Goal: Task Accomplishment & Management: Use online tool/utility

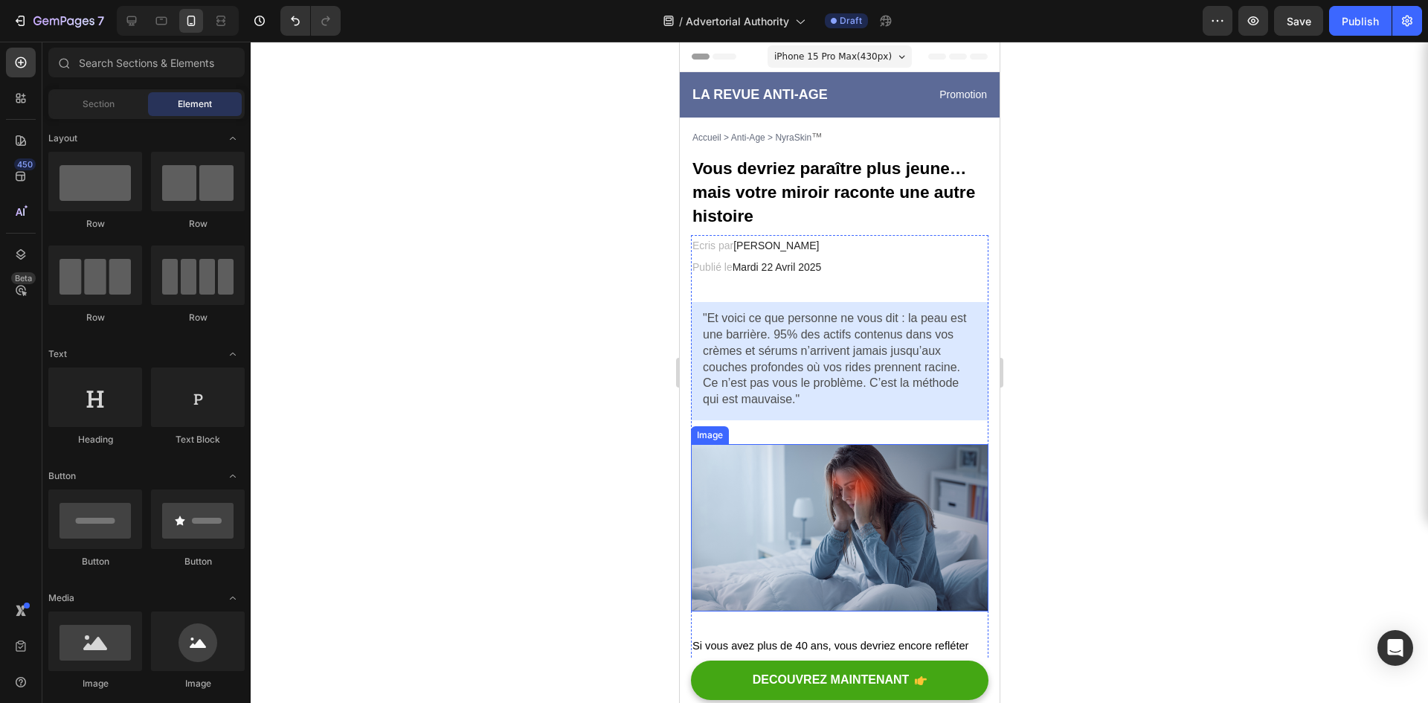
scroll to position [74, 0]
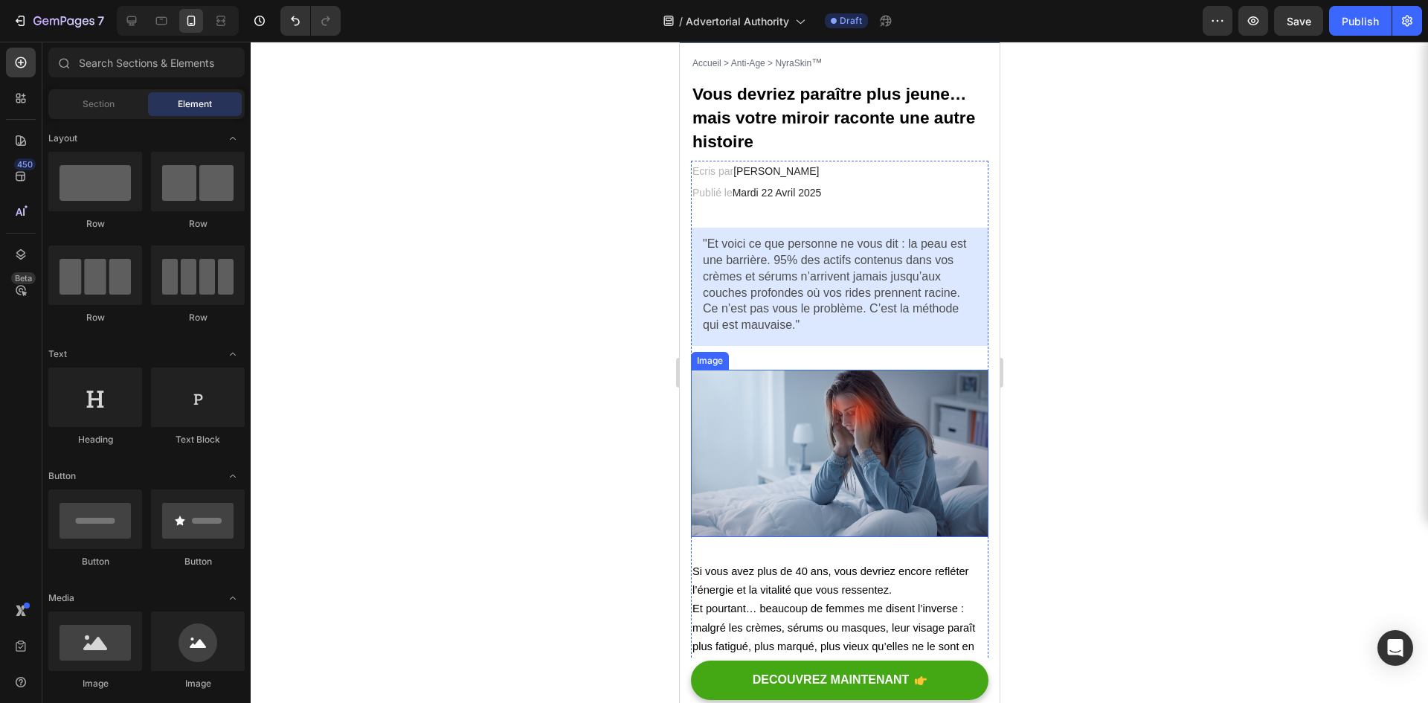
click at [819, 450] on img at bounding box center [839, 453] width 298 height 167
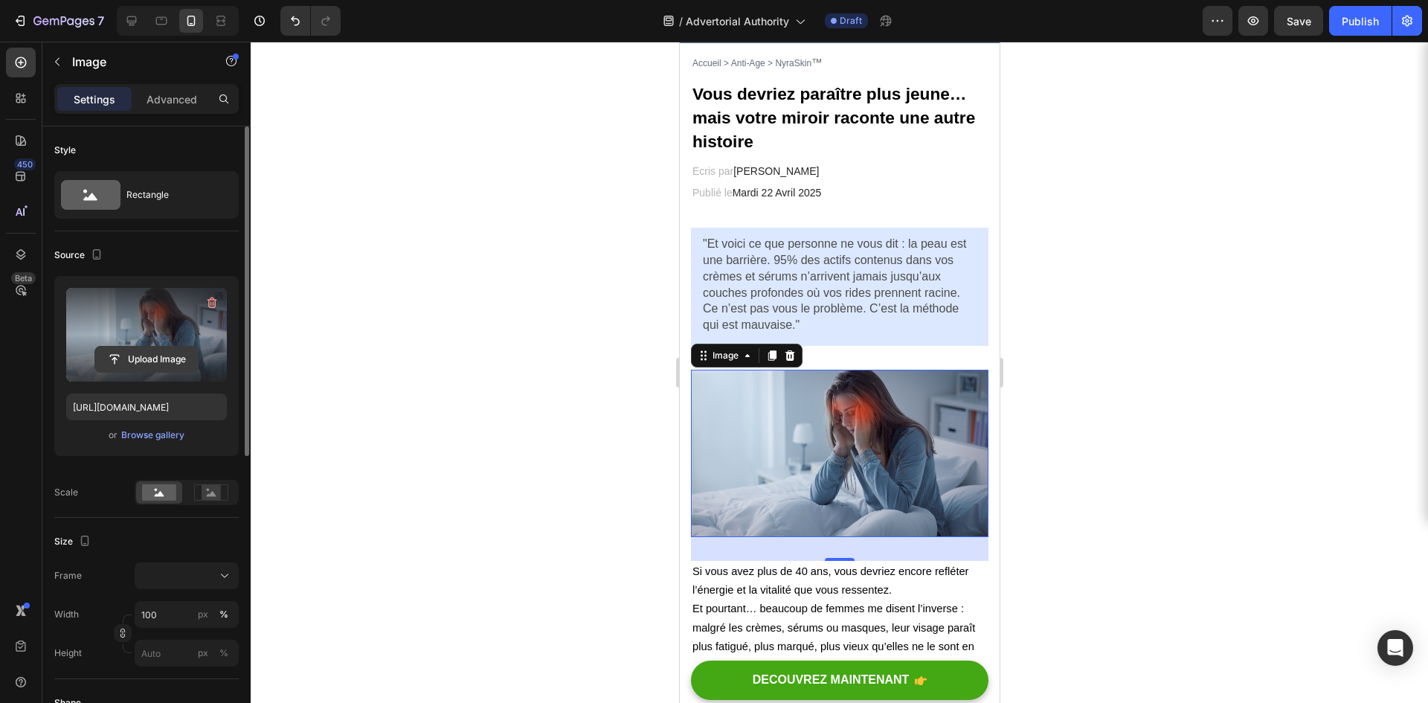
click at [138, 368] on input "file" at bounding box center [146, 359] width 103 height 25
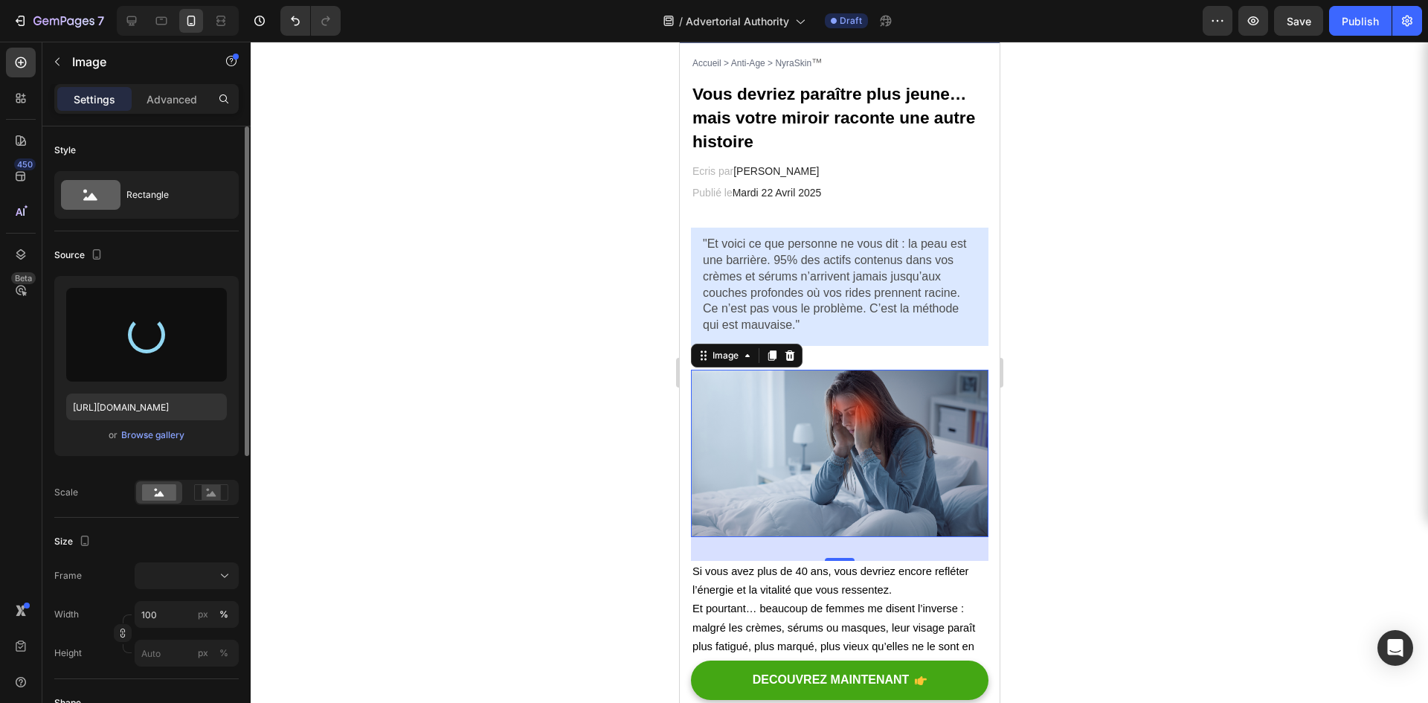
type input "[URL][DOMAIN_NAME]"
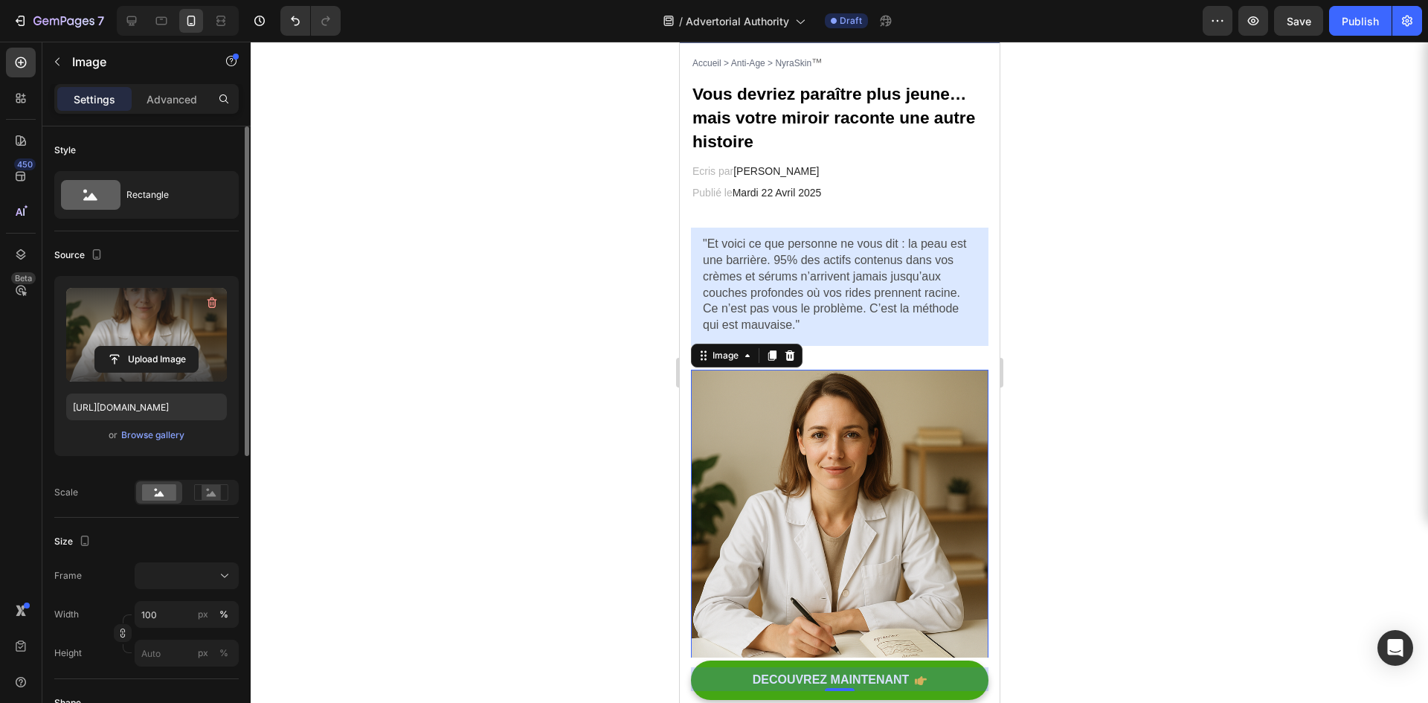
scroll to position [149, 0]
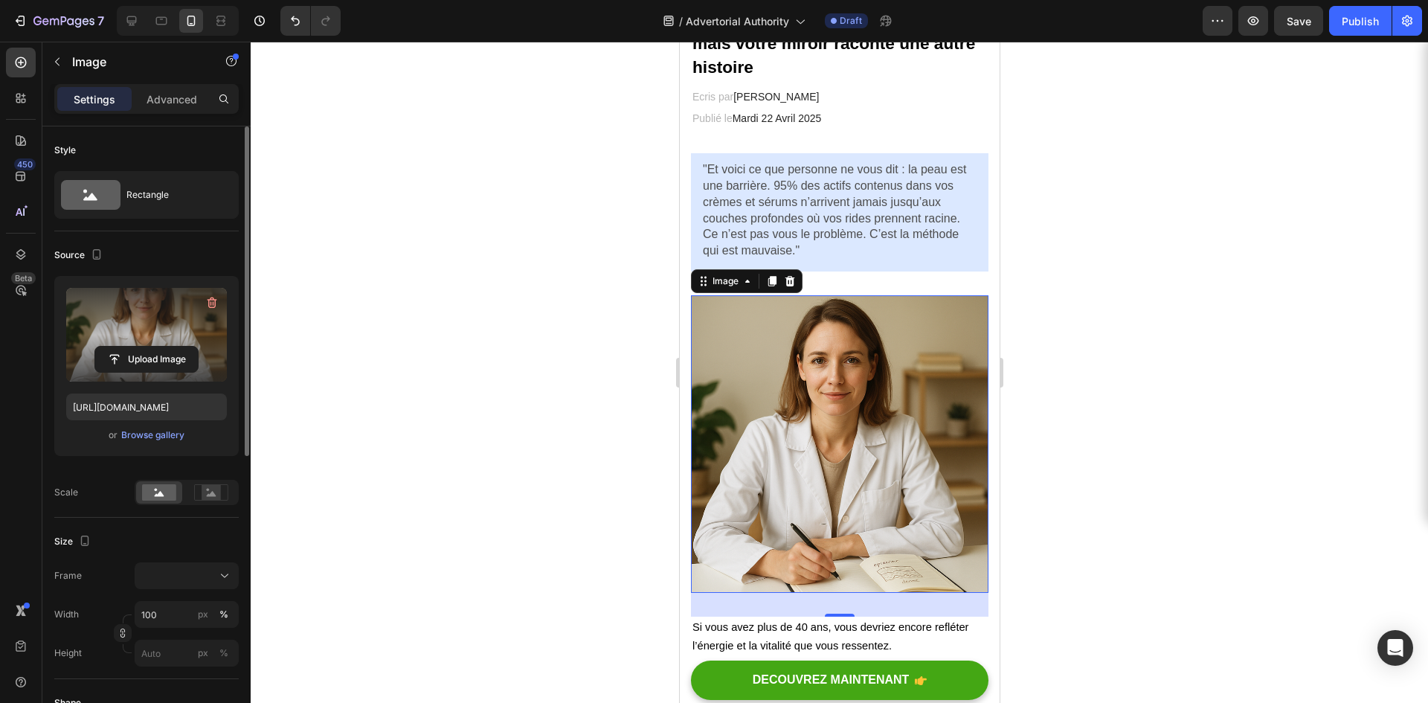
click at [591, 471] on div at bounding box center [840, 372] width 1178 height 661
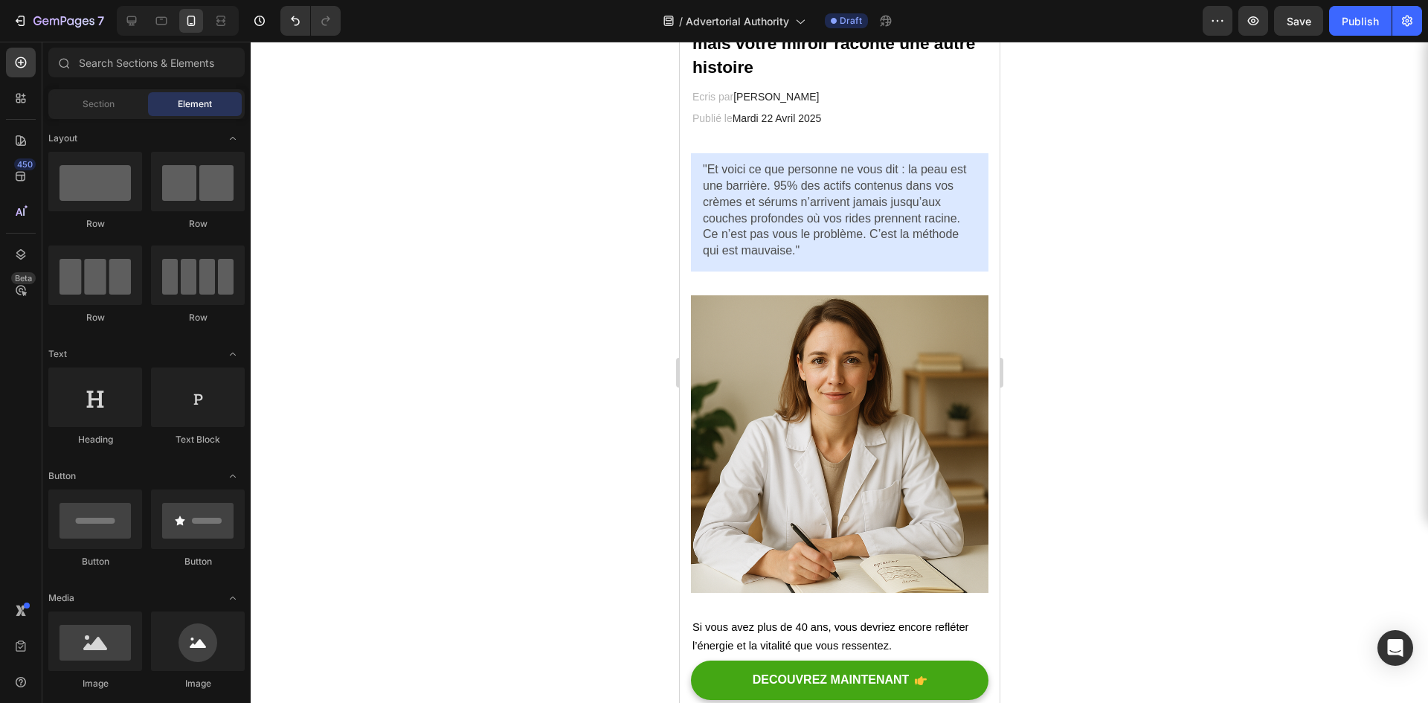
click at [600, 462] on div at bounding box center [840, 372] width 1178 height 661
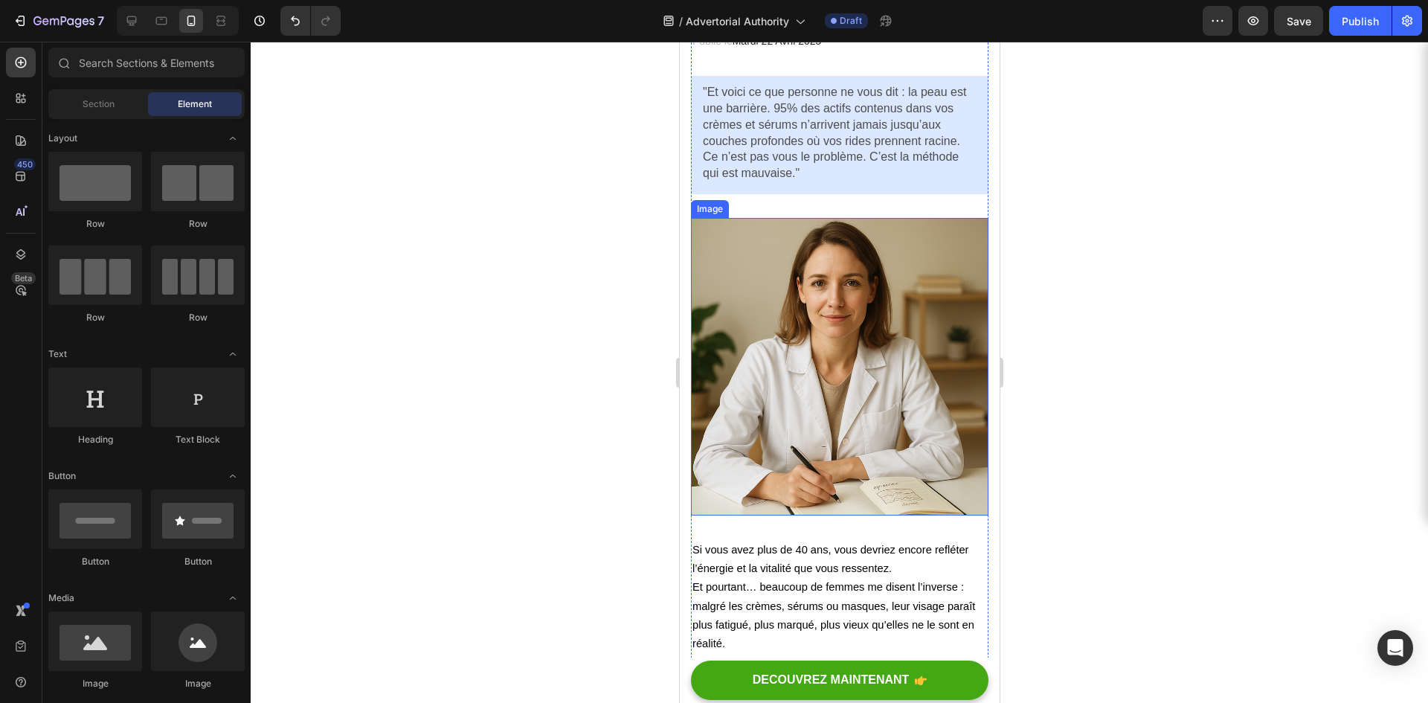
scroll to position [223, 0]
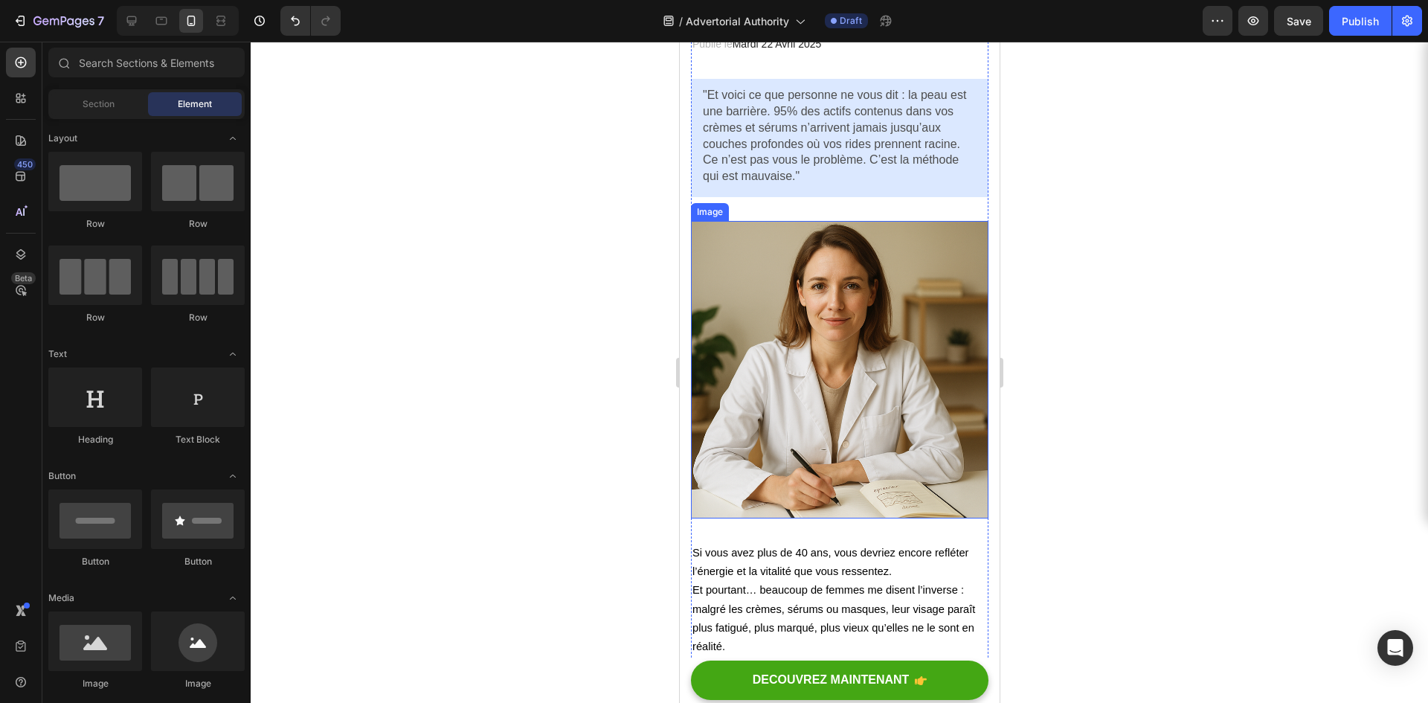
click at [820, 455] on img at bounding box center [839, 370] width 298 height 298
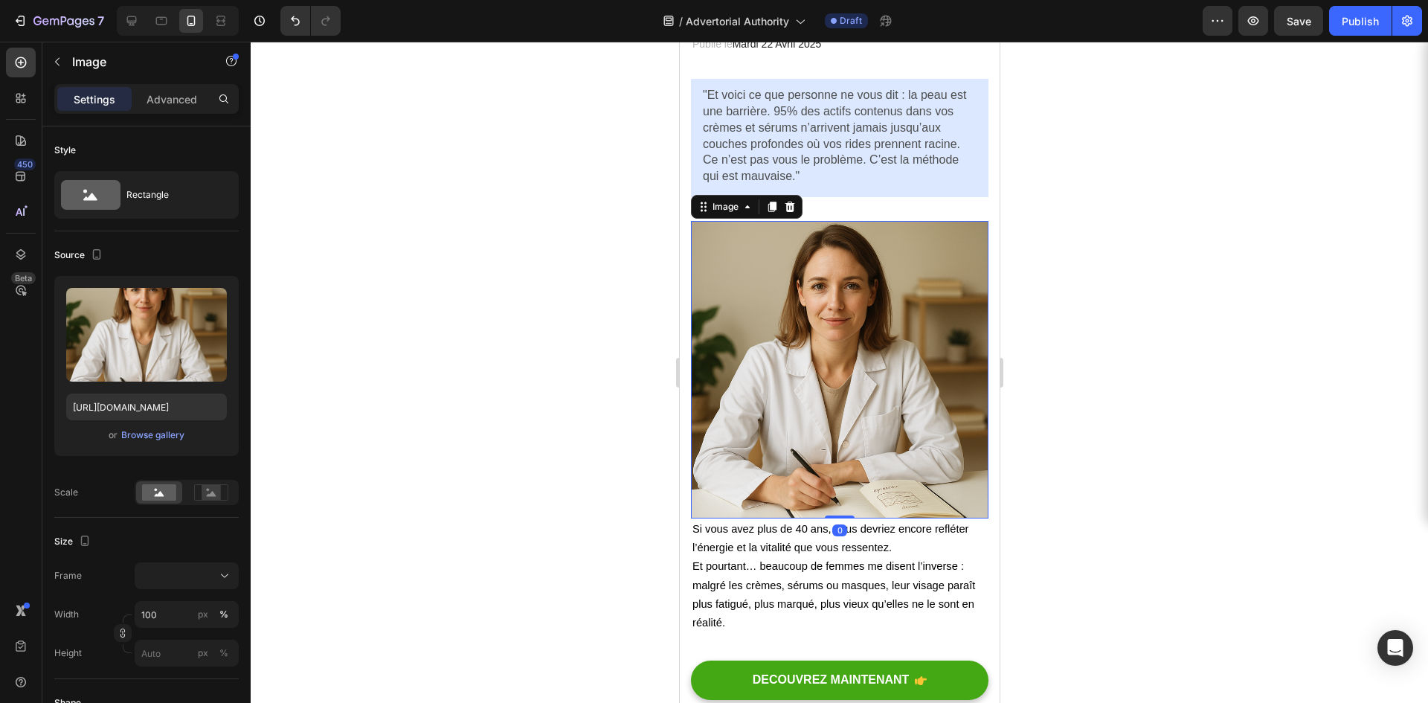
drag, startPoint x: 834, startPoint y: 527, endPoint x: 836, endPoint y: 499, distance: 28.4
click at [836, 499] on div "Image 0" at bounding box center [839, 370] width 298 height 298
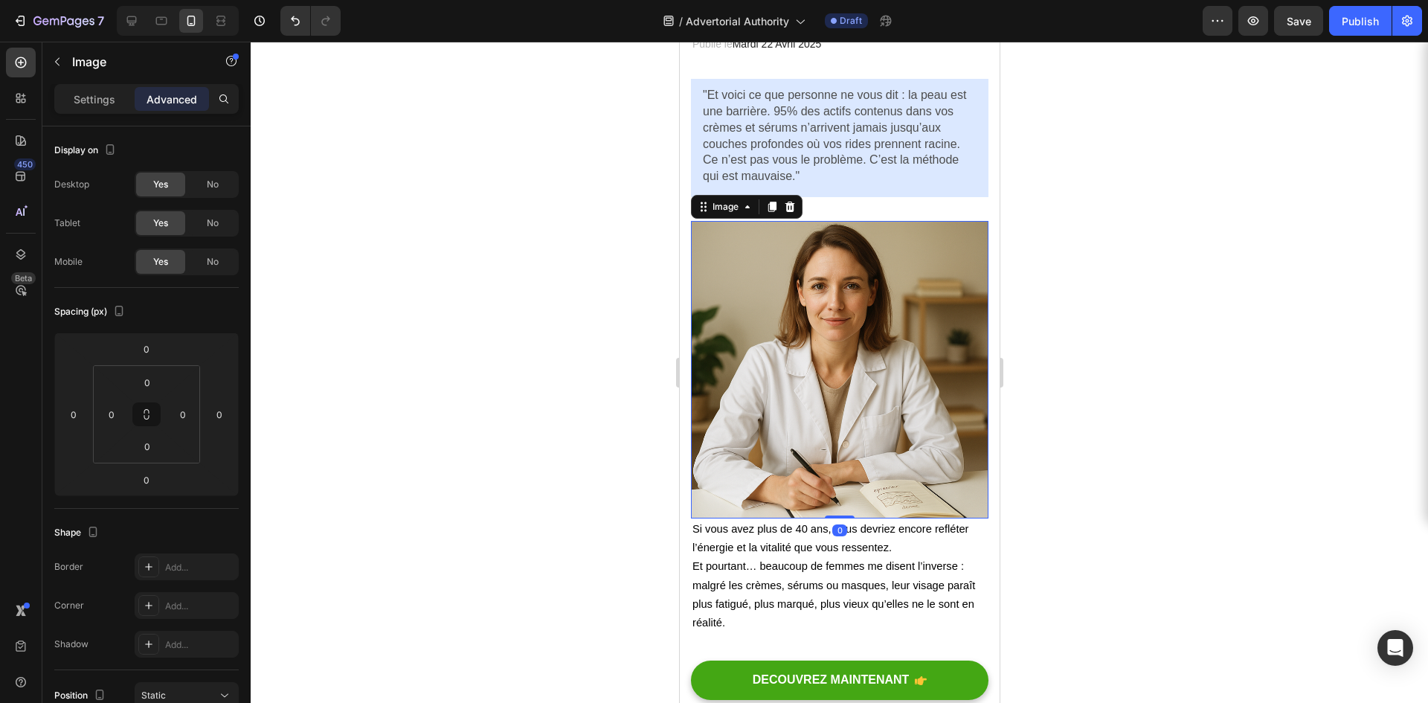
click at [819, 376] on img at bounding box center [839, 370] width 298 height 298
click at [106, 103] on p "Settings" at bounding box center [95, 100] width 42 height 16
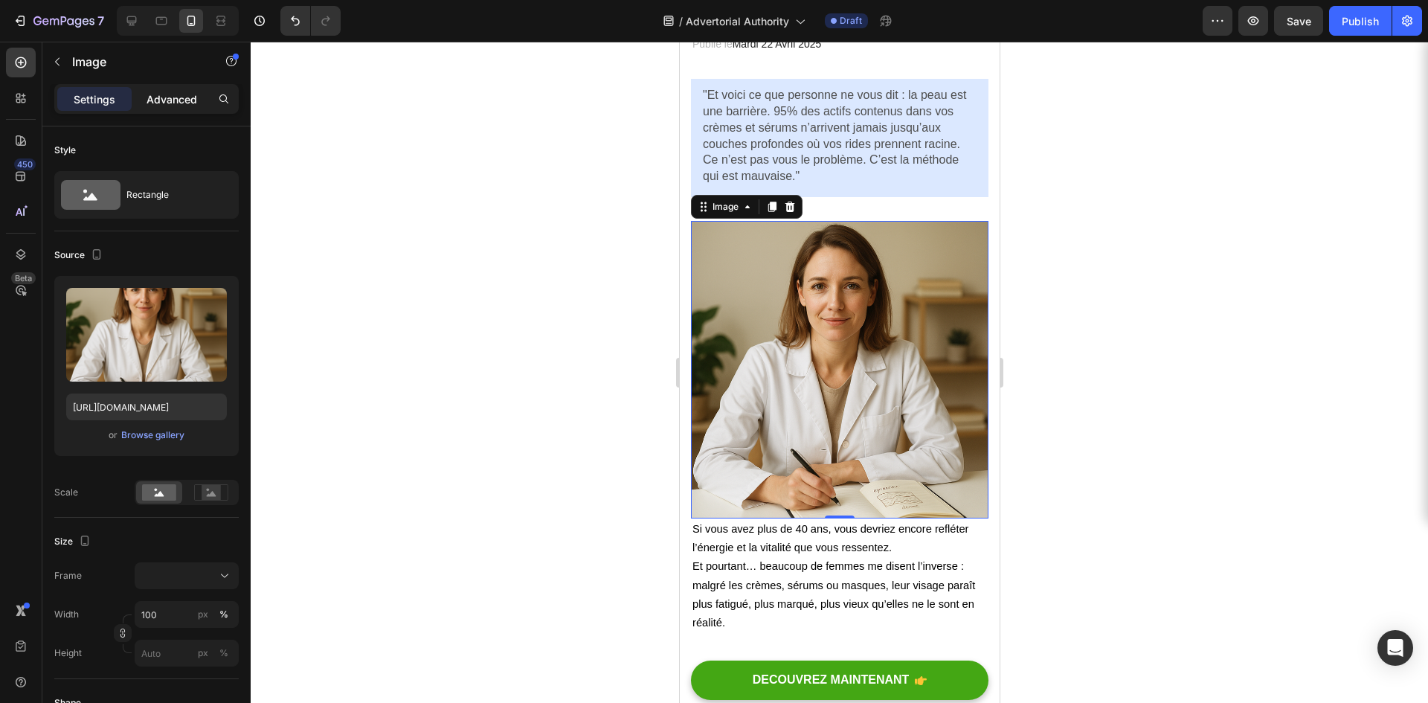
click at [175, 99] on p "Advanced" at bounding box center [172, 100] width 51 height 16
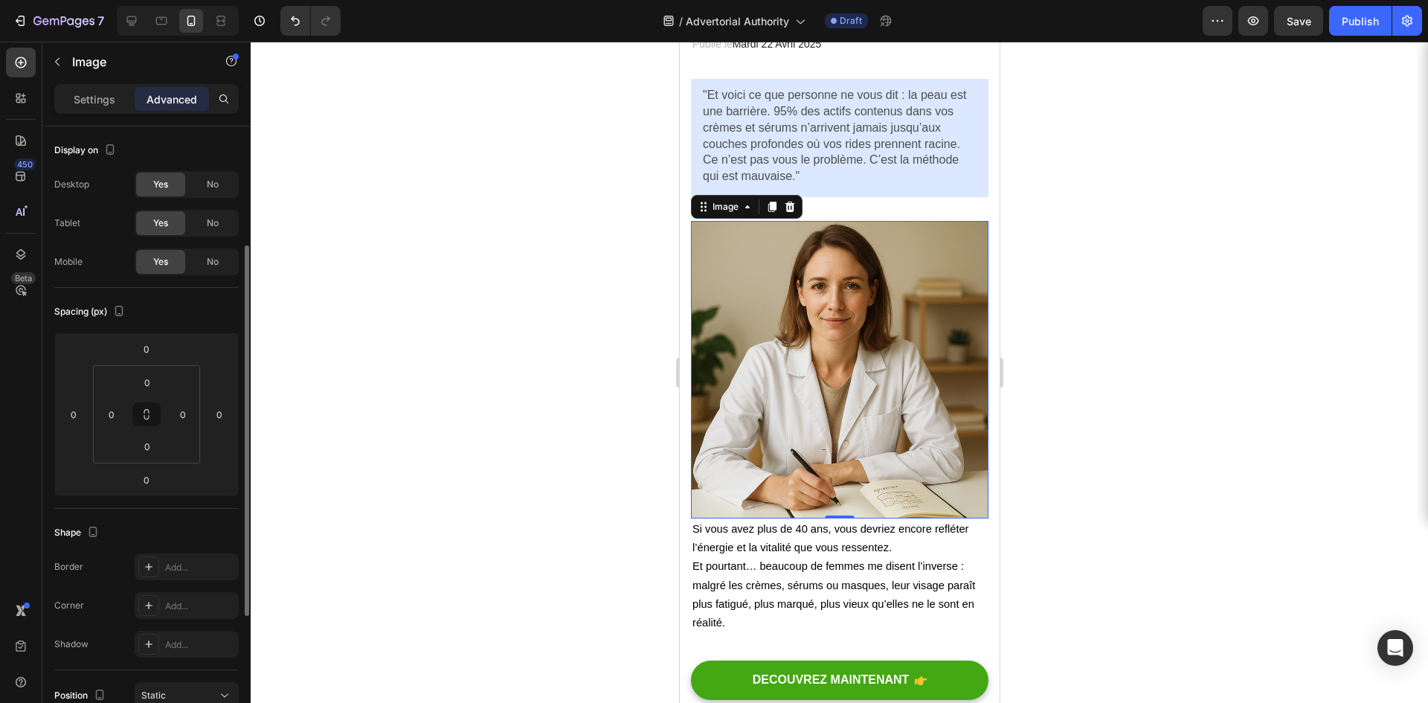
scroll to position [149, 0]
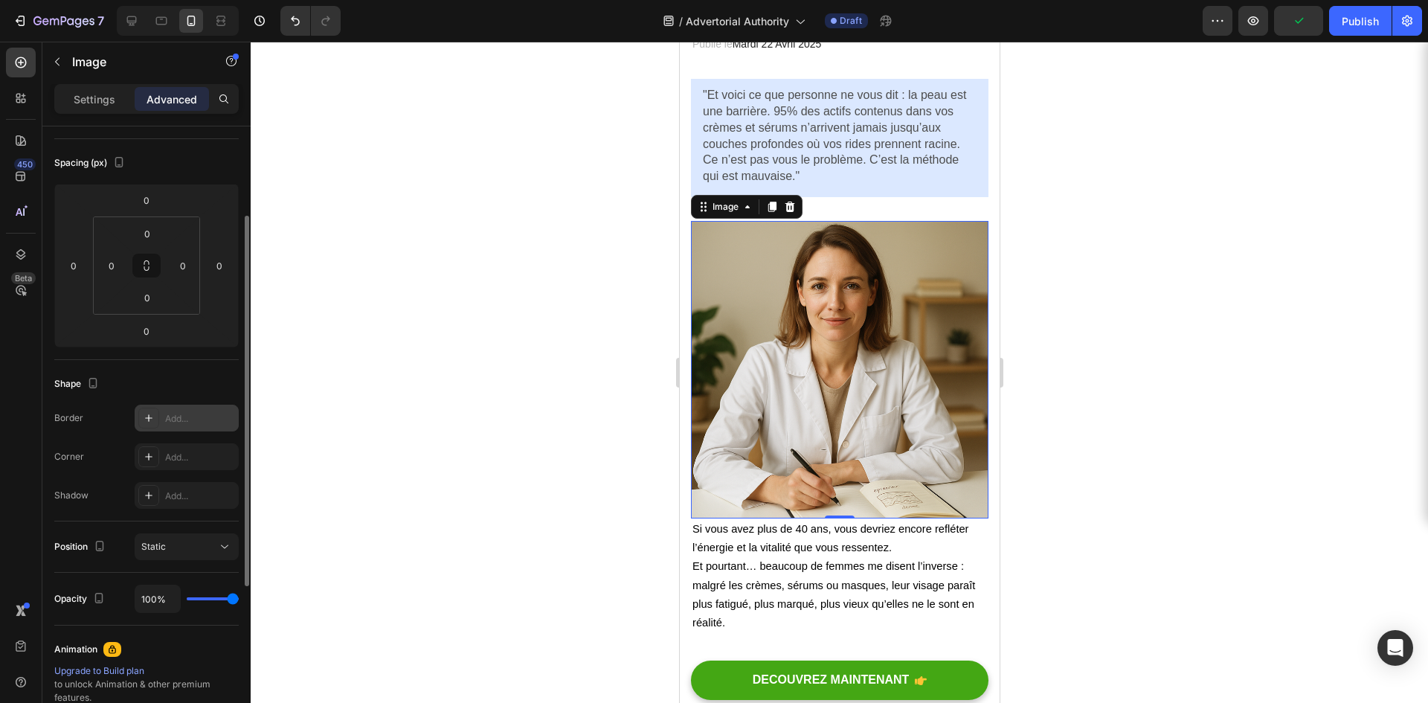
click at [153, 416] on icon at bounding box center [149, 418] width 12 height 12
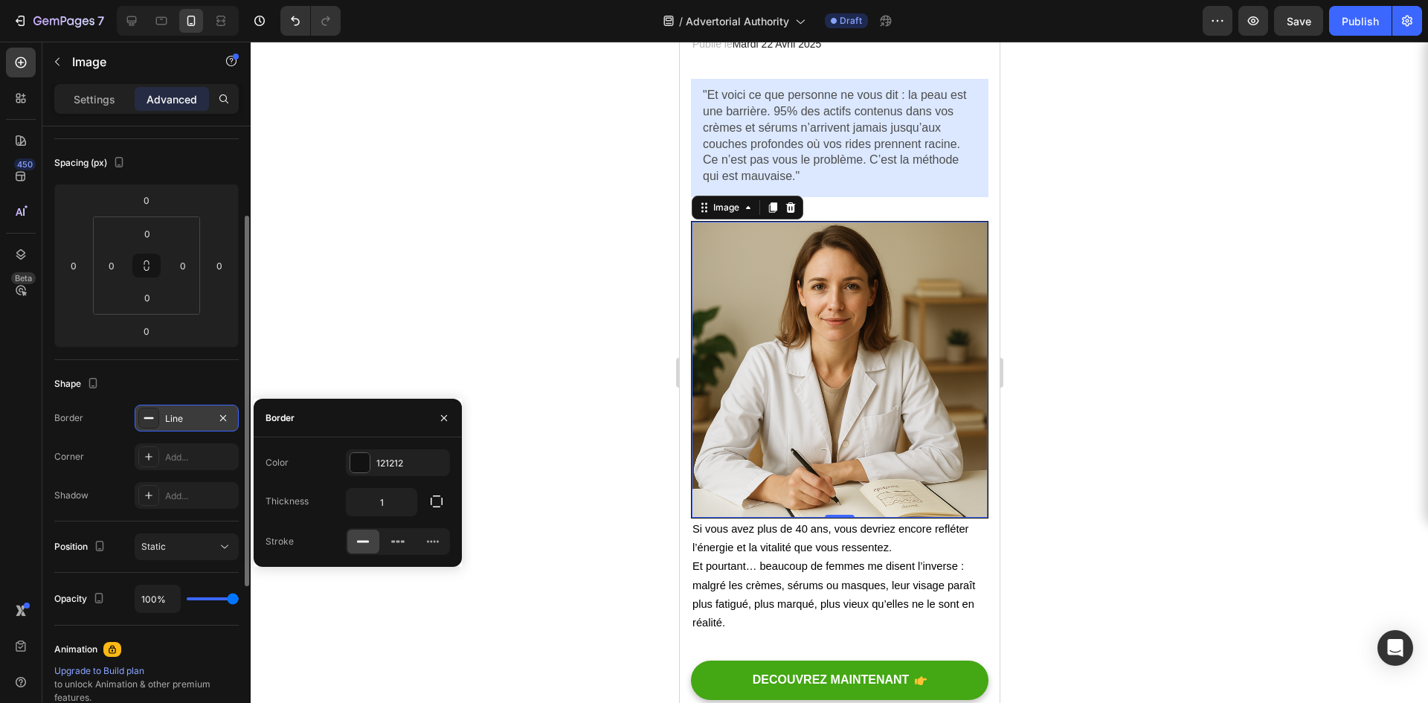
click at [164, 417] on div "Line" at bounding box center [187, 418] width 104 height 27
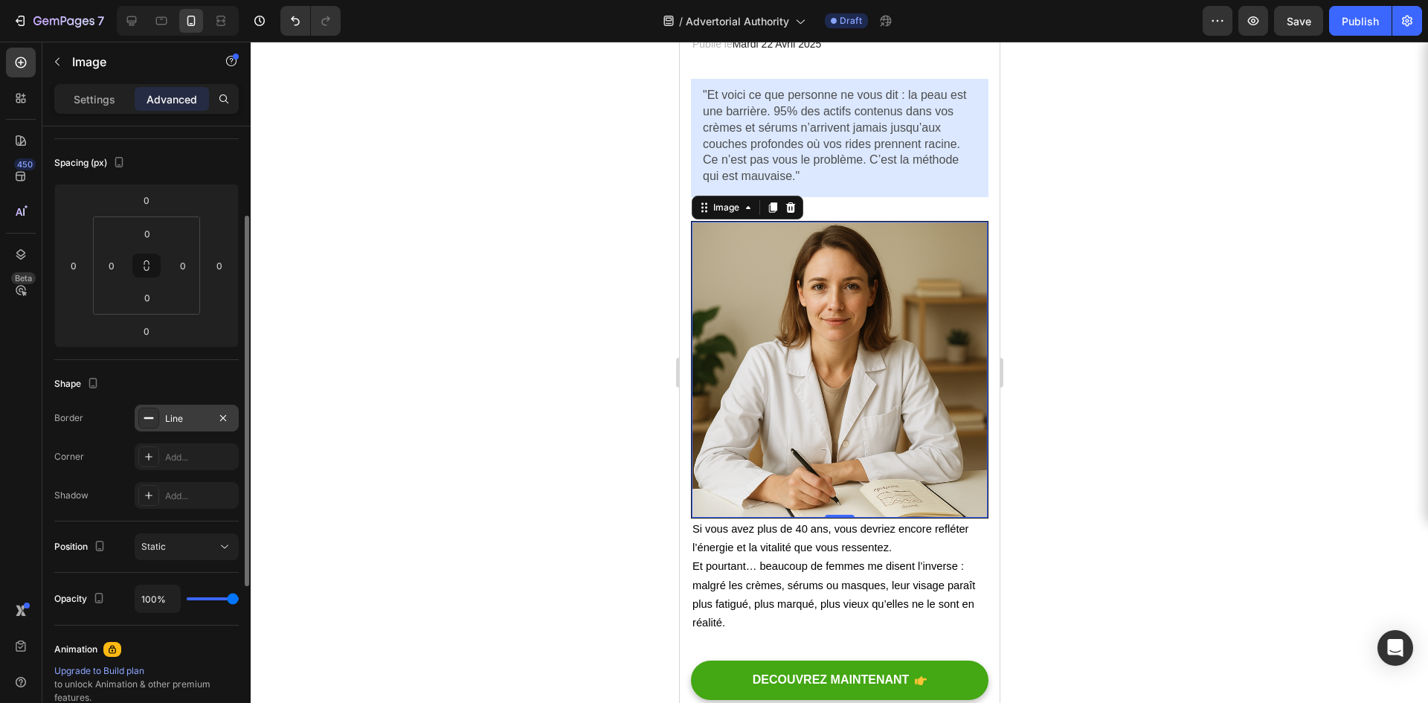
click at [175, 420] on div "Line" at bounding box center [186, 418] width 43 height 13
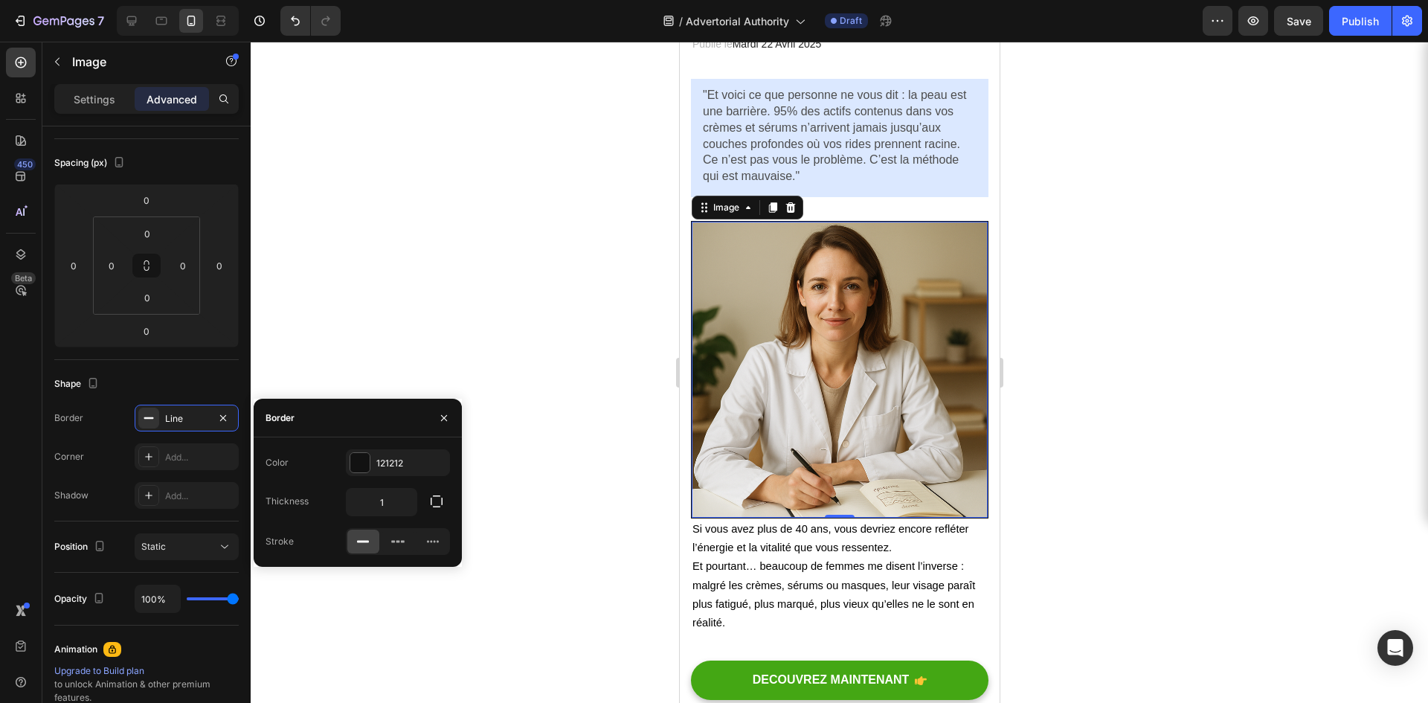
click at [141, 416] on div at bounding box center [148, 418] width 21 height 21
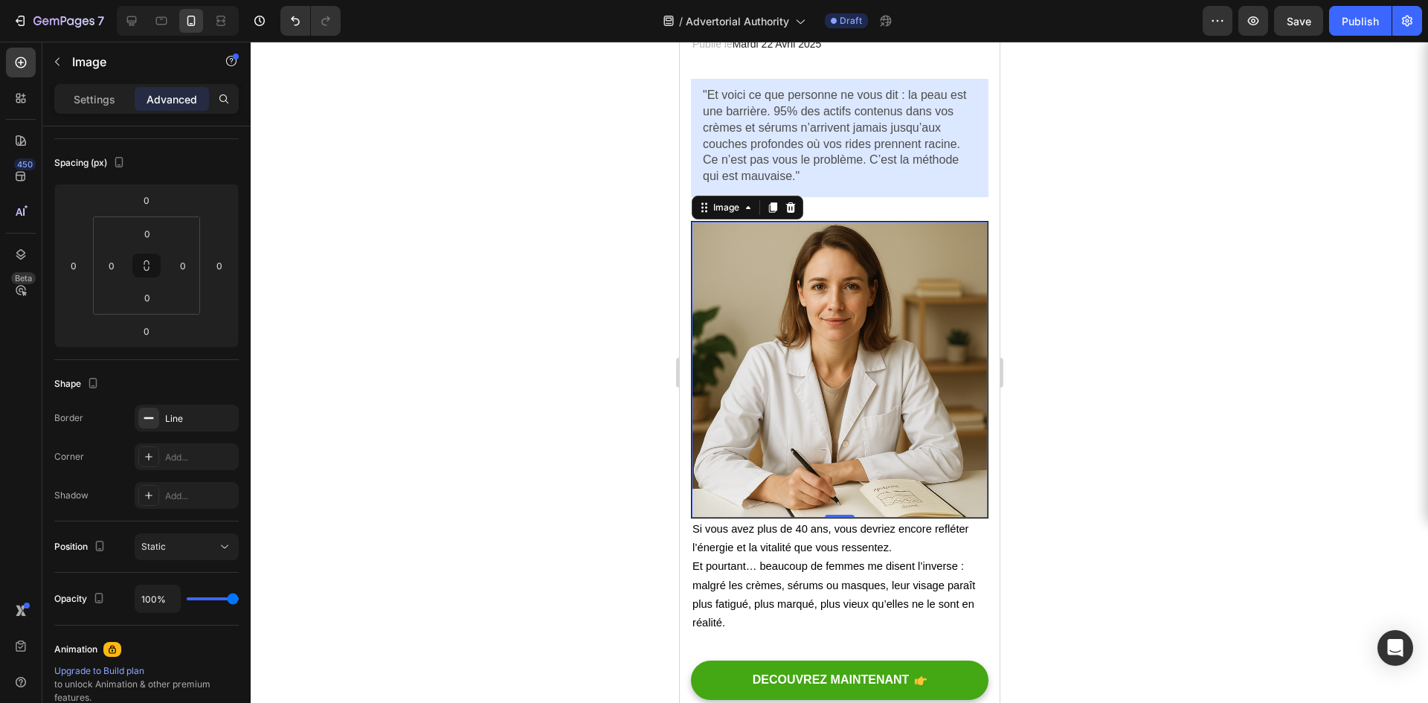
click at [167, 420] on div "Line" at bounding box center [200, 418] width 70 height 13
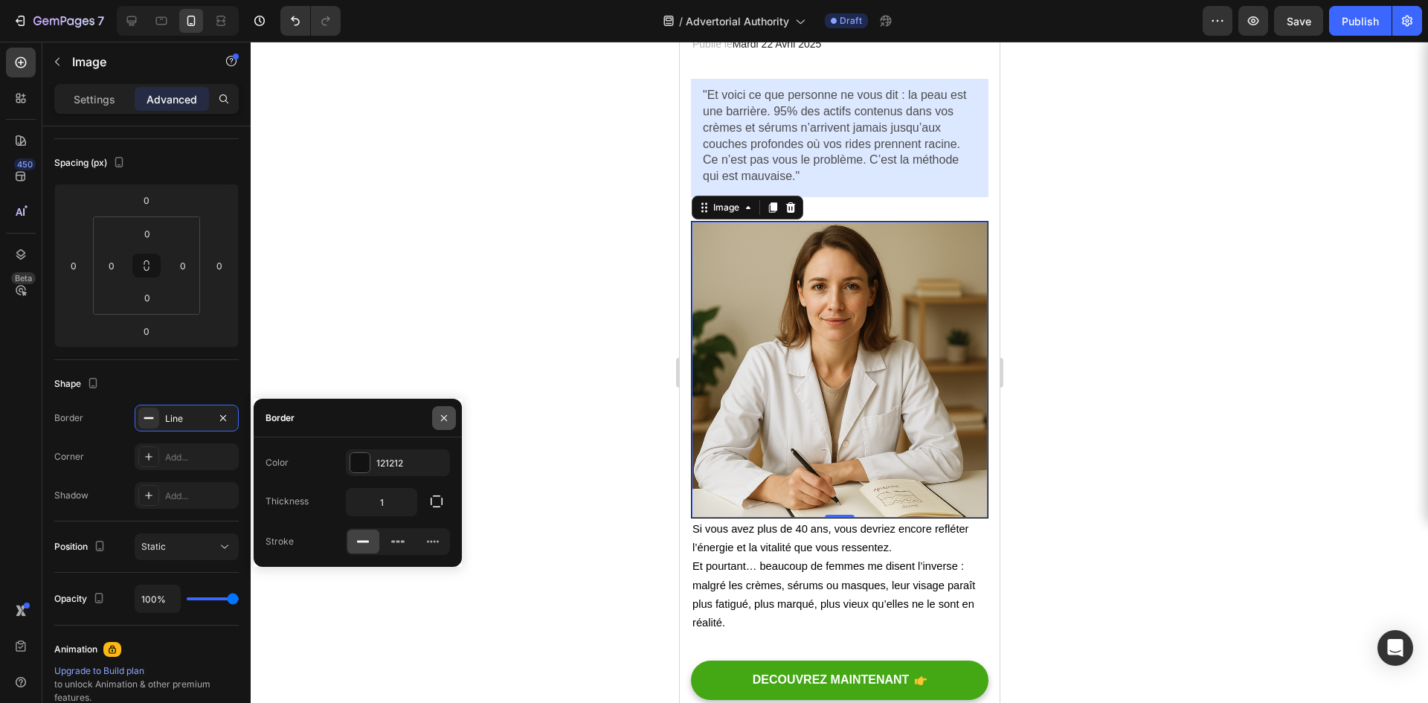
click at [451, 414] on button "button" at bounding box center [444, 418] width 24 height 24
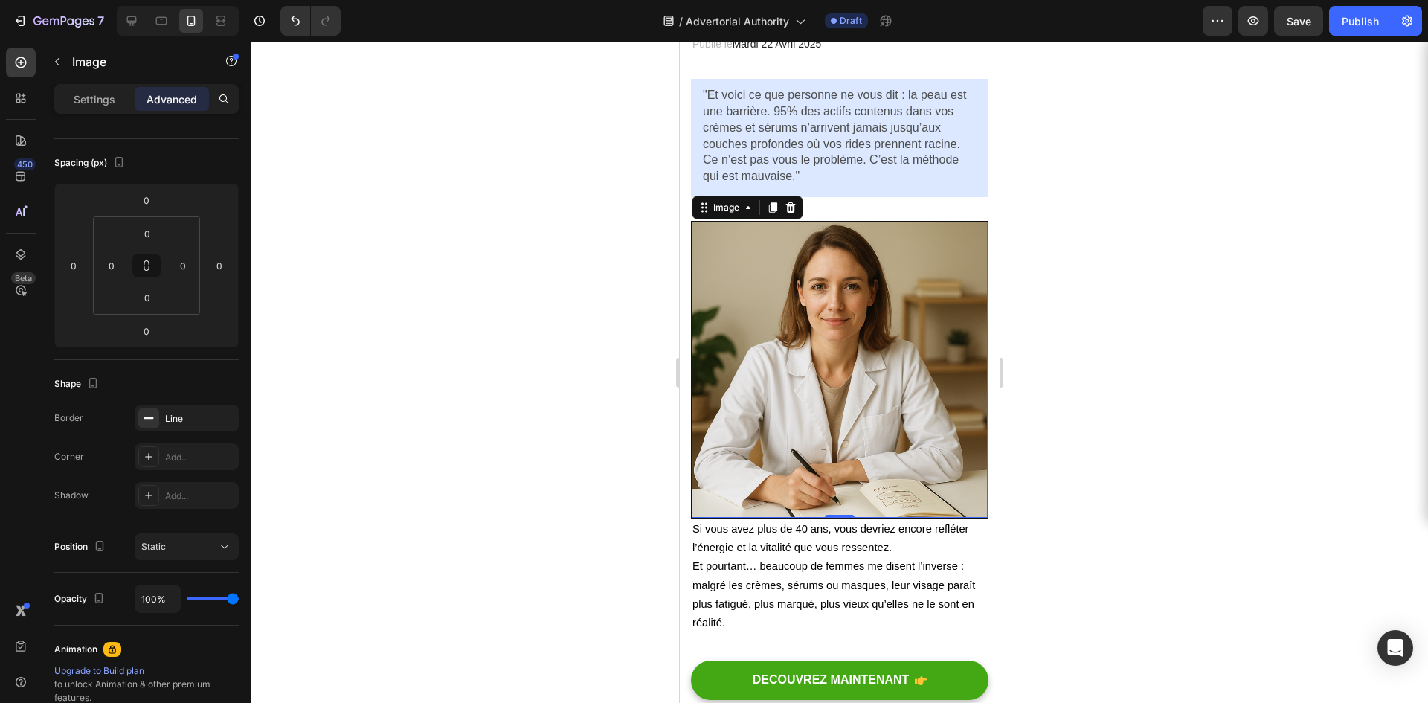
click at [146, 423] on icon at bounding box center [149, 418] width 12 height 12
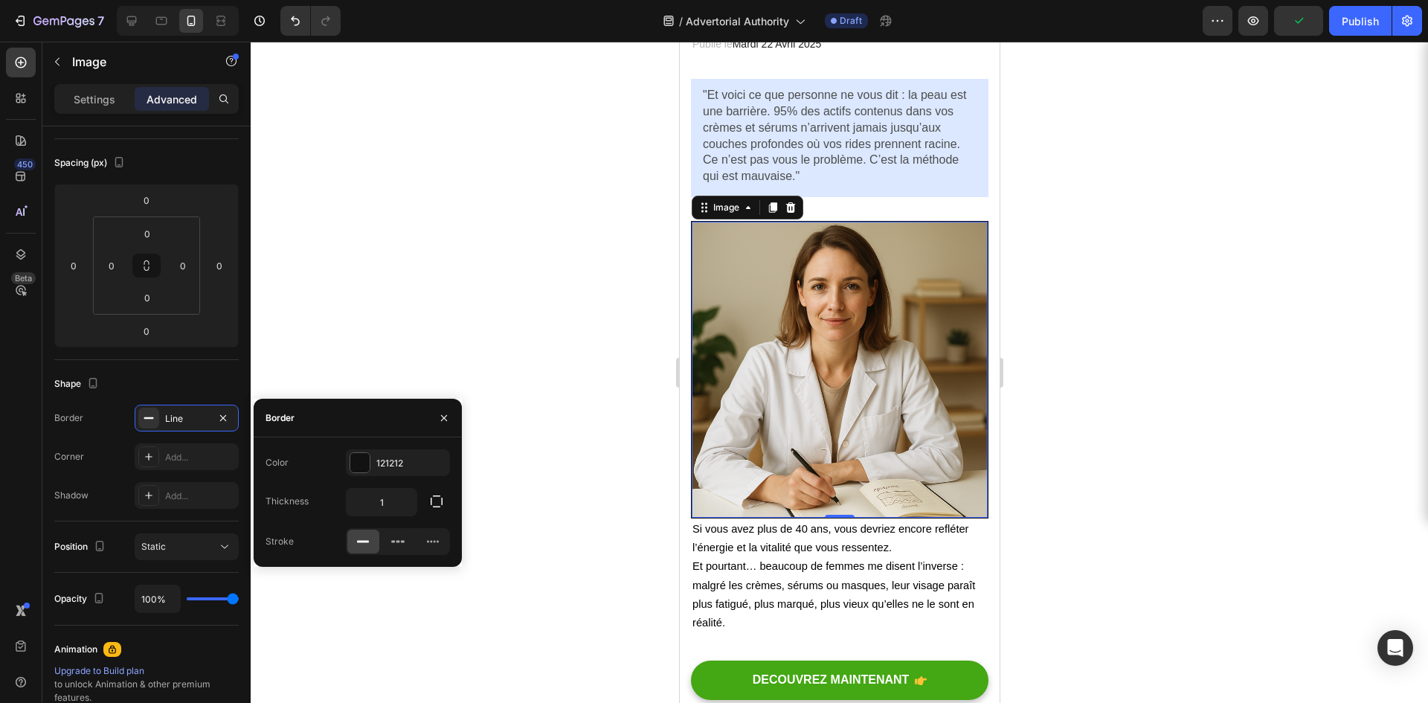
click at [147, 417] on icon at bounding box center [149, 418] width 12 height 12
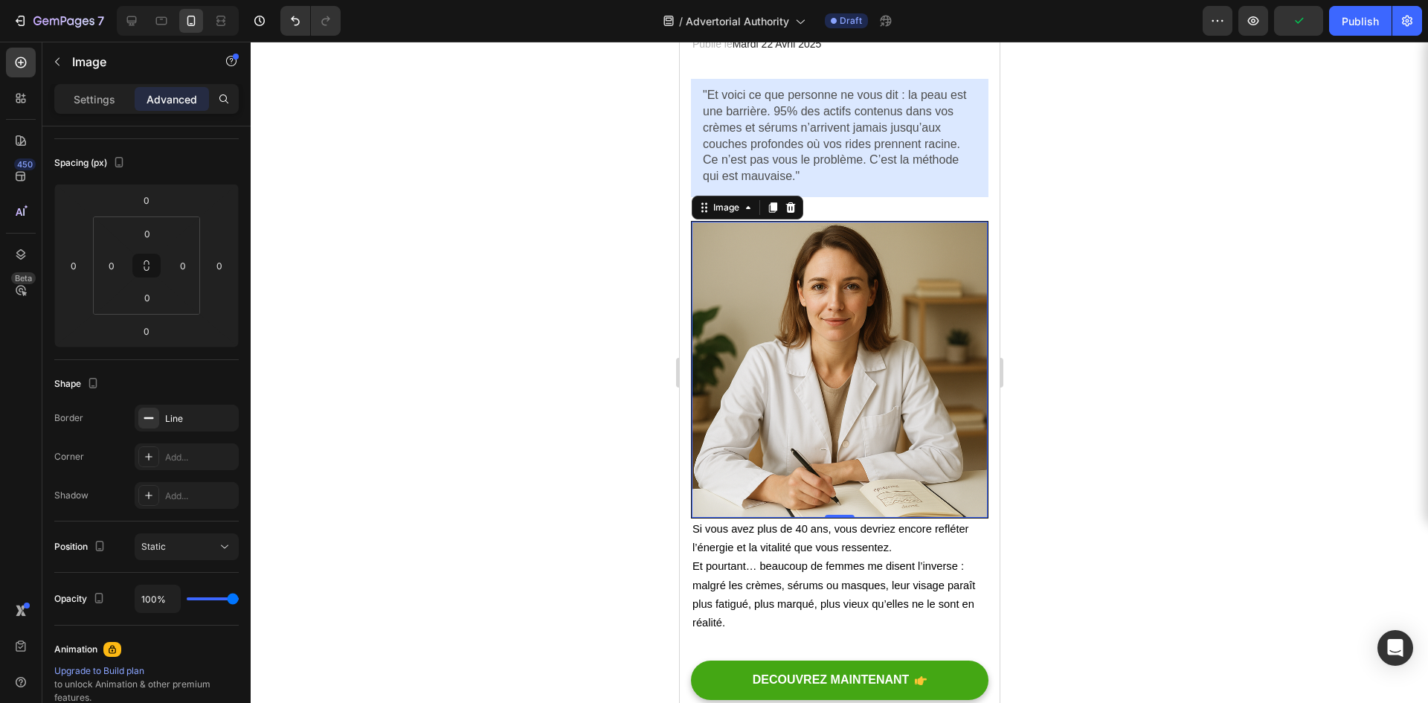
click at [147, 417] on icon at bounding box center [149, 418] width 12 height 12
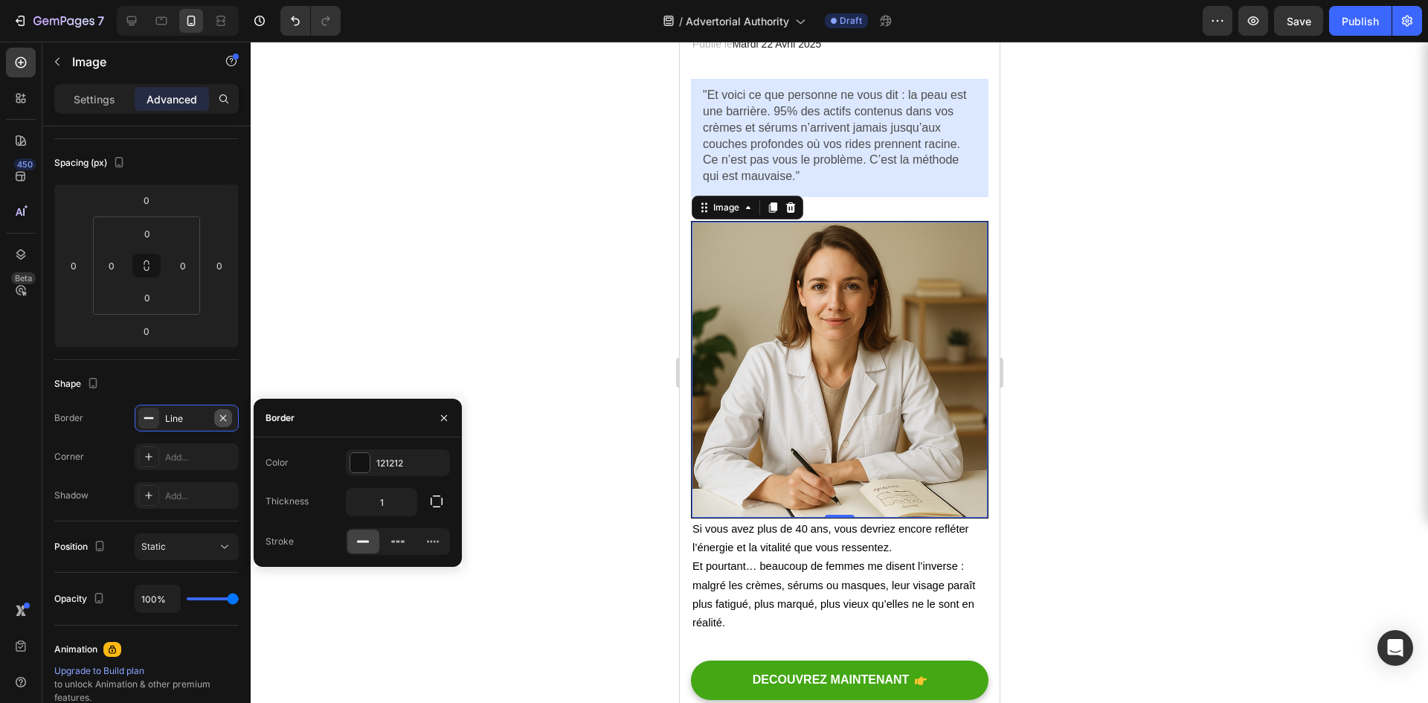
click at [223, 418] on icon "button" at bounding box center [223, 417] width 6 height 6
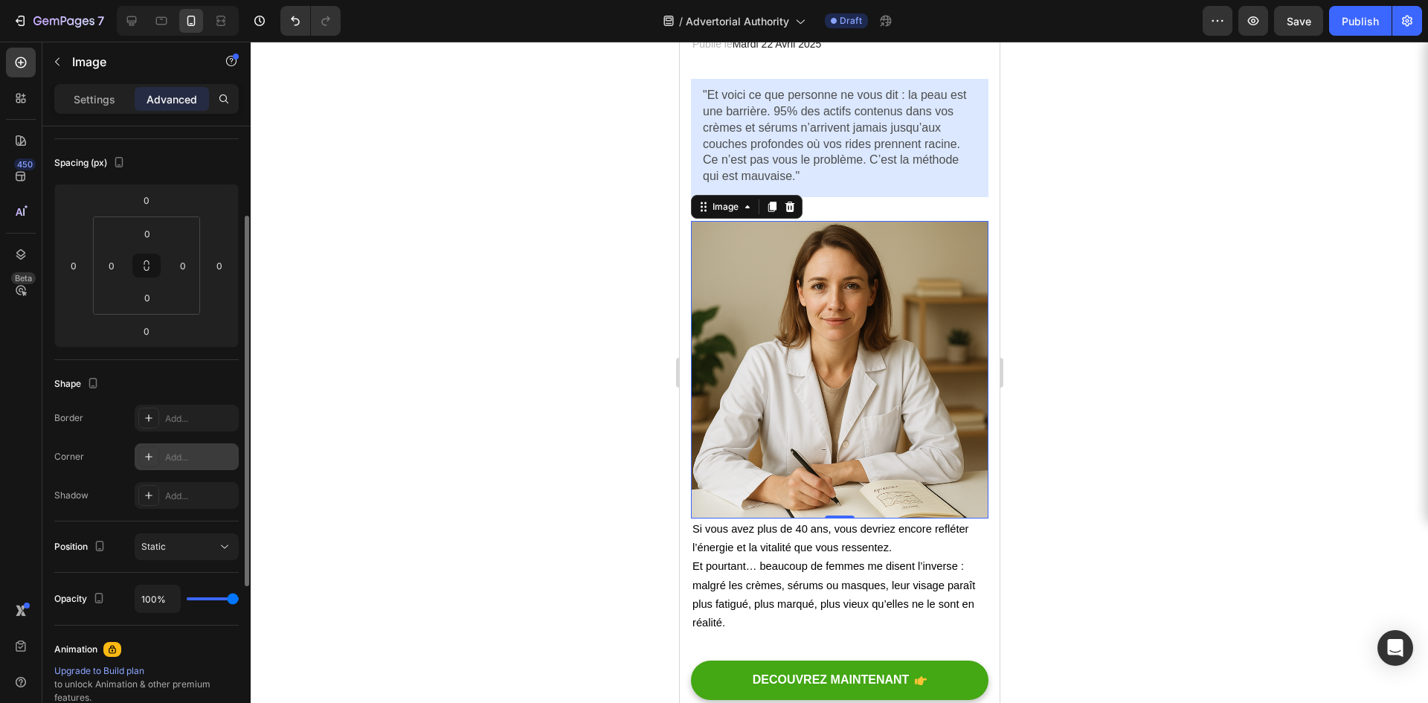
click at [182, 453] on div "Add..." at bounding box center [200, 457] width 70 height 13
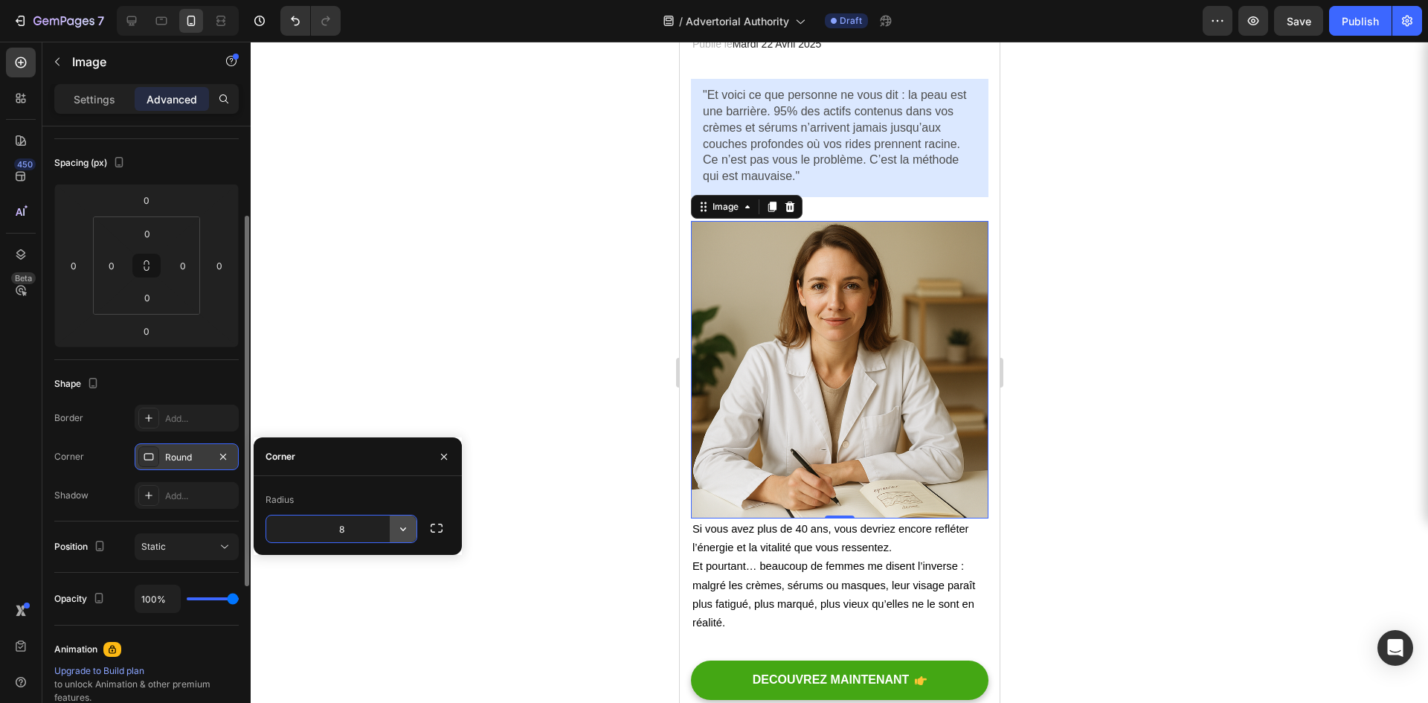
click at [402, 537] on button "button" at bounding box center [403, 529] width 27 height 27
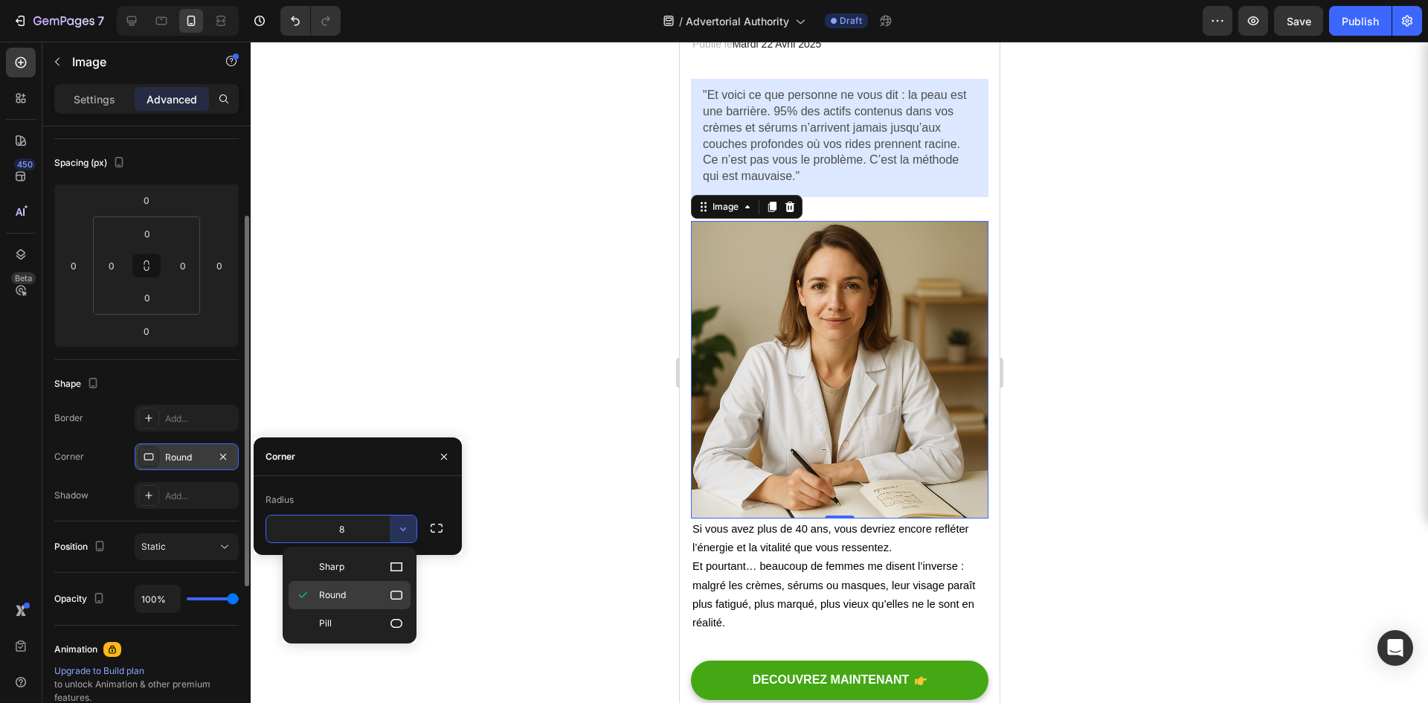
click at [370, 593] on p "Round" at bounding box center [361, 595] width 85 height 15
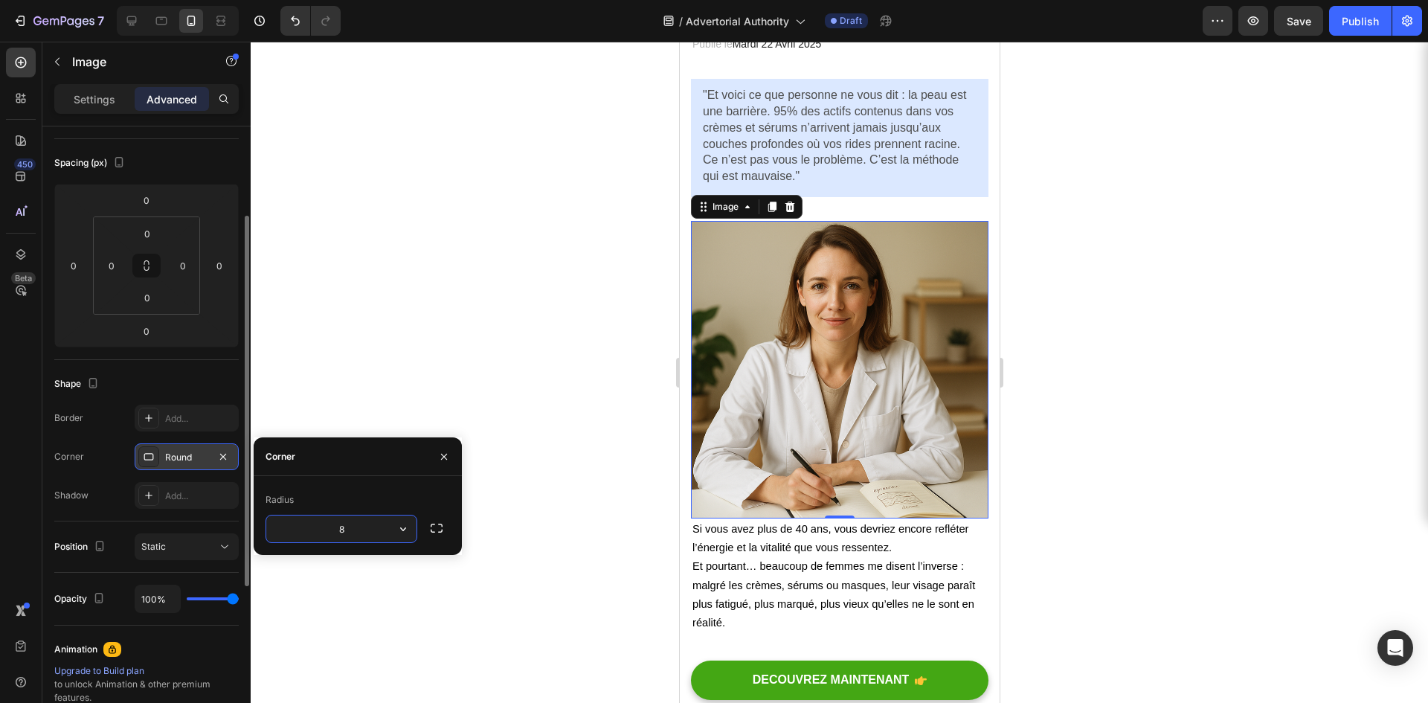
click at [368, 522] on input "8" at bounding box center [341, 529] width 150 height 27
type input "25"
click at [371, 500] on div "Radius" at bounding box center [358, 500] width 185 height 24
click at [457, 408] on div at bounding box center [840, 372] width 1178 height 661
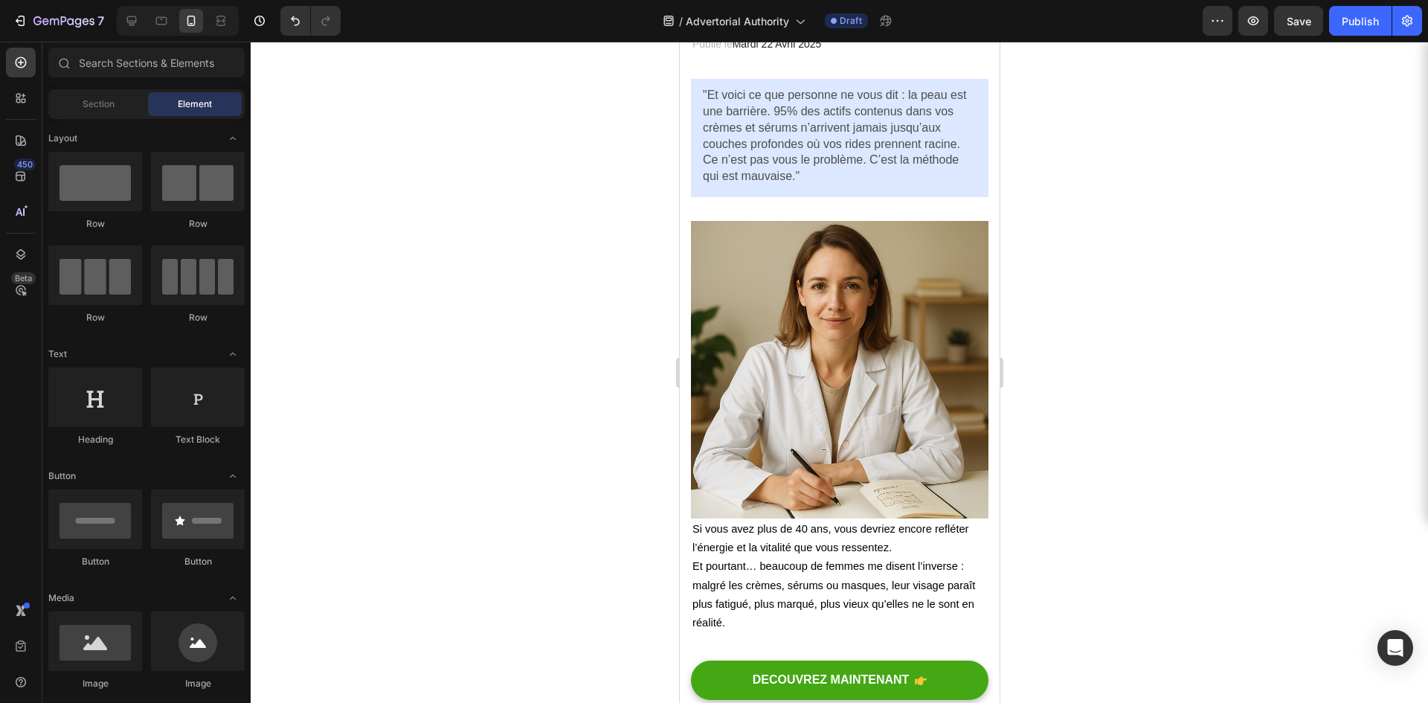
click at [510, 266] on div at bounding box center [840, 372] width 1178 height 661
click at [798, 330] on img at bounding box center [839, 370] width 298 height 298
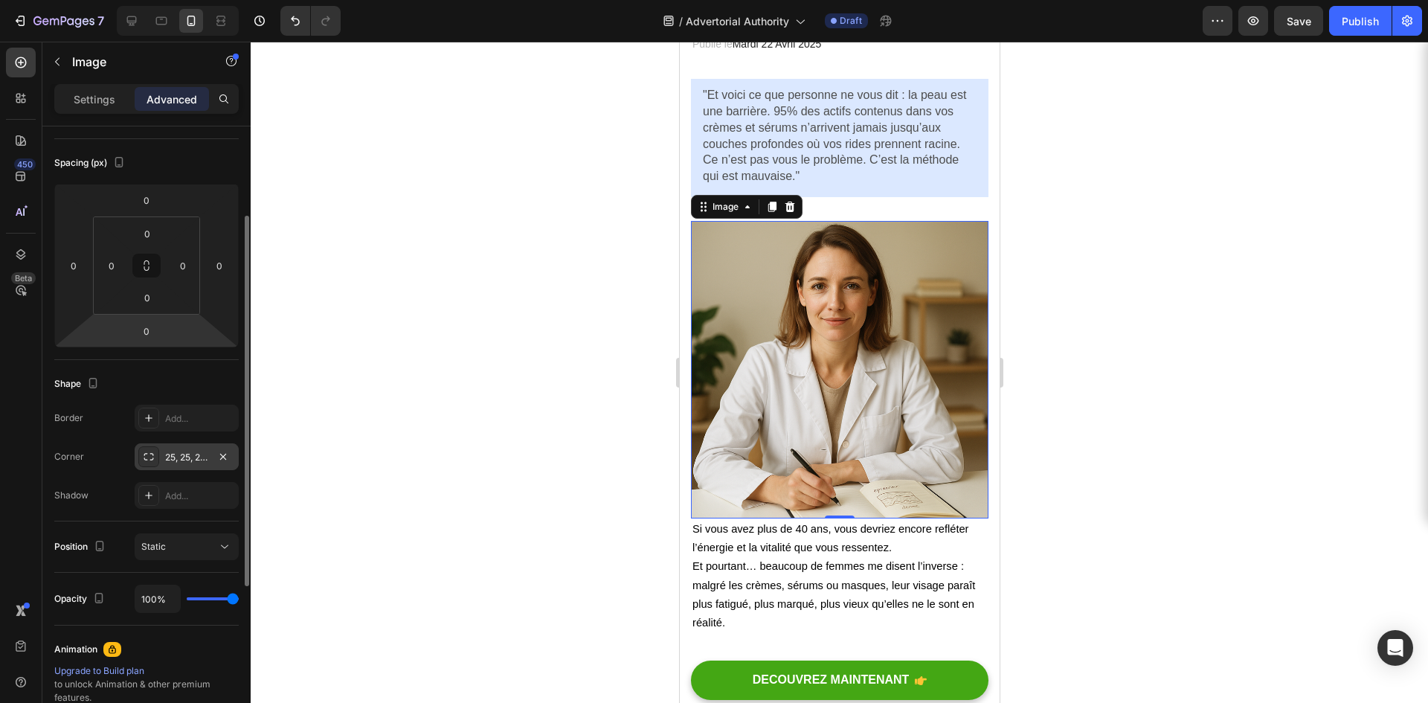
click at [149, 452] on icon at bounding box center [149, 457] width 12 height 12
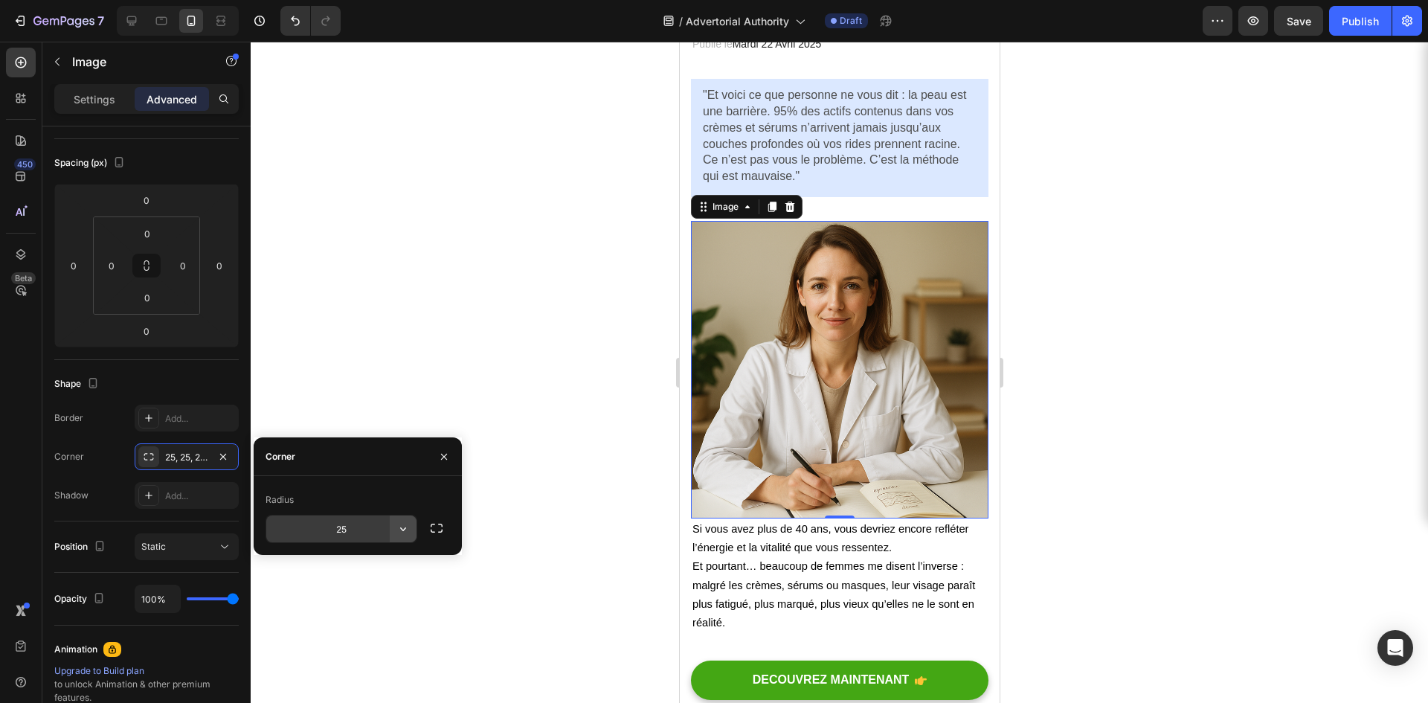
click at [401, 532] on icon "button" at bounding box center [403, 529] width 15 height 15
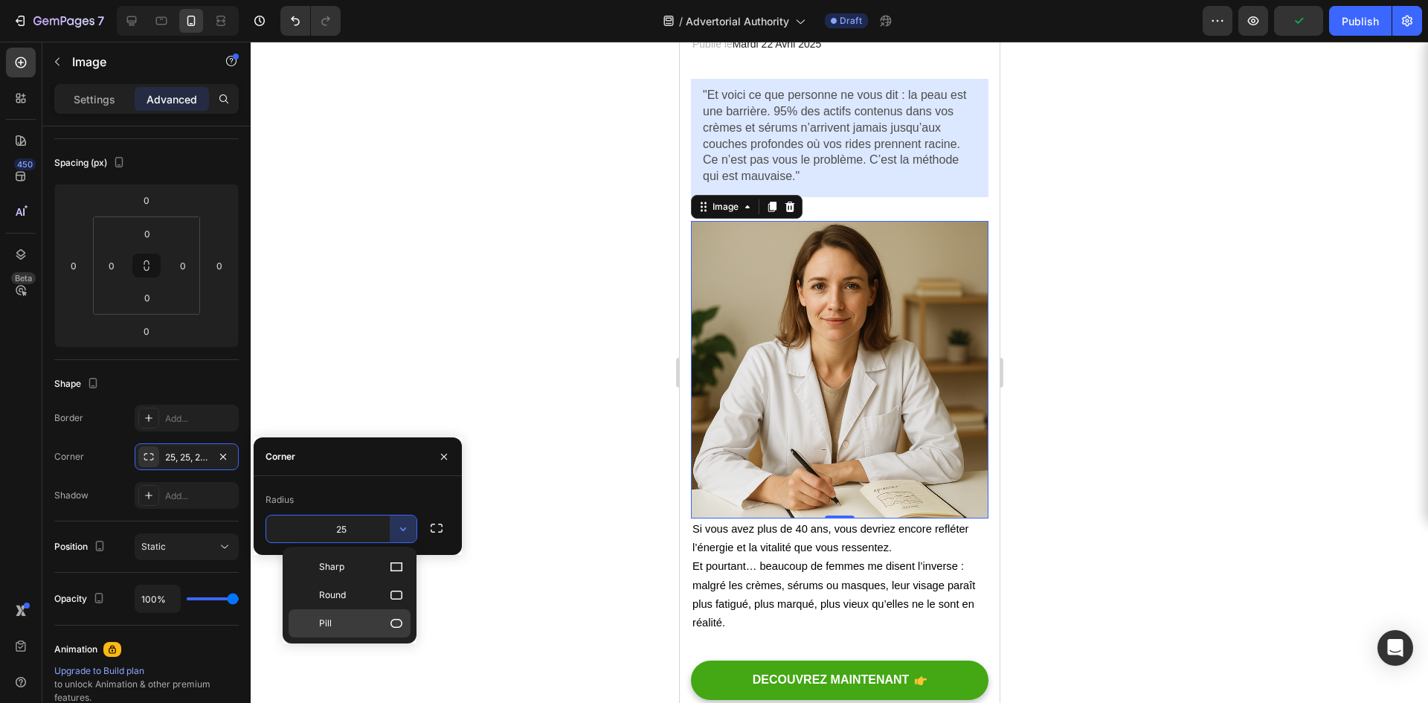
click at [380, 620] on p "Pill" at bounding box center [361, 623] width 85 height 15
type input "9999"
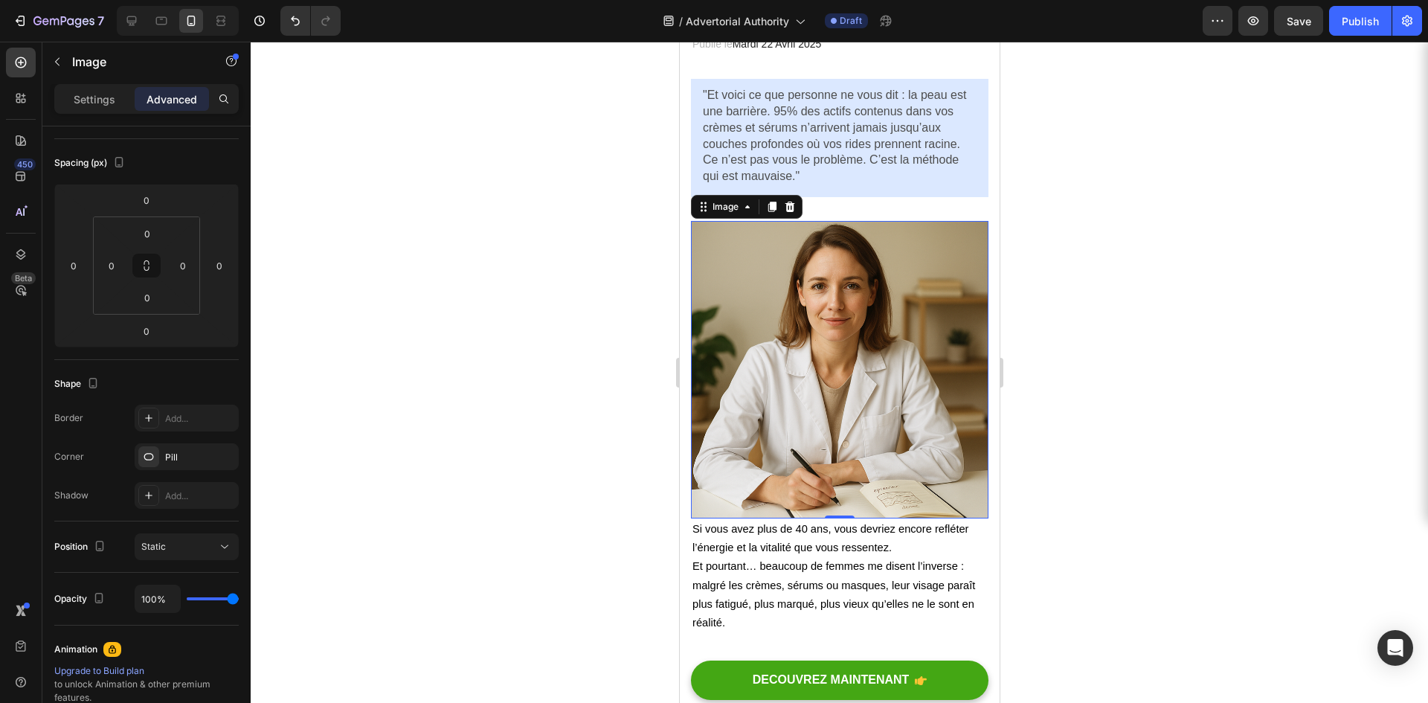
click at [524, 313] on div at bounding box center [840, 372] width 1178 height 661
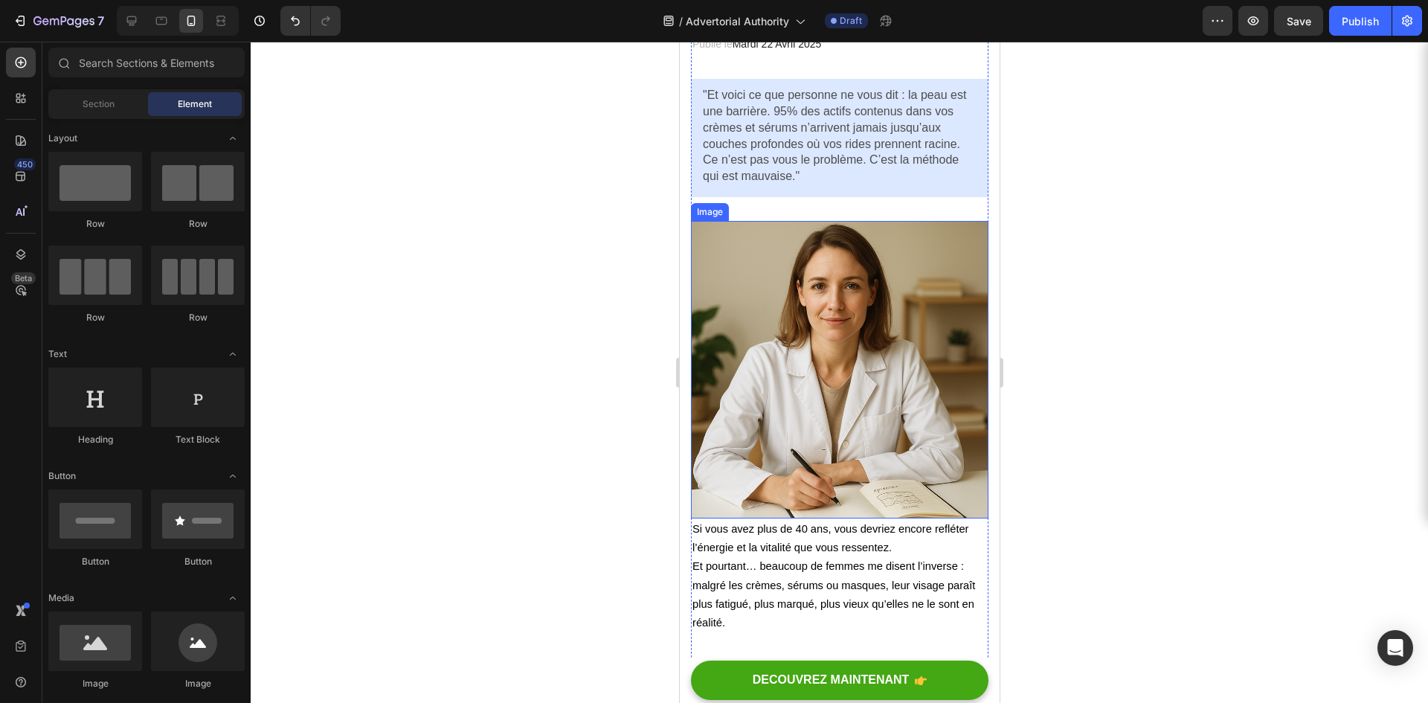
click at [893, 386] on img at bounding box center [839, 370] width 298 height 298
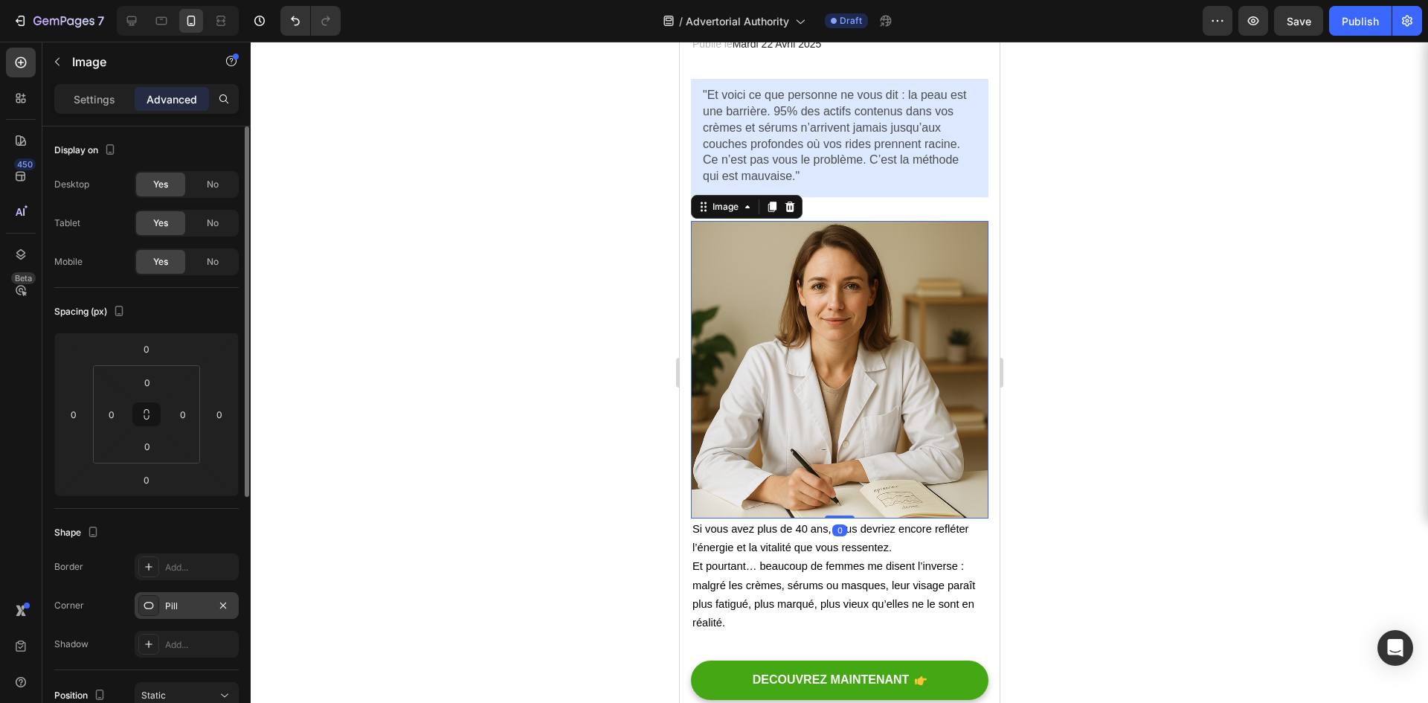
click at [164, 607] on div "Pill" at bounding box center [187, 605] width 104 height 27
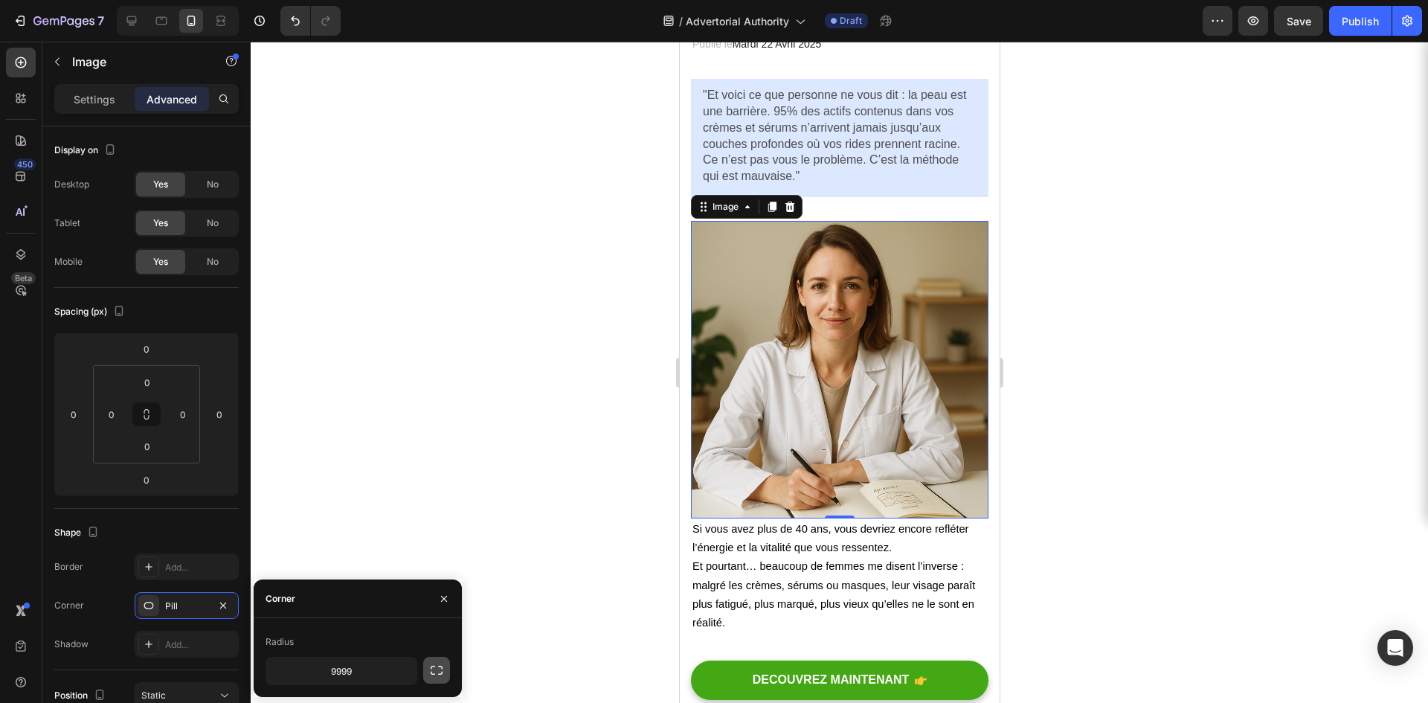
click at [433, 669] on icon "button" at bounding box center [436, 670] width 15 height 15
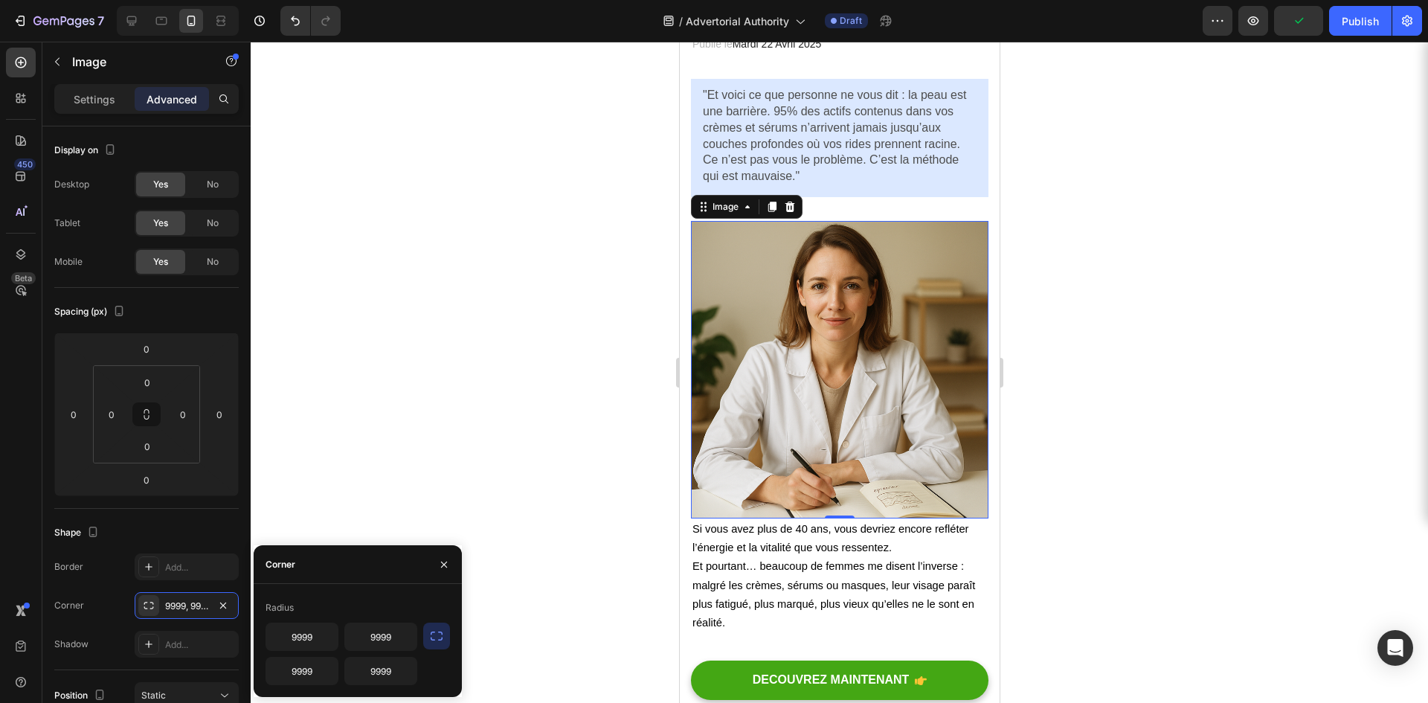
click at [437, 629] on icon "button" at bounding box center [436, 636] width 15 height 15
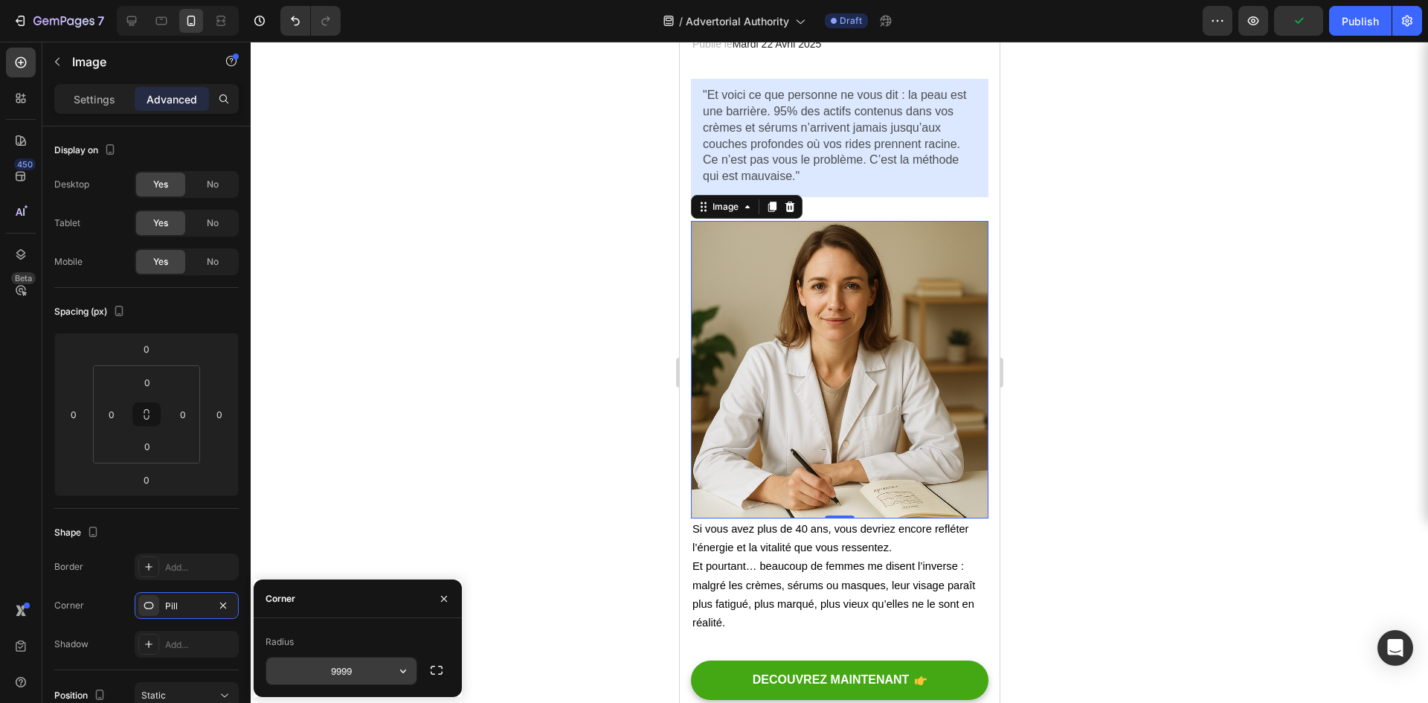
click at [341, 673] on input "9999" at bounding box center [341, 671] width 150 height 27
drag, startPoint x: 385, startPoint y: 591, endPoint x: 394, endPoint y: 513, distance: 78.6
click at [394, 0] on div "7 / Advertorial Authority Draft Preview Save Publish 450 Beta Sections(18) Elem…" at bounding box center [714, 0] width 1428 height 0
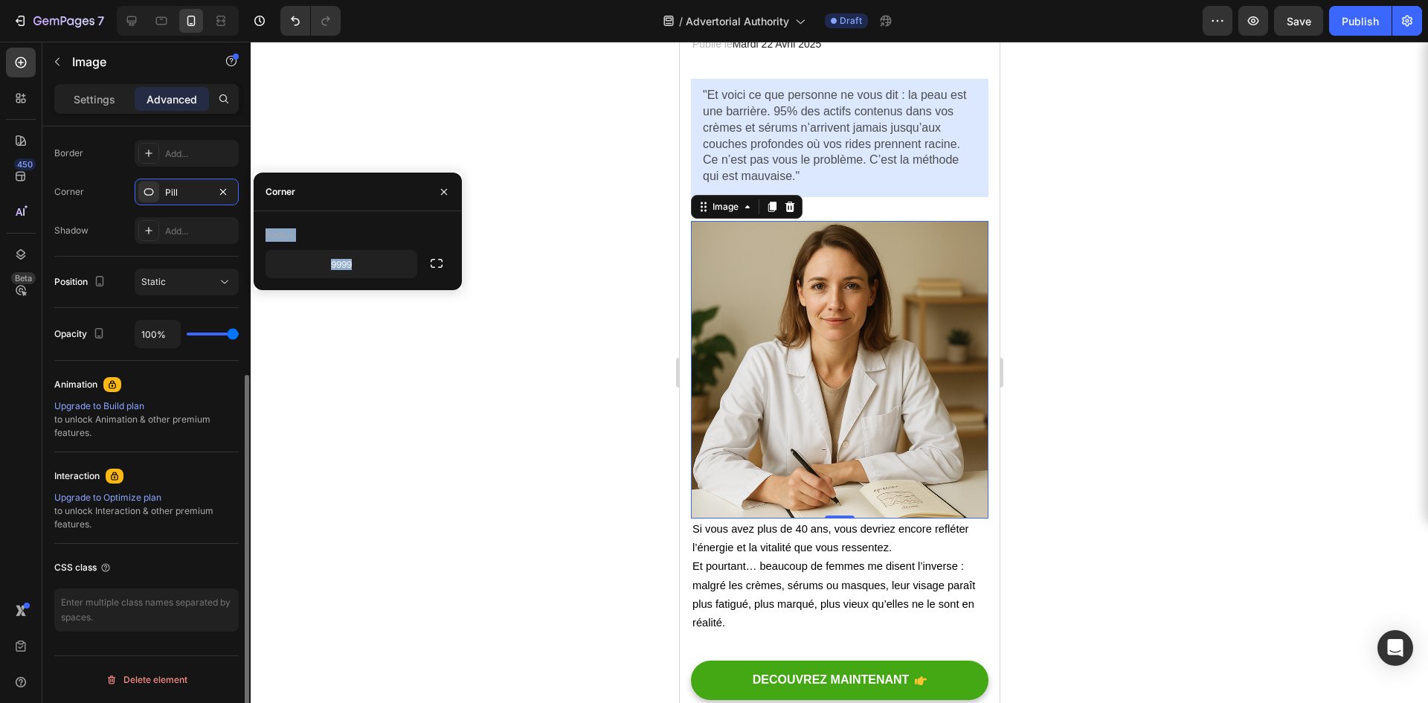
scroll to position [190, 0]
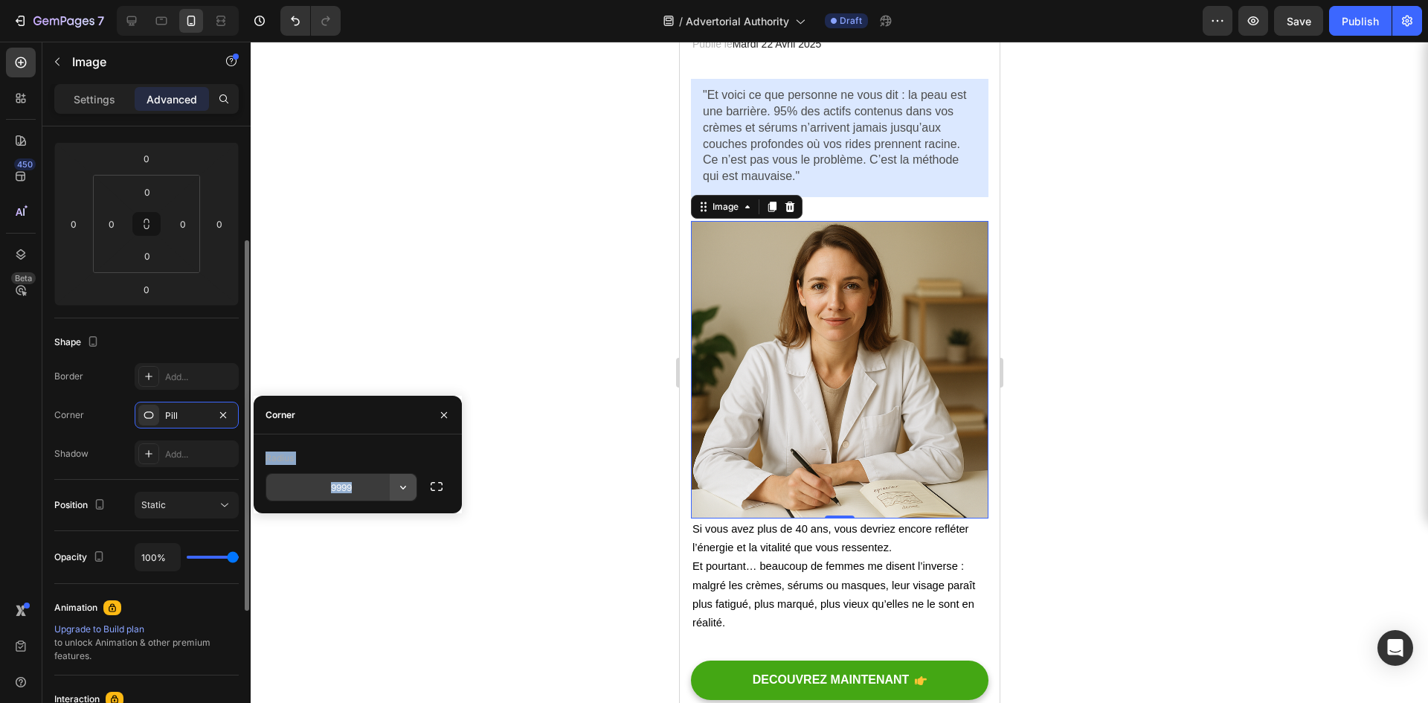
click at [404, 487] on icon "button" at bounding box center [403, 487] width 15 height 15
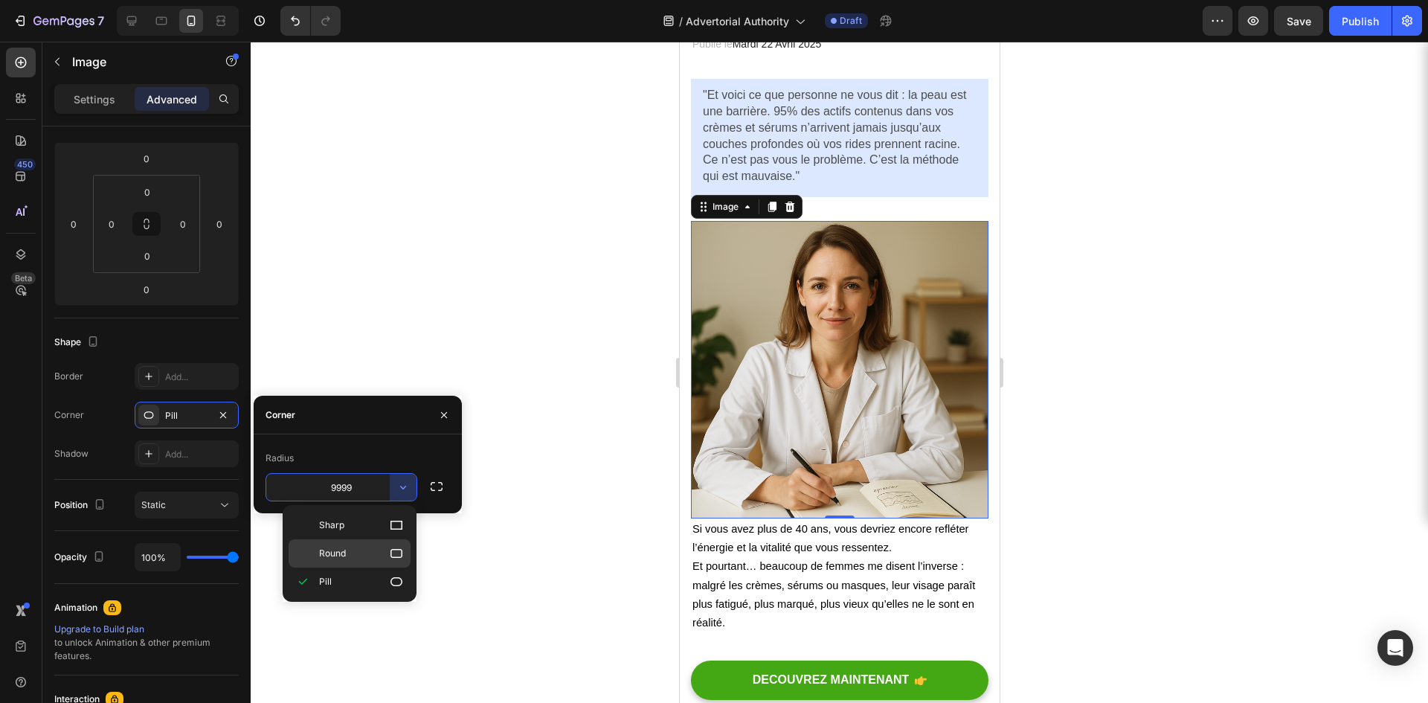
click at [359, 556] on p "Round" at bounding box center [361, 553] width 85 height 15
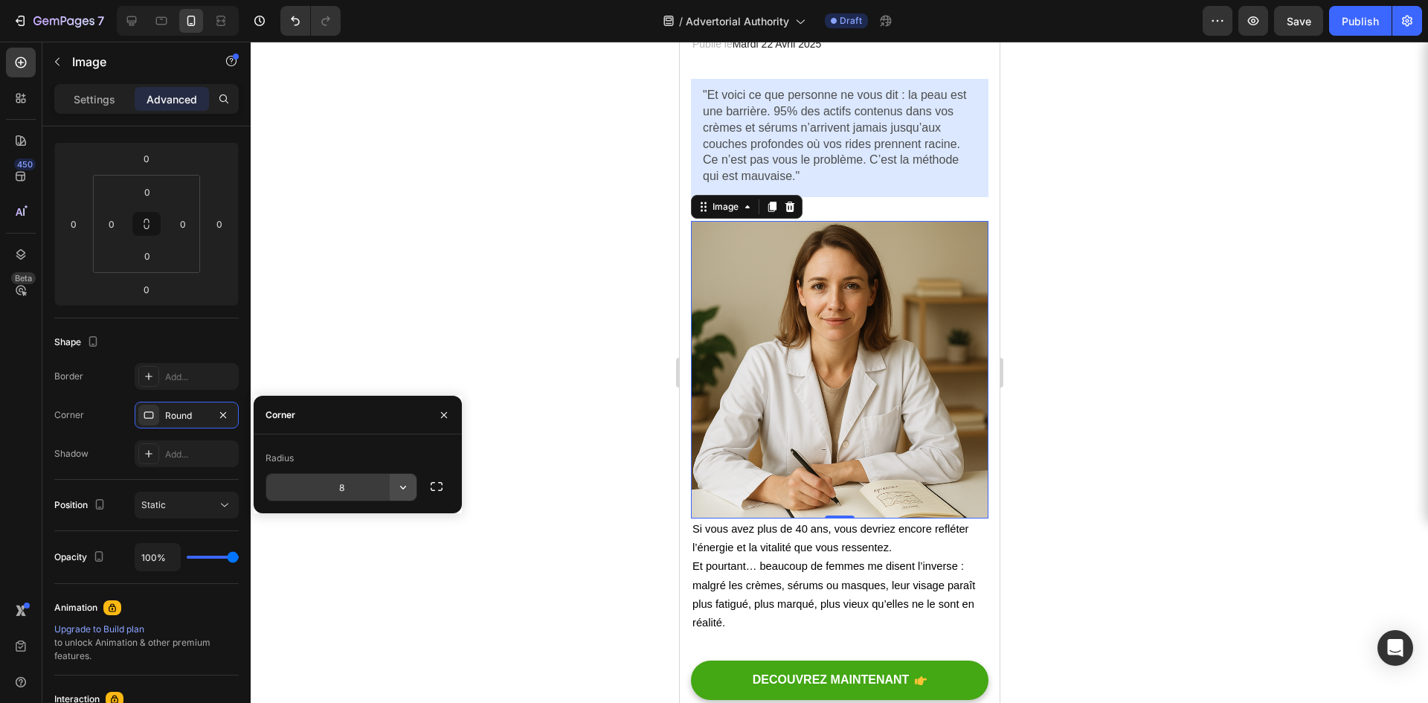
click at [394, 484] on button "button" at bounding box center [403, 487] width 27 height 27
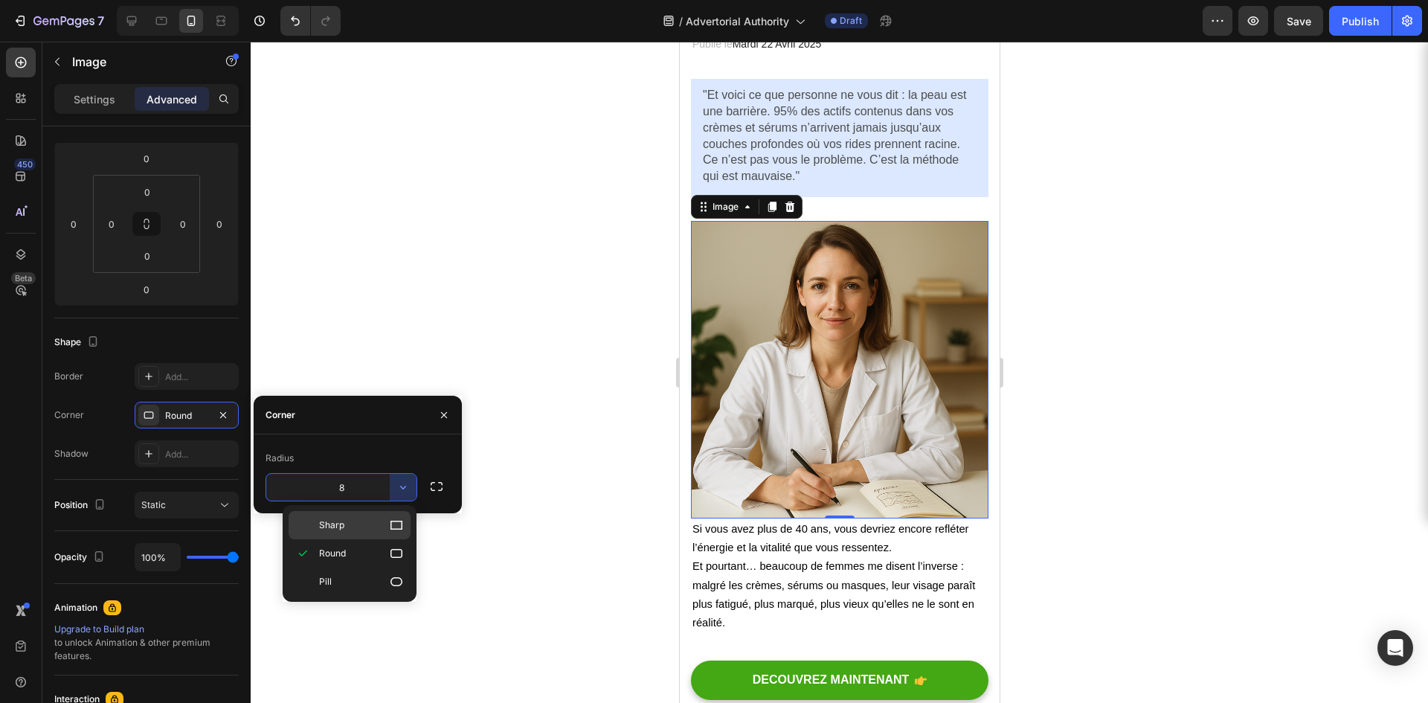
click at [369, 516] on div "Sharp" at bounding box center [350, 525] width 122 height 28
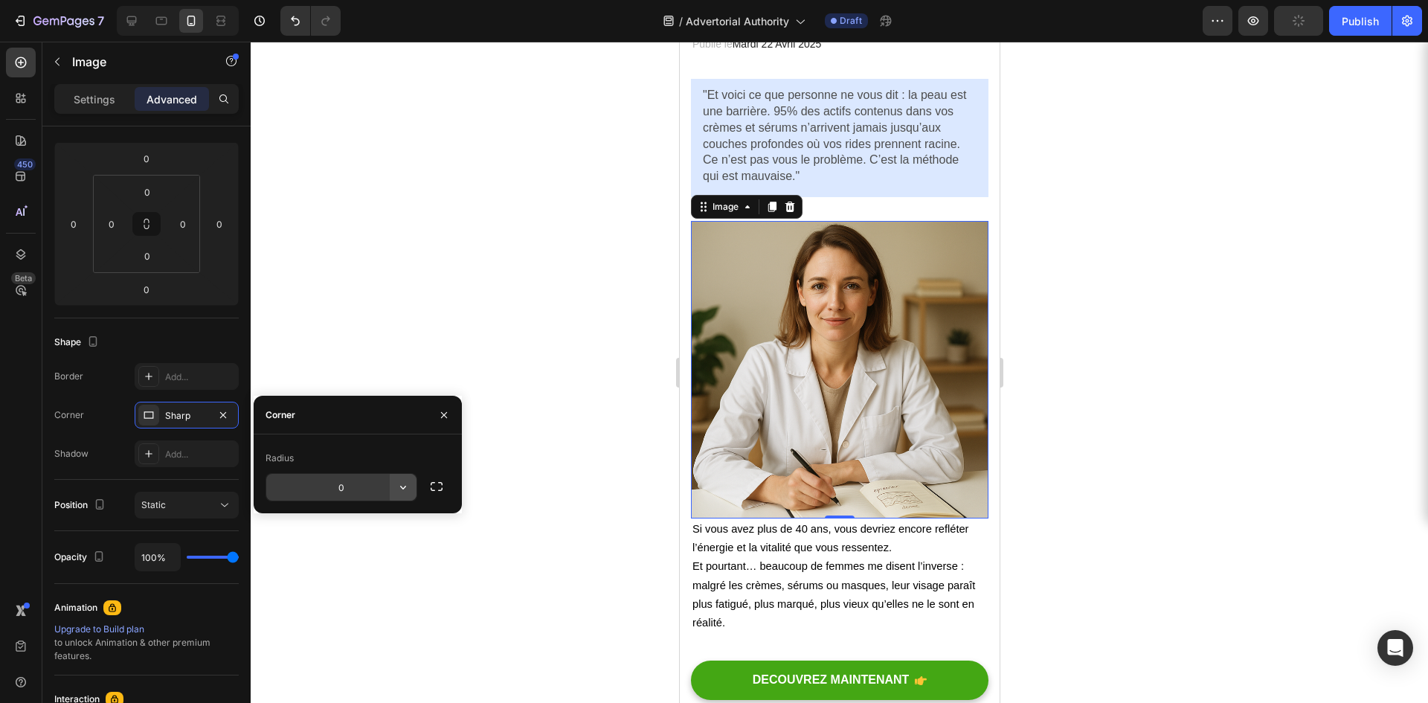
click at [413, 487] on button "button" at bounding box center [403, 487] width 27 height 27
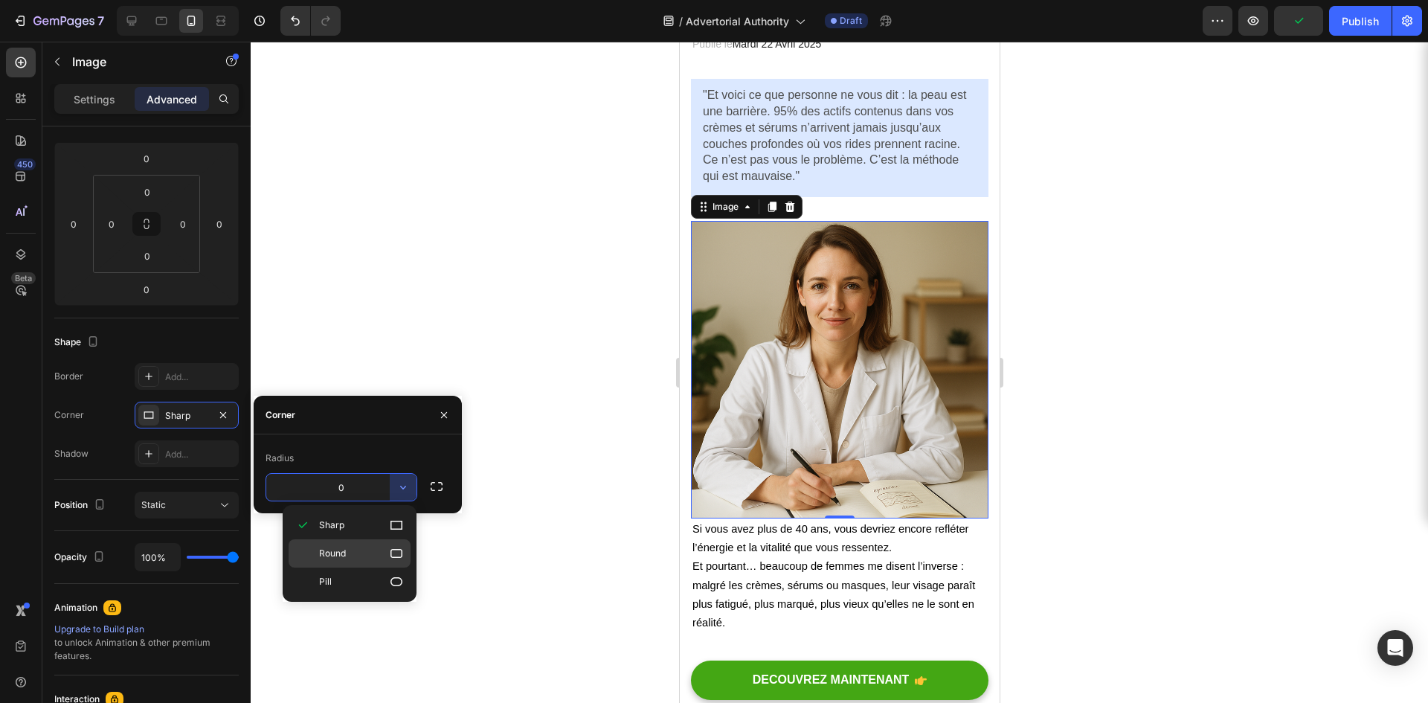
click at [369, 568] on div "Round" at bounding box center [350, 582] width 122 height 28
type input "8"
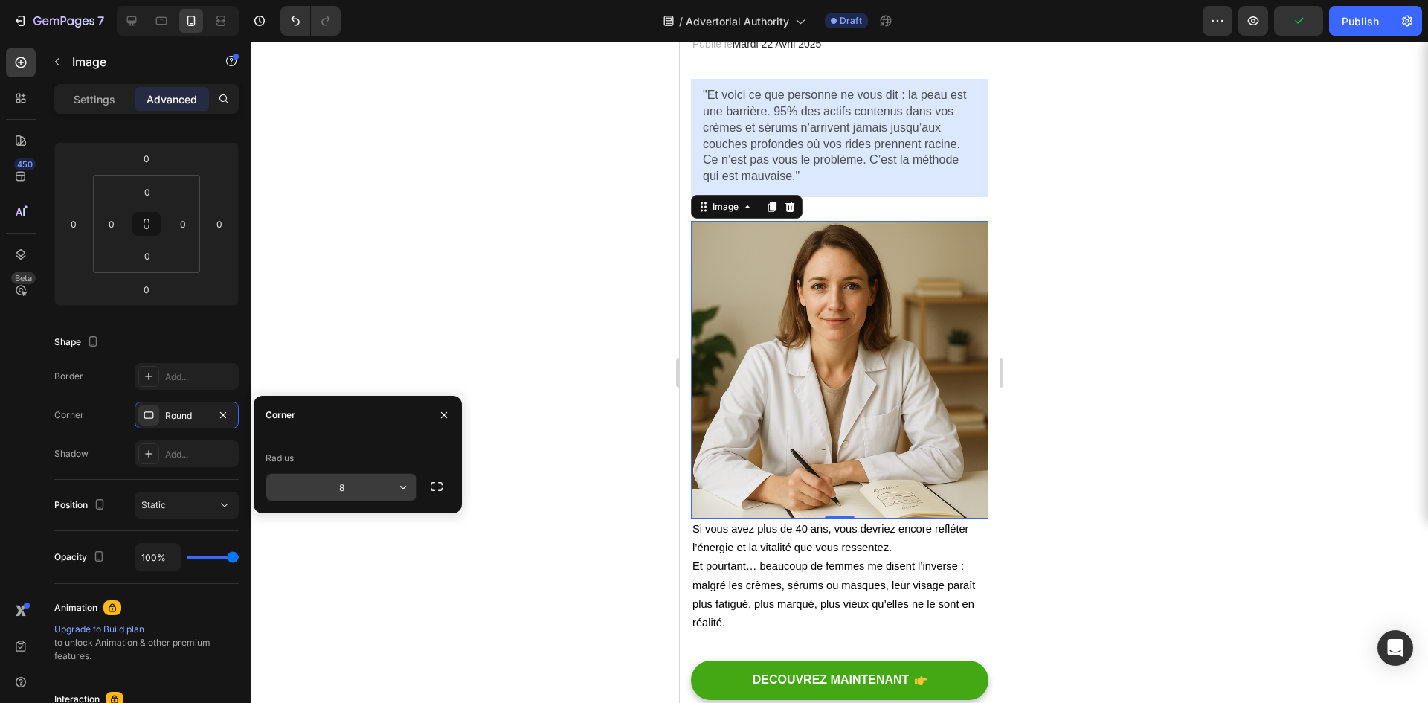
click at [373, 495] on input "8" at bounding box center [341, 487] width 150 height 27
click at [440, 486] on icon "button" at bounding box center [436, 486] width 15 height 15
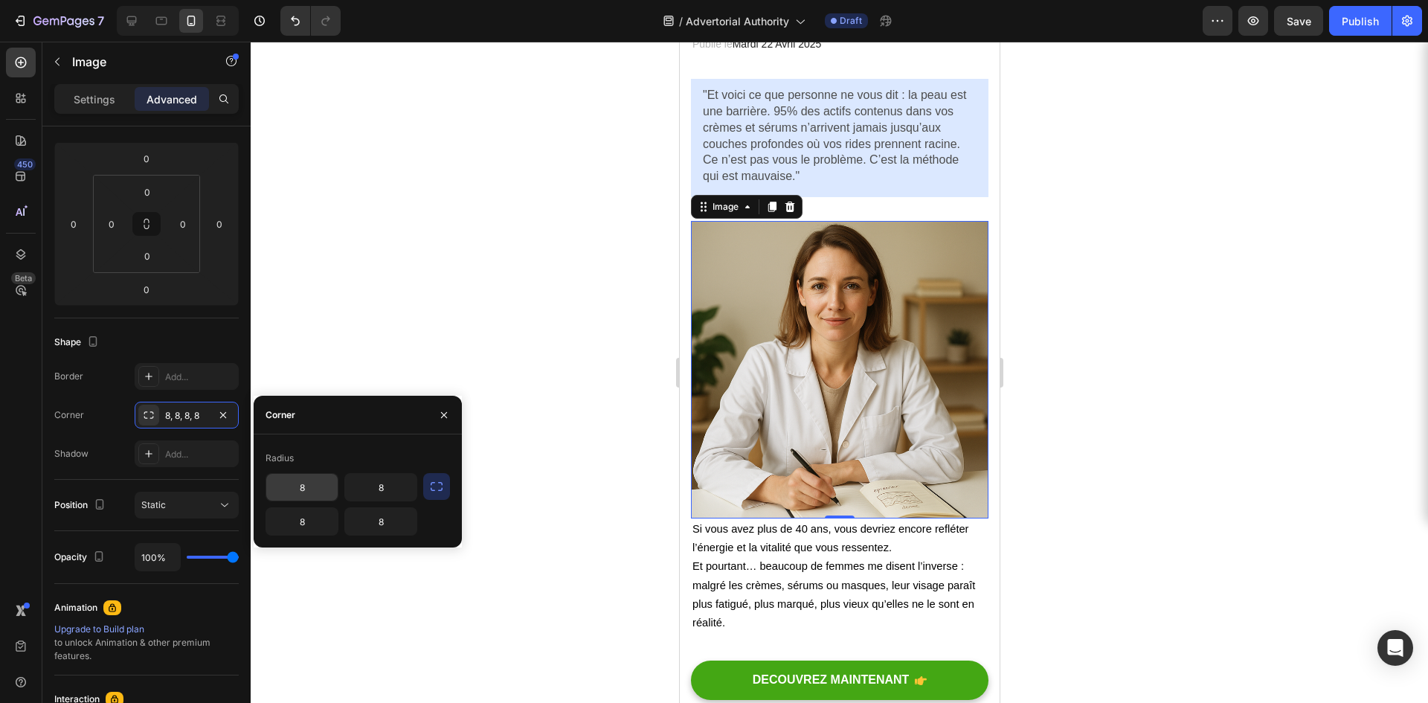
click at [324, 493] on input "8" at bounding box center [301, 487] width 71 height 27
click at [440, 487] on icon "button" at bounding box center [436, 486] width 15 height 15
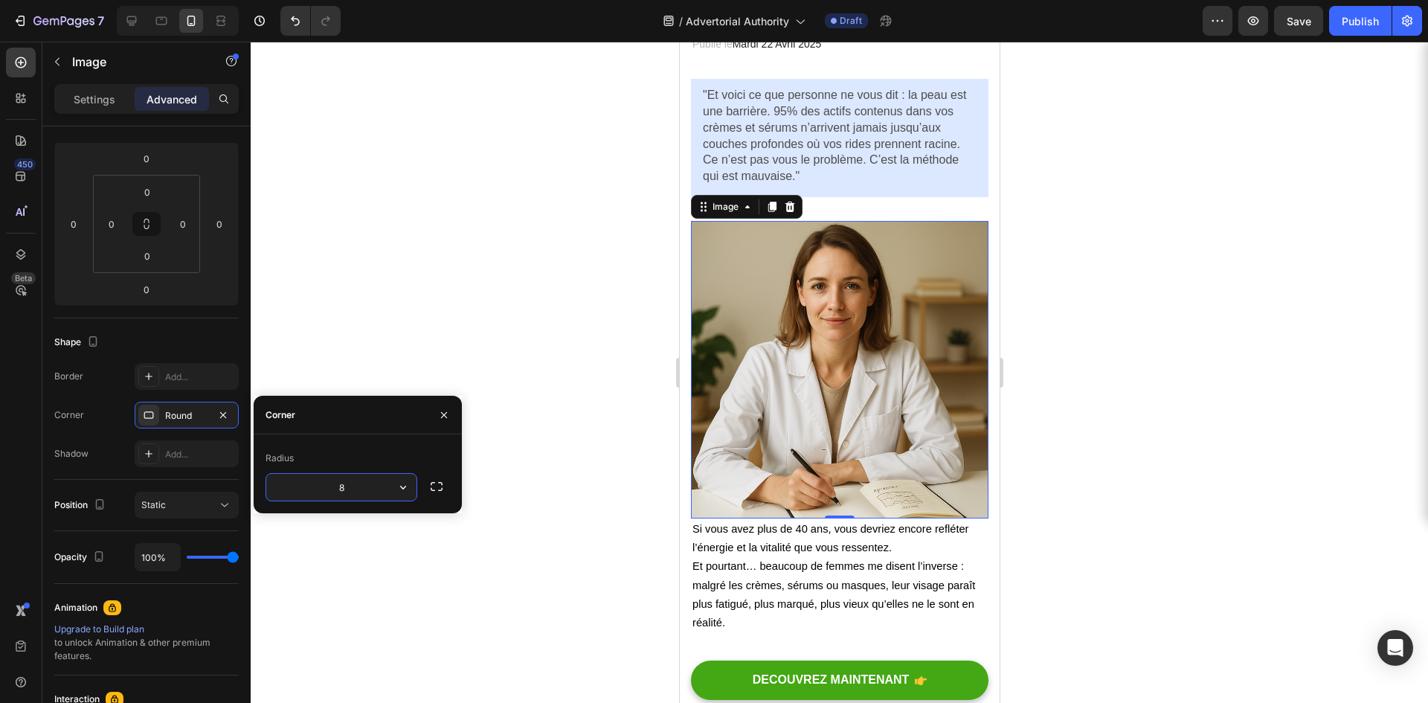
click at [363, 491] on input "8" at bounding box center [341, 487] width 150 height 27
click at [408, 489] on icon "button" at bounding box center [403, 487] width 15 height 15
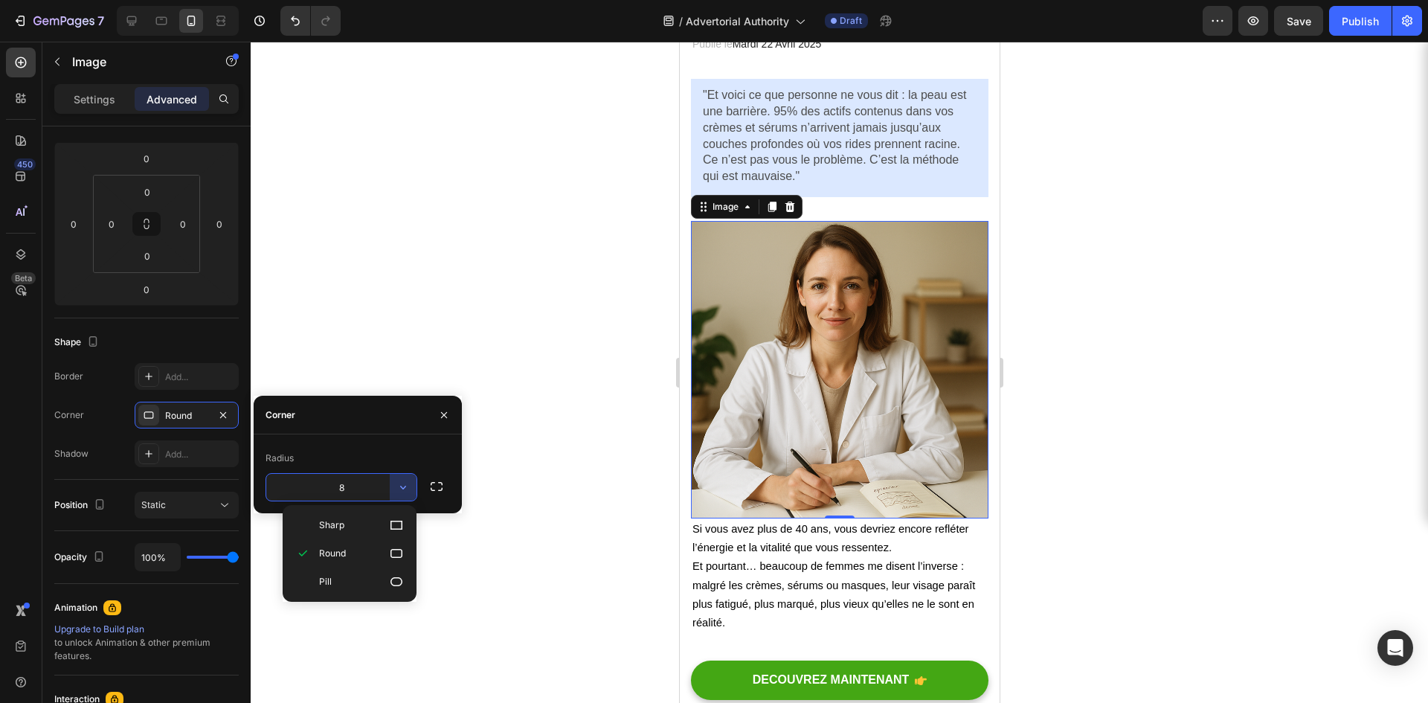
click at [353, 490] on input "8" at bounding box center [341, 487] width 150 height 27
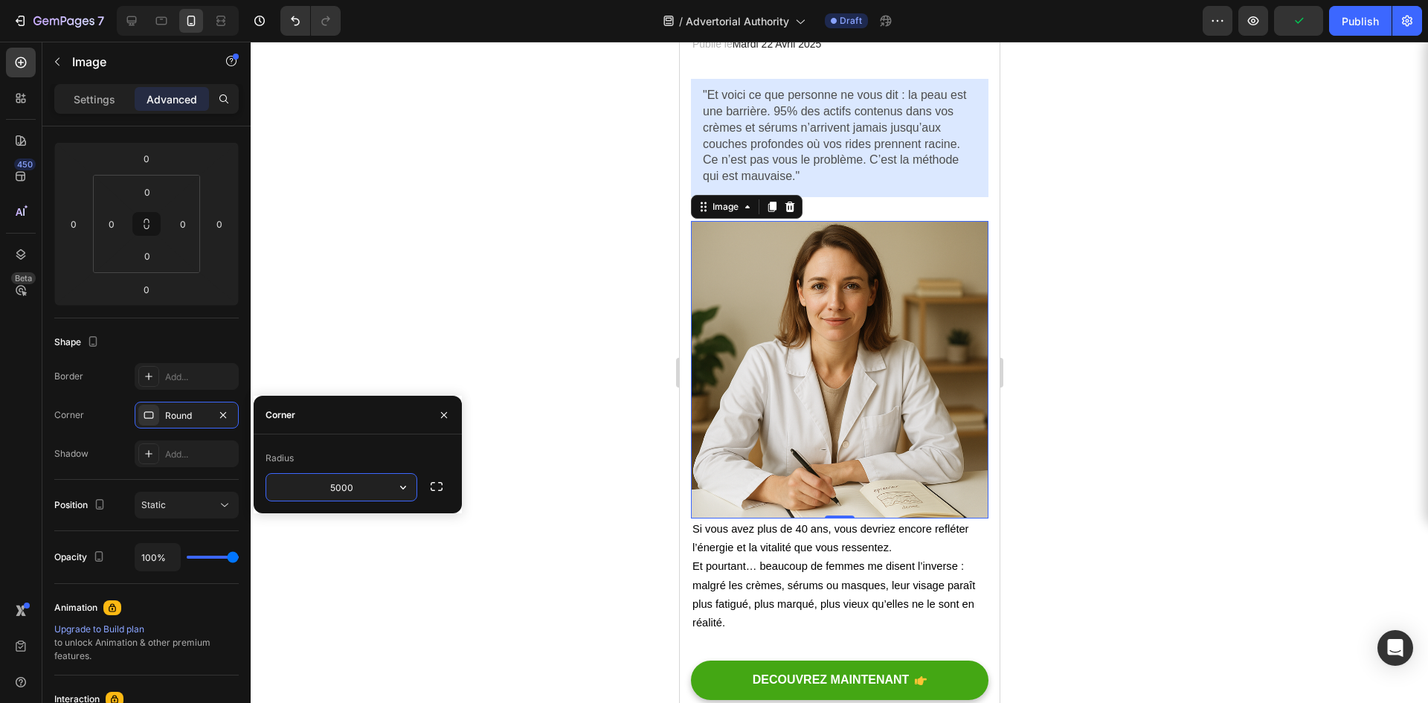
type input "5000"
click at [435, 458] on div "Radius" at bounding box center [358, 458] width 185 height 24
click at [441, 412] on icon "button" at bounding box center [444, 414] width 6 height 6
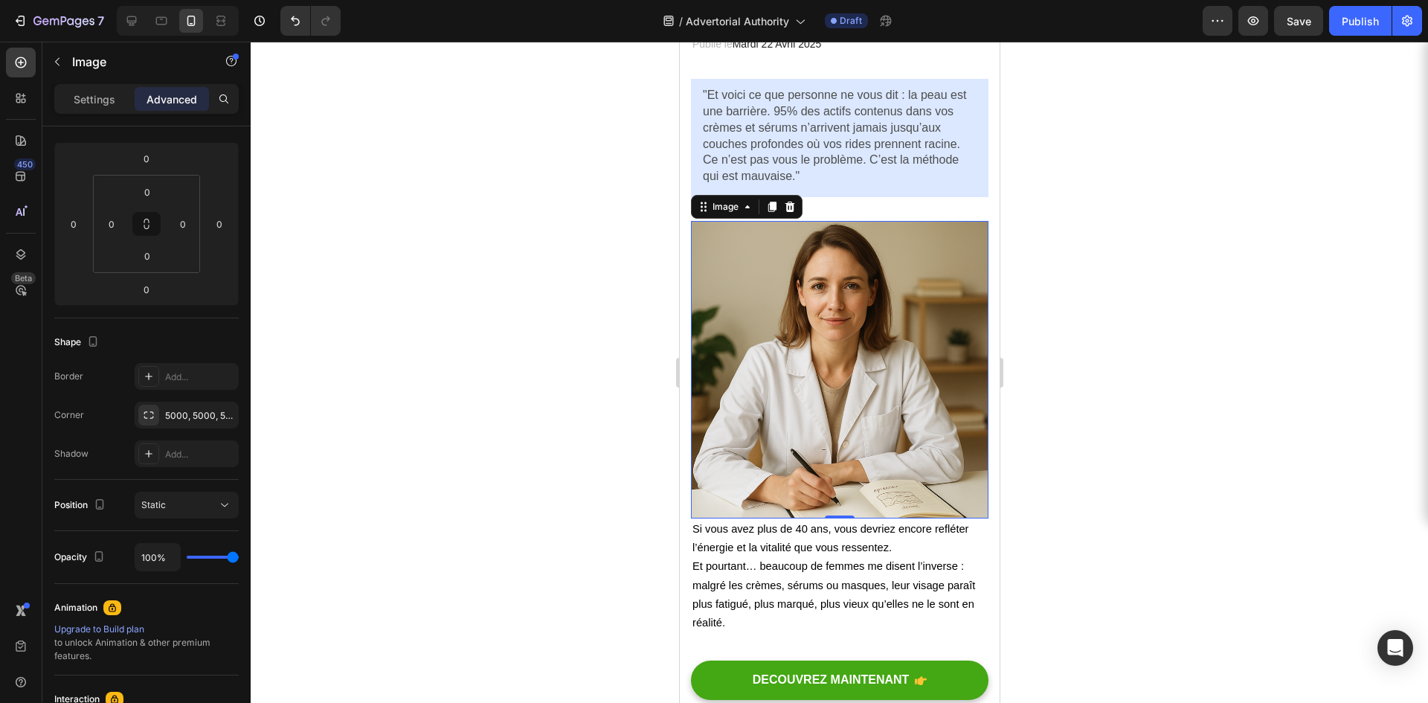
click at [580, 385] on div at bounding box center [840, 372] width 1178 height 661
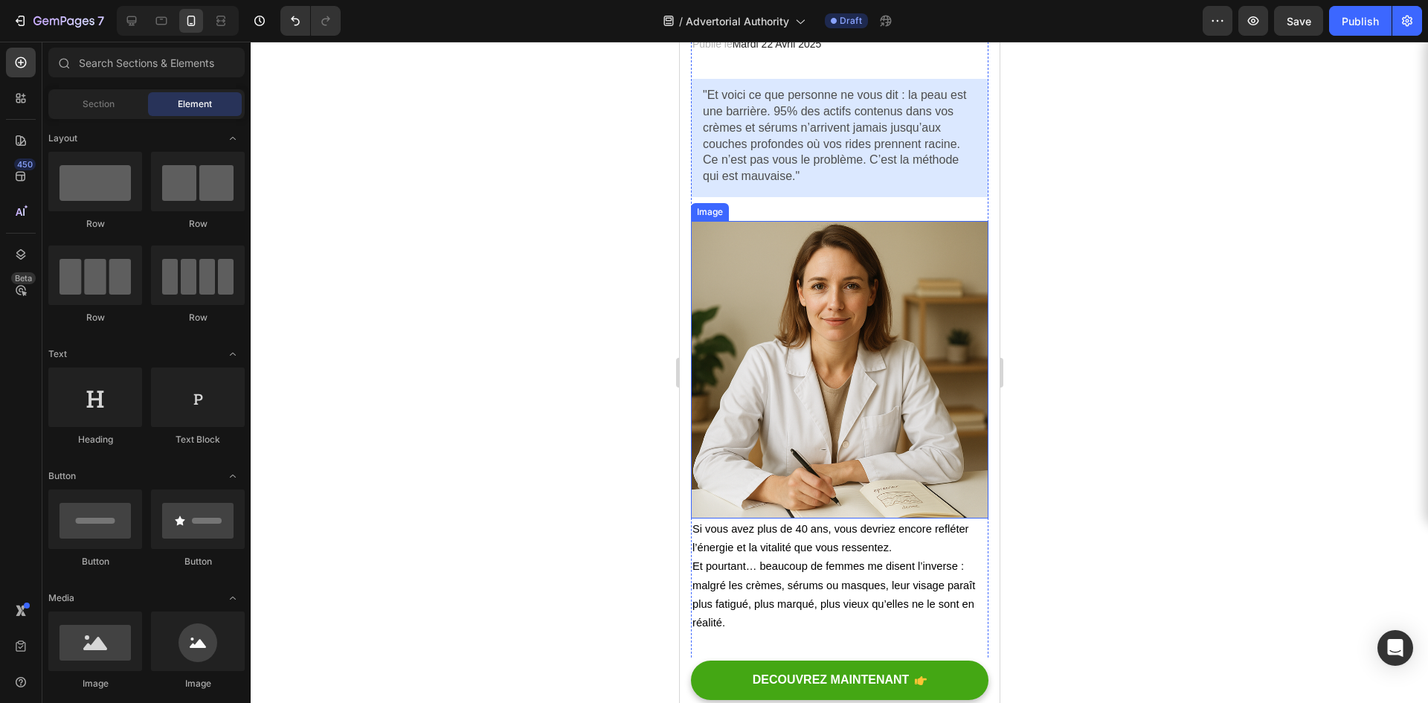
click at [818, 441] on img at bounding box center [839, 370] width 298 height 298
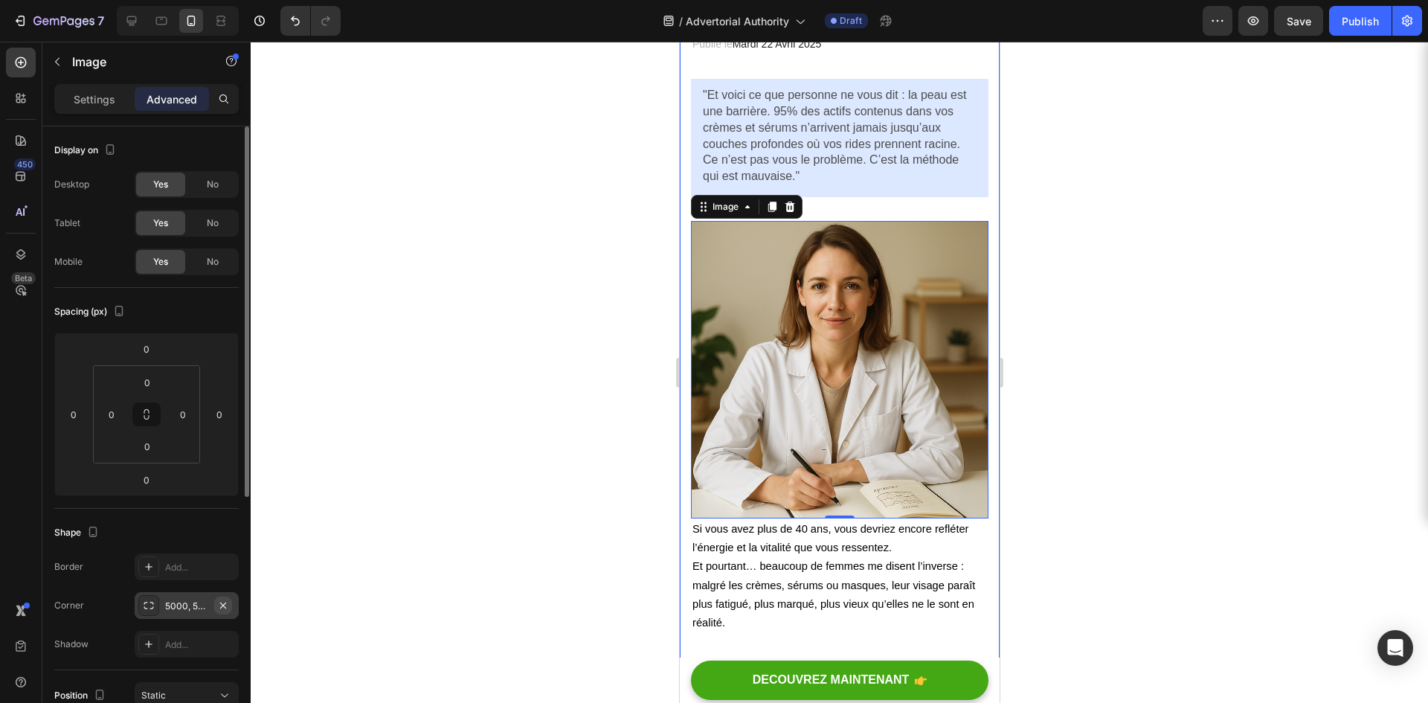
click at [222, 605] on icon "button" at bounding box center [223, 605] width 6 height 6
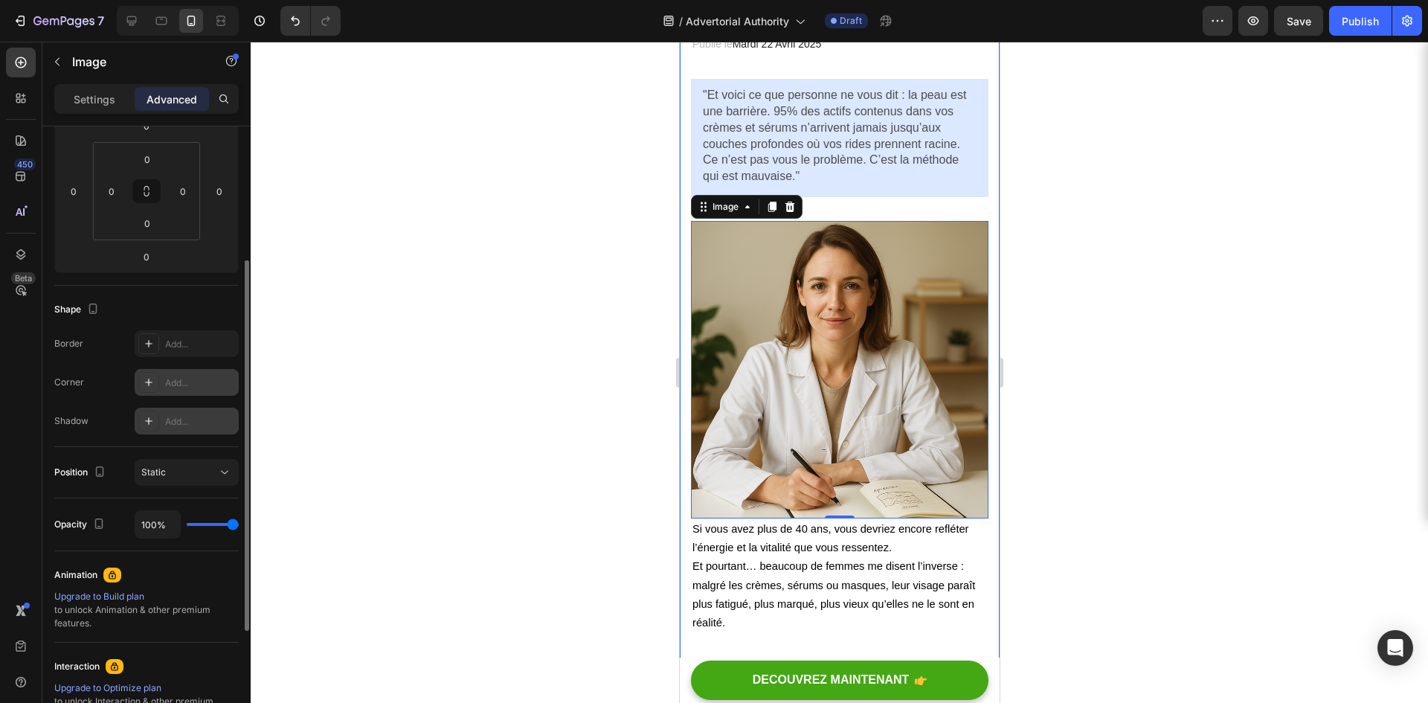
click at [185, 415] on div "Add..." at bounding box center [200, 421] width 70 height 13
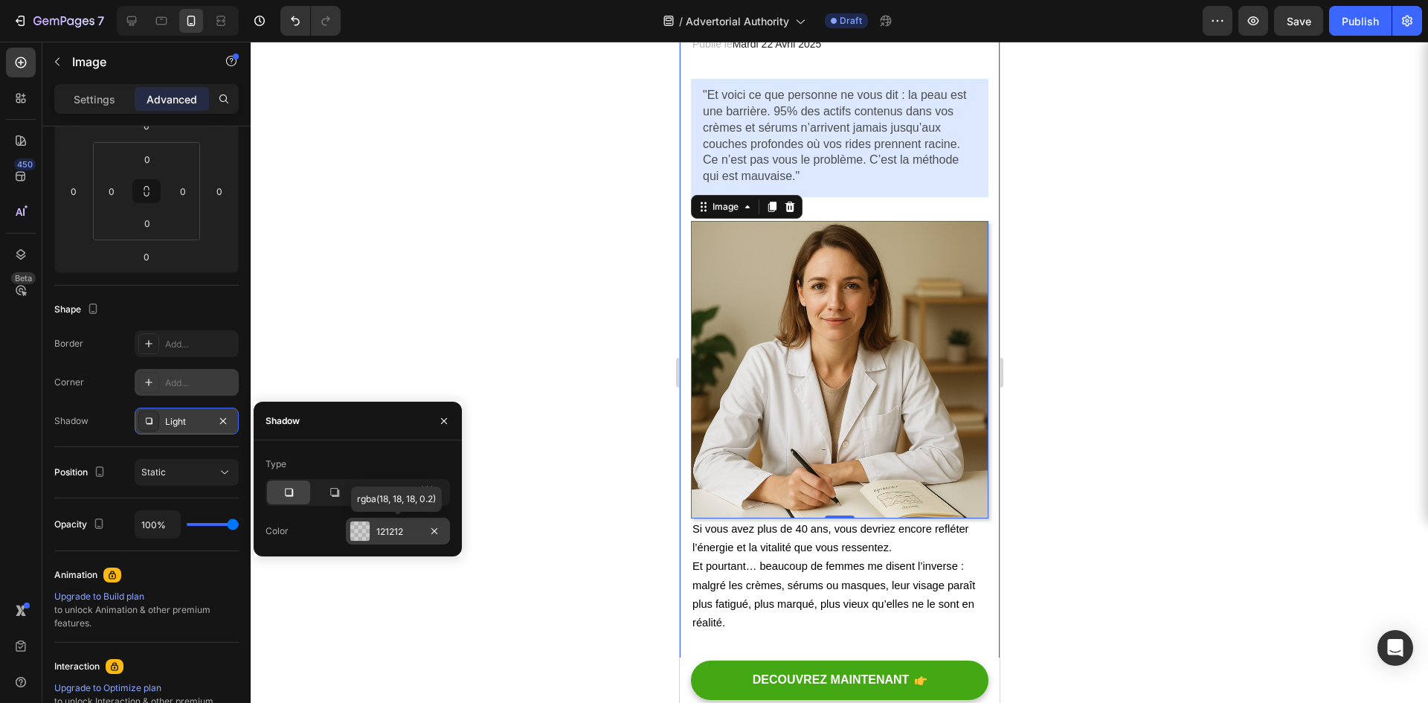
click at [375, 536] on div "121212" at bounding box center [398, 531] width 104 height 27
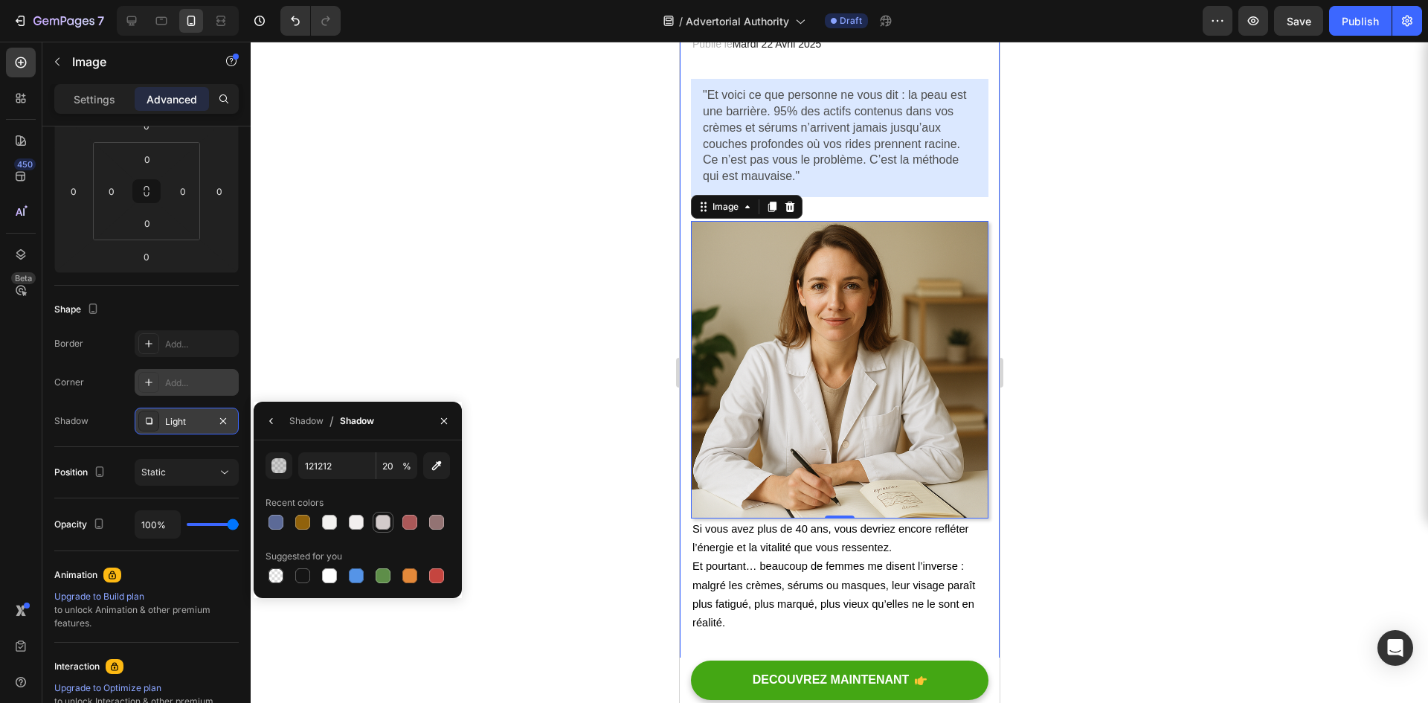
click at [379, 525] on div at bounding box center [383, 522] width 15 height 15
type input "D3CBCB"
type input "100"
click at [535, 524] on div at bounding box center [840, 372] width 1178 height 661
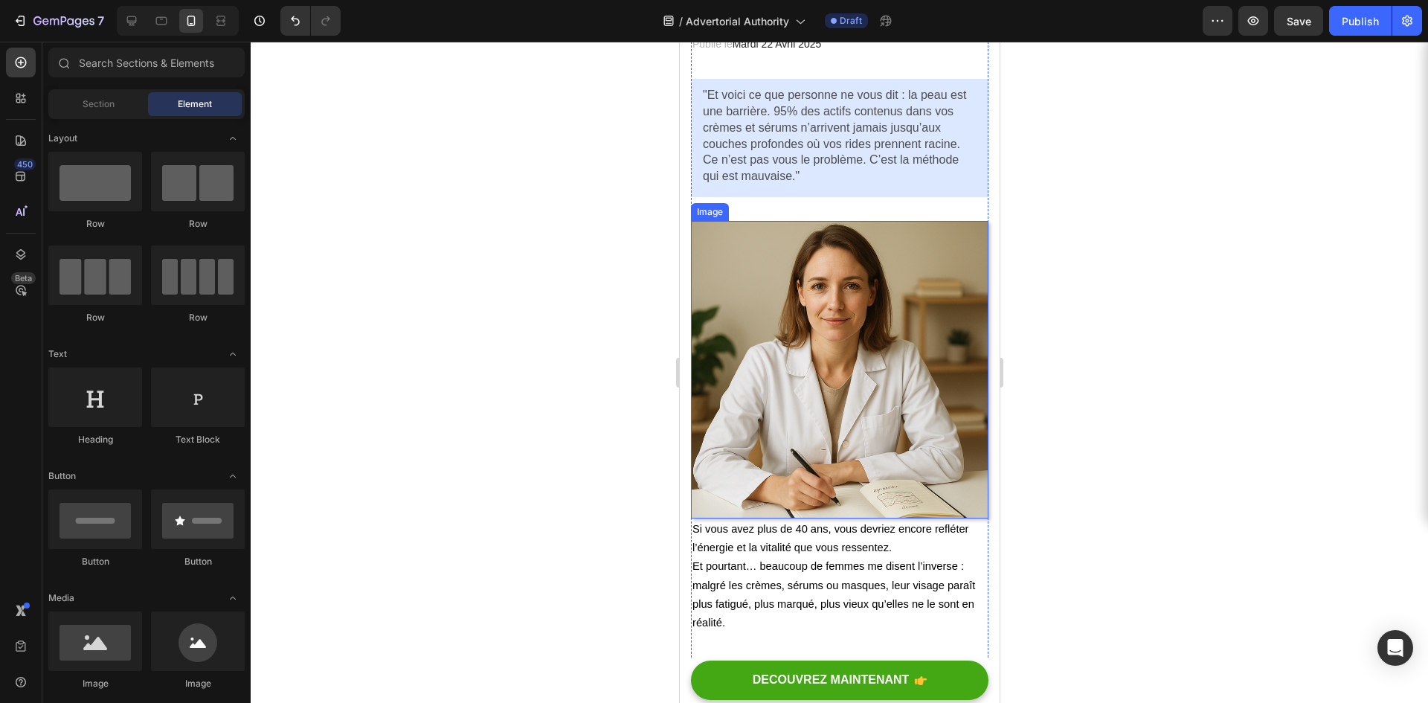
click at [862, 363] on img at bounding box center [839, 370] width 298 height 298
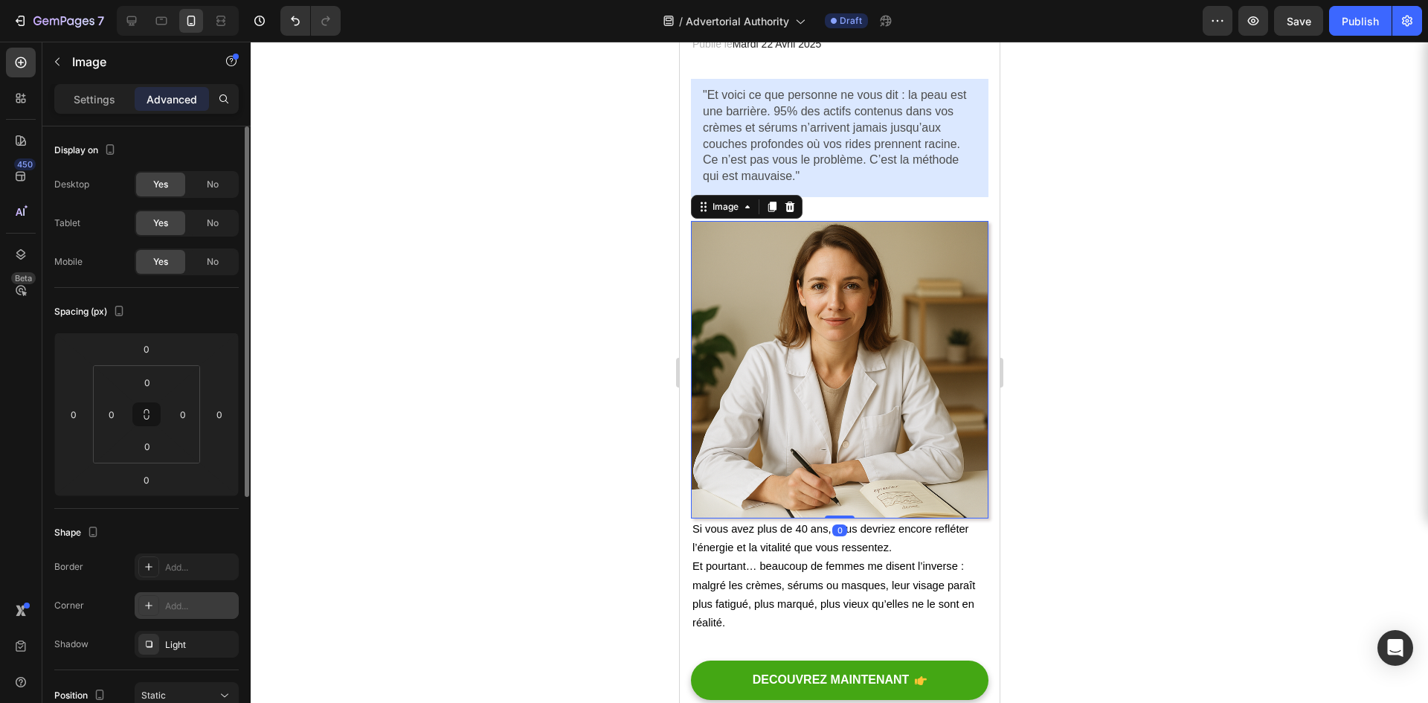
scroll to position [149, 0]
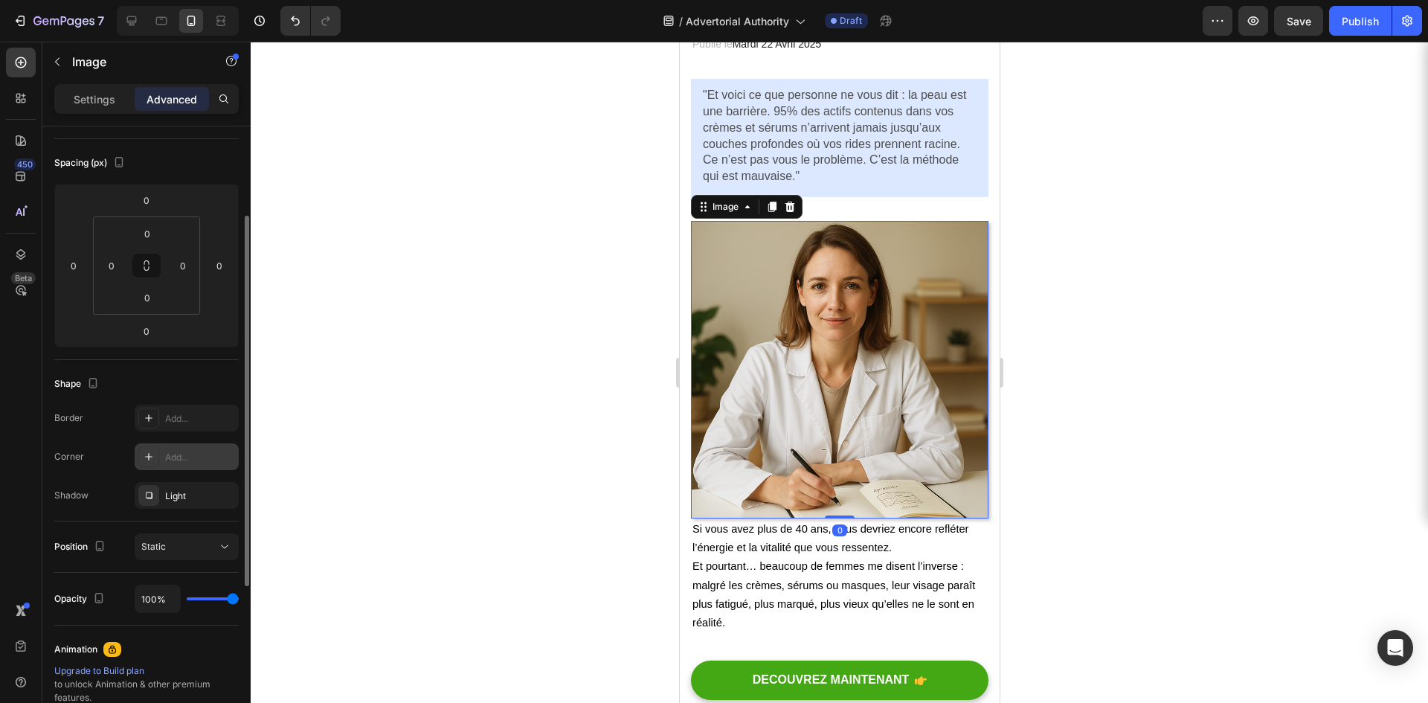
click at [182, 456] on div "Add..." at bounding box center [200, 457] width 70 height 13
click at [552, 481] on div at bounding box center [840, 372] width 1178 height 661
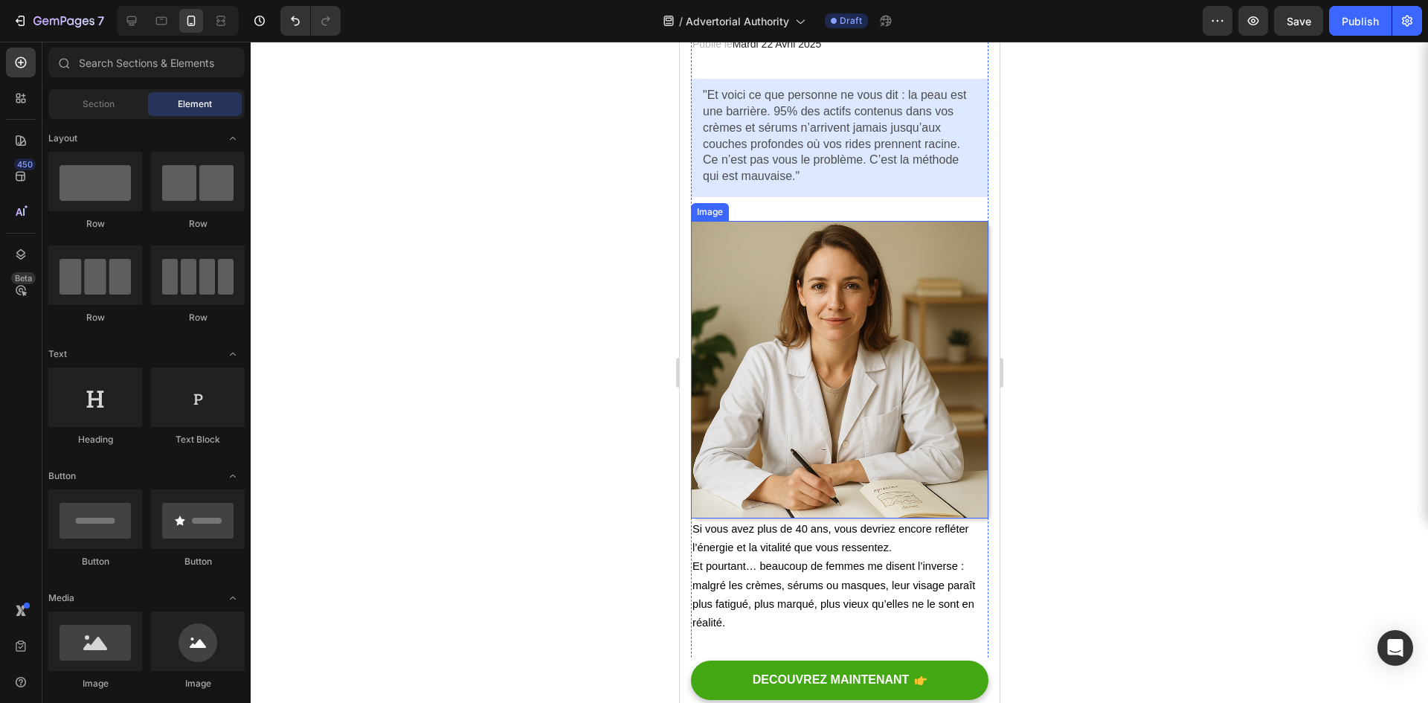
click at [832, 334] on img at bounding box center [839, 370] width 298 height 298
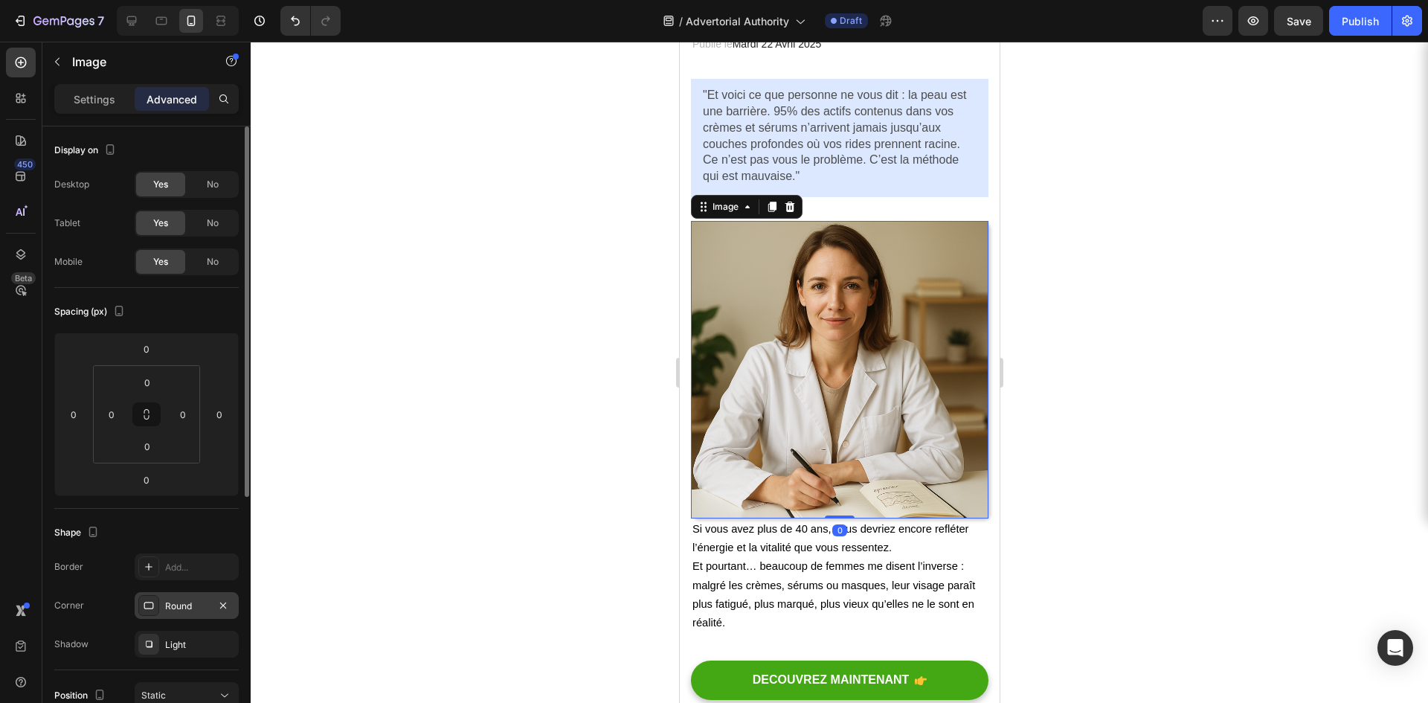
click at [187, 616] on div "Round" at bounding box center [187, 605] width 104 height 27
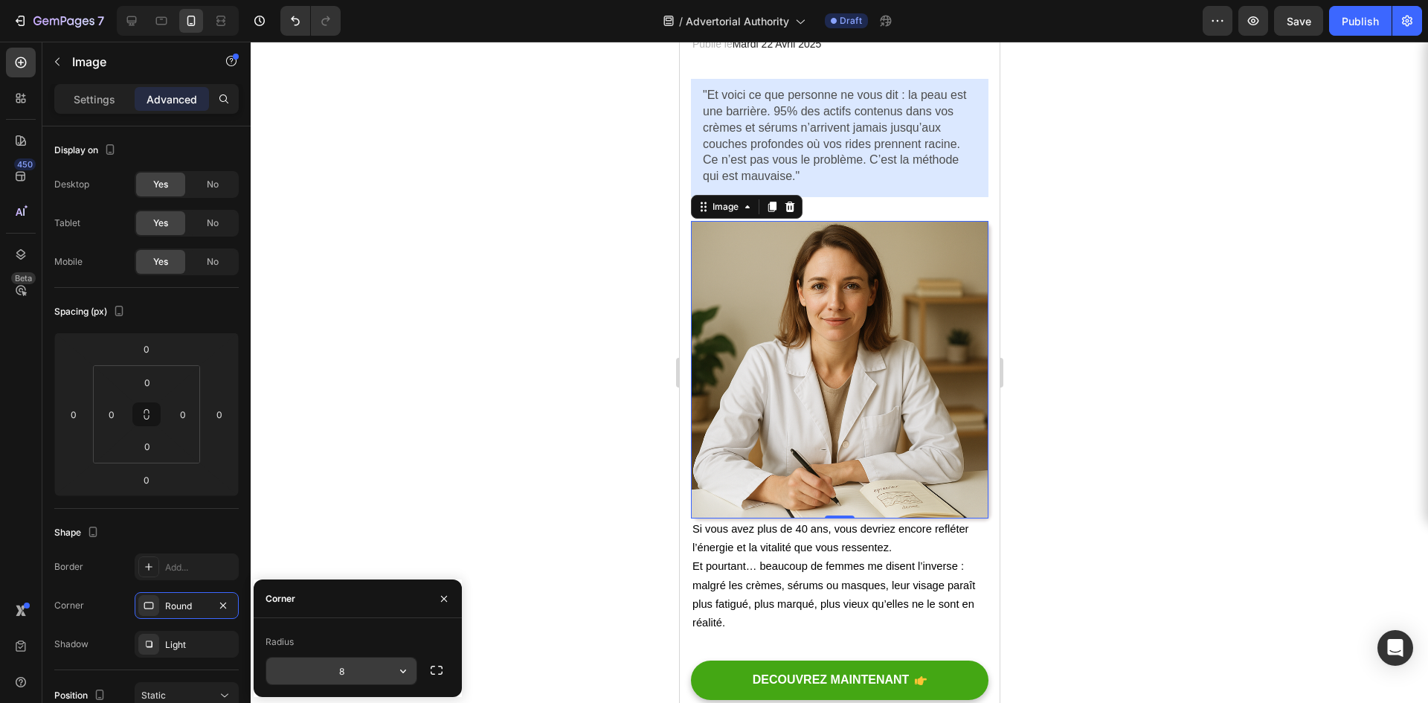
click at [394, 676] on button "button" at bounding box center [403, 671] width 27 height 27
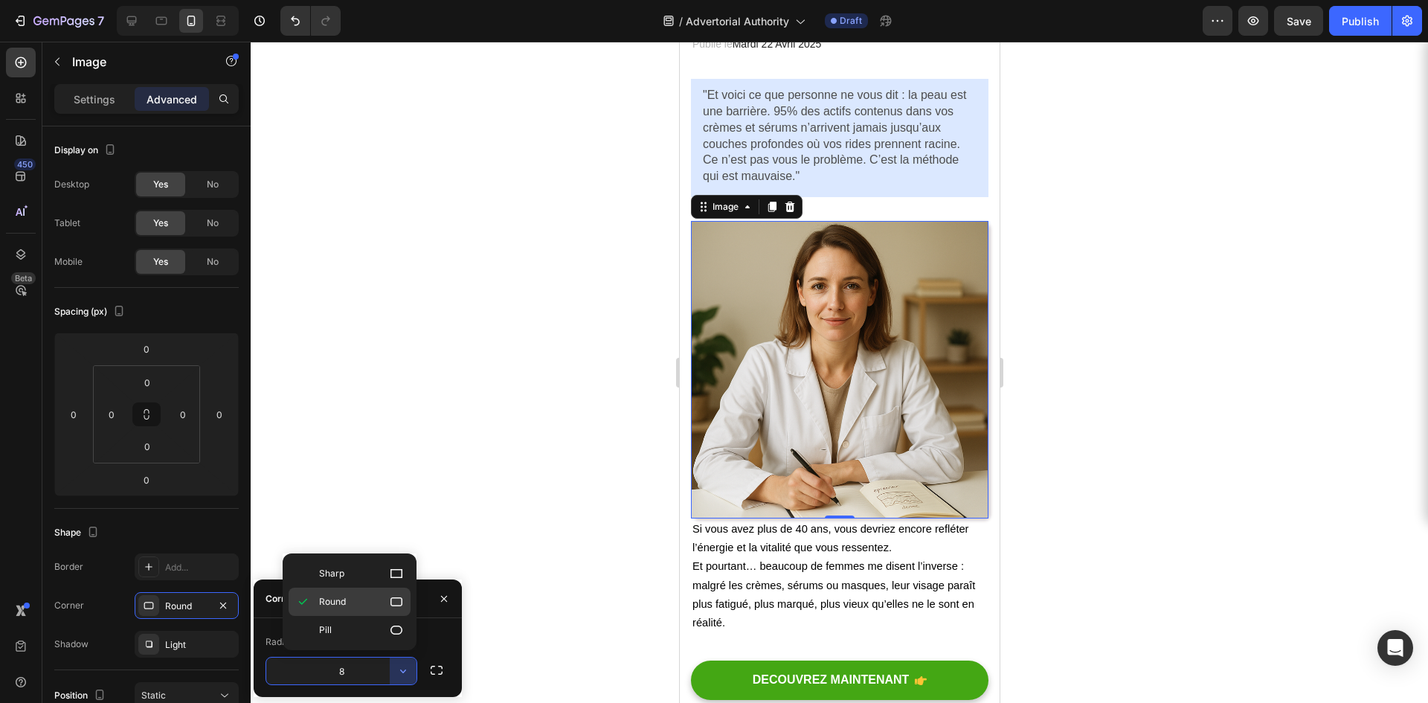
click at [365, 616] on div "Round" at bounding box center [350, 630] width 122 height 28
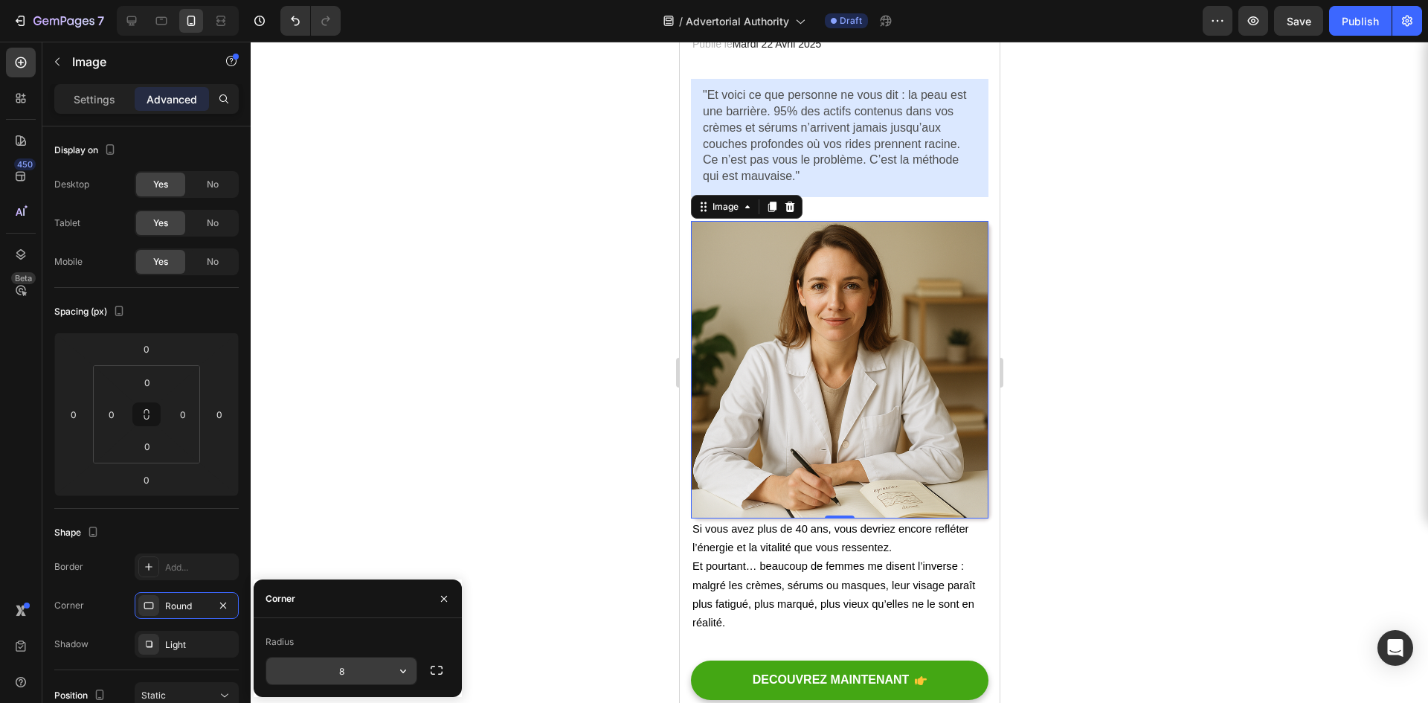
click at [359, 670] on input "8" at bounding box center [341, 671] width 150 height 27
type input "9999"
click at [350, 629] on div "Radius 9999" at bounding box center [358, 657] width 208 height 79
click at [443, 591] on button "button" at bounding box center [444, 599] width 24 height 24
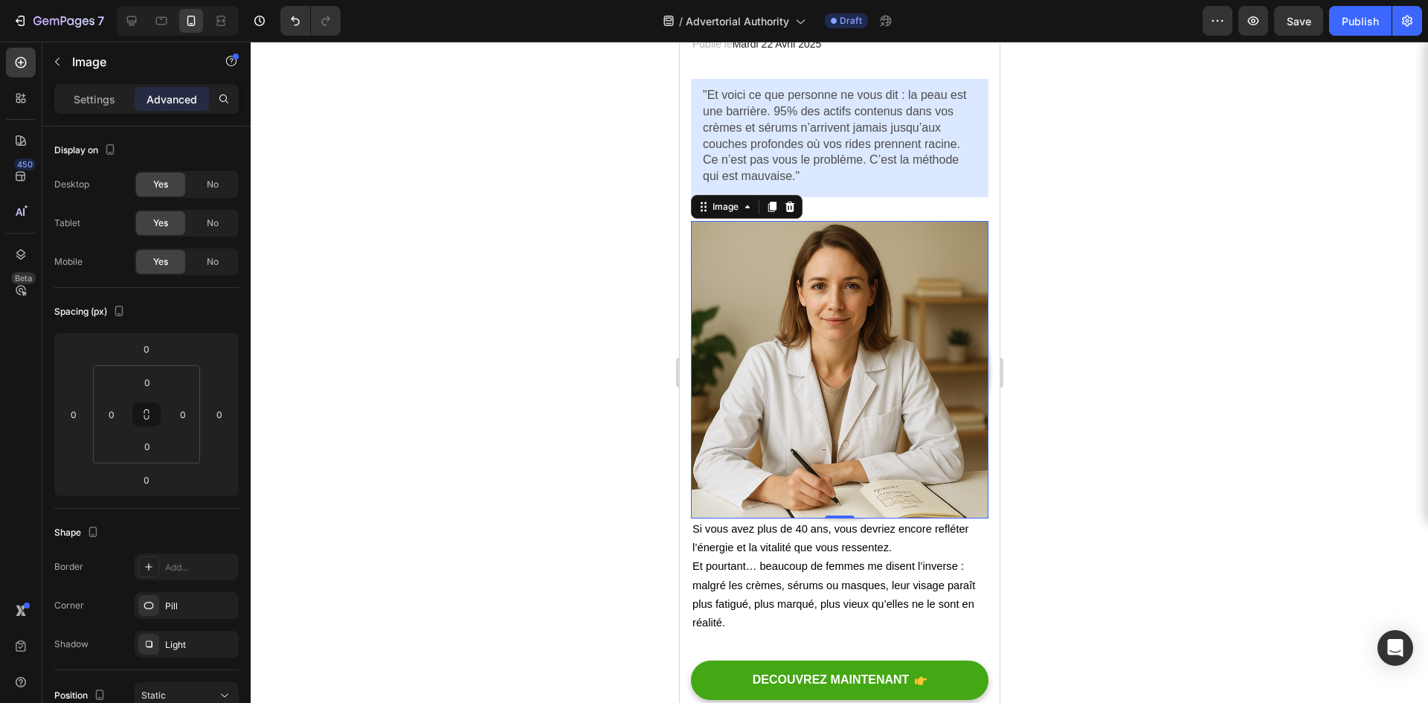
click at [606, 486] on div at bounding box center [840, 372] width 1178 height 661
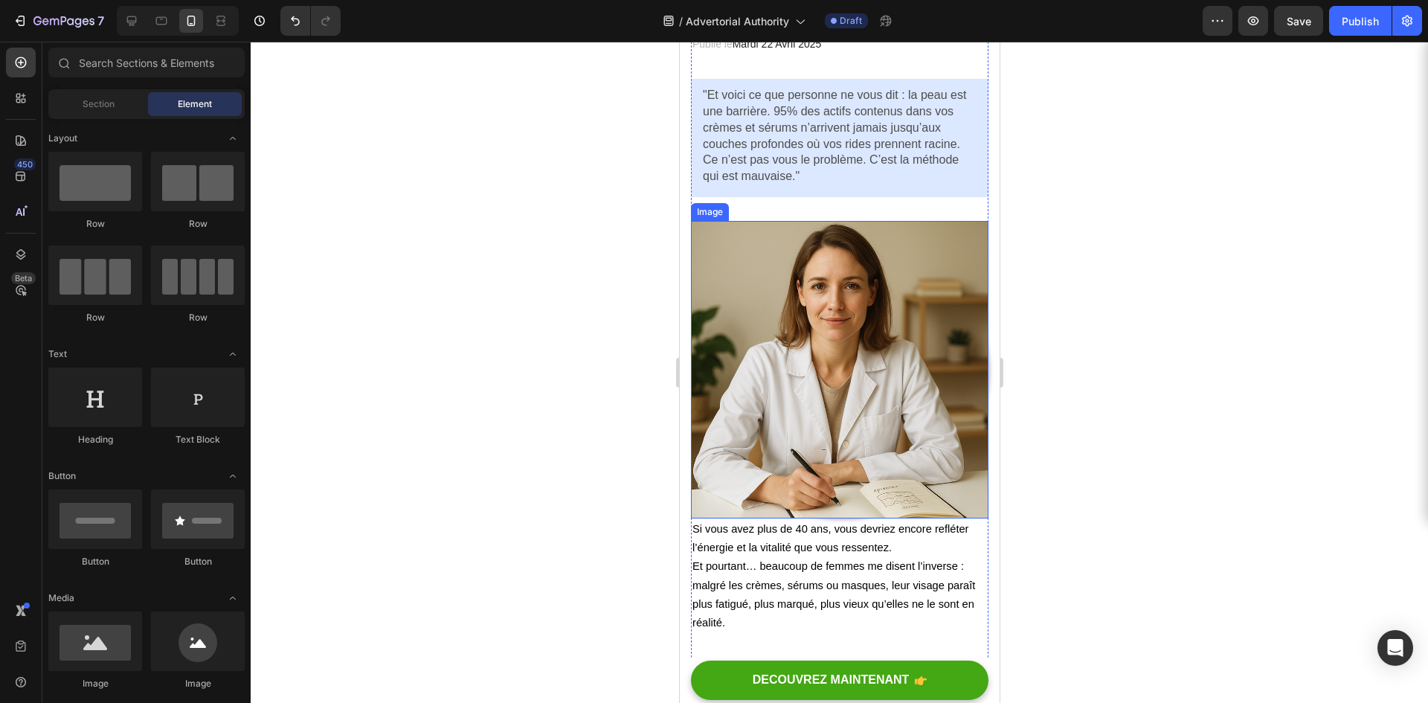
click at [865, 412] on img at bounding box center [839, 370] width 298 height 298
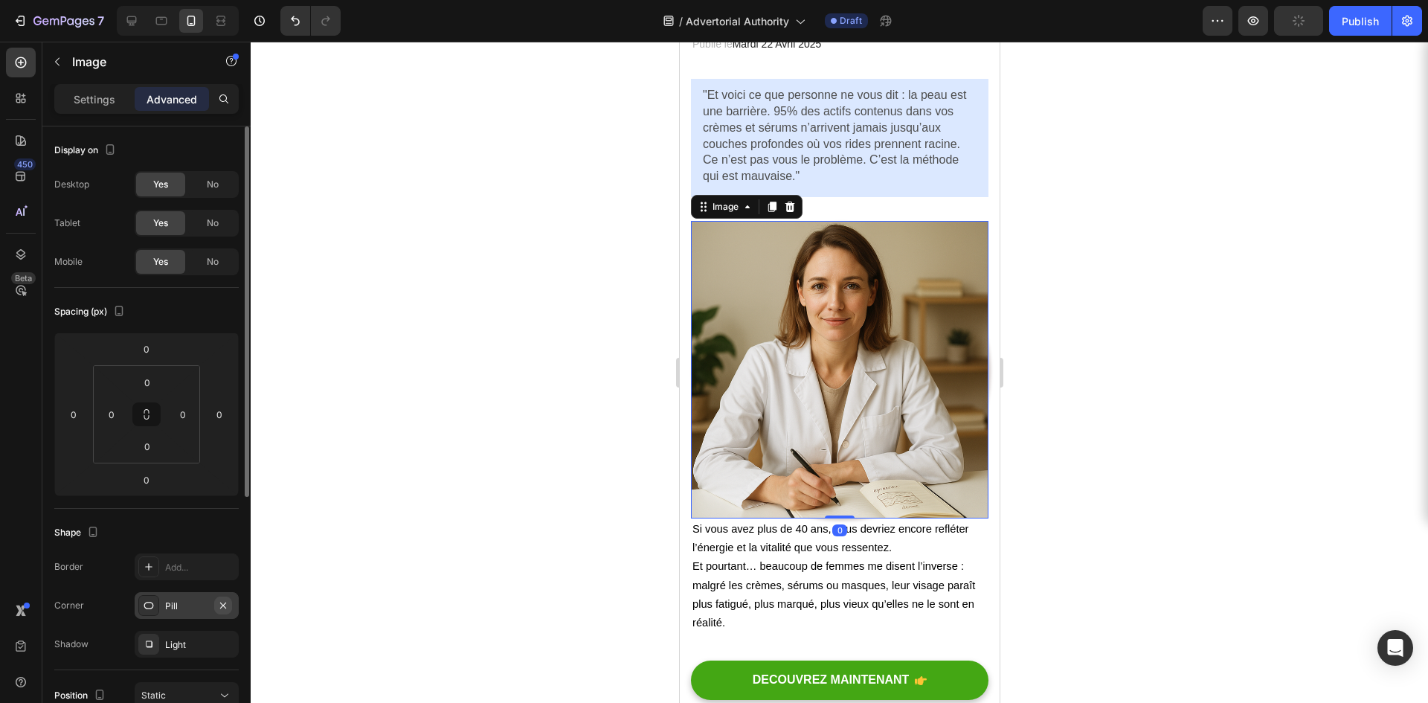
click at [223, 606] on icon "button" at bounding box center [223, 605] width 6 height 6
click at [492, 501] on div at bounding box center [840, 372] width 1178 height 661
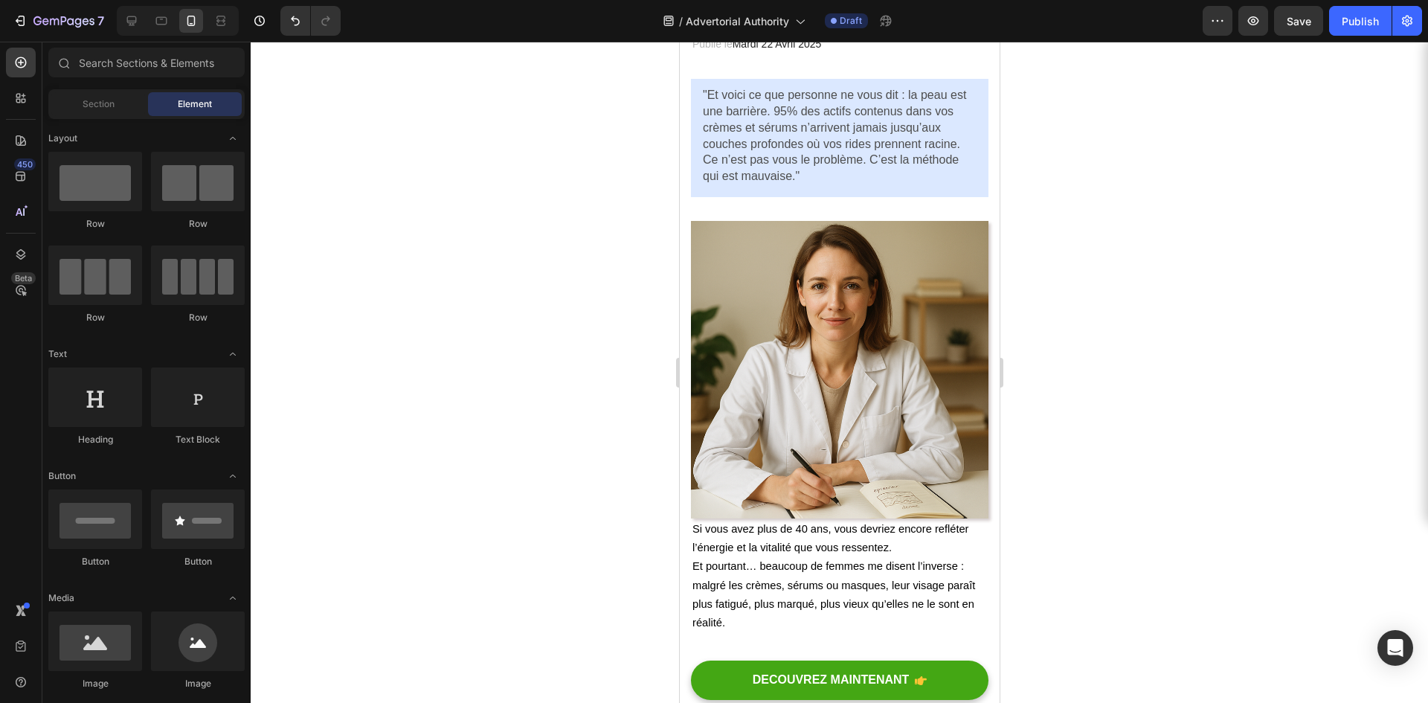
click at [514, 472] on div at bounding box center [840, 372] width 1178 height 661
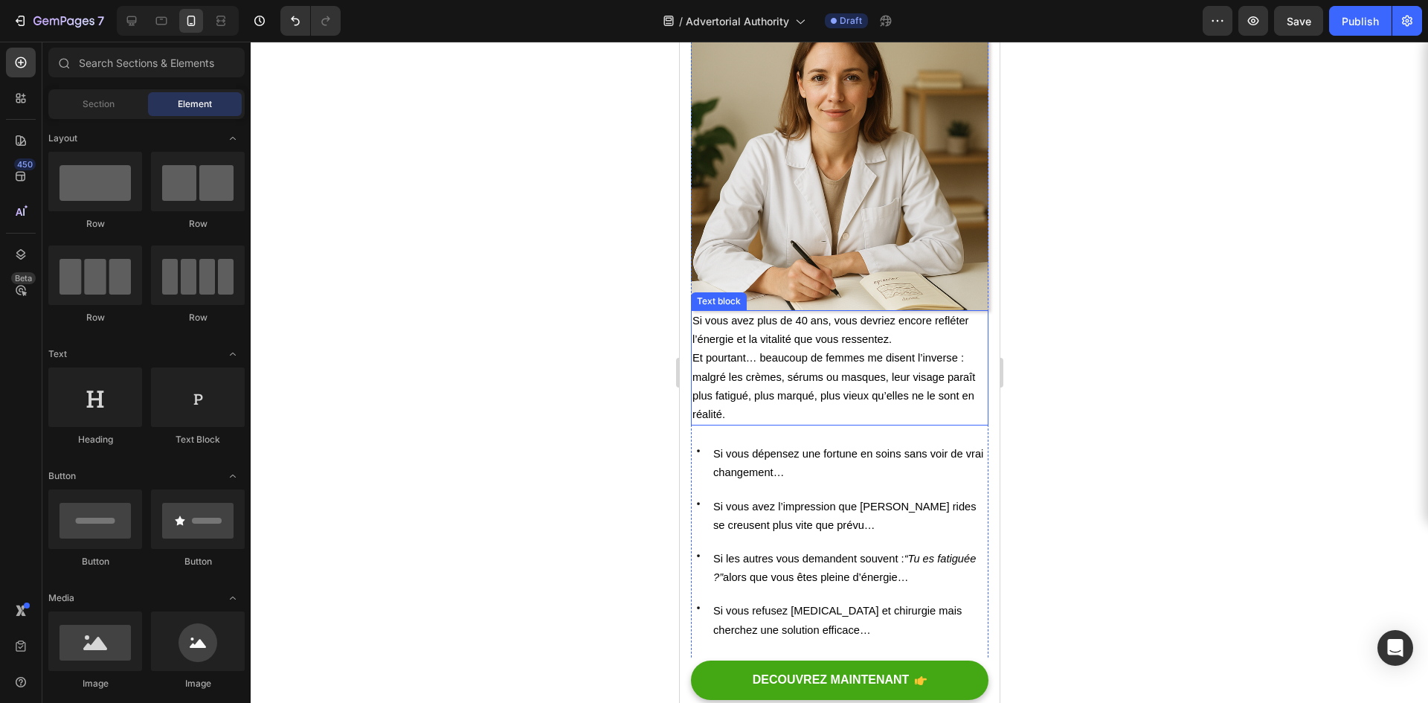
scroll to position [446, 0]
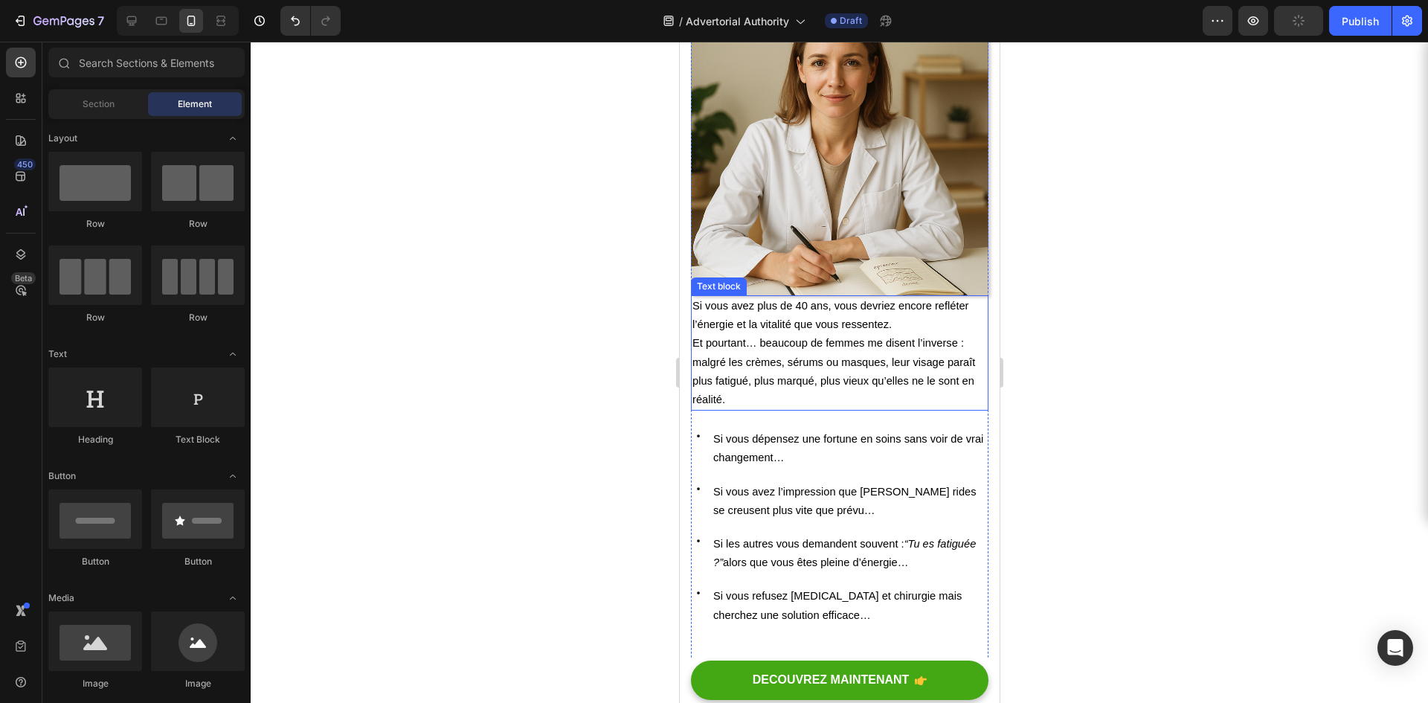
click at [766, 353] on span "Et pourtant… beaucoup de femmes me disent l’inverse : malgré les crèmes, sérums…" at bounding box center [833, 371] width 283 height 68
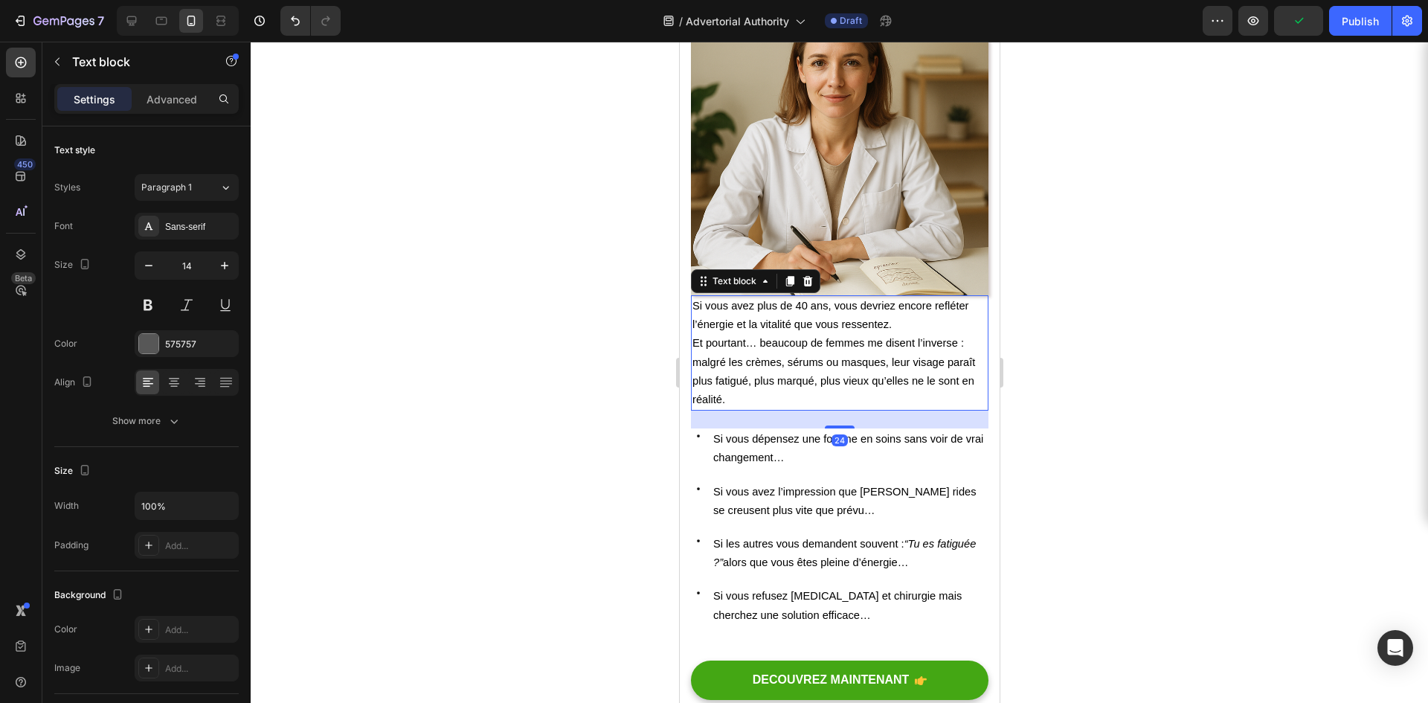
drag, startPoint x: 519, startPoint y: 294, endPoint x: 660, endPoint y: 297, distance: 141.4
click at [519, 294] on div at bounding box center [840, 372] width 1178 height 661
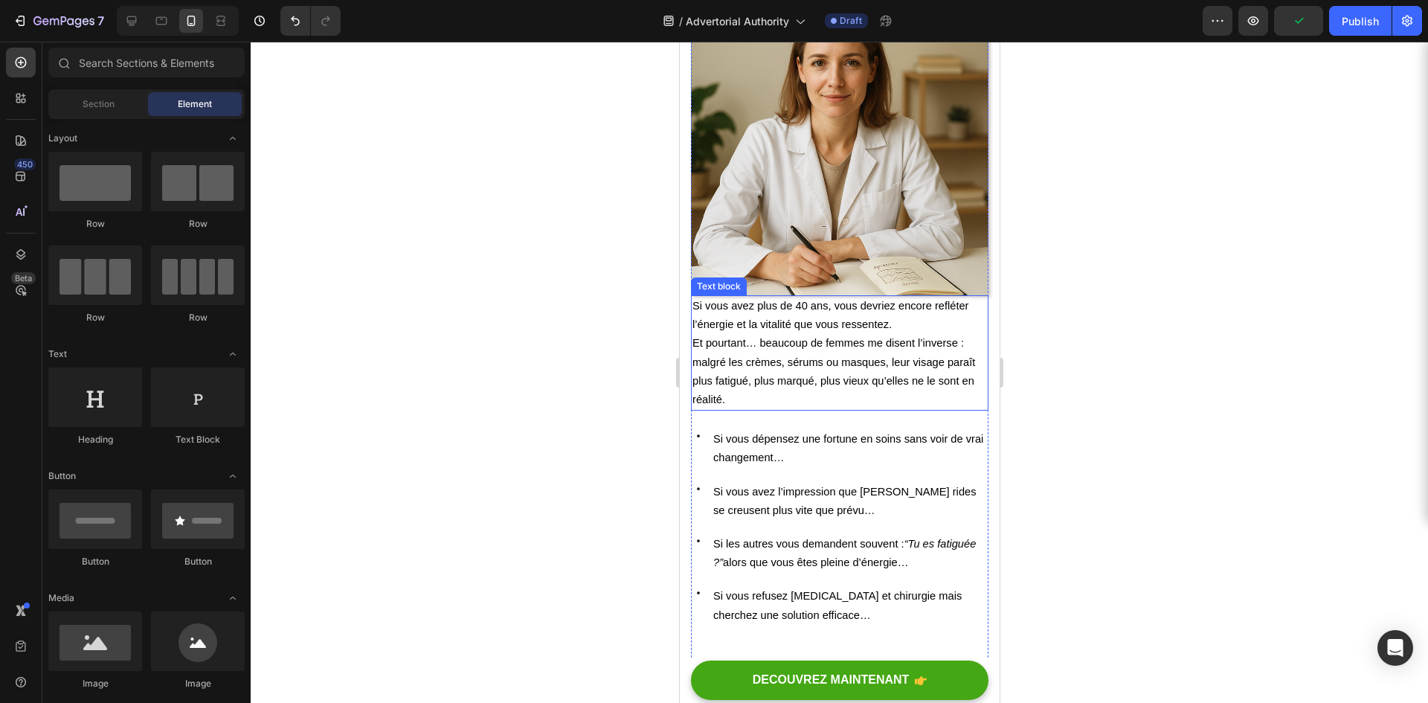
click at [833, 297] on p "Si vous avez plus de 40 ans, vous devriez encore refléter l’énergie et la vital…" at bounding box center [839, 315] width 295 height 37
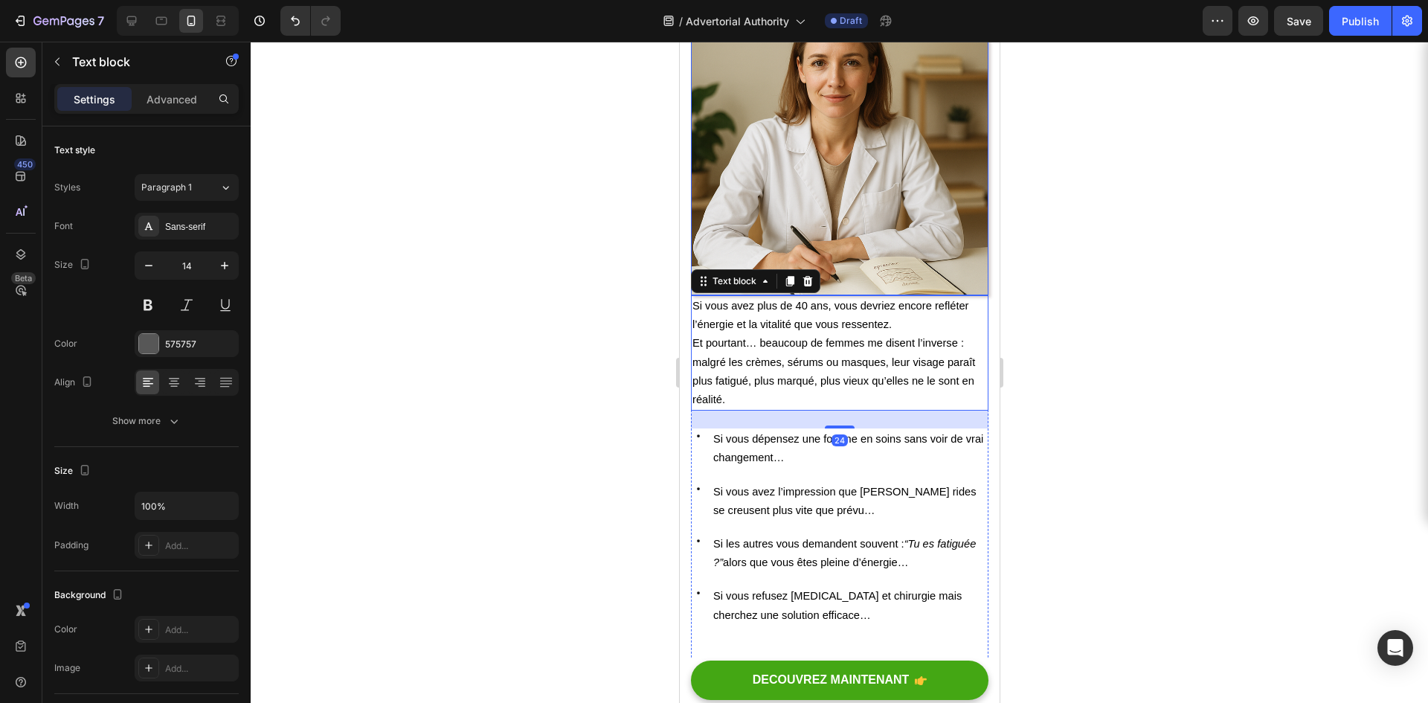
click at [845, 265] on img at bounding box center [839, 147] width 298 height 298
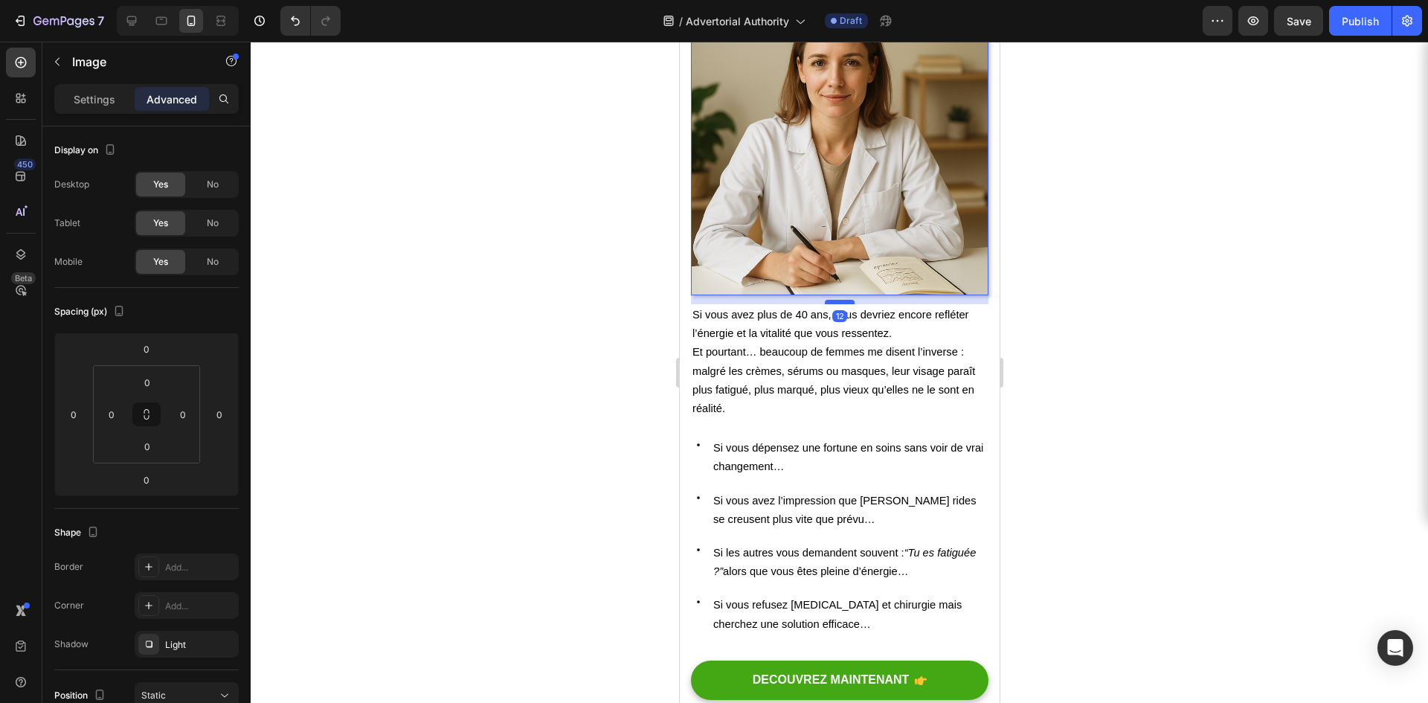
drag, startPoint x: 833, startPoint y: 283, endPoint x: 1315, endPoint y: 364, distance: 488.9
click at [832, 300] on div at bounding box center [839, 302] width 30 height 4
type input "12"
click at [579, 330] on div at bounding box center [840, 372] width 1178 height 661
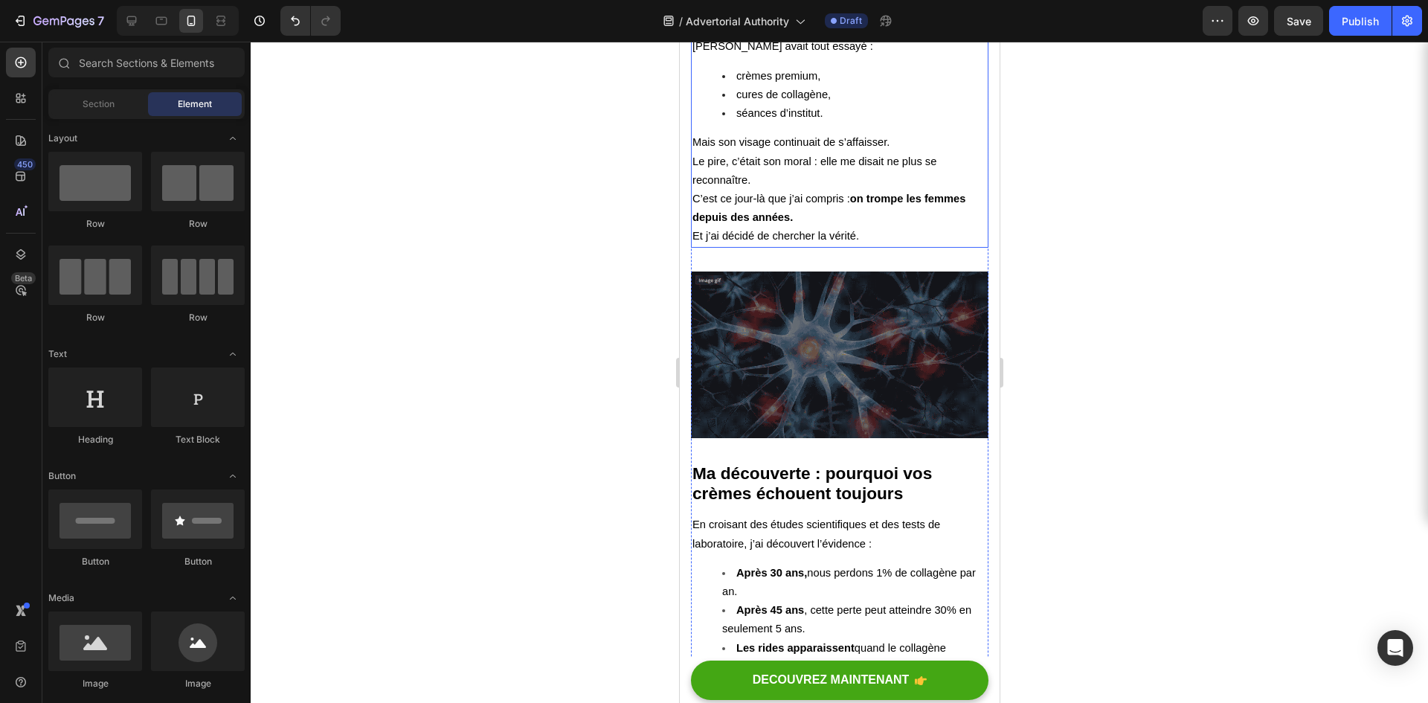
scroll to position [1711, 0]
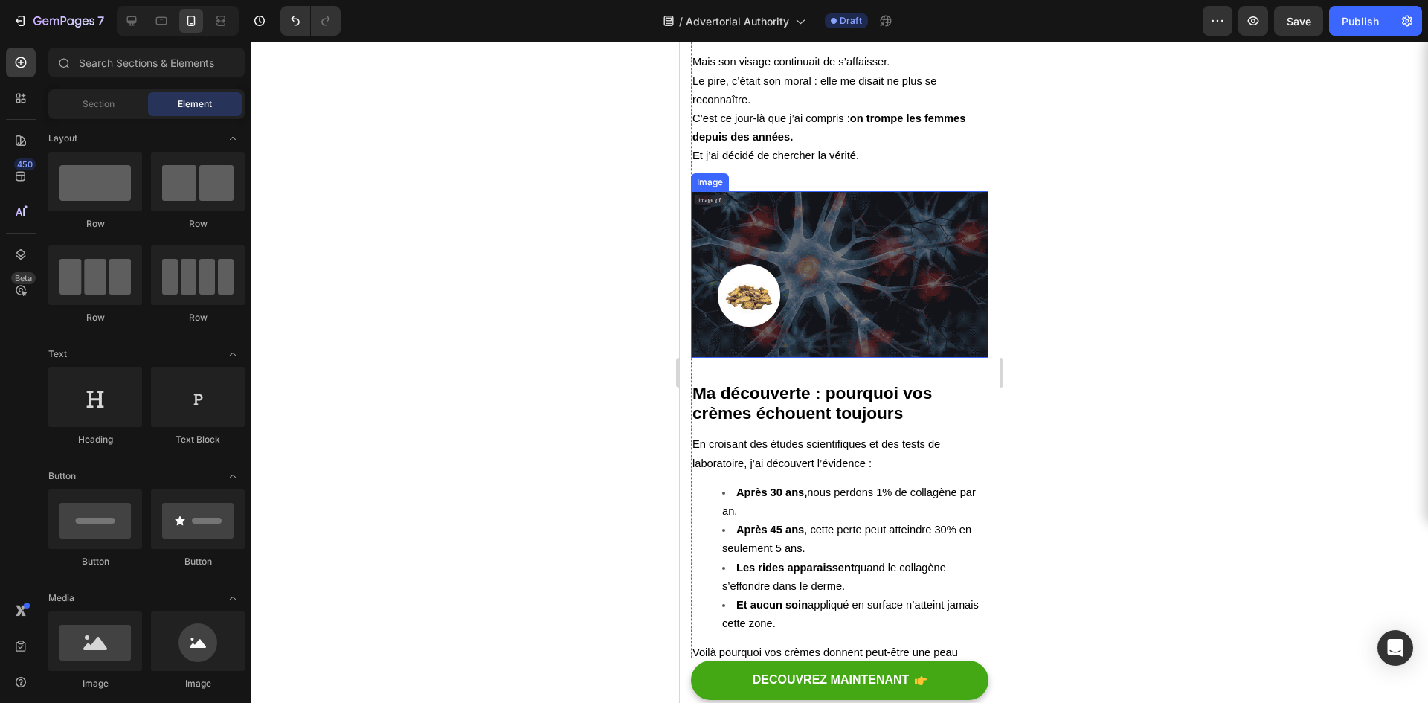
click at [808, 359] on img at bounding box center [839, 274] width 298 height 167
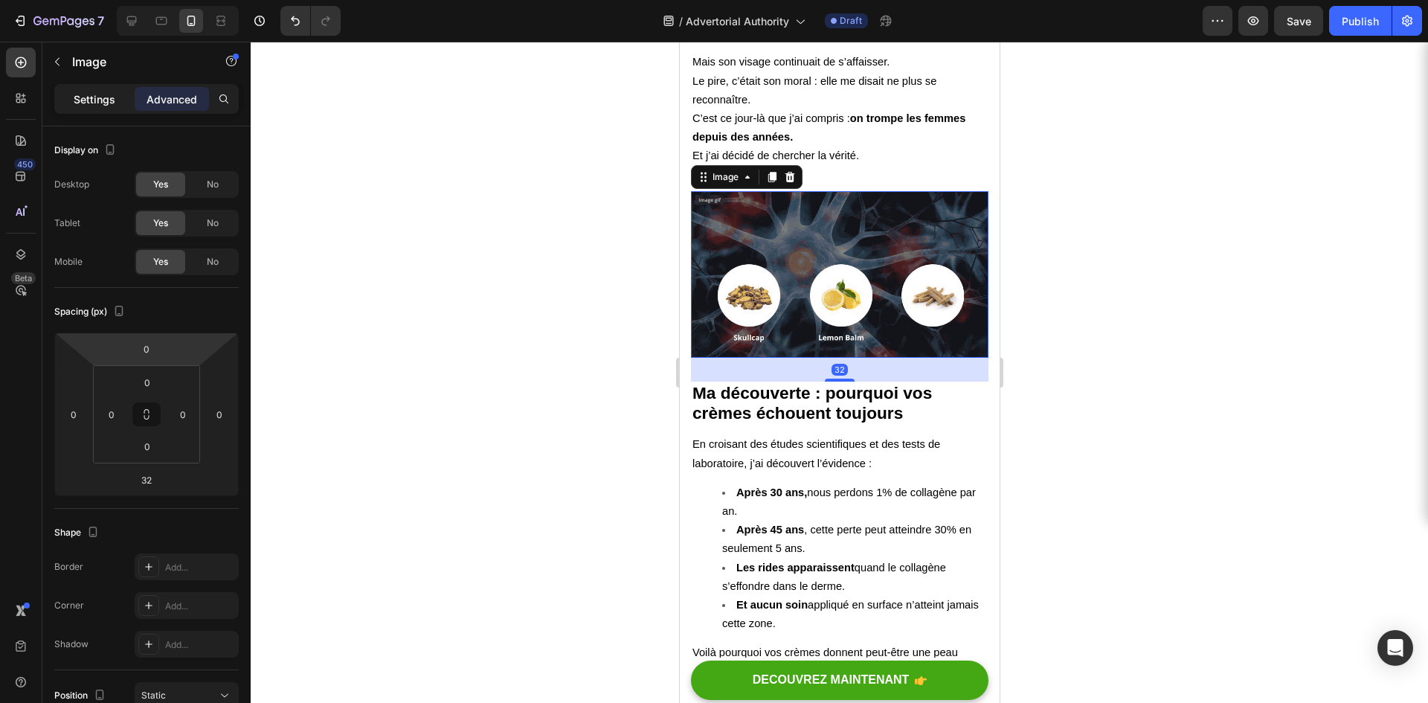
click at [109, 97] on p "Settings" at bounding box center [95, 100] width 42 height 16
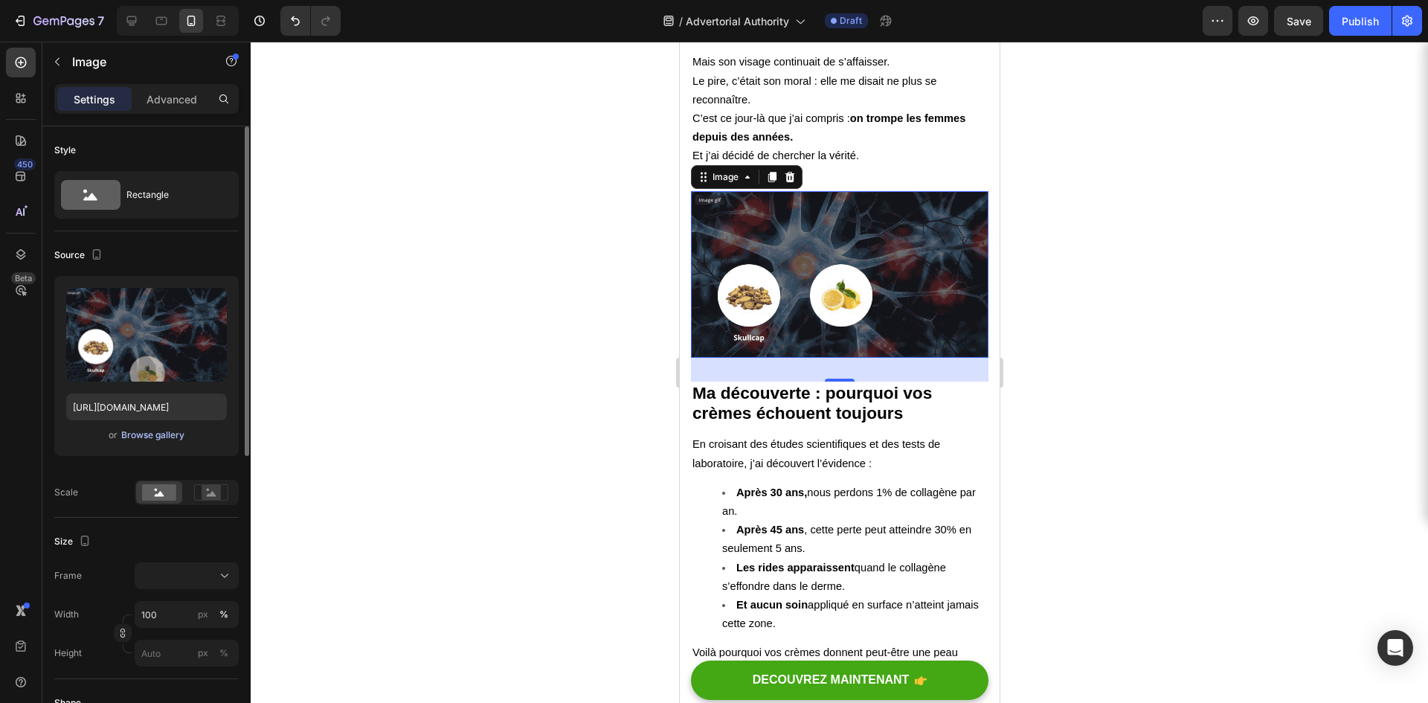
click at [148, 440] on div "Browse gallery" at bounding box center [152, 435] width 63 height 13
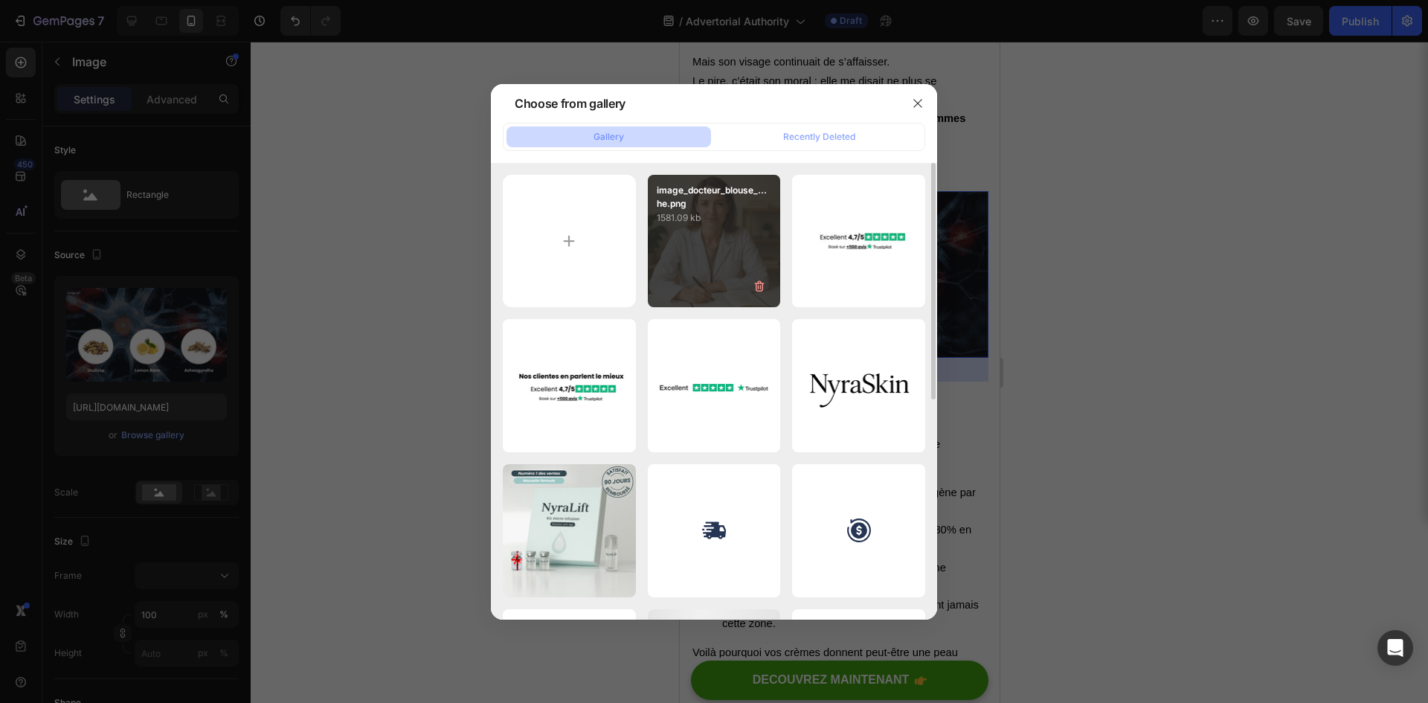
click at [746, 239] on div "image_docteur_blouse_...he.png 1581.09 kb" at bounding box center [714, 241] width 133 height 133
type input "[URL][DOMAIN_NAME]"
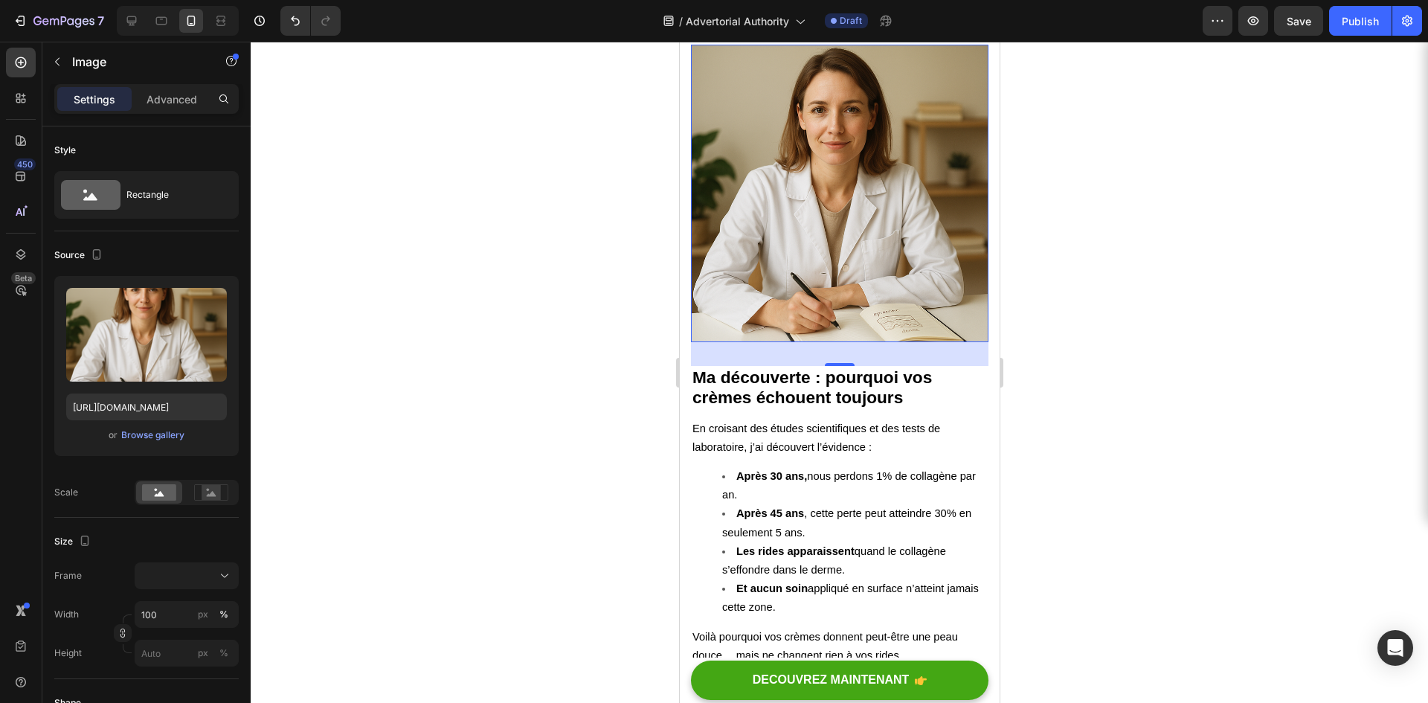
scroll to position [1860, 0]
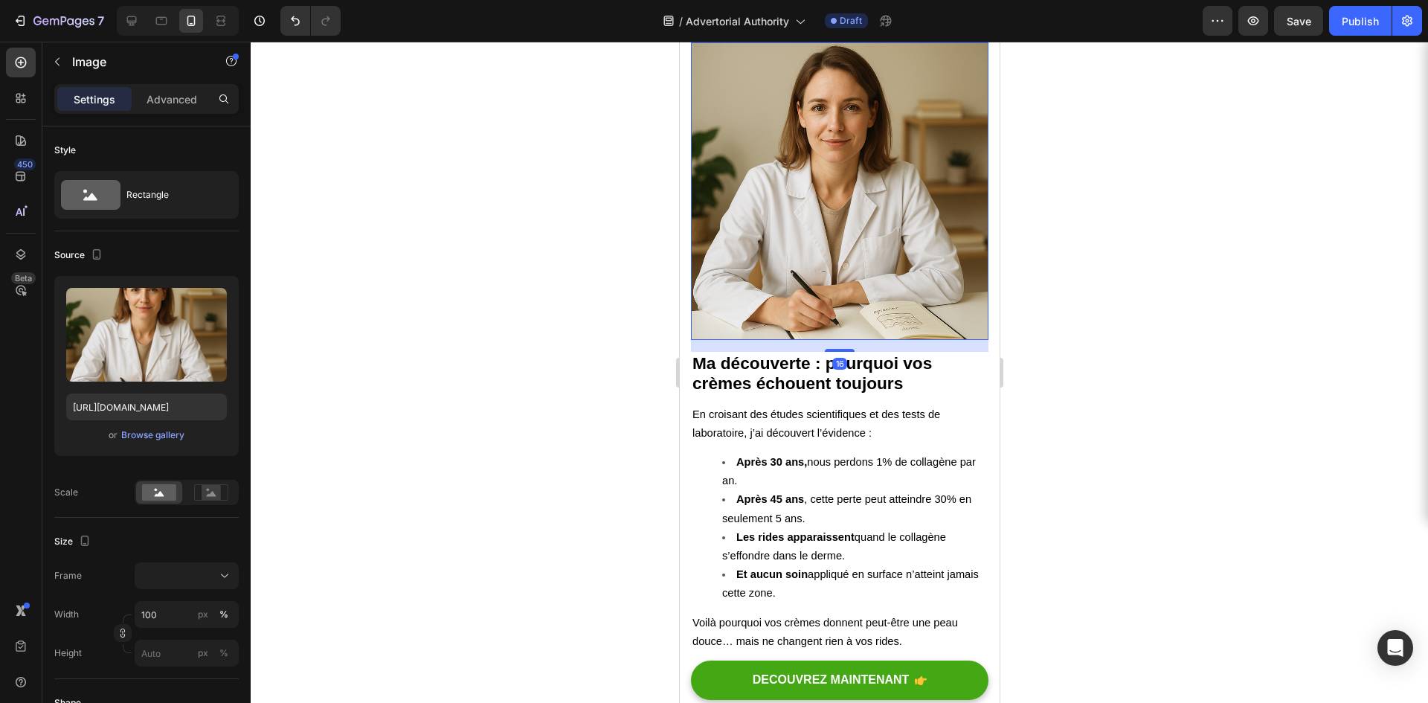
drag, startPoint x: 833, startPoint y: 502, endPoint x: 833, endPoint y: 490, distance: 11.9
click at [833, 352] on div at bounding box center [839, 350] width 30 height 3
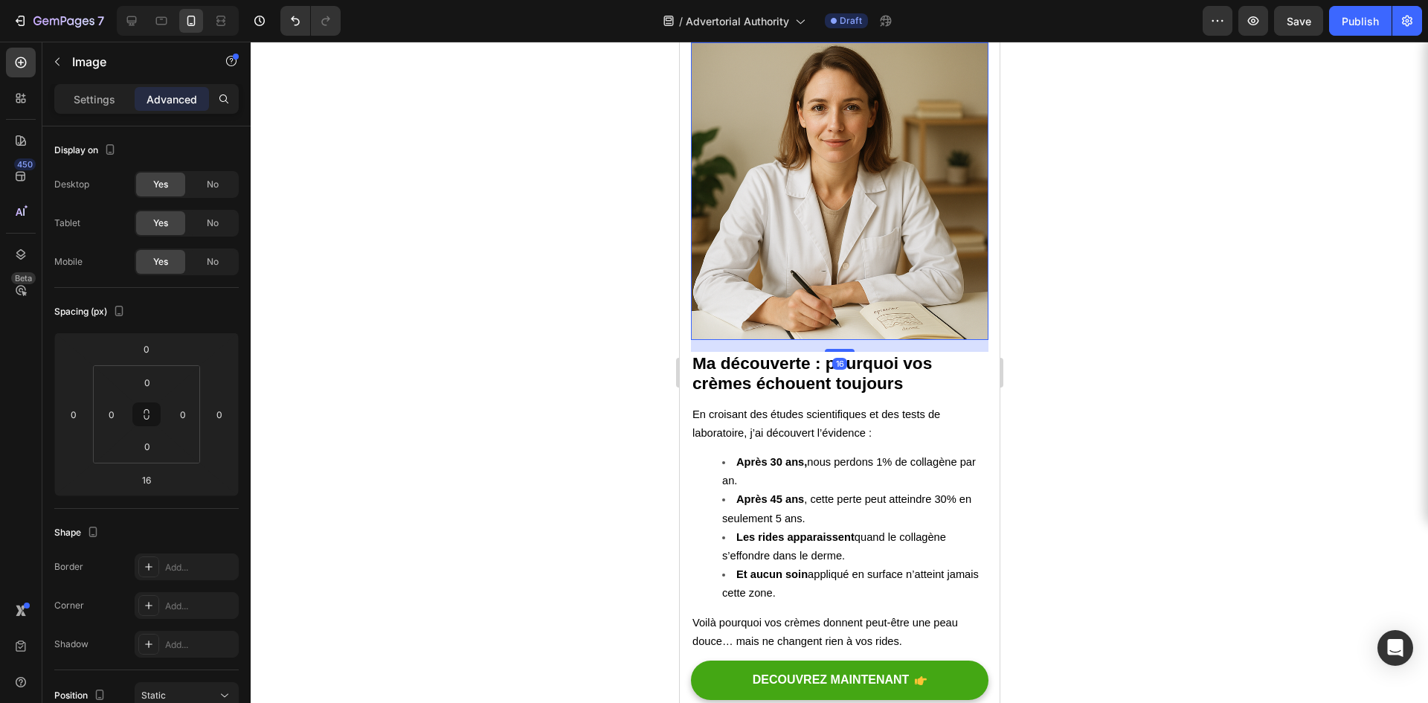
click at [584, 355] on div at bounding box center [840, 372] width 1178 height 661
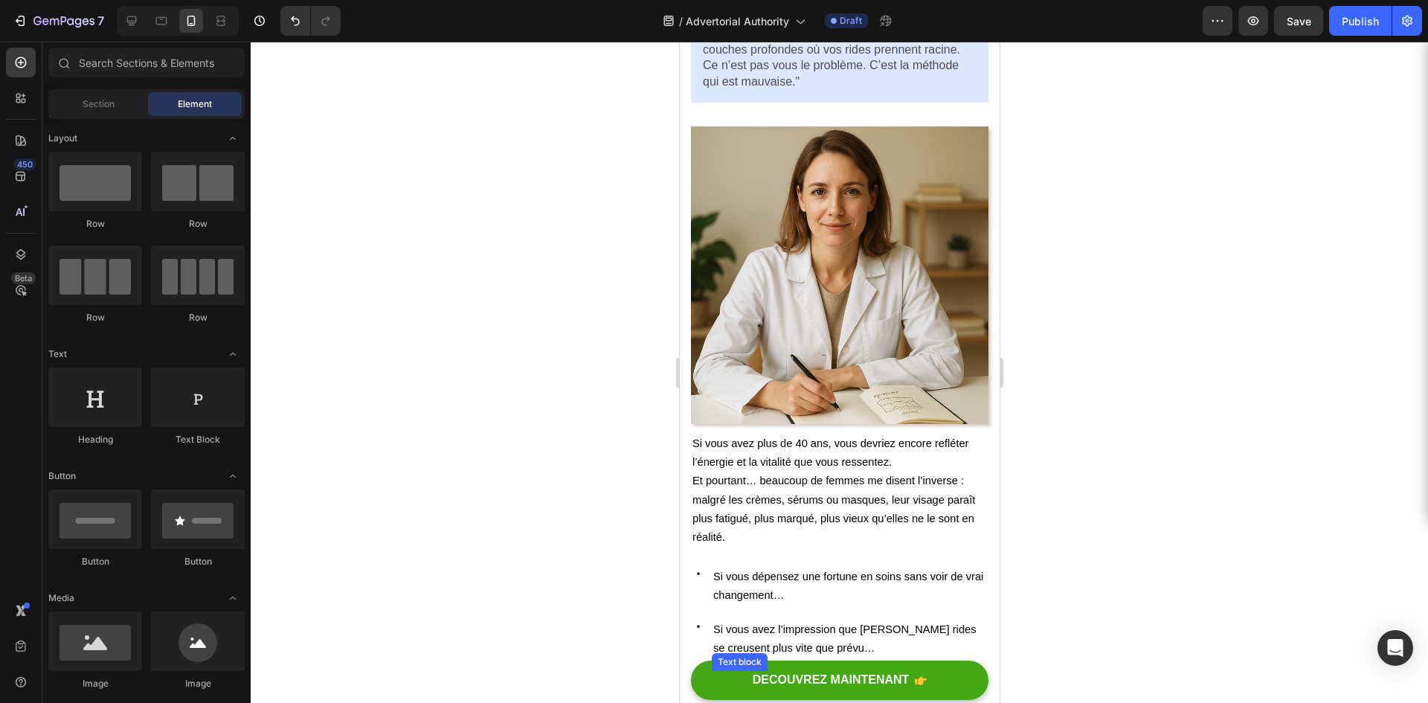
scroll to position [298, 0]
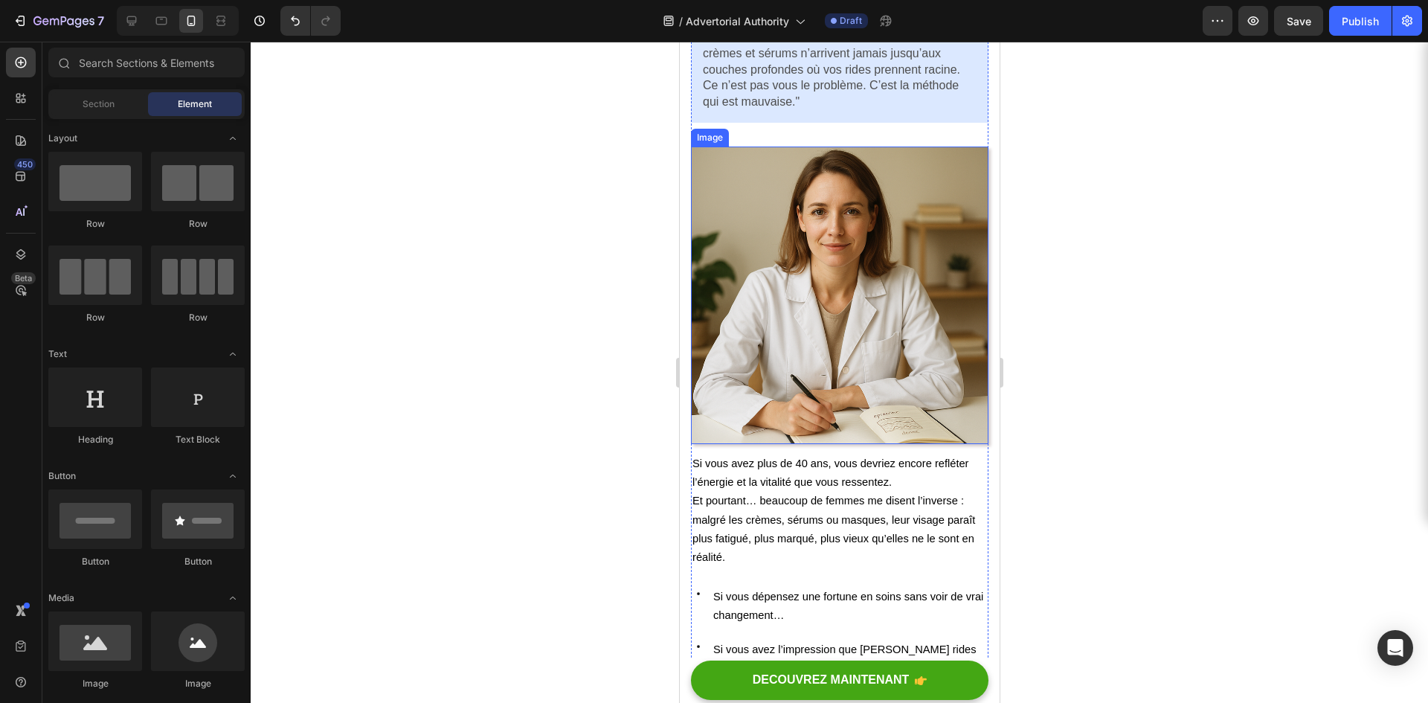
click at [804, 324] on img at bounding box center [839, 296] width 298 height 298
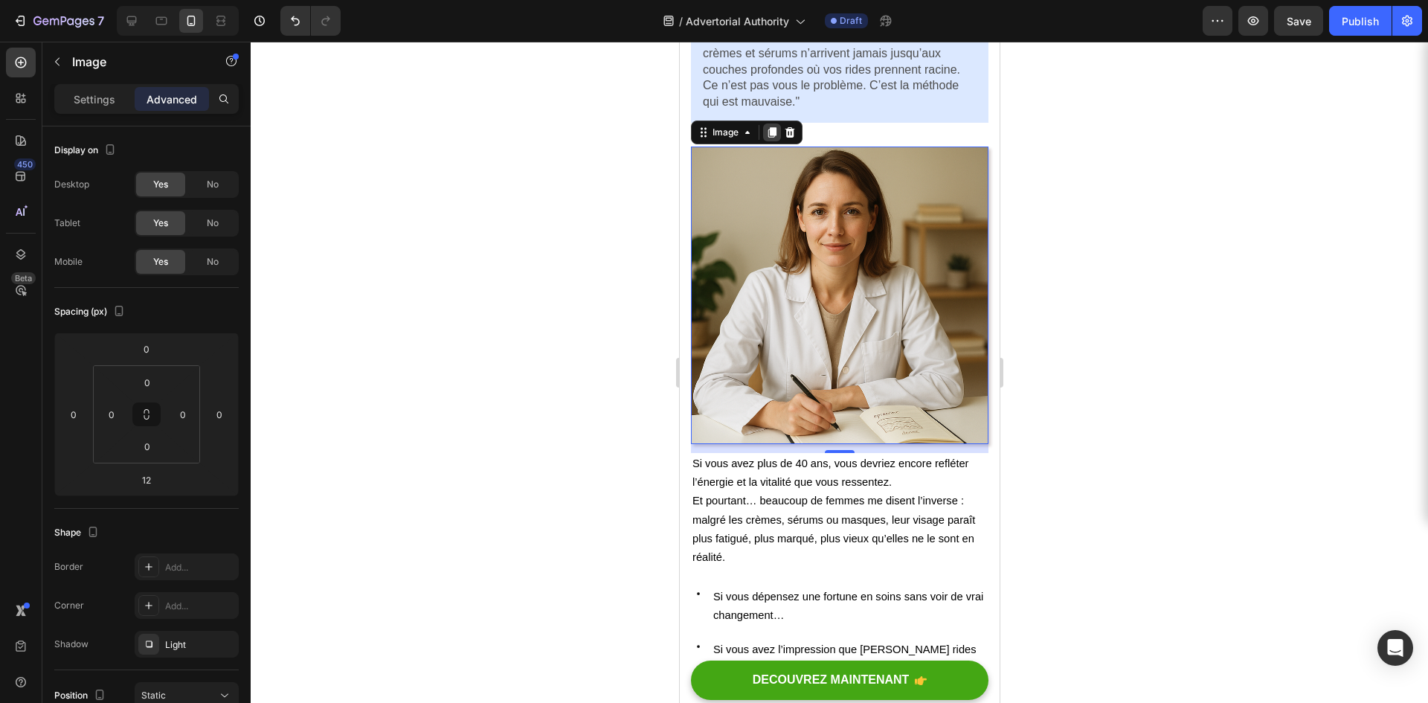
click at [771, 132] on icon at bounding box center [772, 132] width 8 height 10
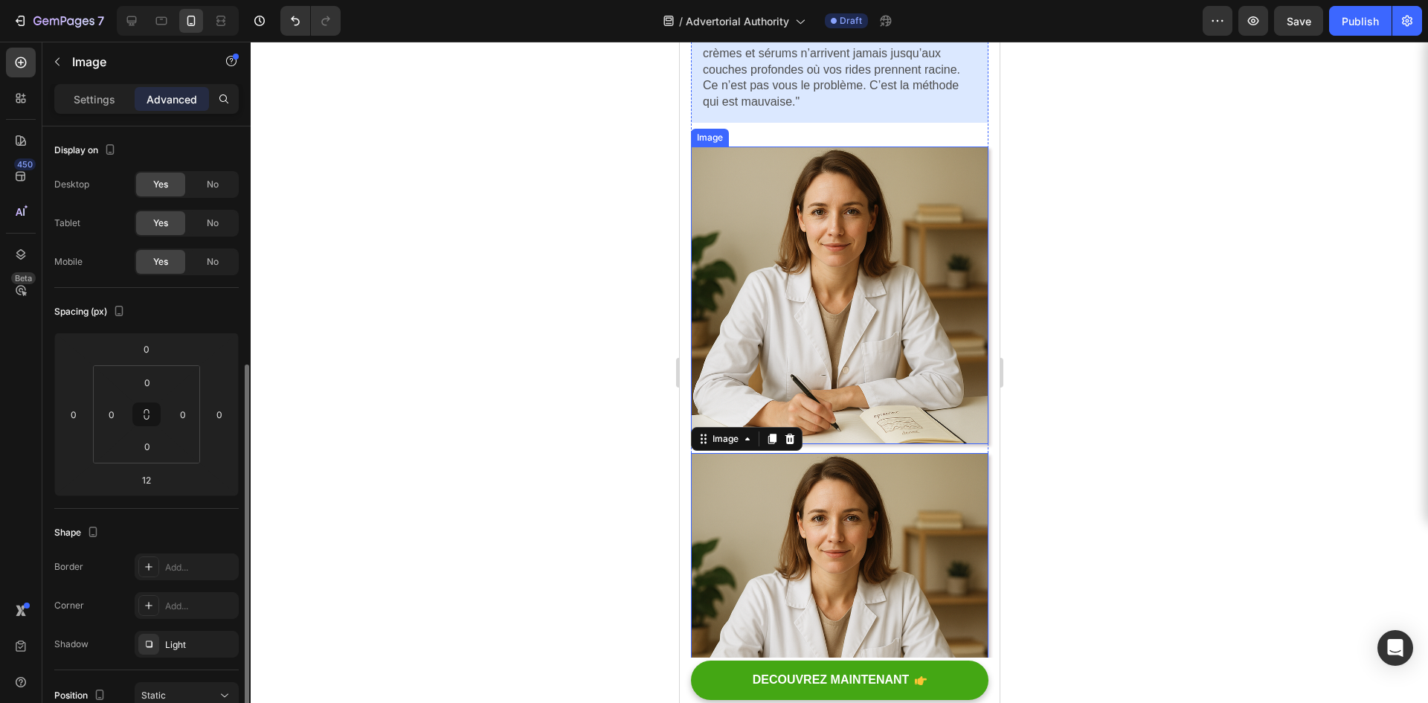
scroll to position [149, 0]
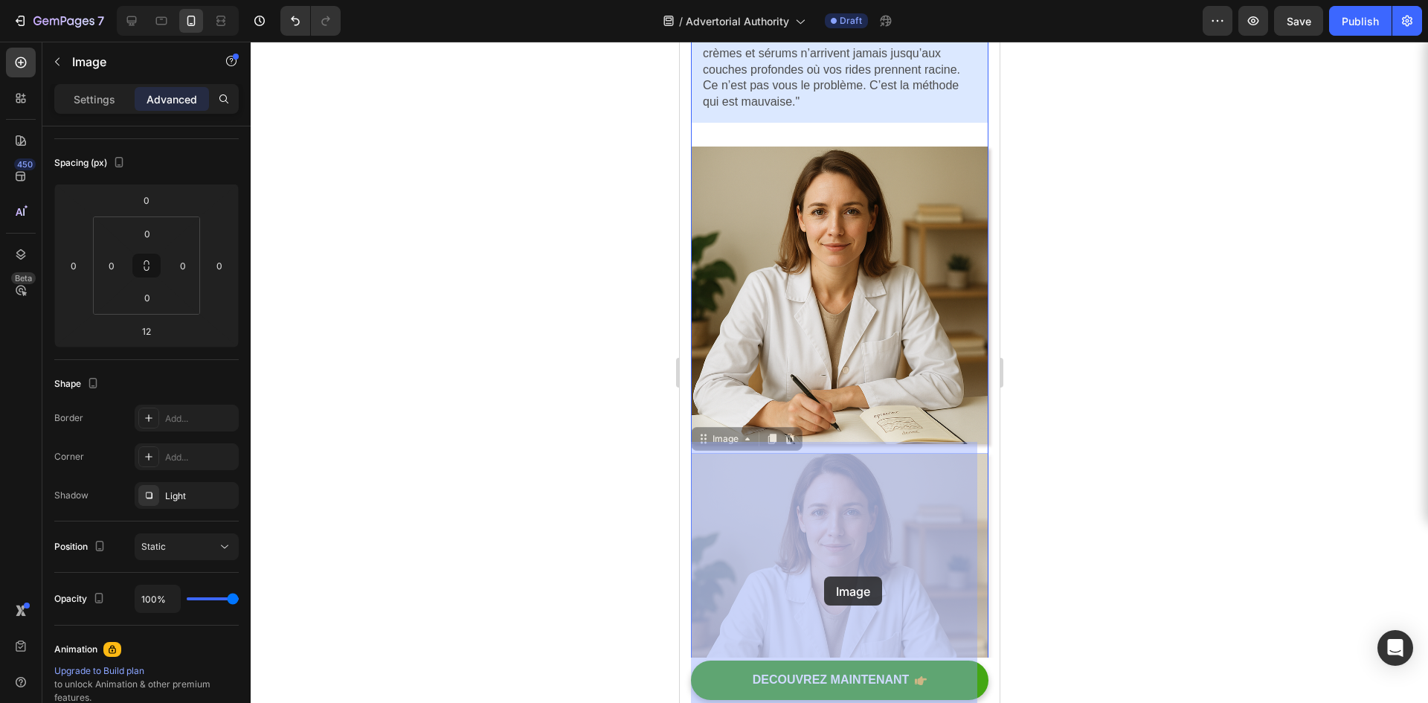
drag, startPoint x: 824, startPoint y: 528, endPoint x: 824, endPoint y: 559, distance: 30.5
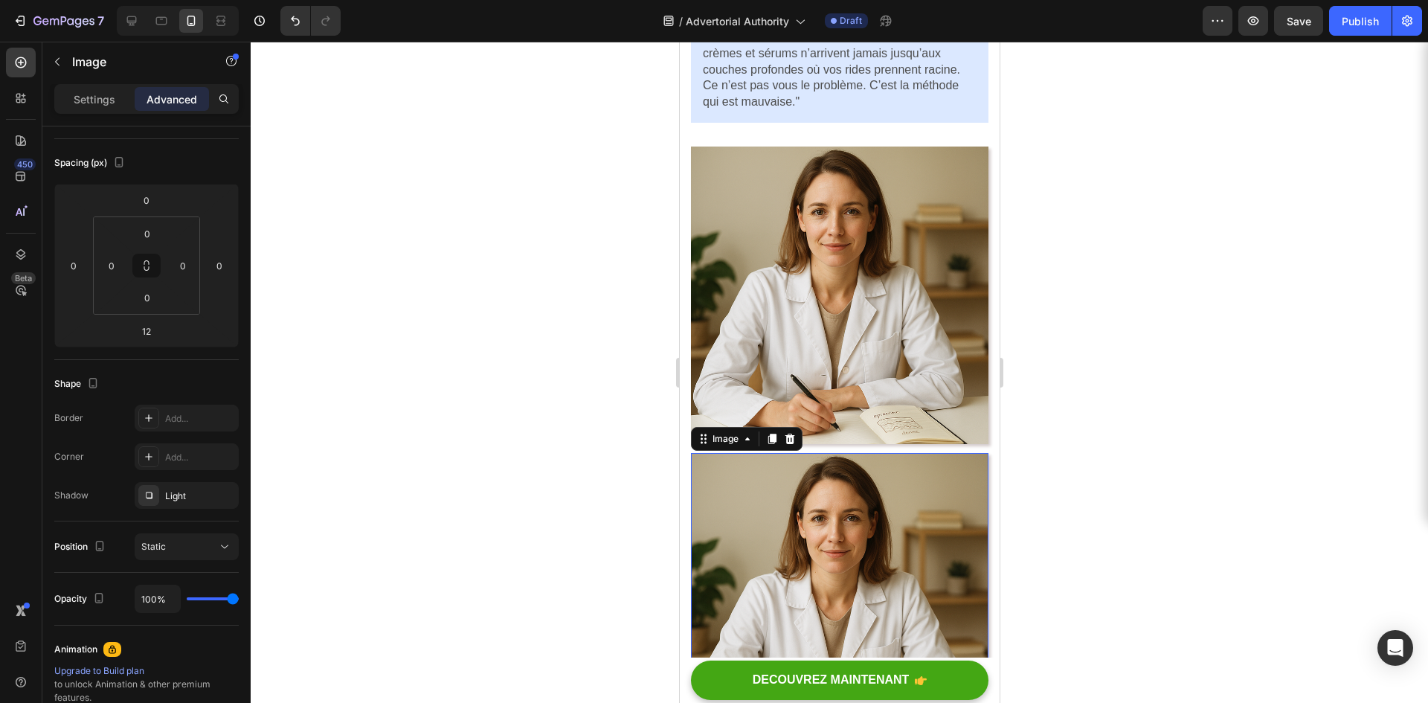
click at [824, 577] on img at bounding box center [839, 602] width 298 height 298
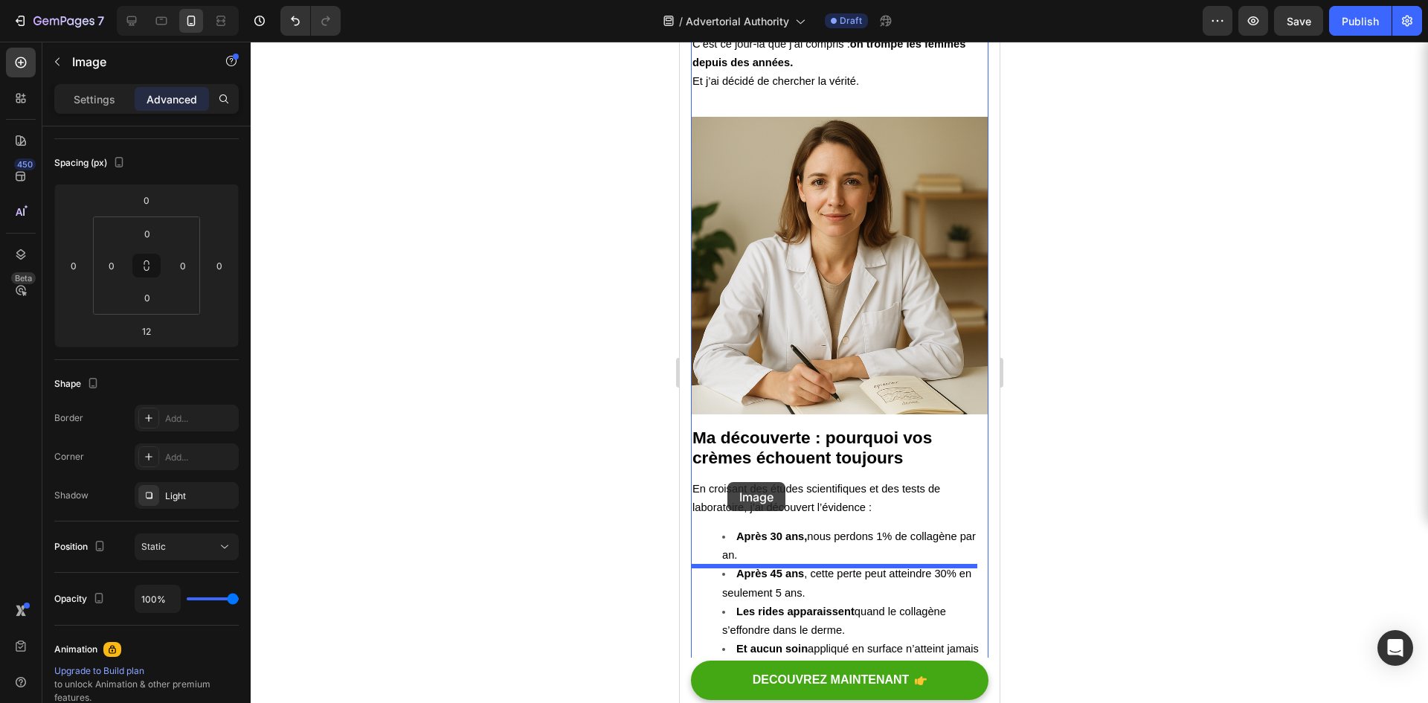
scroll to position [2083, 0]
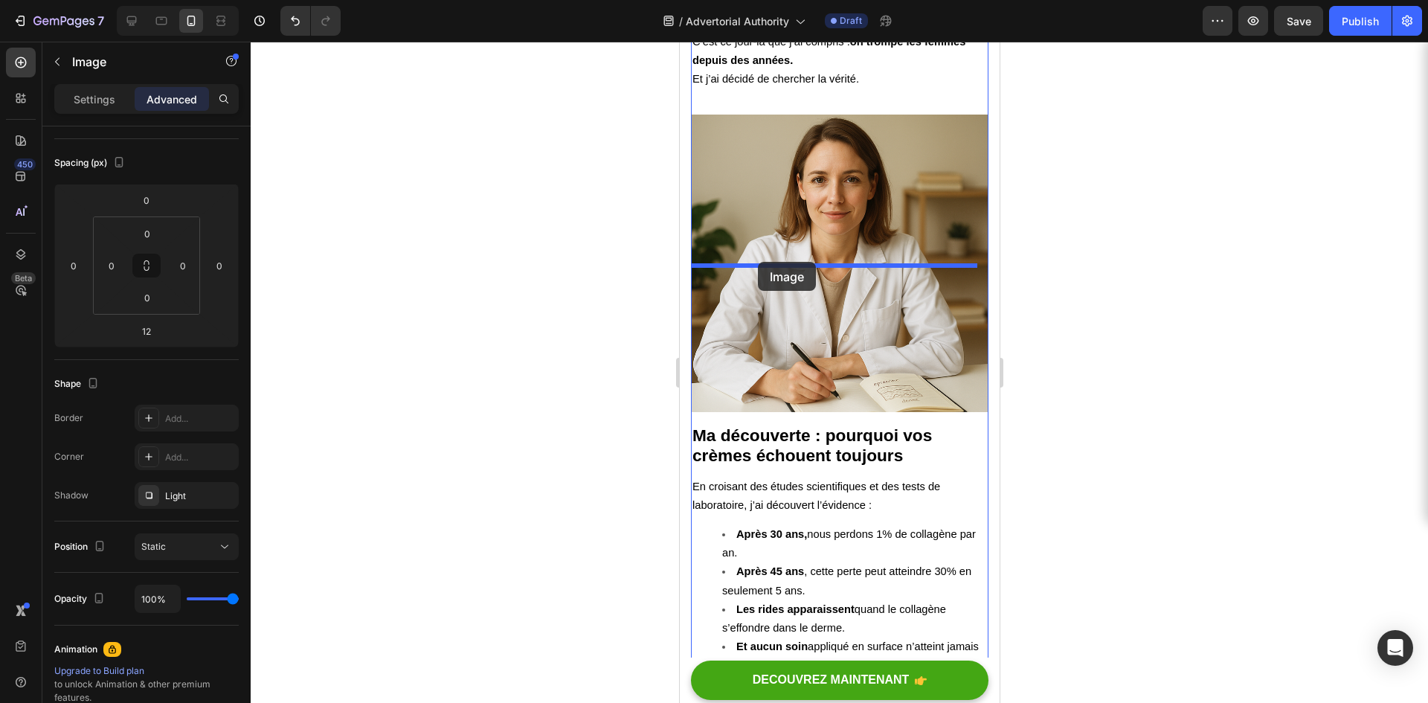
drag, startPoint x: 707, startPoint y: 429, endPoint x: 757, endPoint y: 262, distance: 174.9
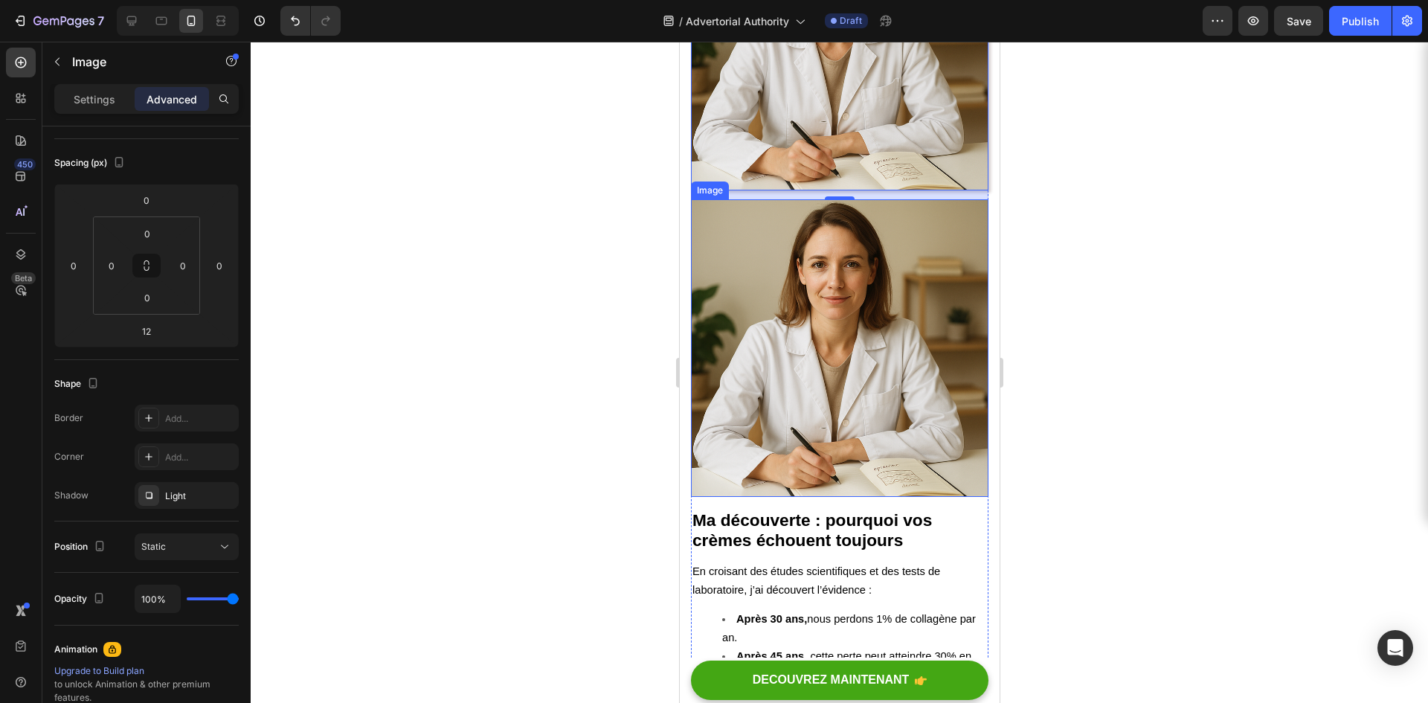
scroll to position [2011, 0]
click at [857, 473] on img at bounding box center [839, 347] width 298 height 298
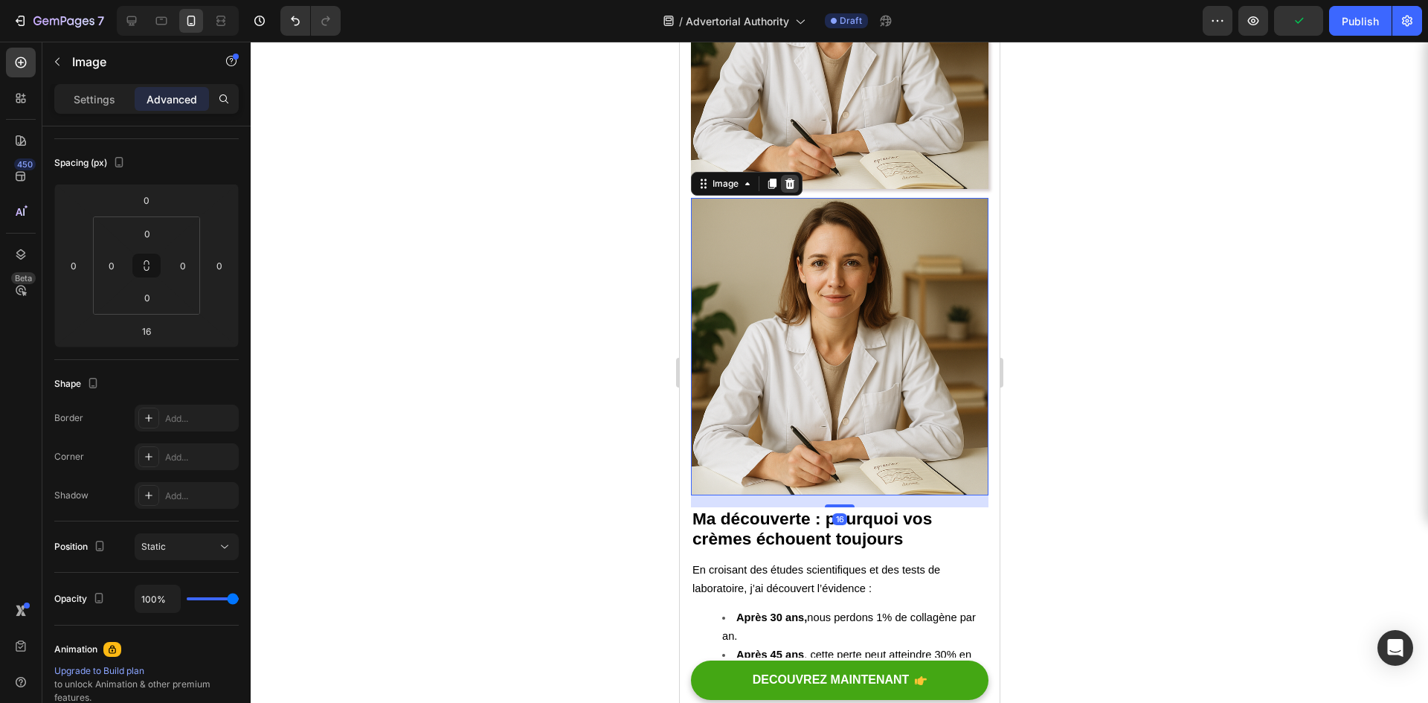
click at [787, 188] on icon at bounding box center [790, 183] width 10 height 10
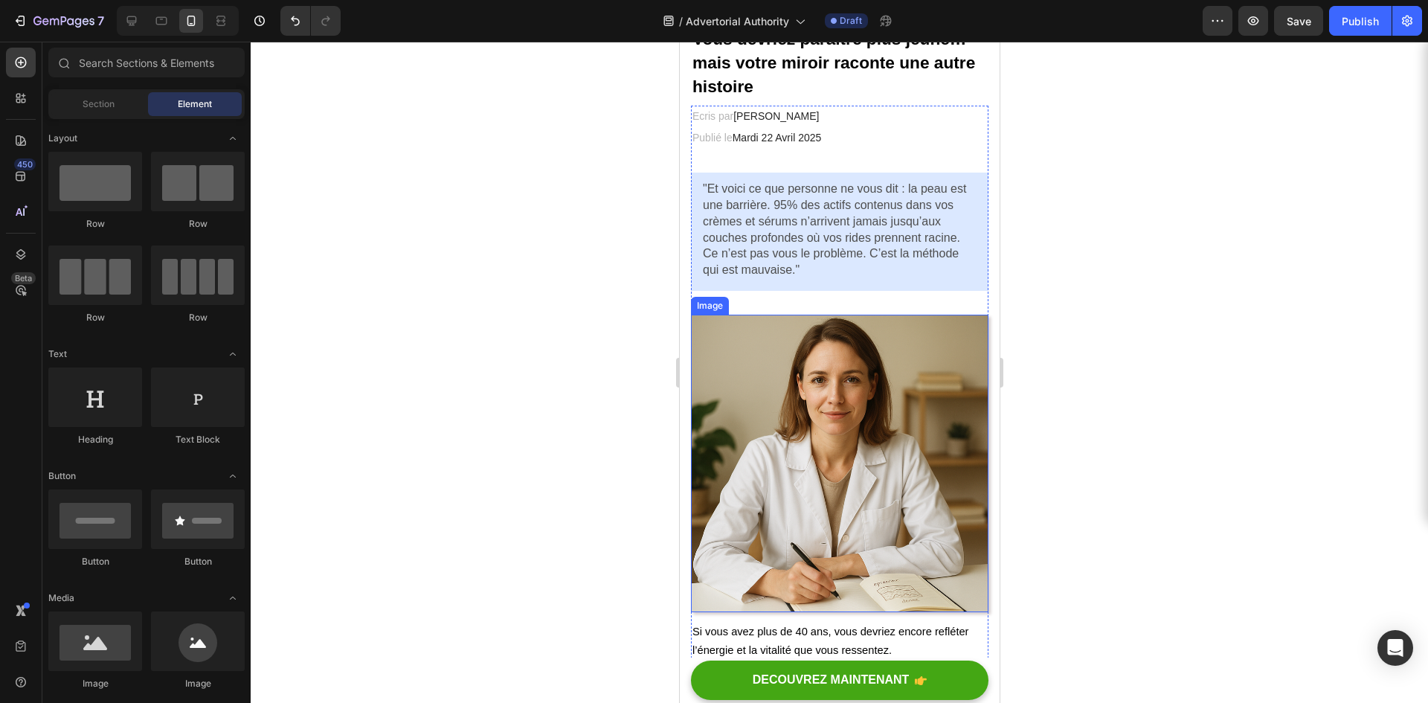
scroll to position [149, 0]
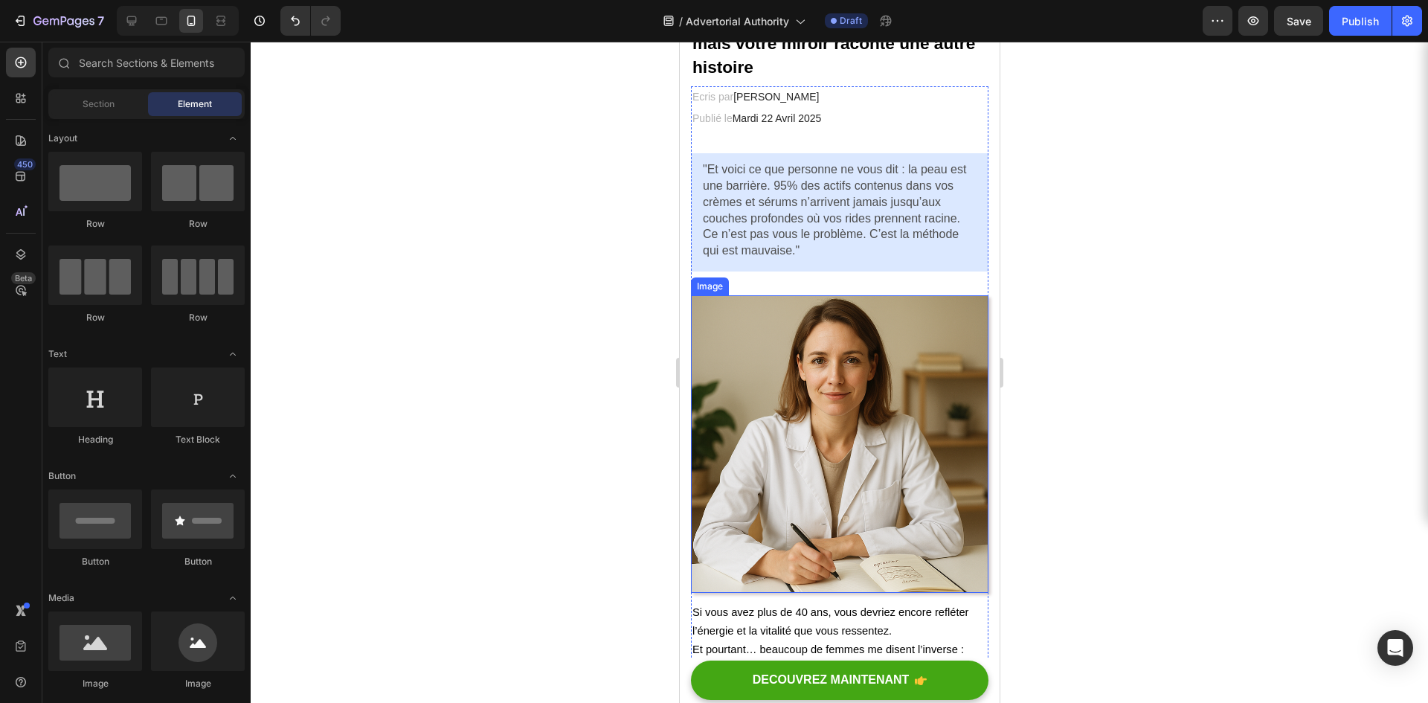
click at [796, 439] on img at bounding box center [839, 444] width 298 height 298
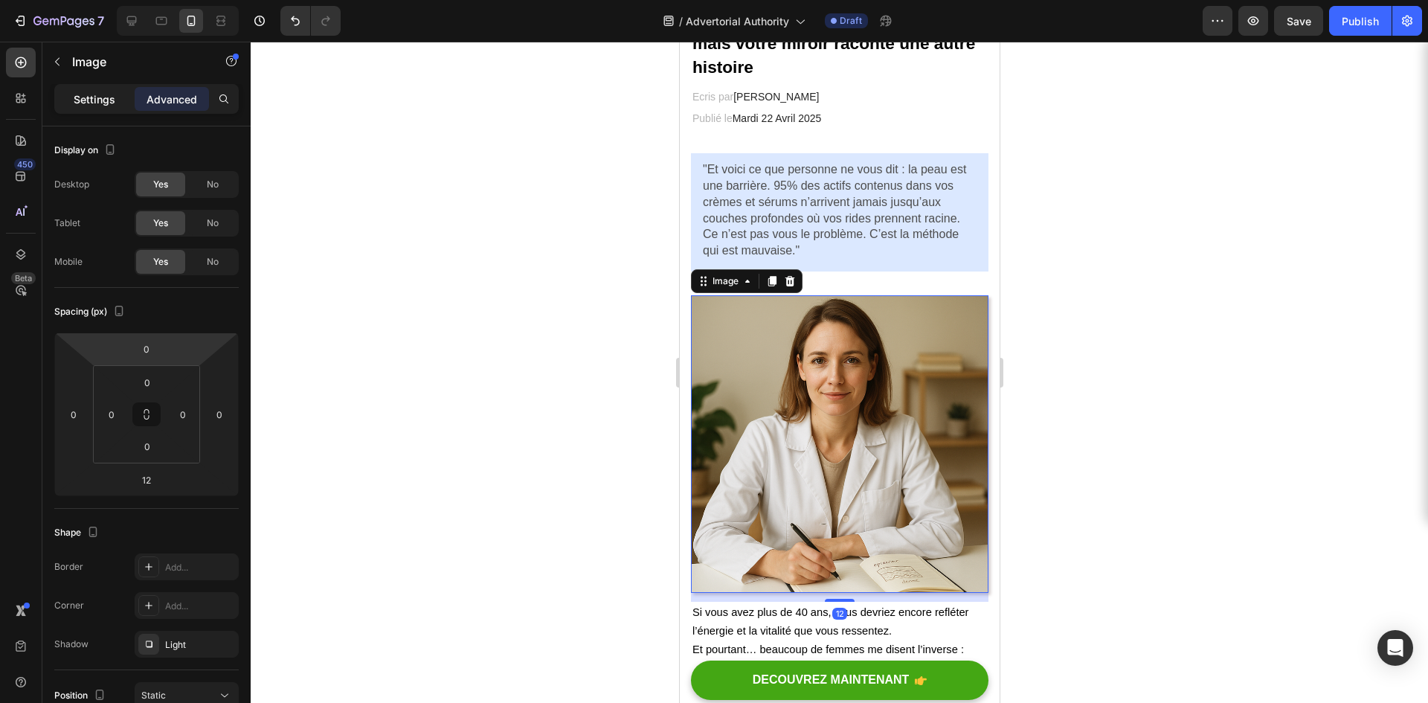
click at [102, 98] on p "Settings" at bounding box center [95, 100] width 42 height 16
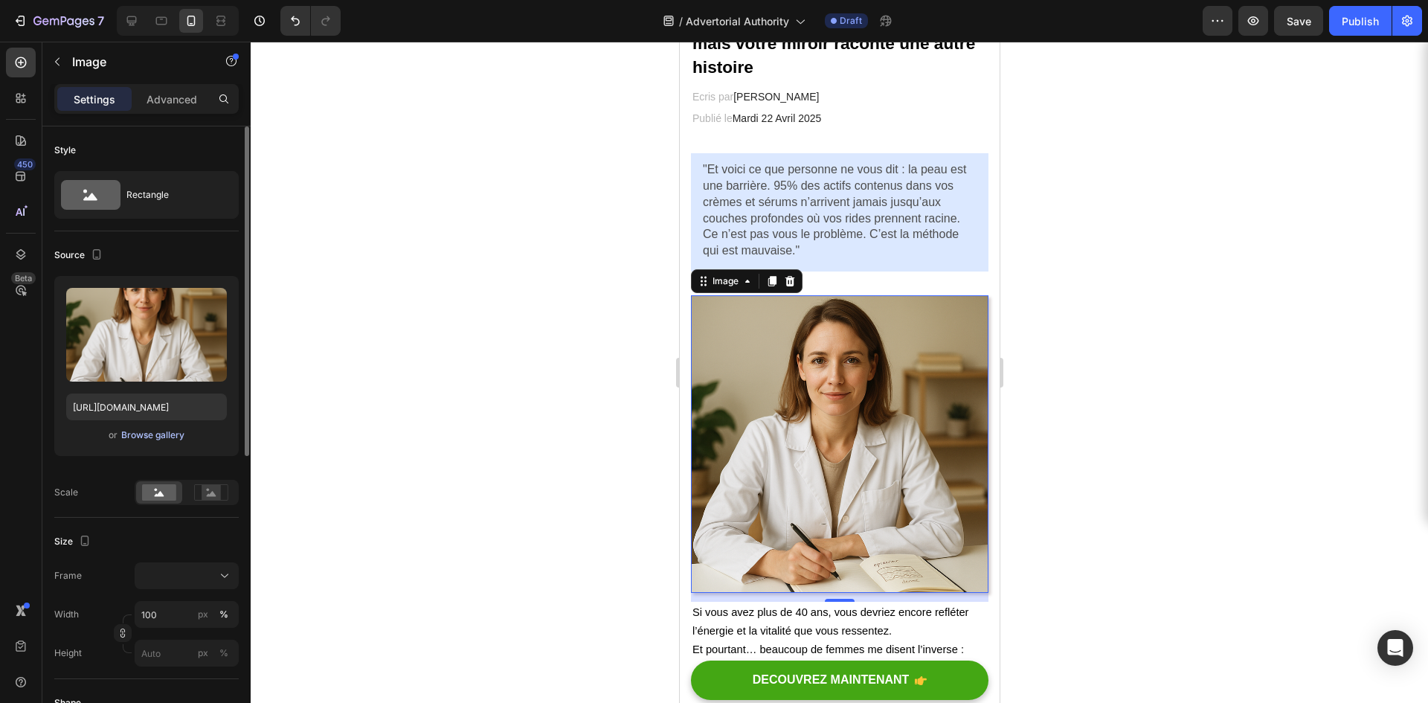
click at [131, 430] on div "Browse gallery" at bounding box center [152, 435] width 63 height 13
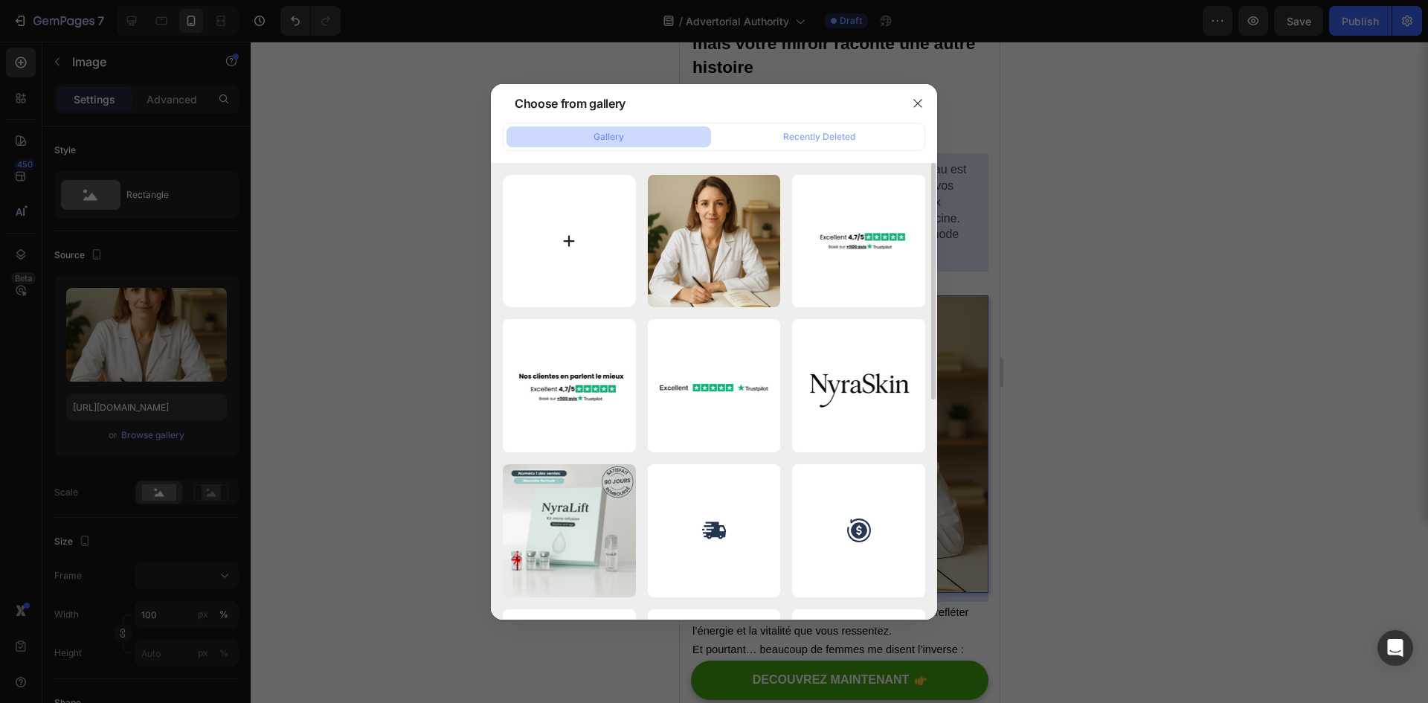
click at [574, 241] on input "file" at bounding box center [569, 241] width 133 height 133
type input "C:\fakepath\medical_presentation_beige.png"
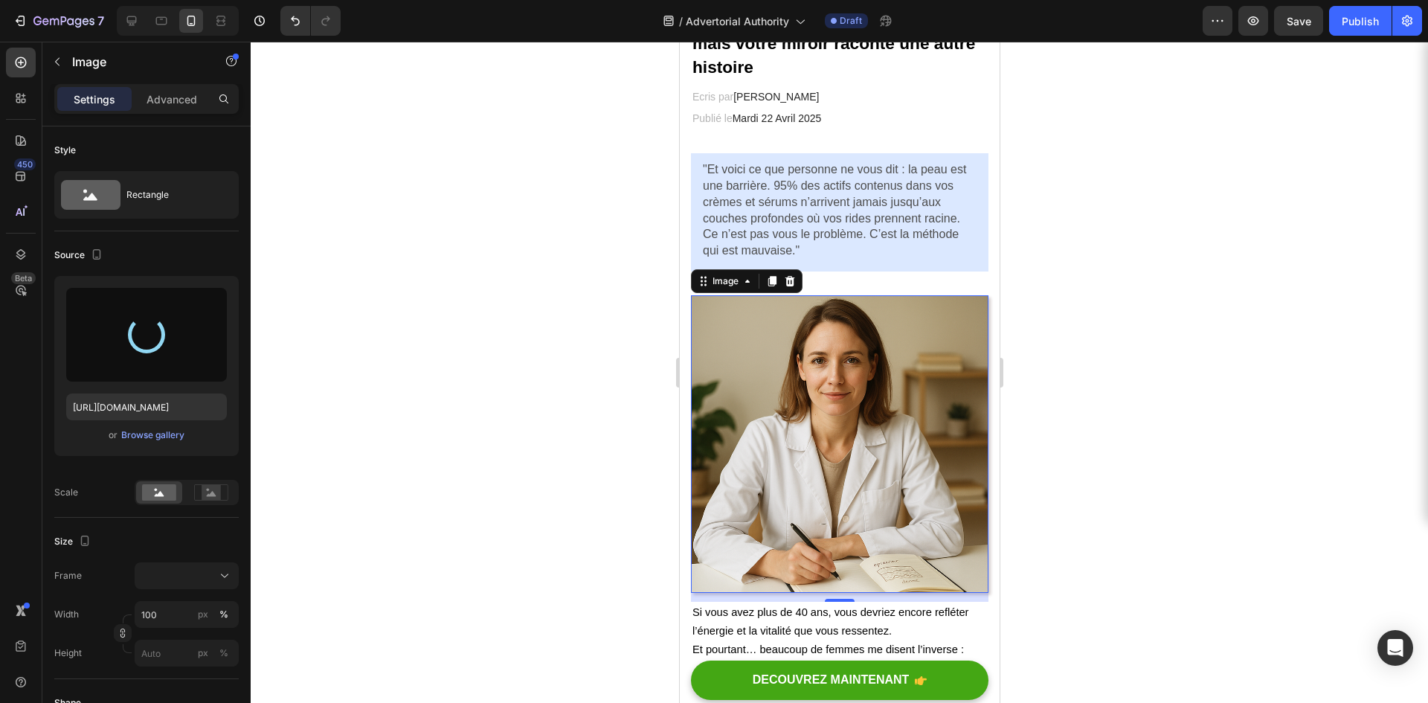
type input "[URL][DOMAIN_NAME]"
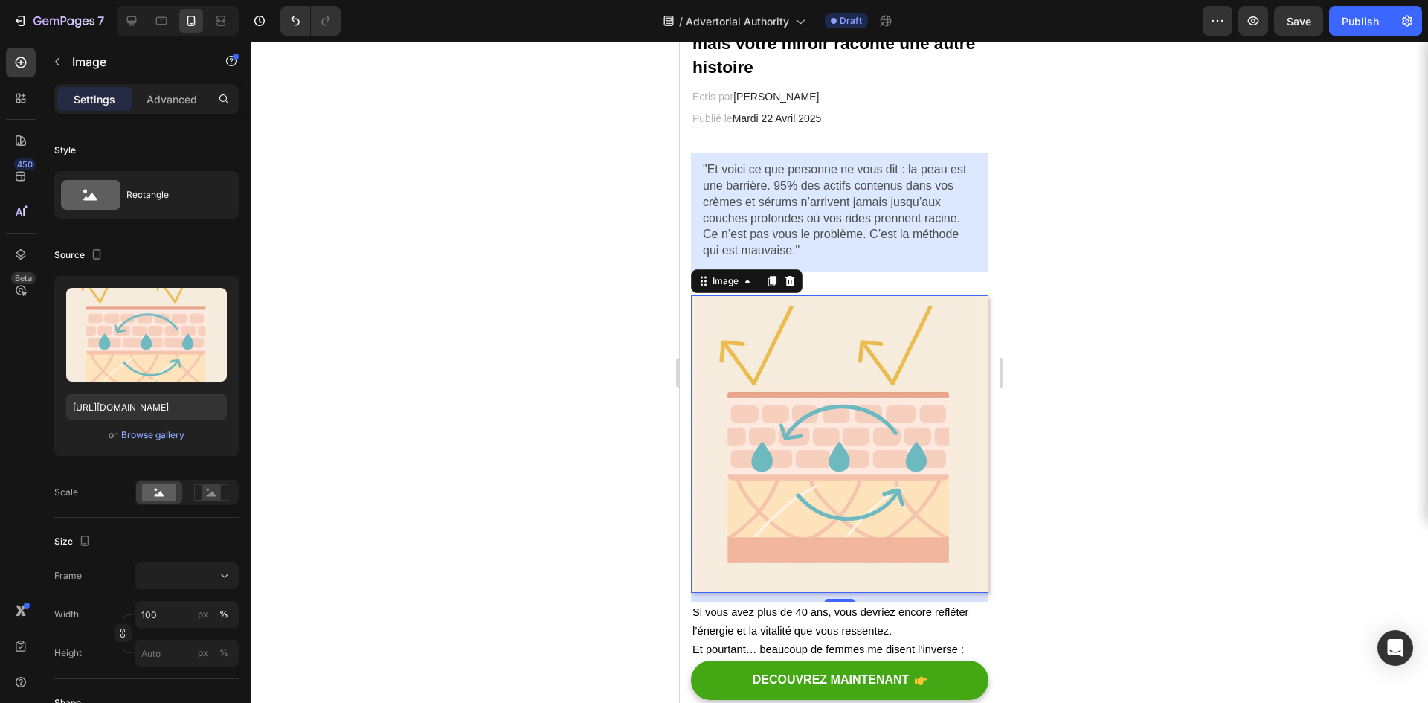
click at [434, 325] on div at bounding box center [840, 372] width 1178 height 661
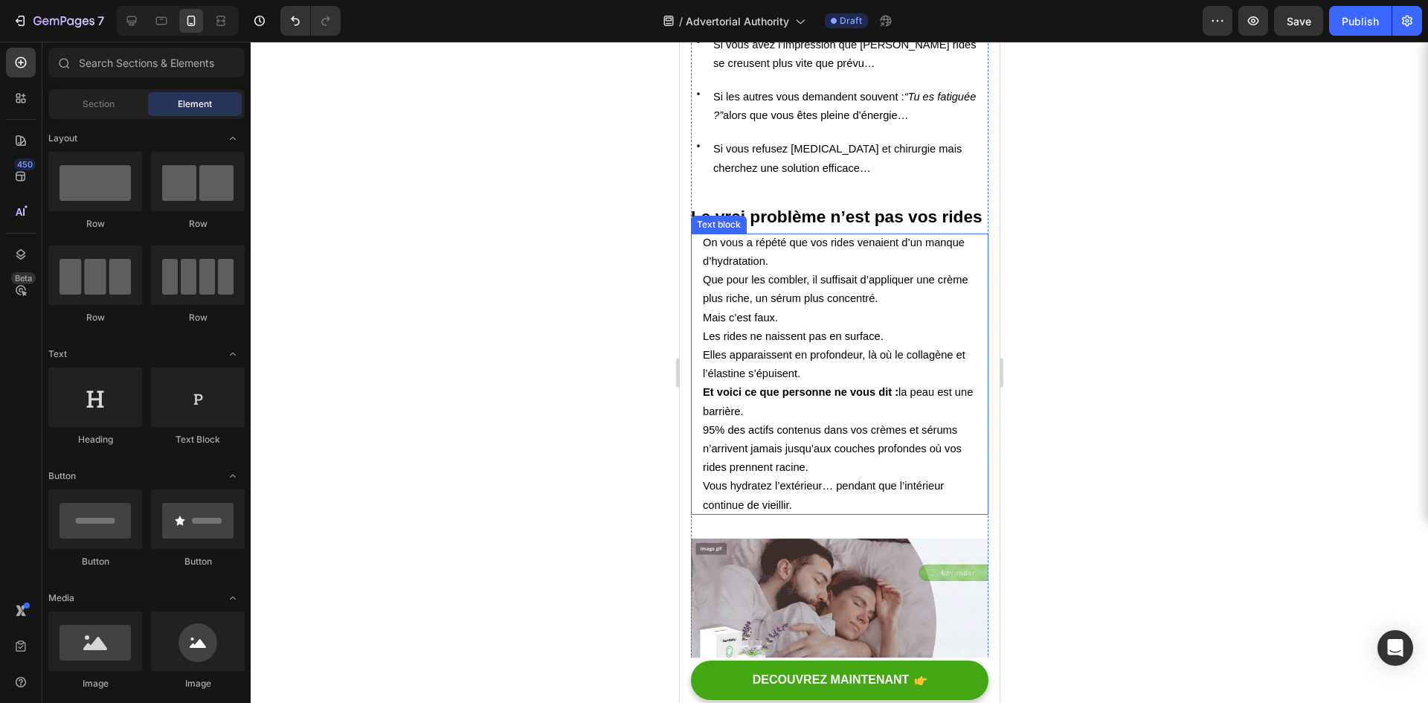
scroll to position [1116, 0]
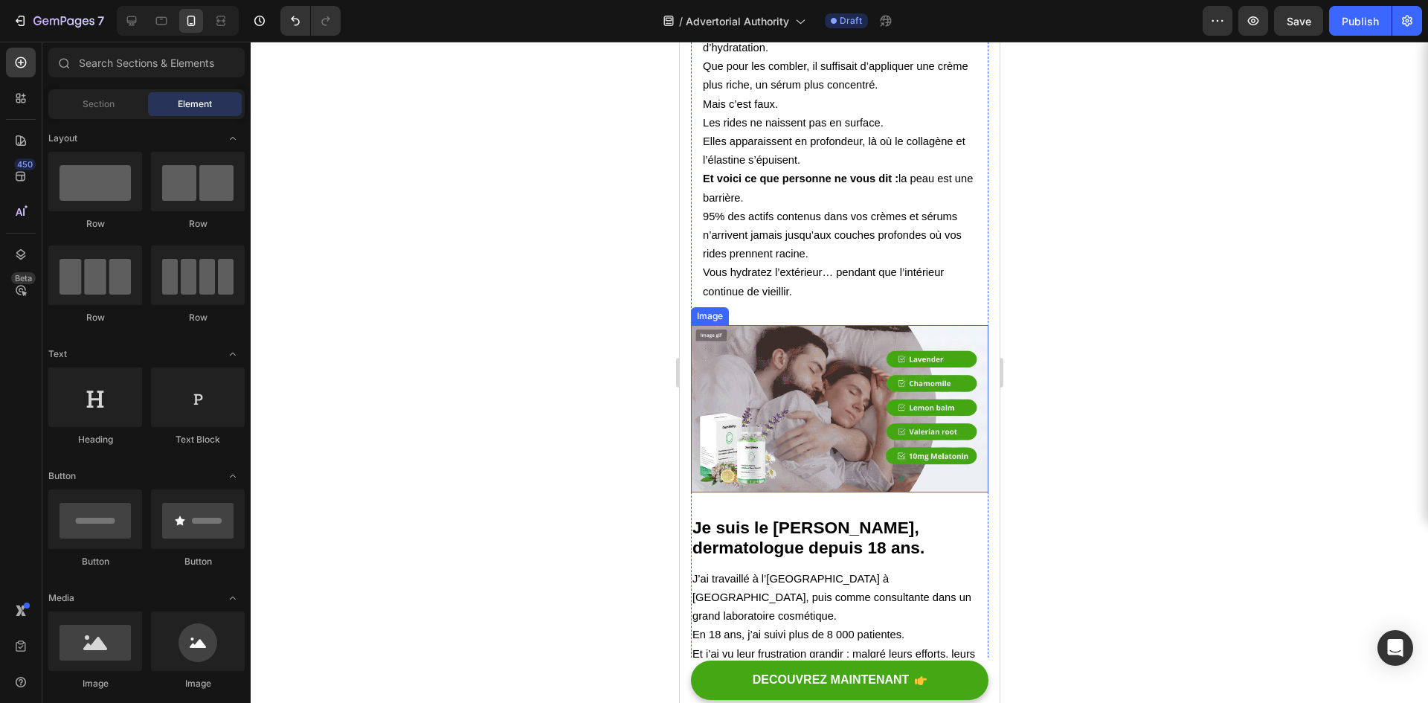
click at [837, 439] on img at bounding box center [839, 408] width 298 height 167
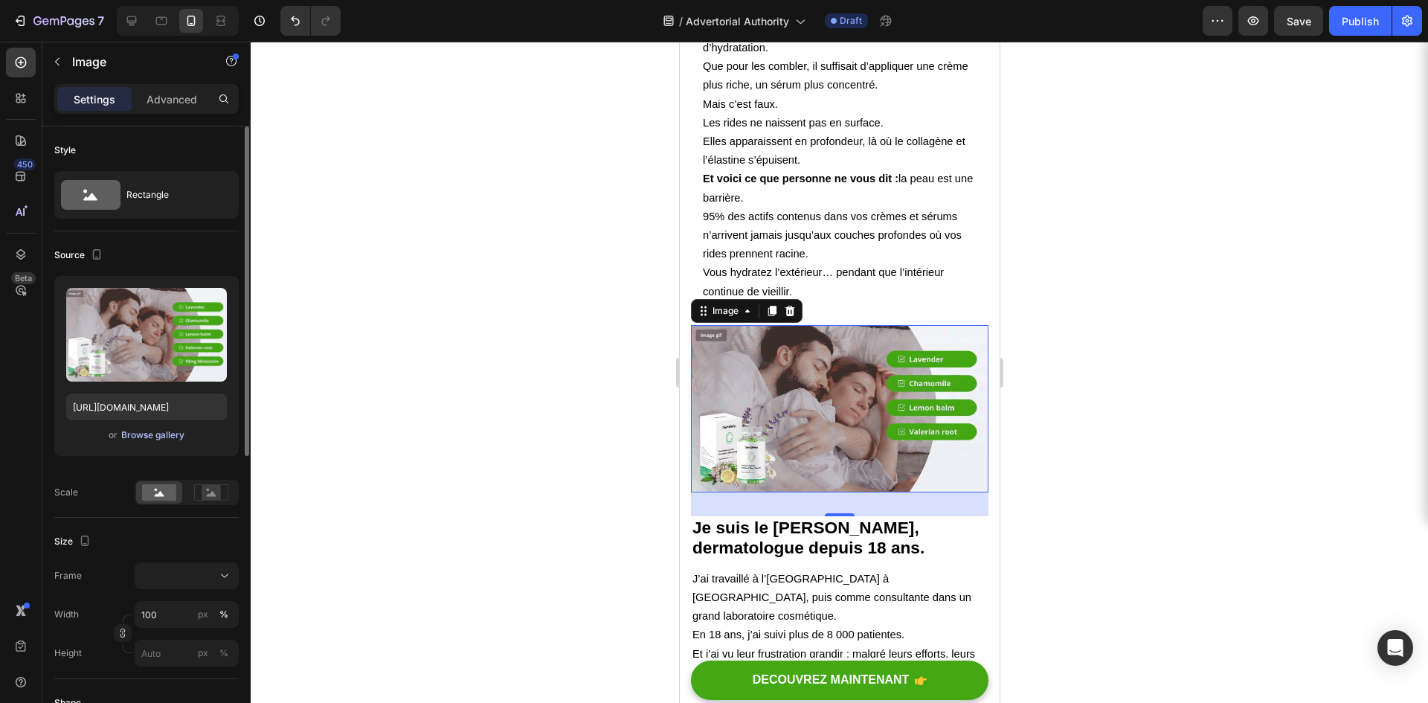
click at [164, 437] on div "Browse gallery" at bounding box center [152, 435] width 63 height 13
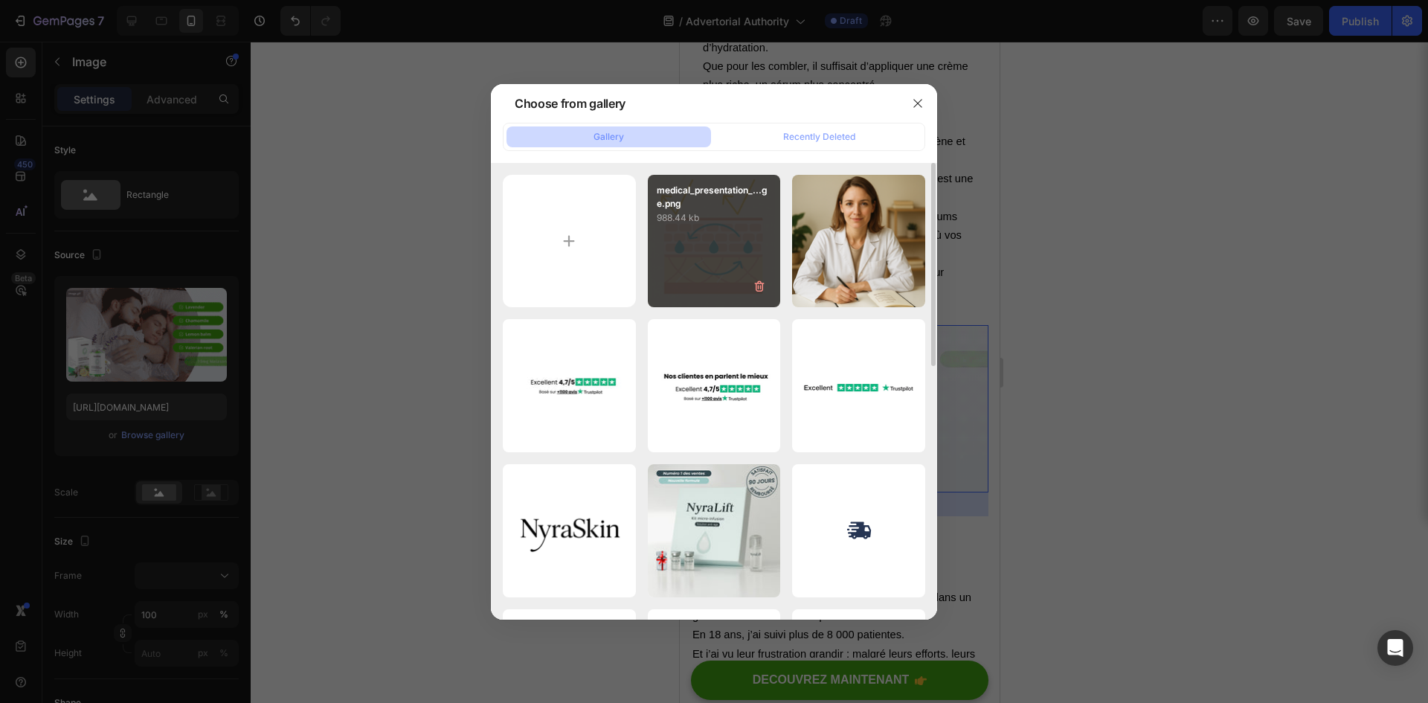
click at [713, 239] on div "medical_presentation_...ge.png 988.44 kb" at bounding box center [714, 241] width 133 height 133
type input "[URL][DOMAIN_NAME]"
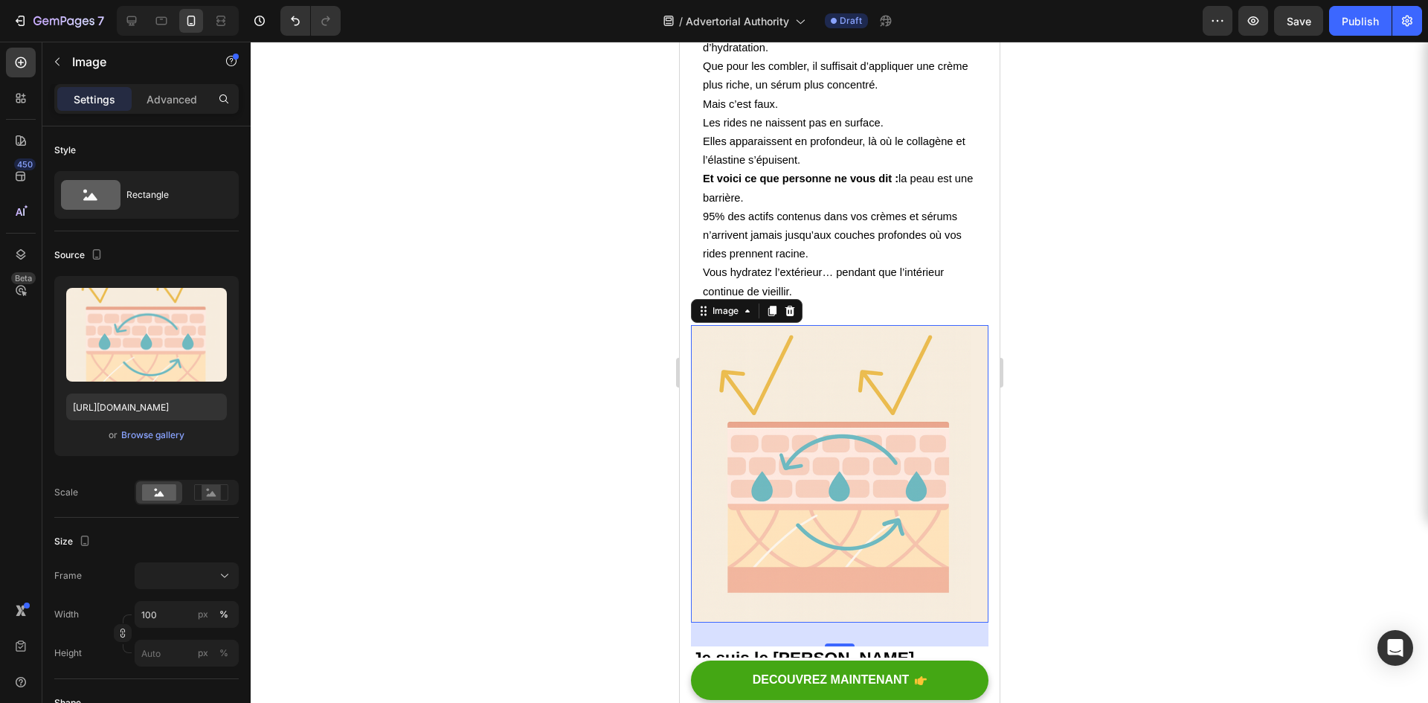
click at [553, 455] on div at bounding box center [840, 372] width 1178 height 661
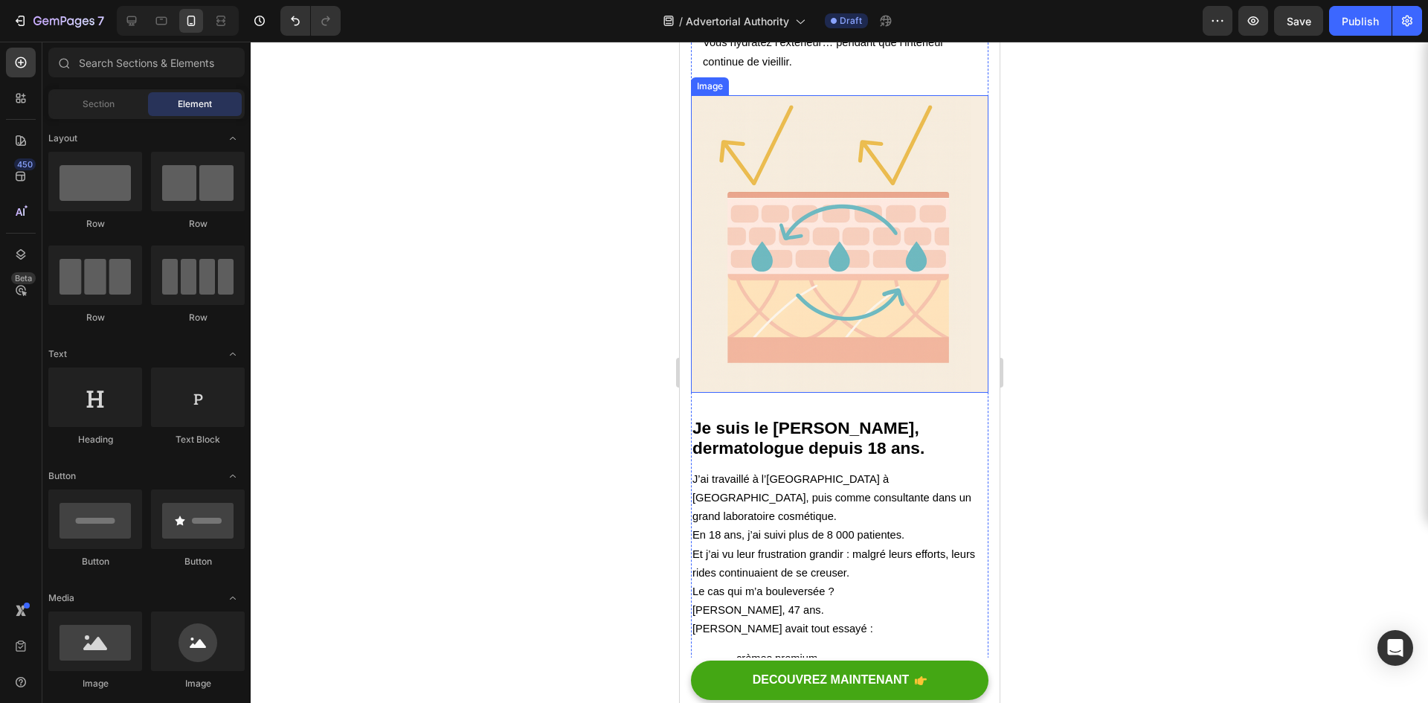
scroll to position [1488, 0]
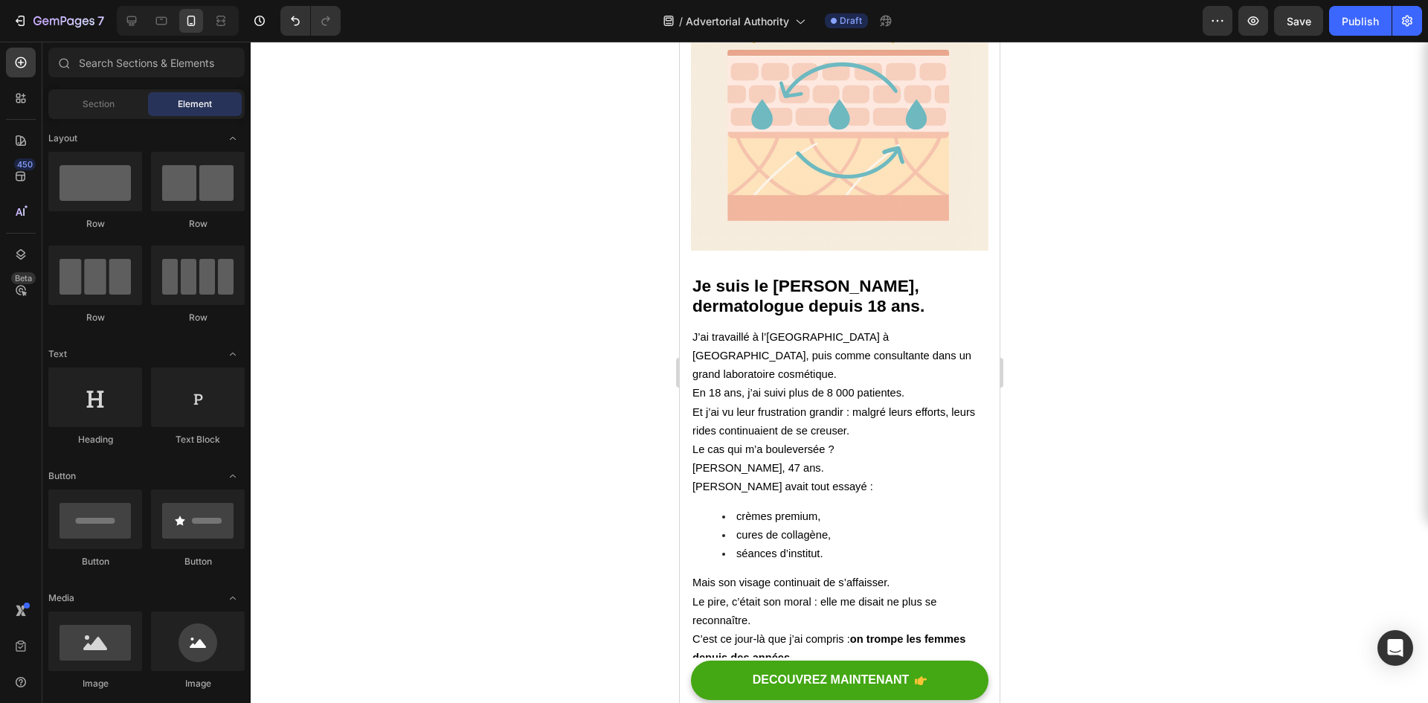
click at [503, 469] on div at bounding box center [840, 372] width 1178 height 661
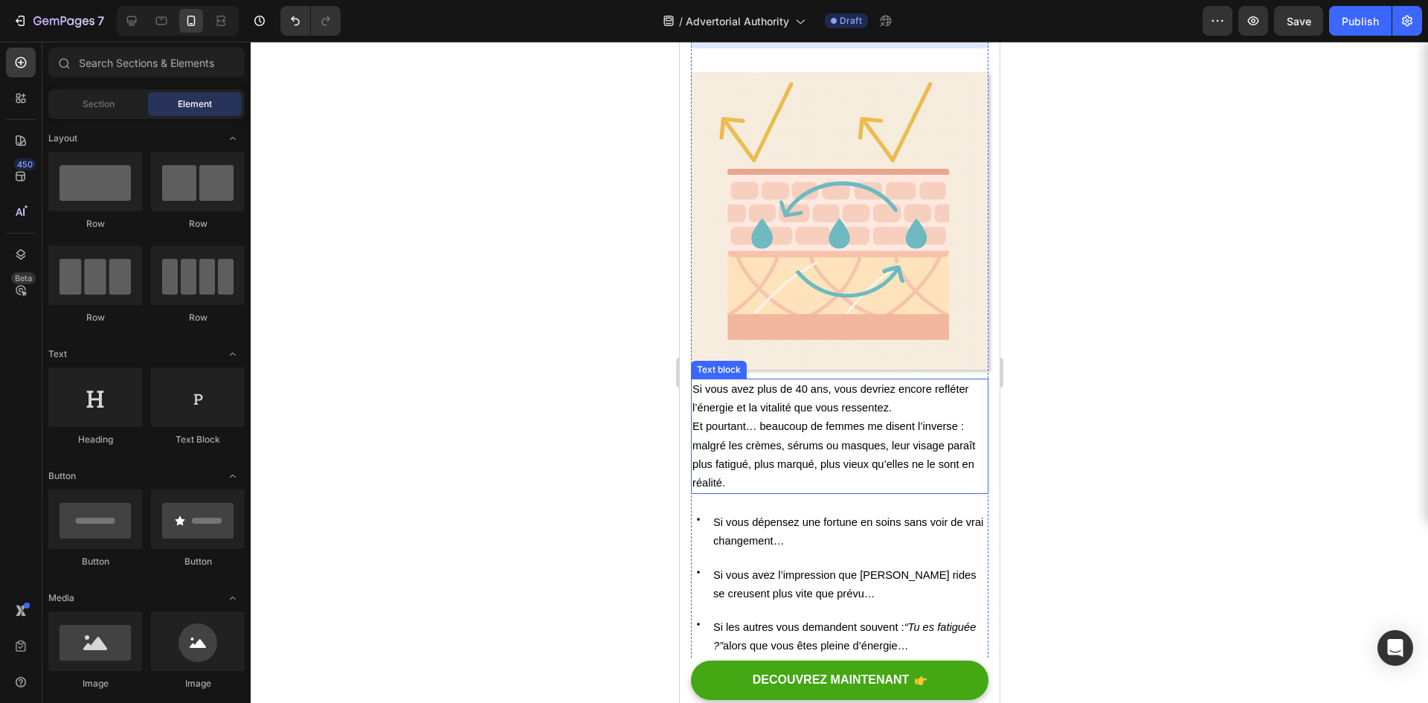
scroll to position [0, 0]
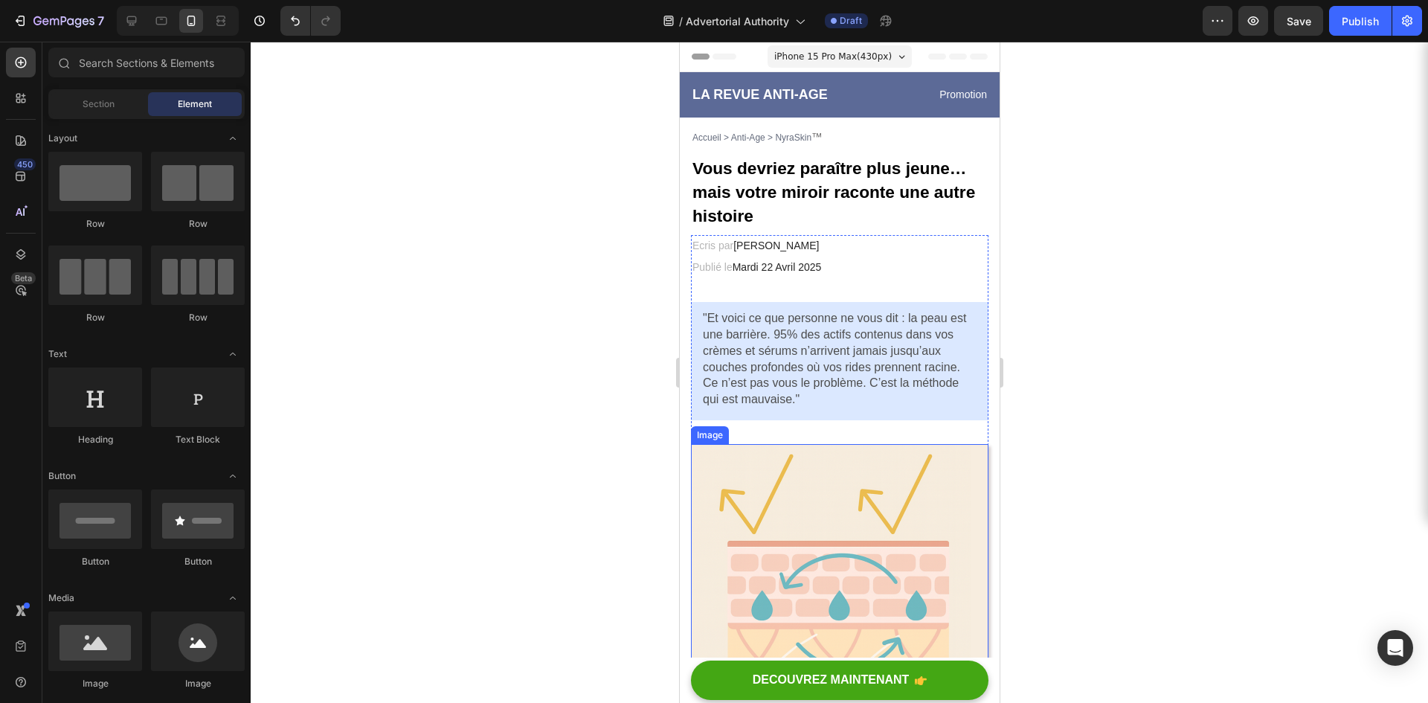
click at [825, 545] on img at bounding box center [839, 593] width 298 height 298
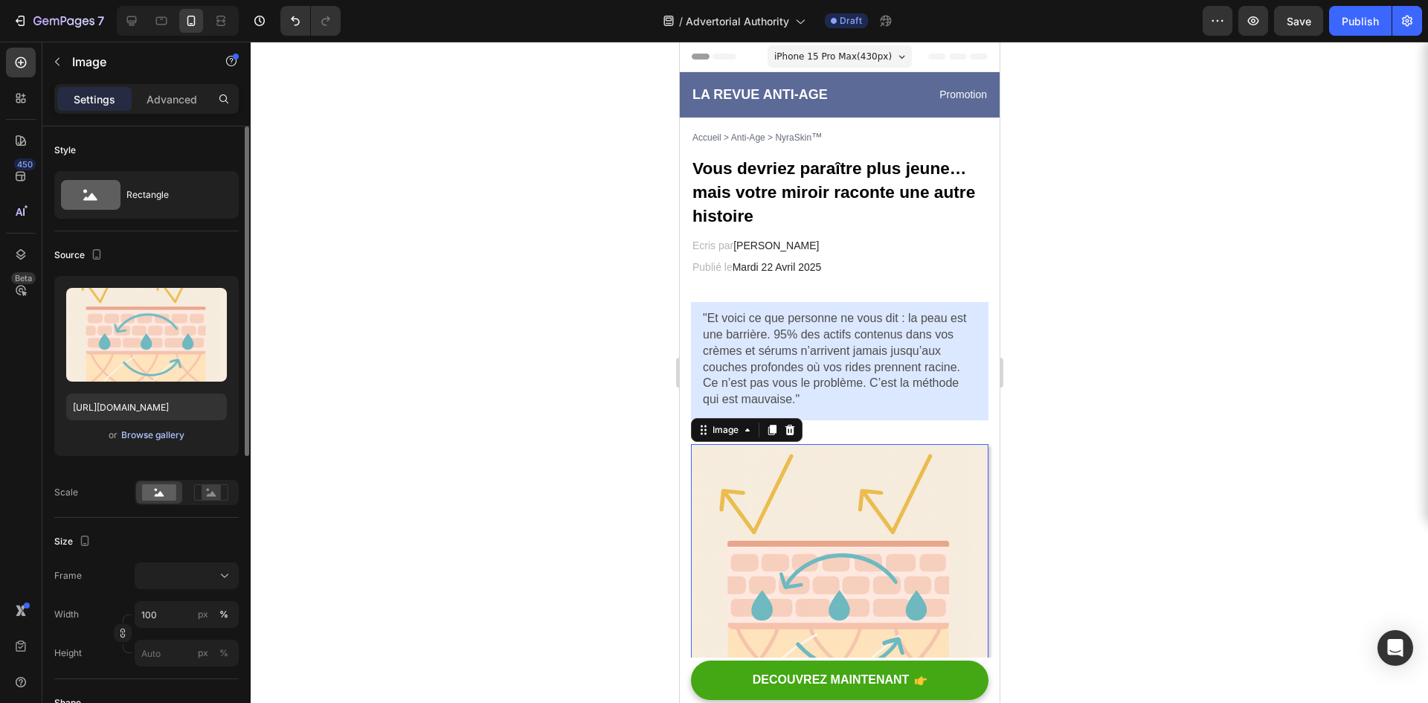
click at [168, 433] on div "Browse gallery" at bounding box center [152, 435] width 63 height 13
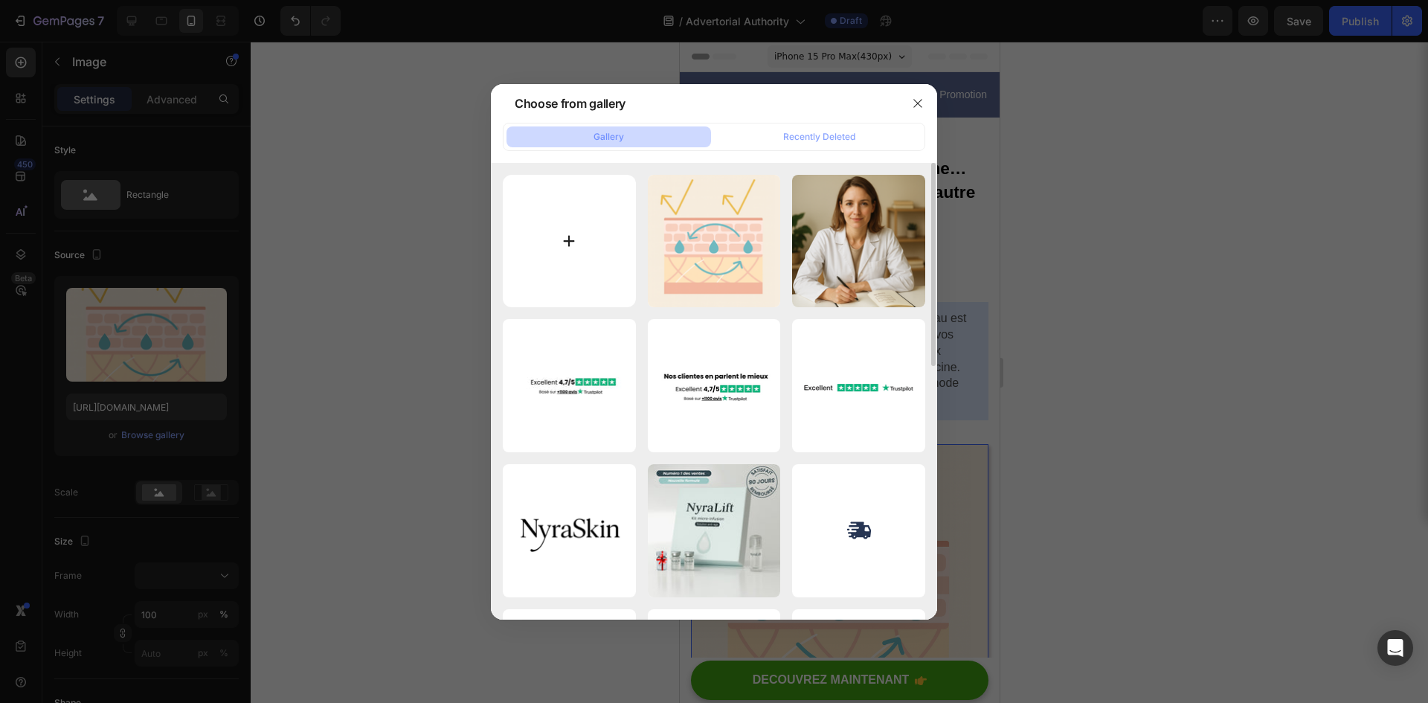
click at [554, 237] on input "file" at bounding box center [569, 241] width 133 height 133
type input "C:\fakepath\femme_photo.png"
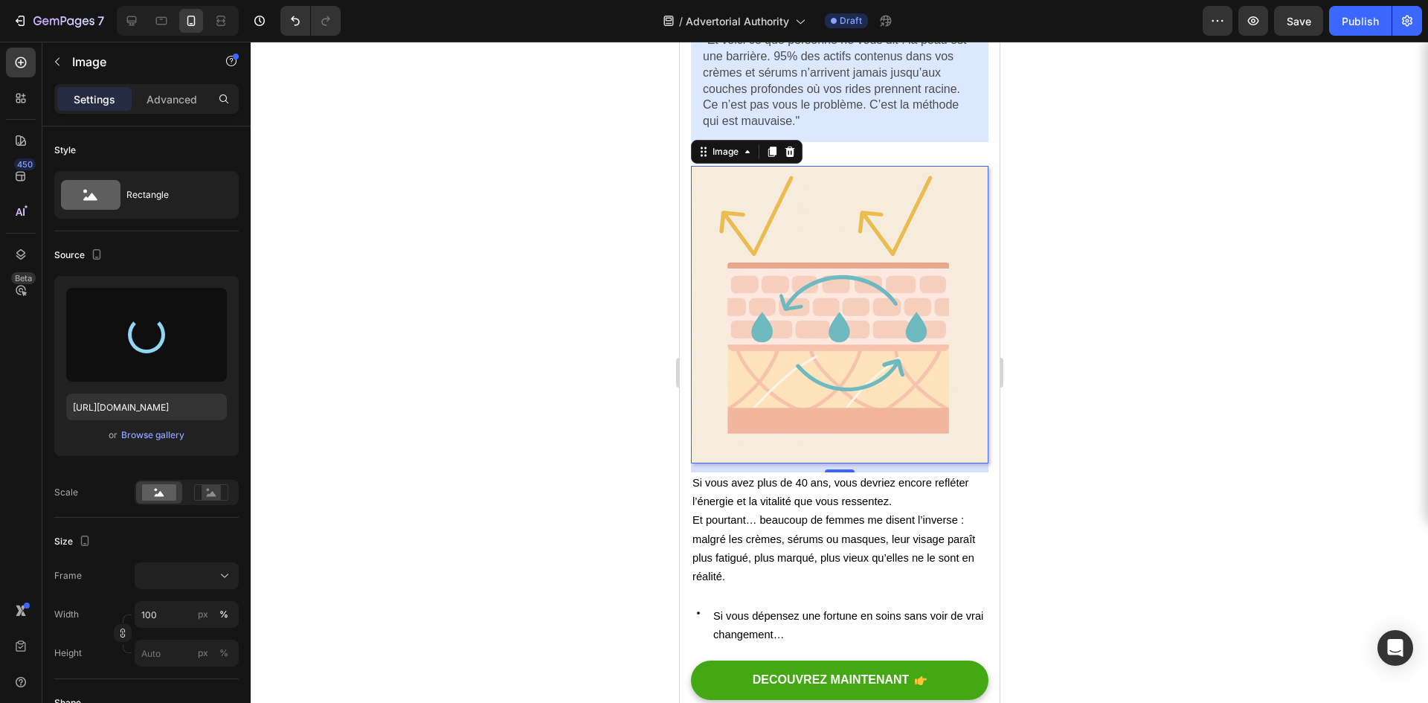
scroll to position [298, 0]
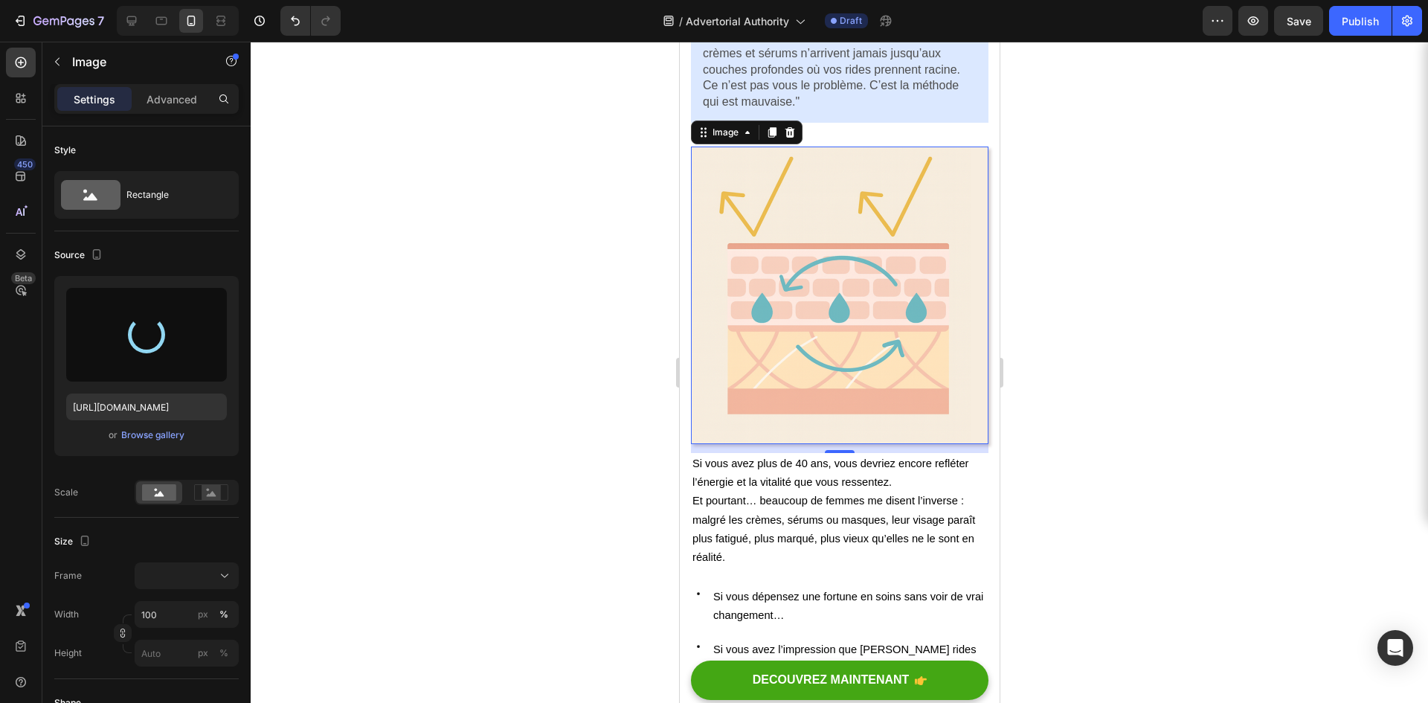
type input "[URL][DOMAIN_NAME]"
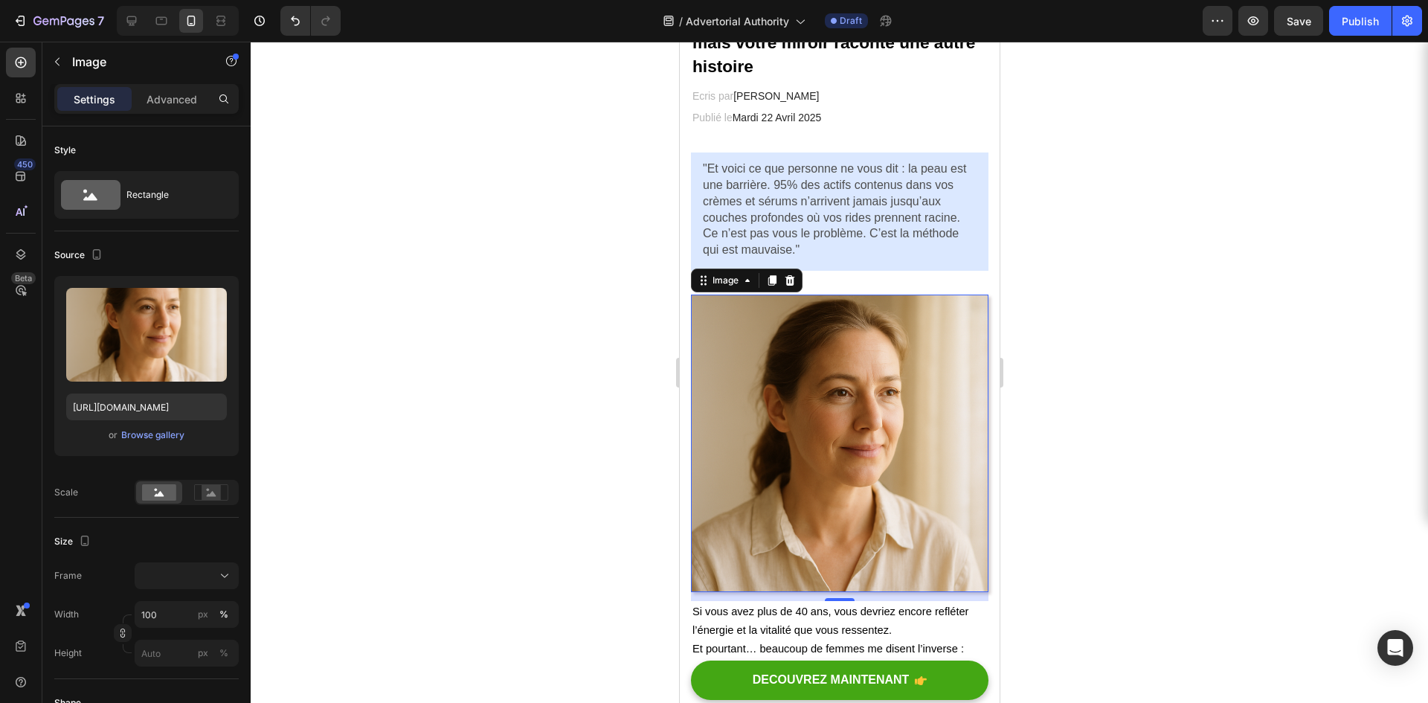
scroll to position [149, 0]
click at [556, 394] on div at bounding box center [840, 372] width 1178 height 661
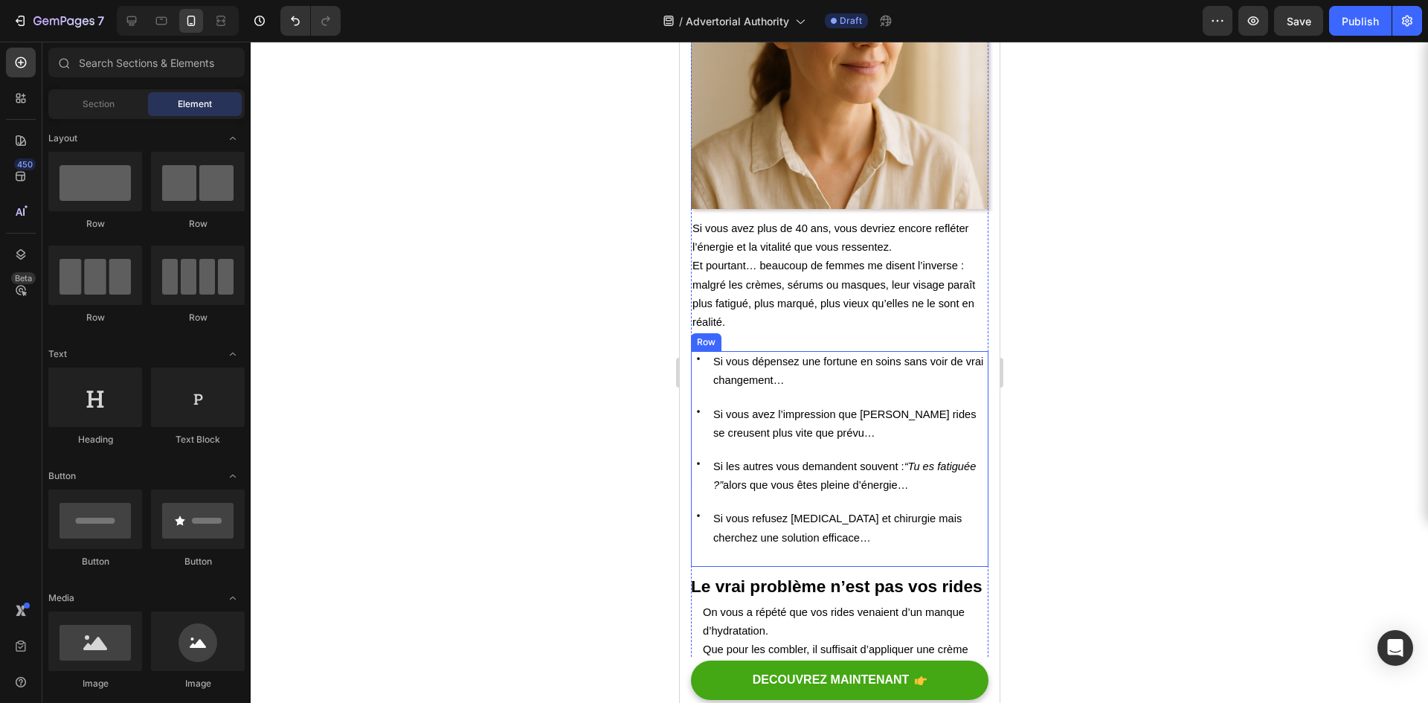
scroll to position [521, 0]
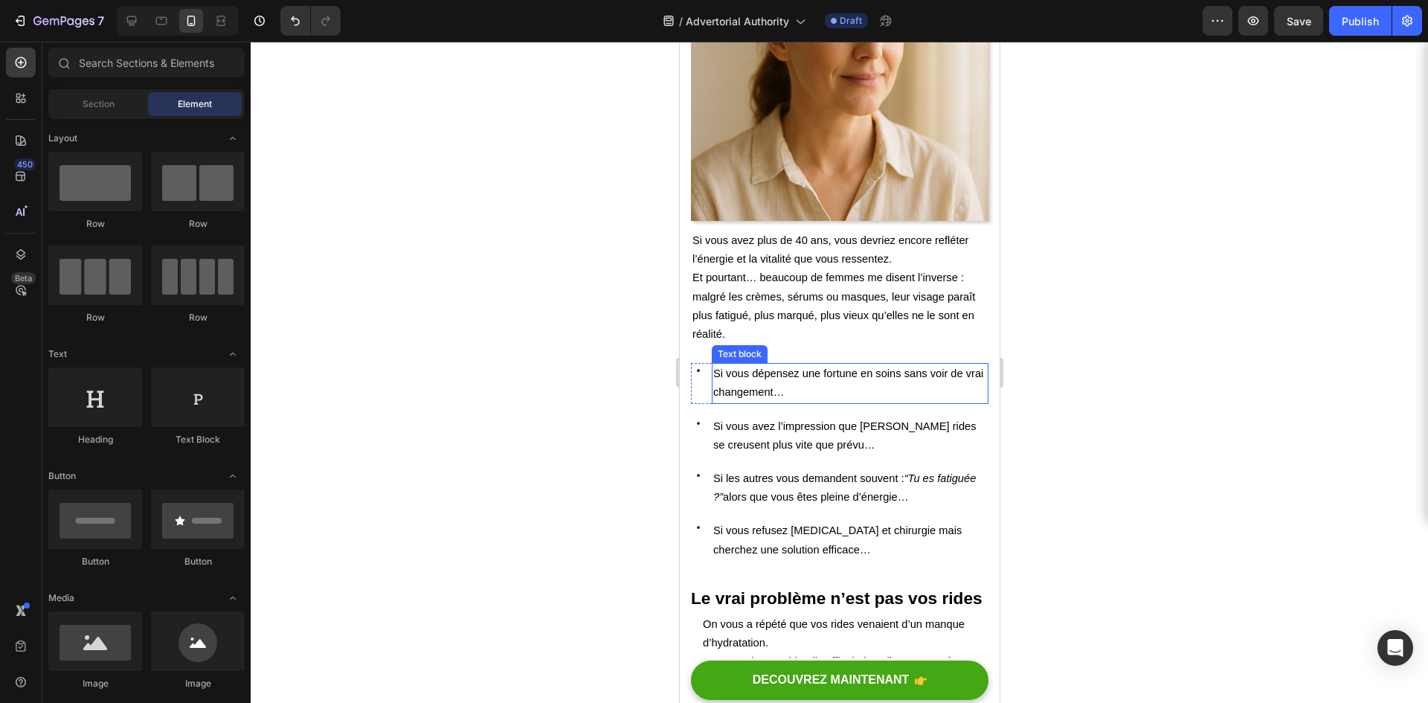
click at [735, 368] on span "Si vous dépensez une fortune en soins sans voir de vrai changement…" at bounding box center [848, 383] width 270 height 31
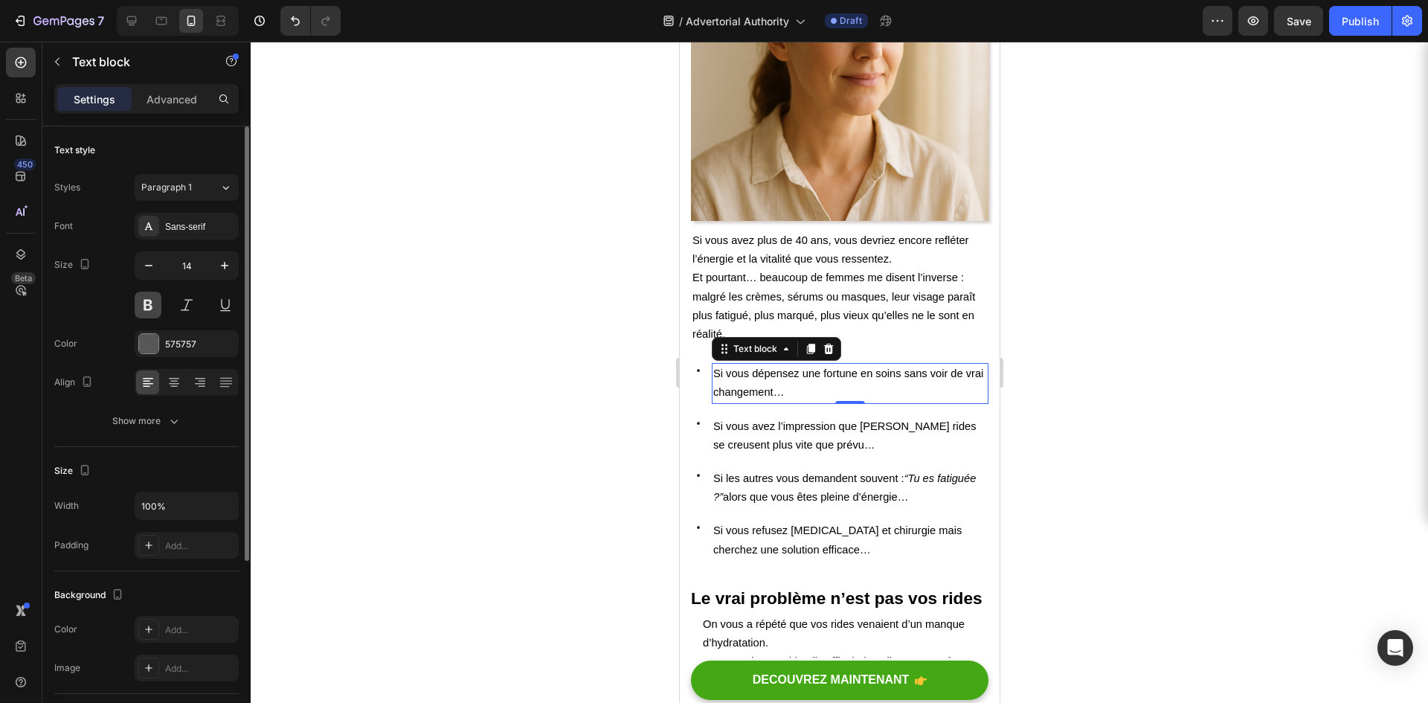
click at [154, 302] on button at bounding box center [148, 305] width 27 height 27
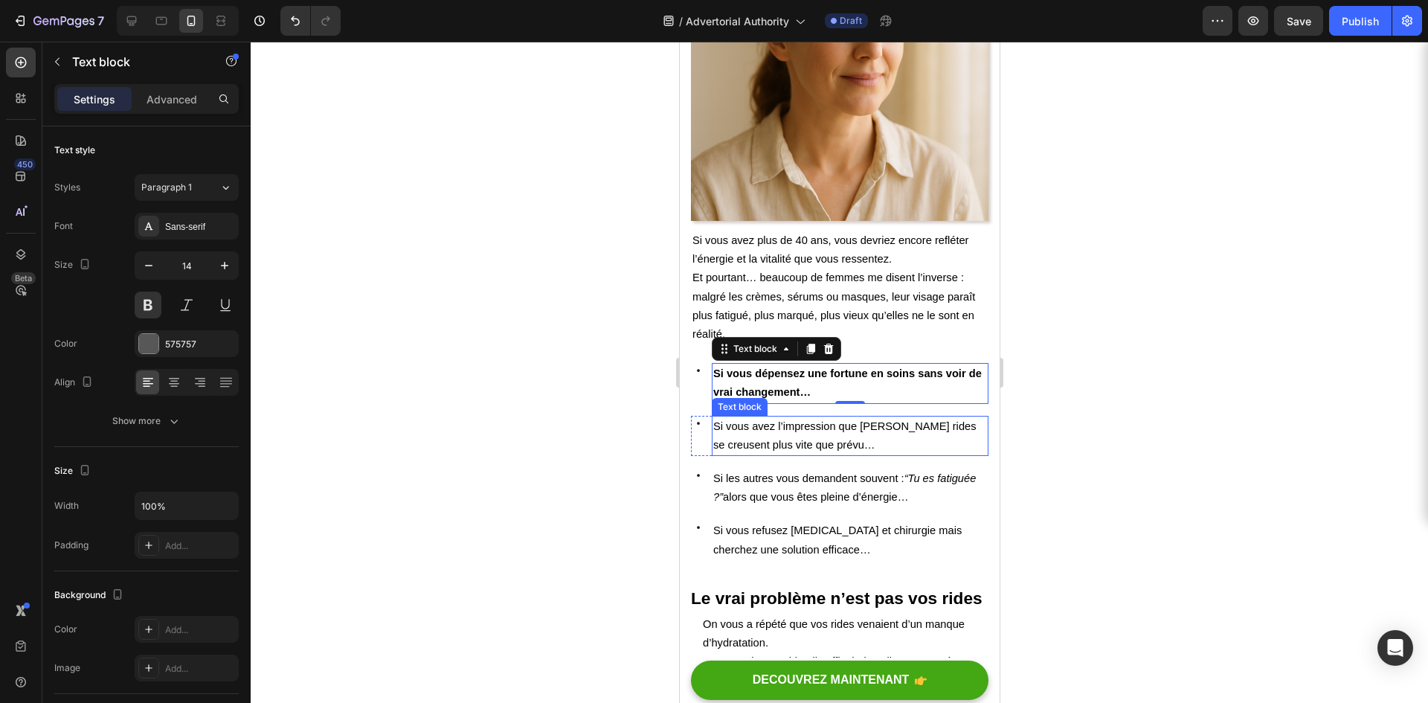
click at [789, 420] on span "Si vous avez l’impression que [PERSON_NAME] rides se creusent plus vite que pré…" at bounding box center [844, 435] width 263 height 31
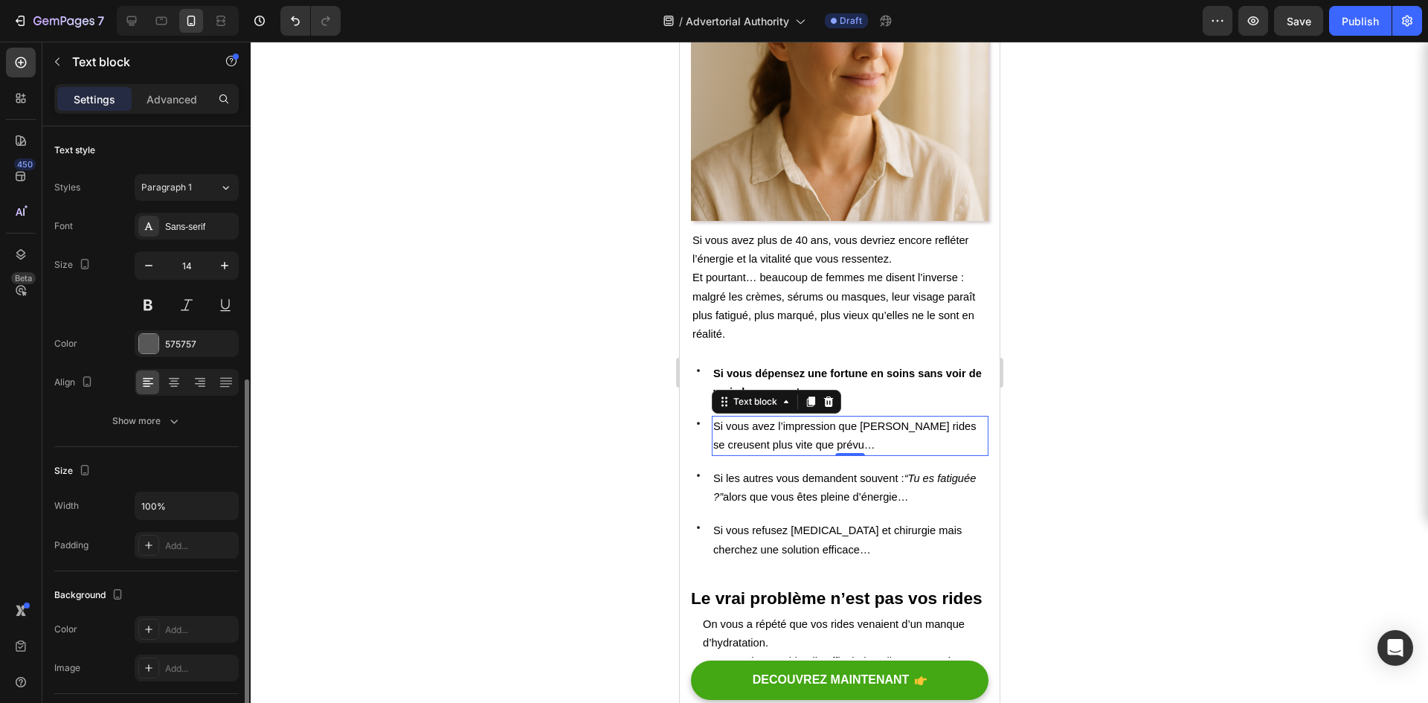
scroll to position [149, 0]
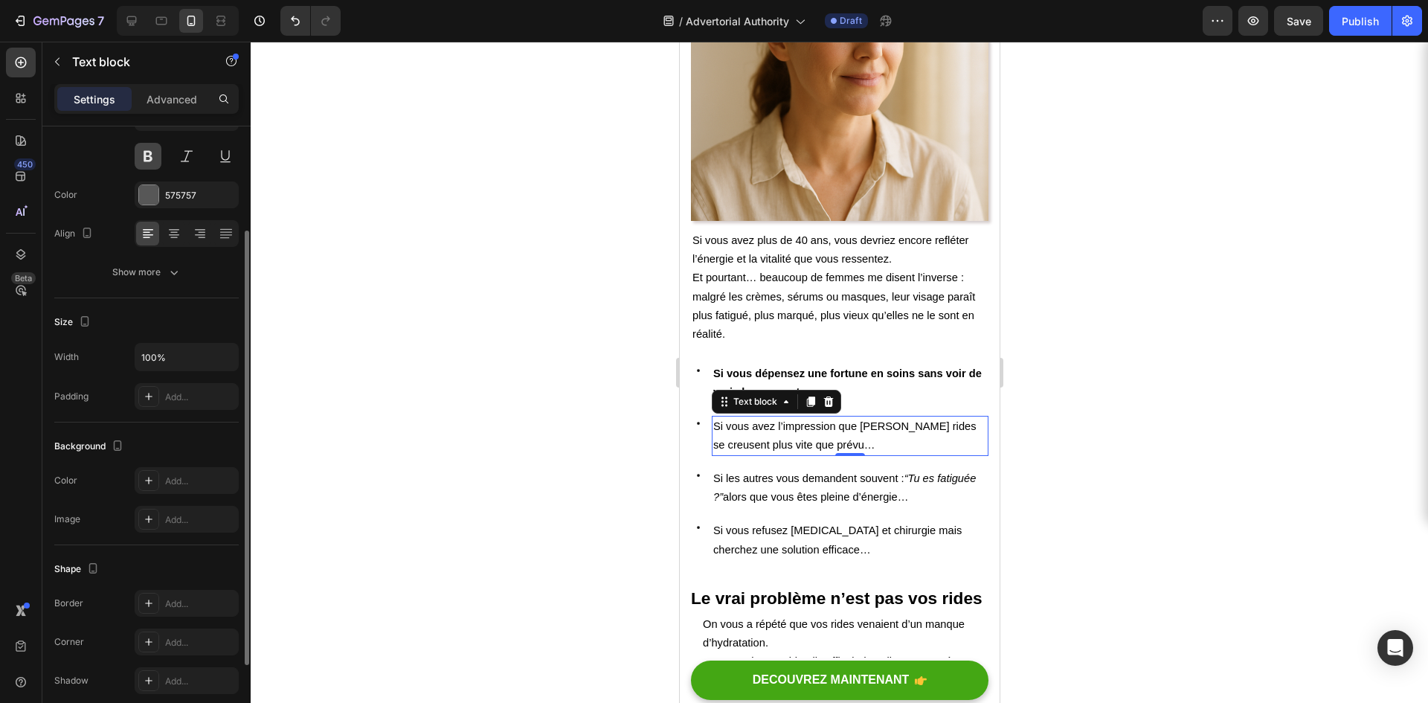
click at [156, 158] on button at bounding box center [148, 156] width 27 height 27
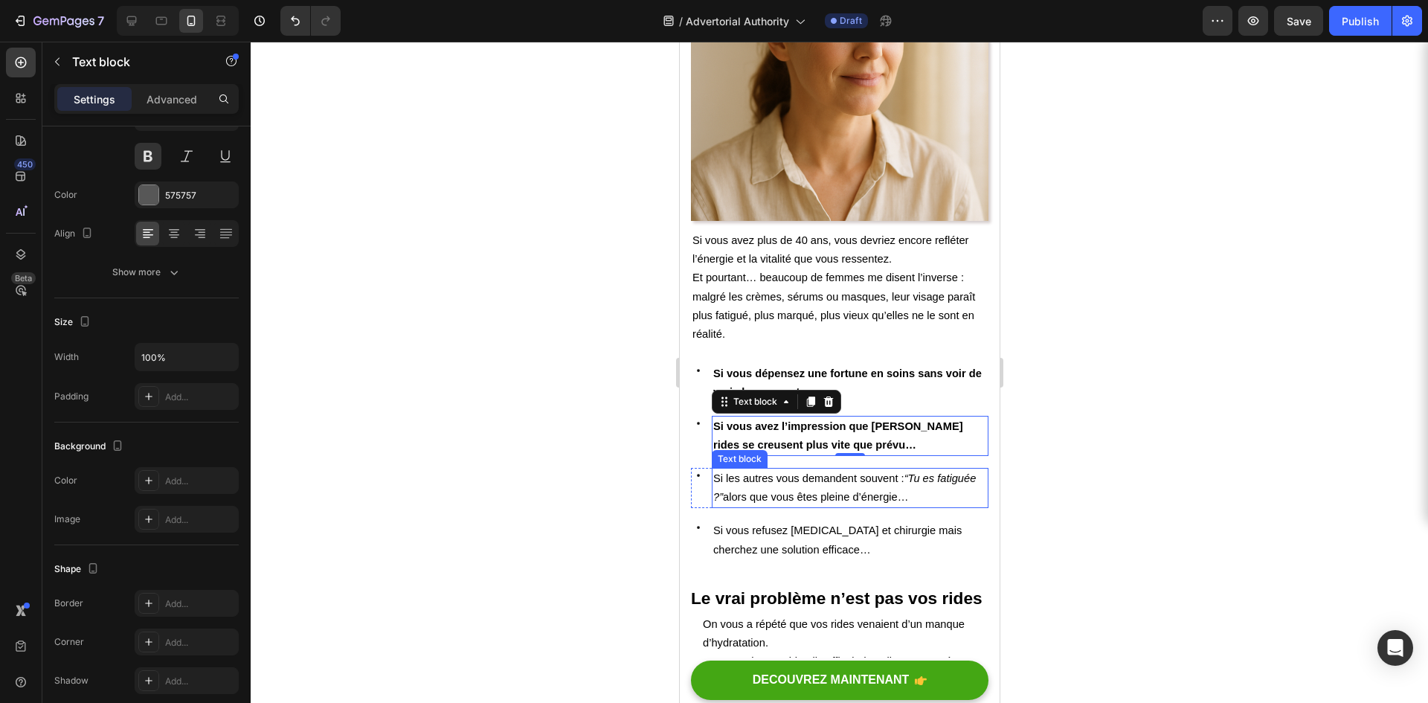
click at [803, 472] on span "Si les autres vous demandent souvent : “Tu es fatiguée ?” alors que vous êtes p…" at bounding box center [844, 487] width 263 height 31
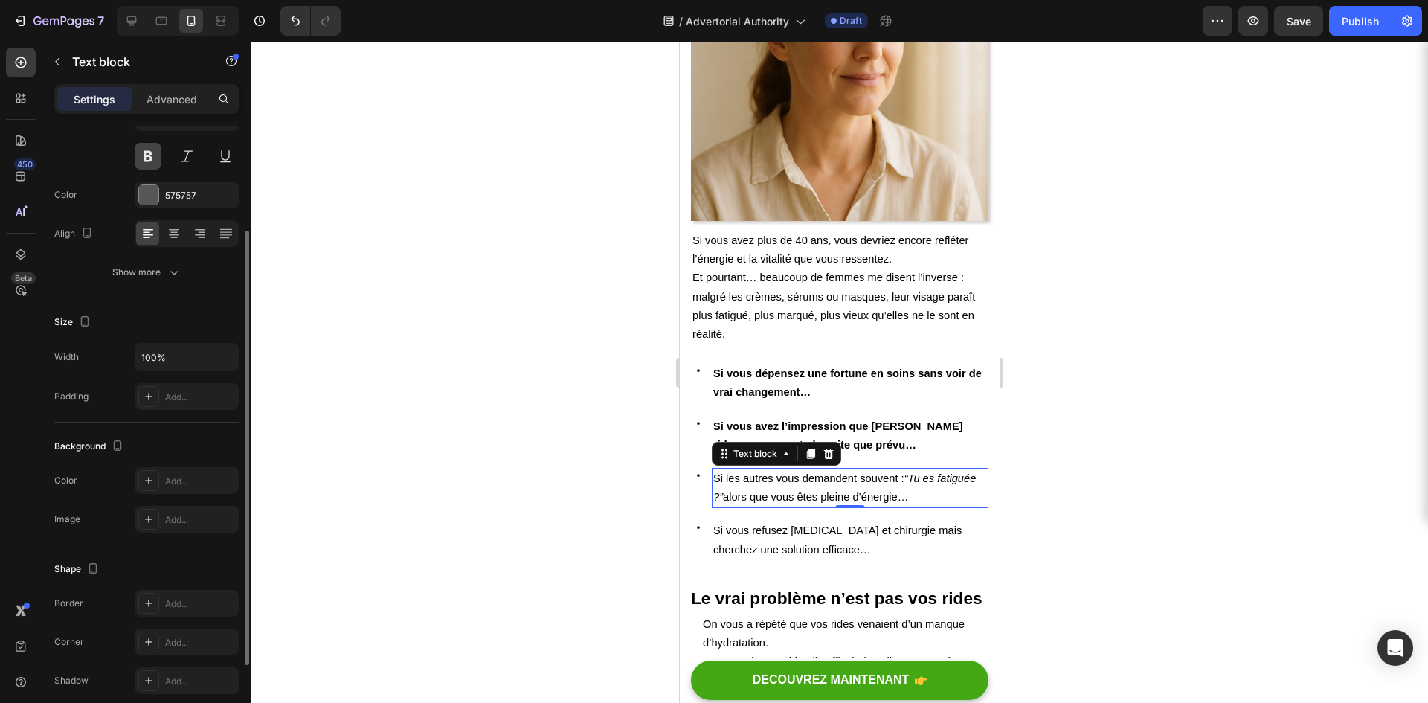
click at [144, 161] on button at bounding box center [148, 156] width 27 height 27
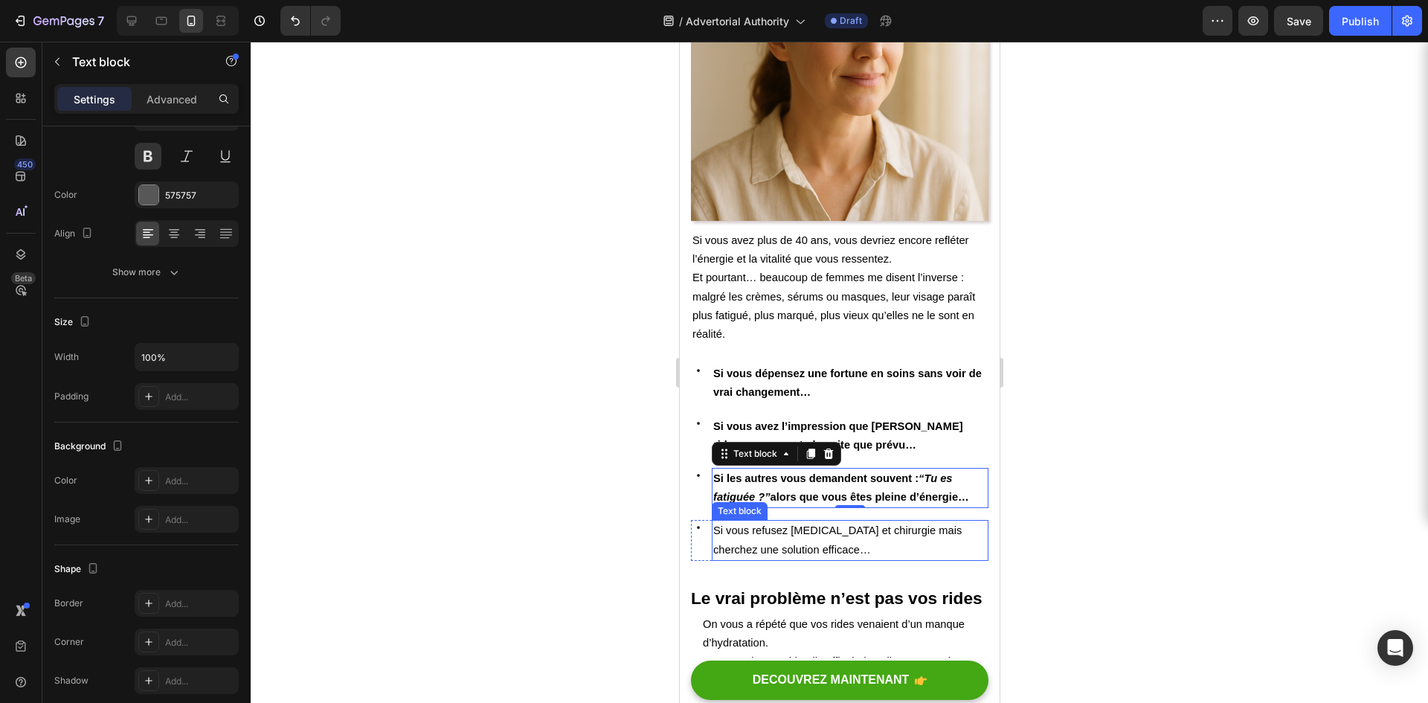
click at [768, 533] on span "Si vous refusez [MEDICAL_DATA] et chirurgie mais cherchez une solution efficace…" at bounding box center [837, 539] width 248 height 31
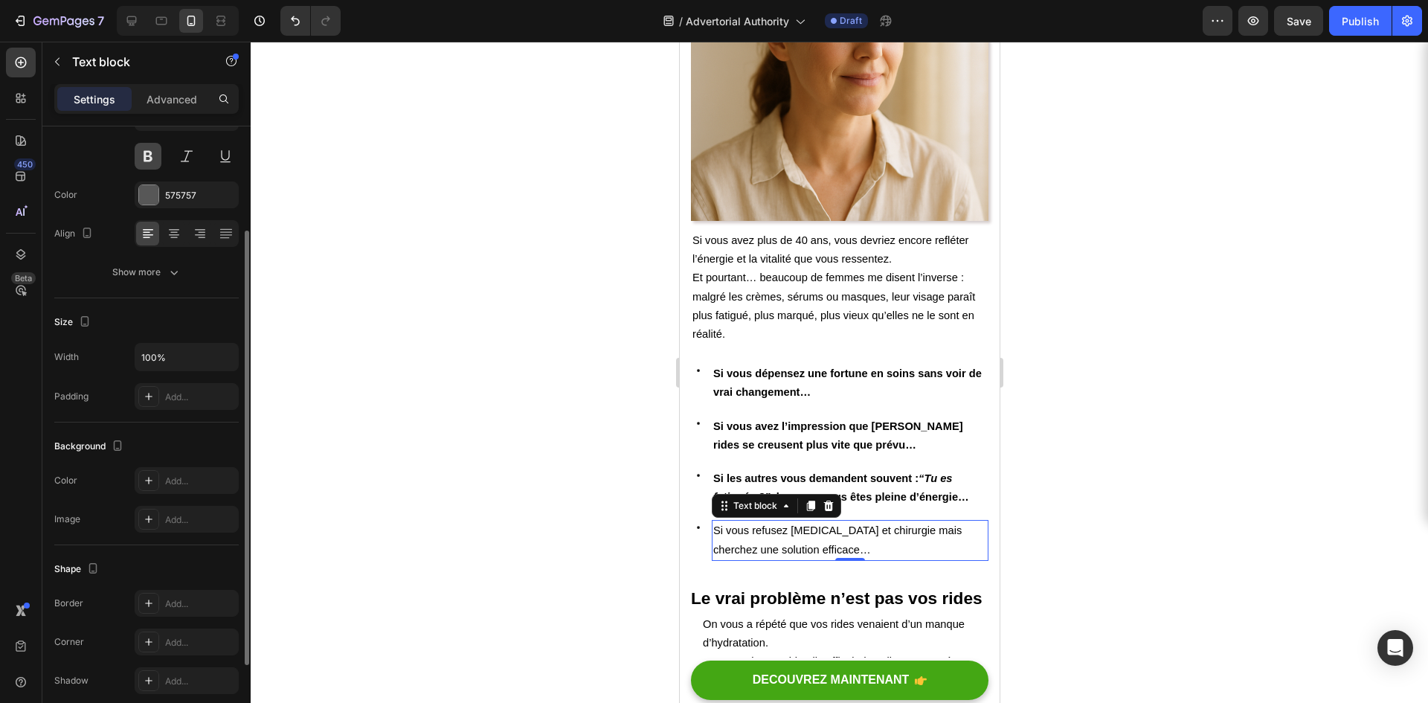
click at [149, 155] on button at bounding box center [148, 156] width 27 height 27
click at [522, 366] on div at bounding box center [840, 372] width 1178 height 661
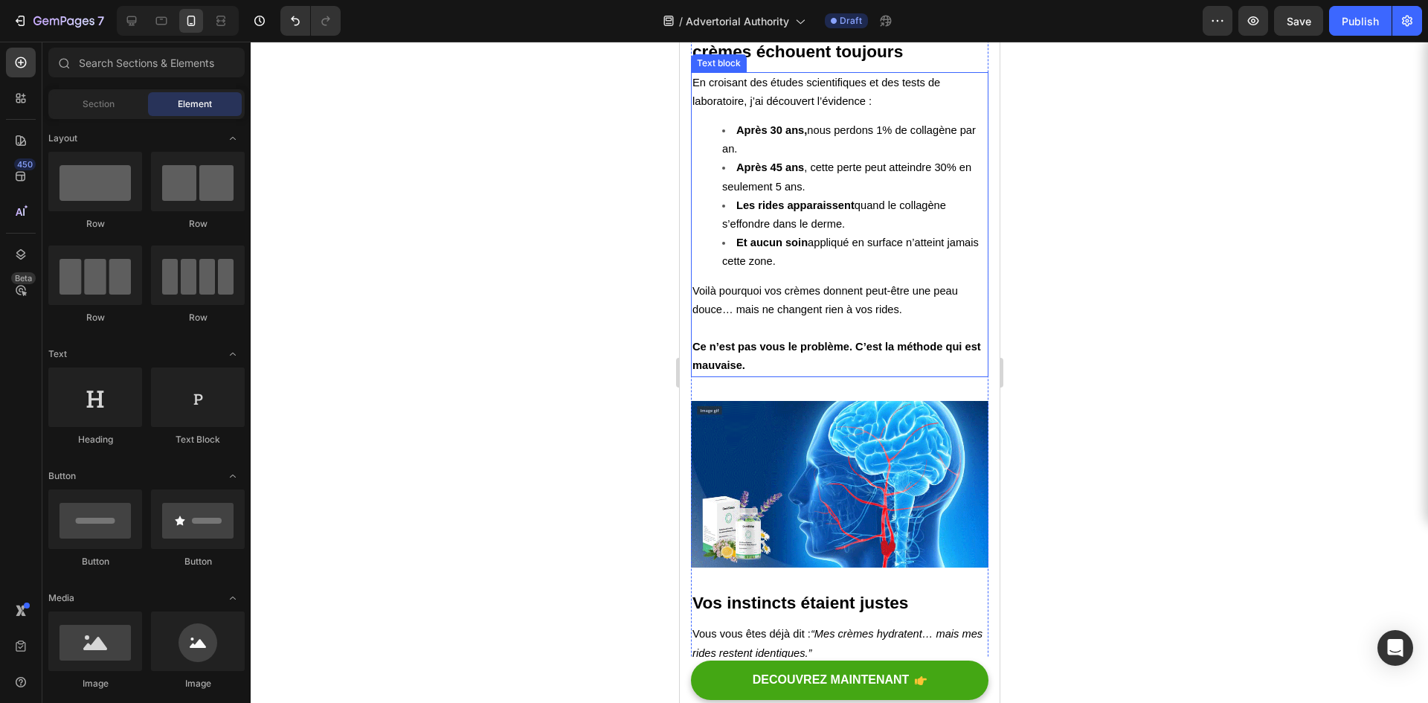
scroll to position [2604, 0]
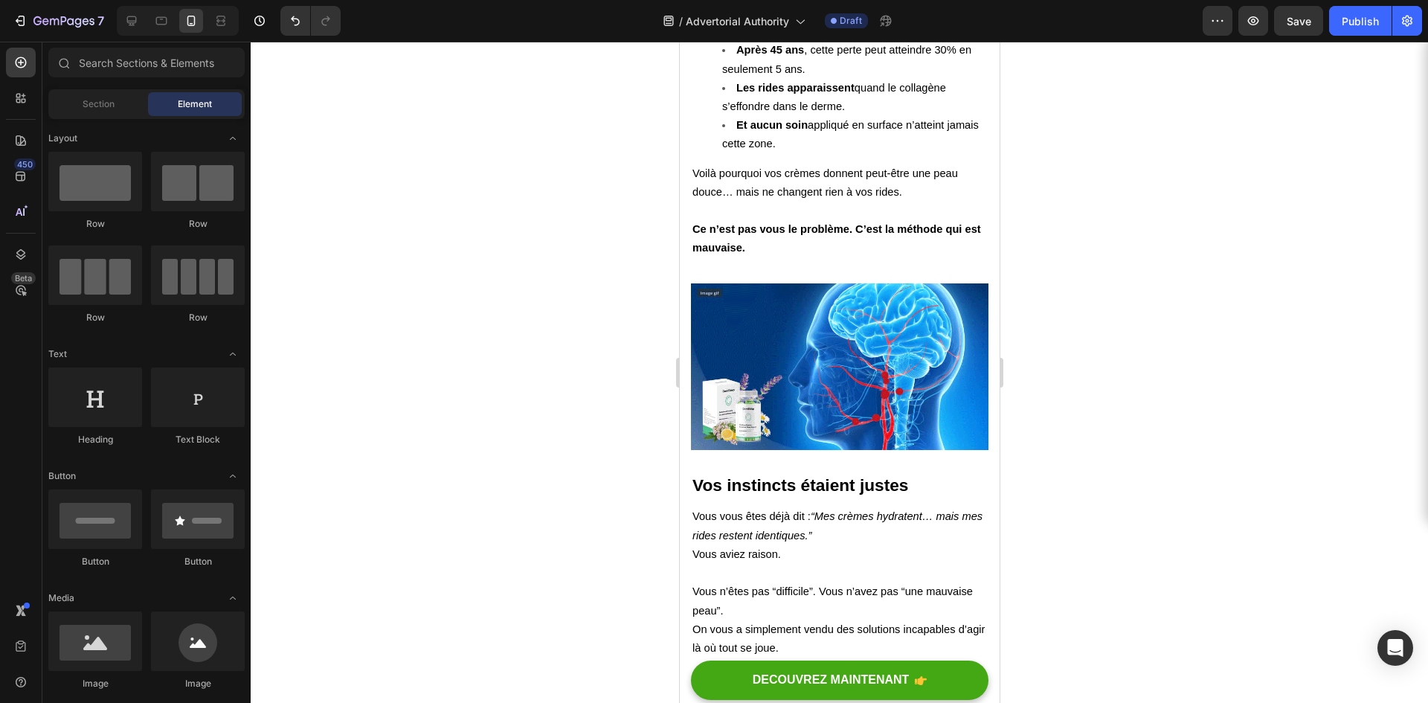
click at [429, 365] on div at bounding box center [840, 372] width 1178 height 661
click at [902, 305] on img at bounding box center [839, 366] width 298 height 167
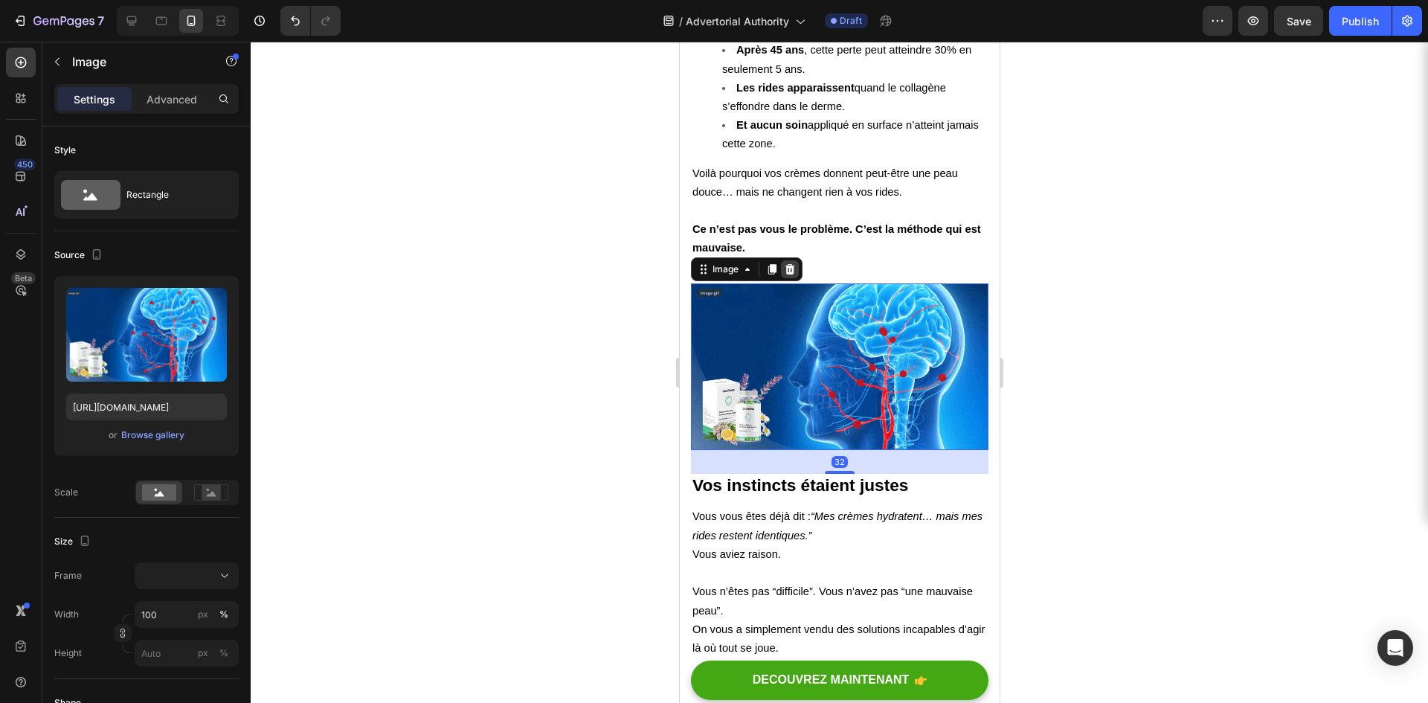
click at [793, 263] on icon at bounding box center [789, 269] width 12 height 12
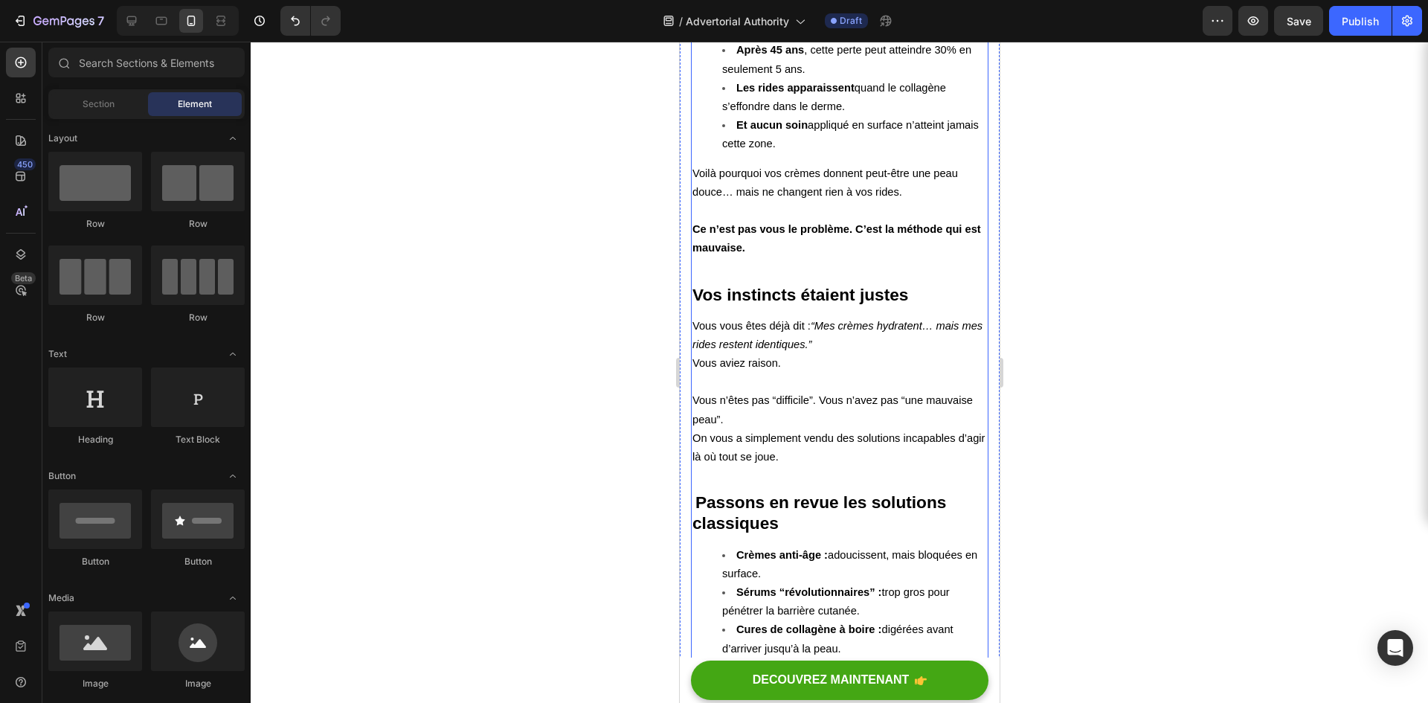
click at [822, 232] on div "Ecris par [PERSON_NAME] Text block Publié le [DATE] Text block Row "Et voici ce…" at bounding box center [839, 189] width 298 height 5116
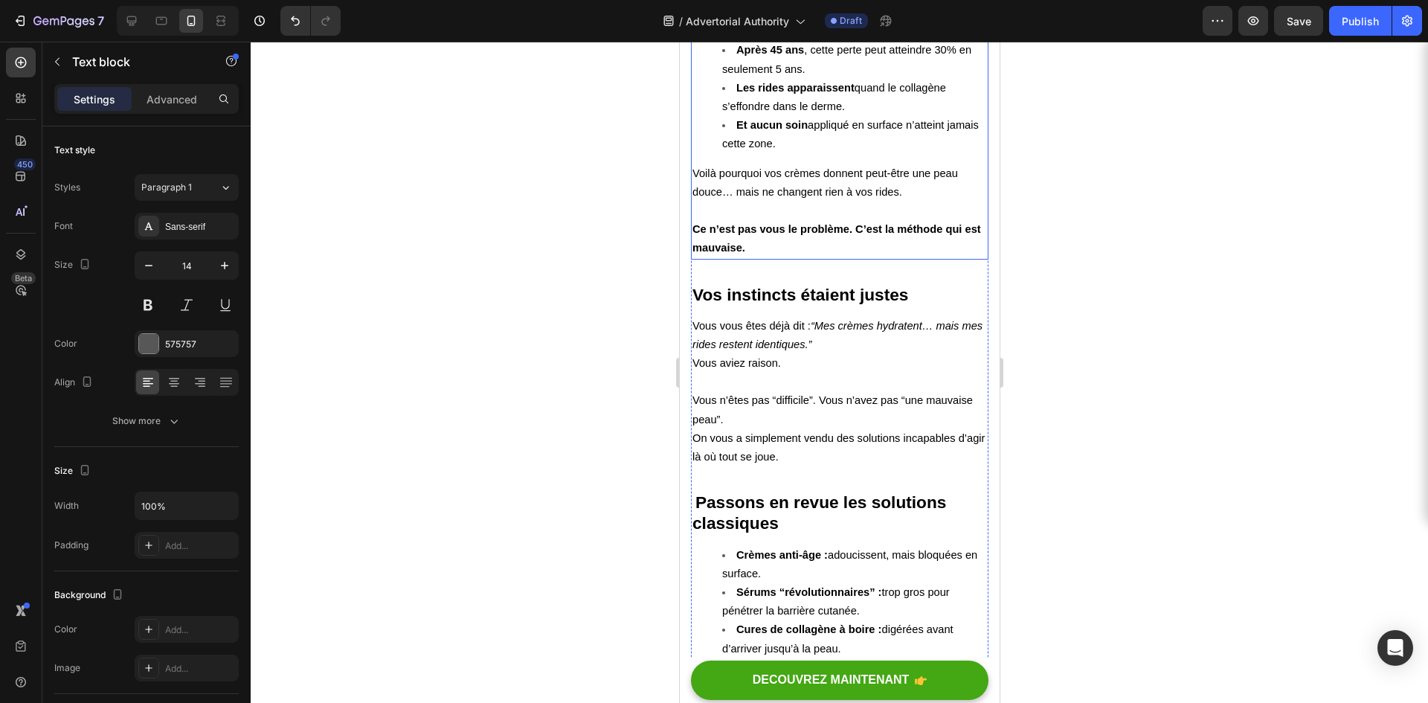
click at [803, 223] on strong "Ce n’est pas vous le problème. C’est la méthode qui est mauvaise." at bounding box center [836, 238] width 289 height 31
drag, startPoint x: 836, startPoint y: 246, endPoint x: 838, endPoint y: 222, distance: 24.7
click at [838, 222] on div "En croisant des études scientifiques et des tests de laboratoire, j’ai découver…" at bounding box center [839, 107] width 298 height 305
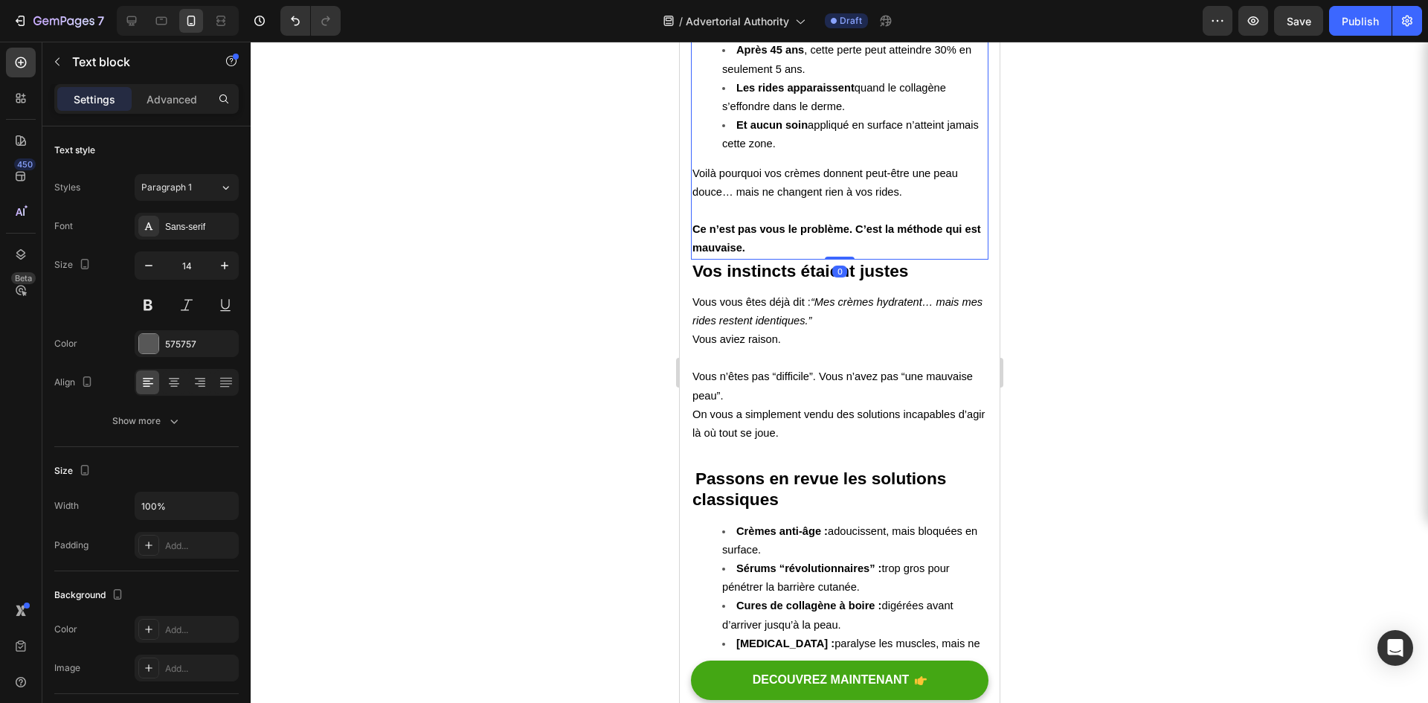
drag, startPoint x: 829, startPoint y: 248, endPoint x: 832, endPoint y: 222, distance: 27.0
click at [832, 222] on div "En croisant des études scientifiques et des tests de laboratoire, j’ai découver…" at bounding box center [839, 107] width 298 height 305
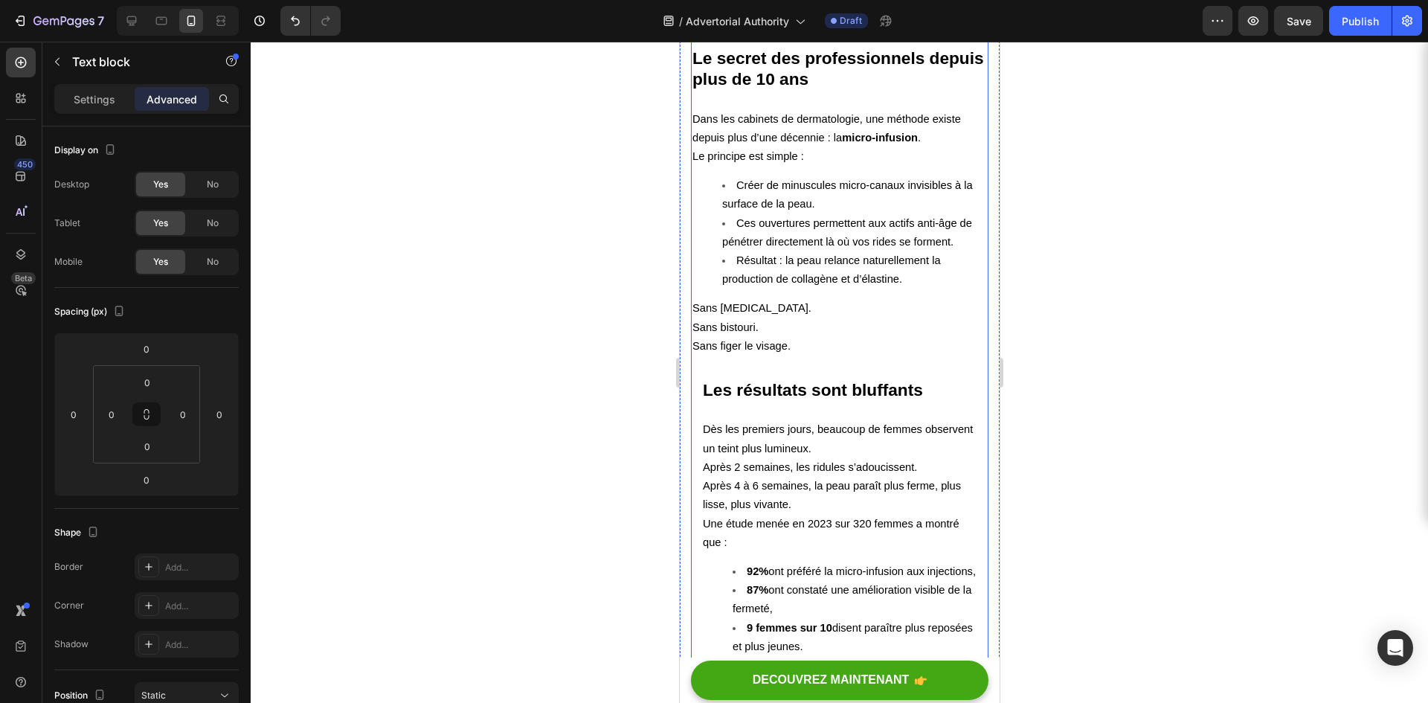
scroll to position [3348, 0]
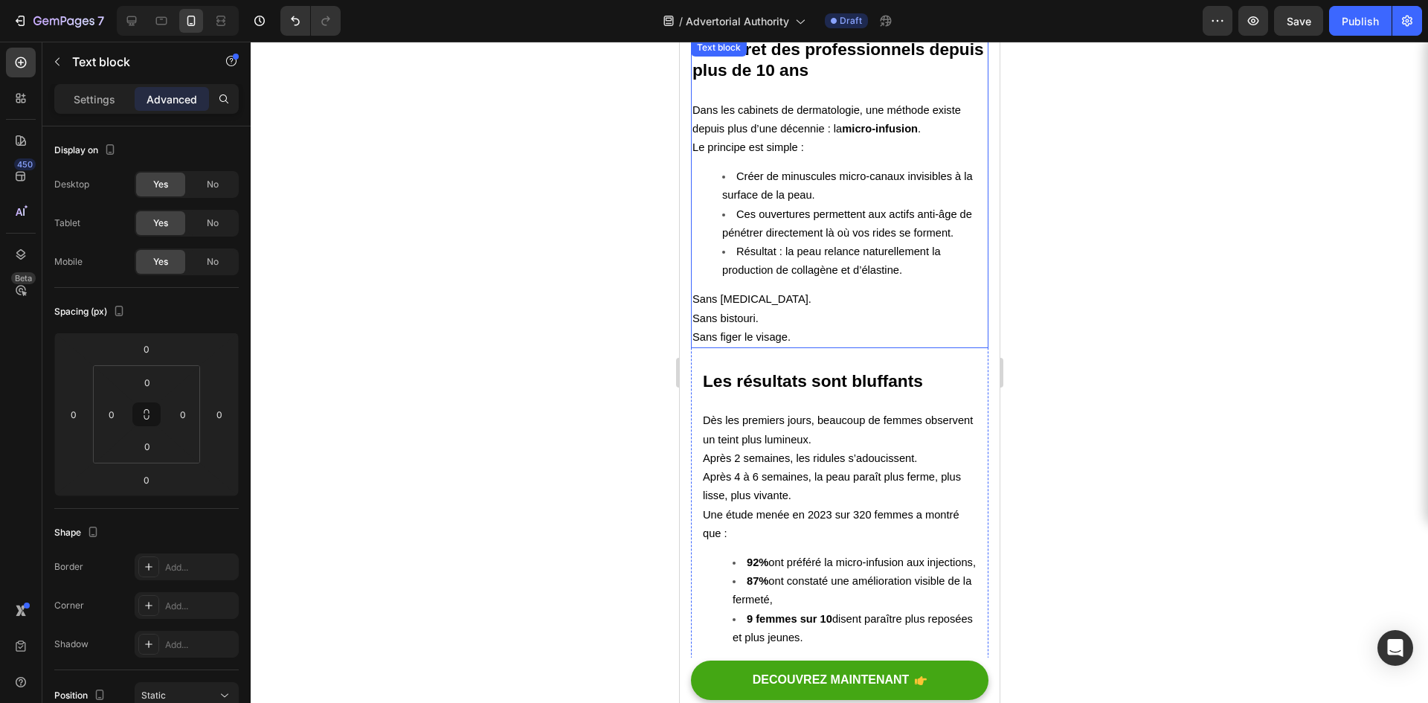
click at [794, 290] on p "Sans [MEDICAL_DATA]. Sans bistouri. Sans figer le visage." at bounding box center [839, 318] width 295 height 57
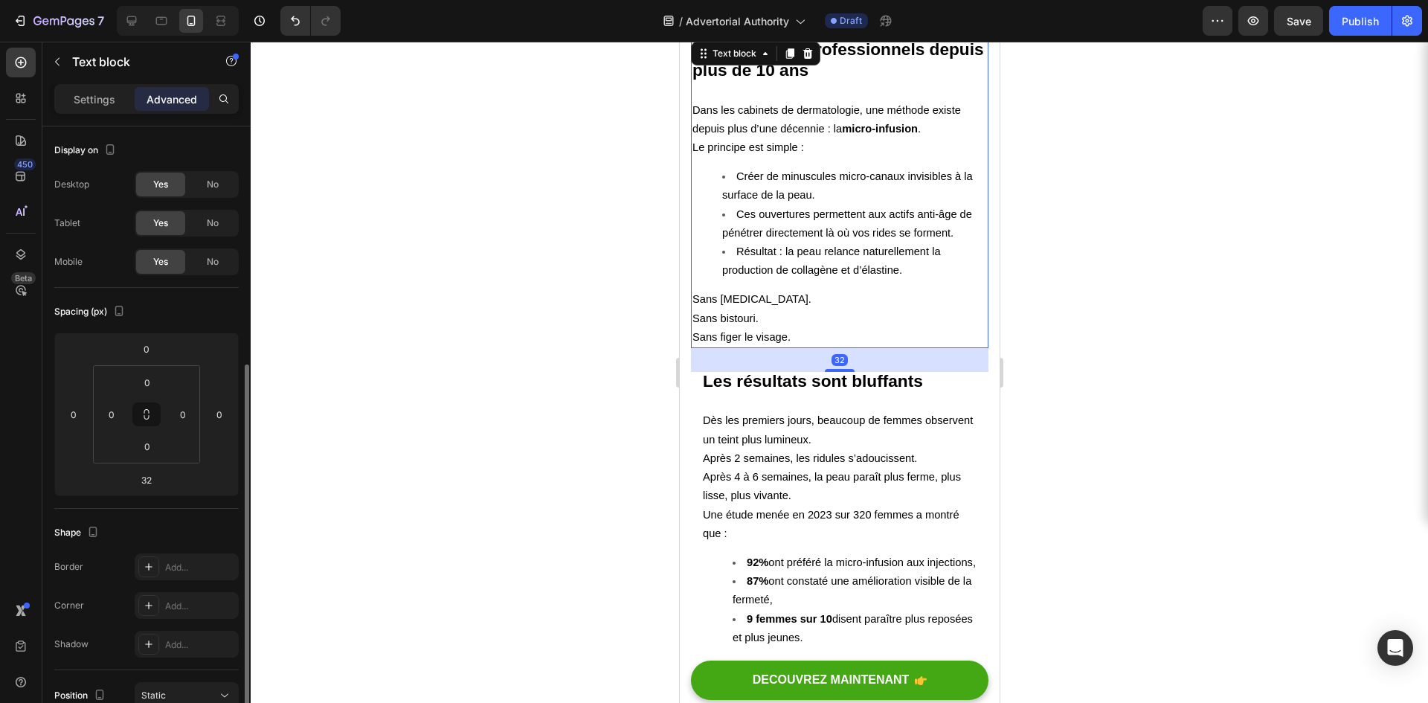
scroll to position [149, 0]
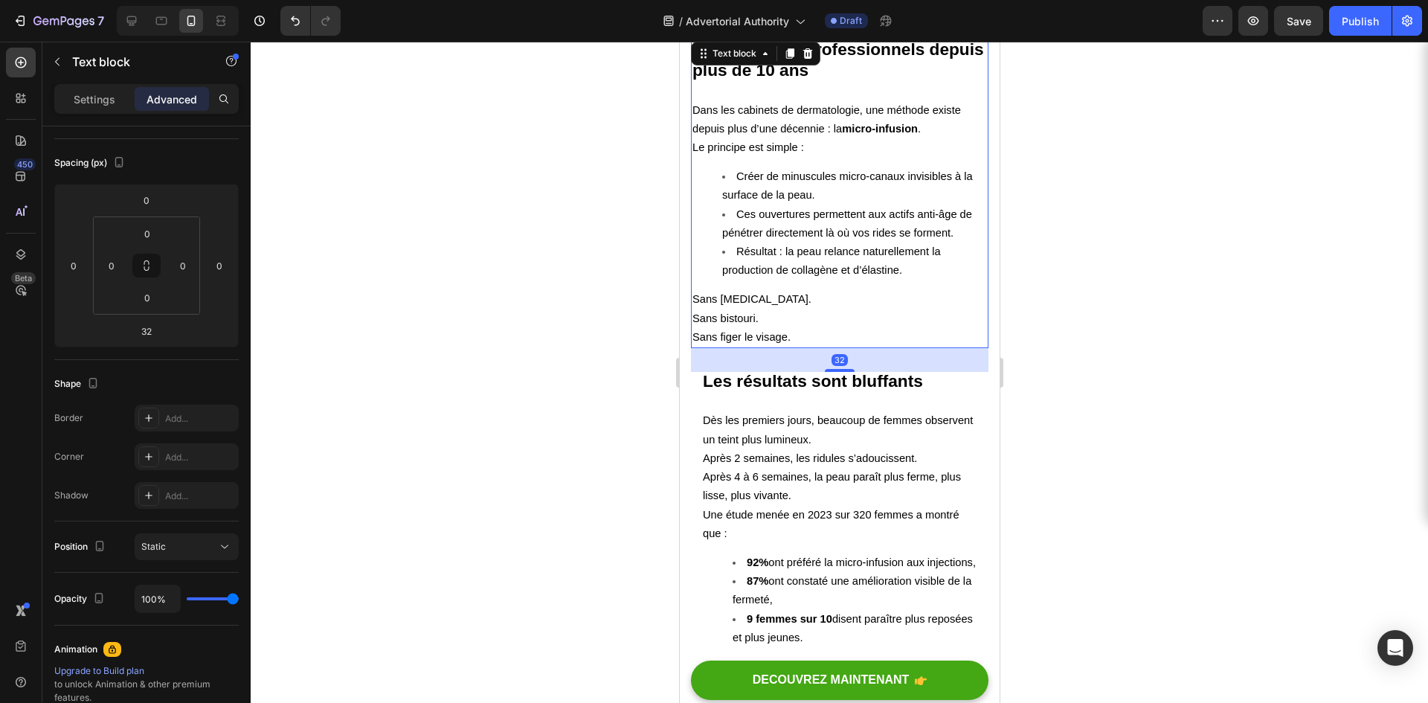
click at [544, 324] on div at bounding box center [840, 372] width 1178 height 661
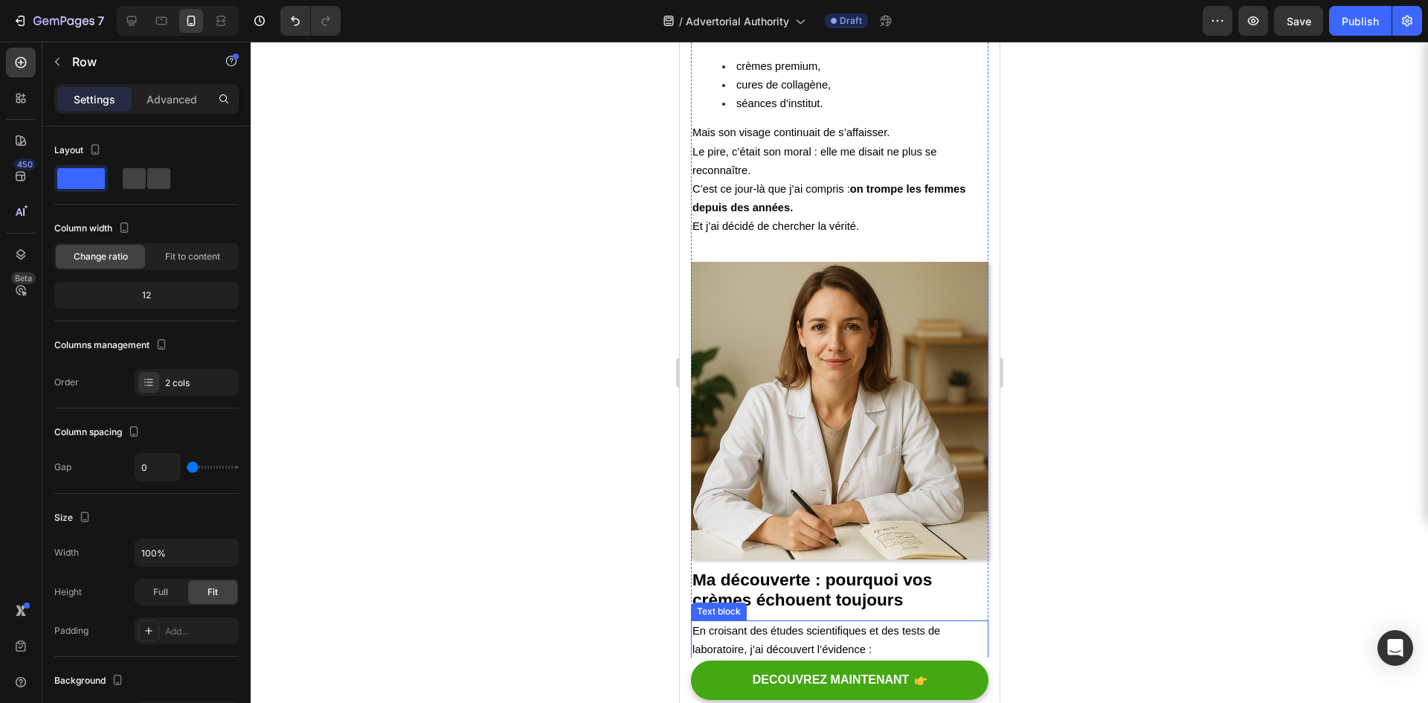
scroll to position [1934, 0]
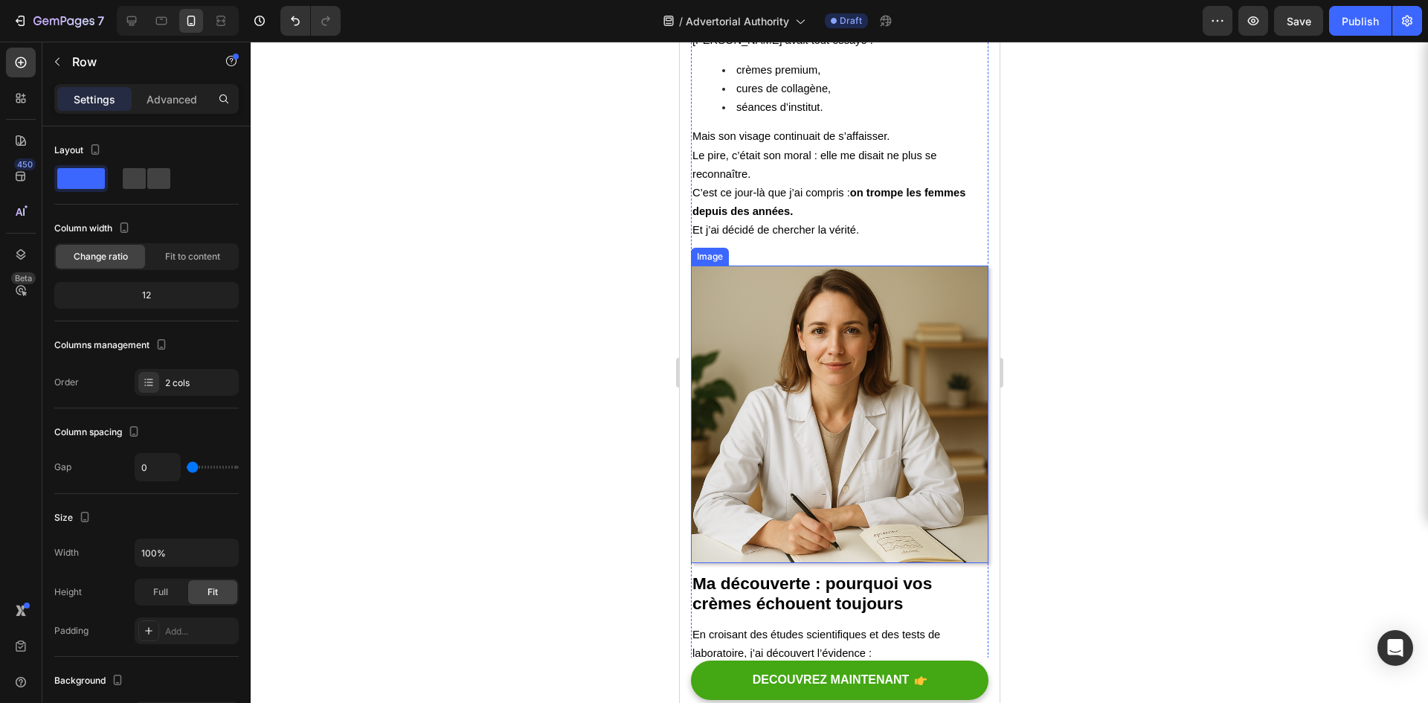
click at [798, 335] on img at bounding box center [839, 415] width 298 height 298
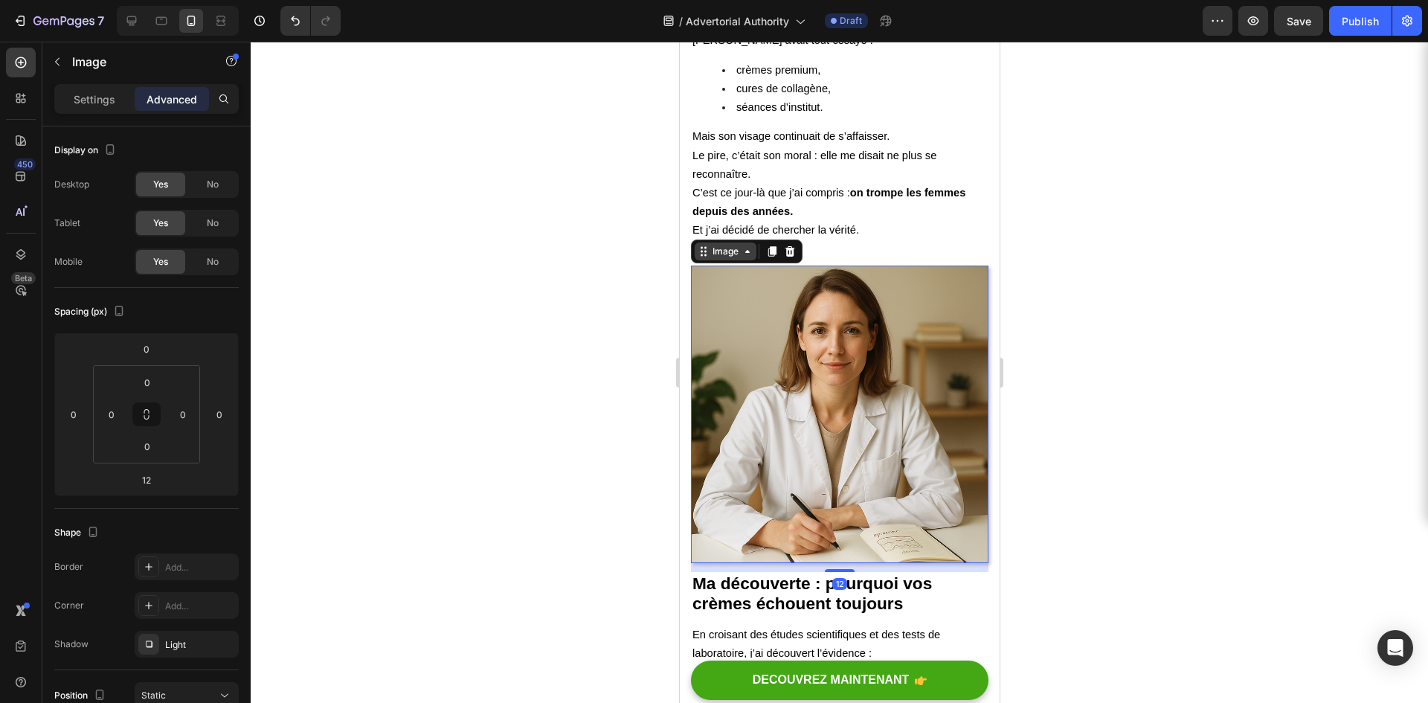
click at [748, 250] on icon at bounding box center [747, 251] width 4 height 3
click at [750, 243] on div "Image" at bounding box center [725, 252] width 62 height 18
click at [543, 350] on div at bounding box center [840, 372] width 1178 height 661
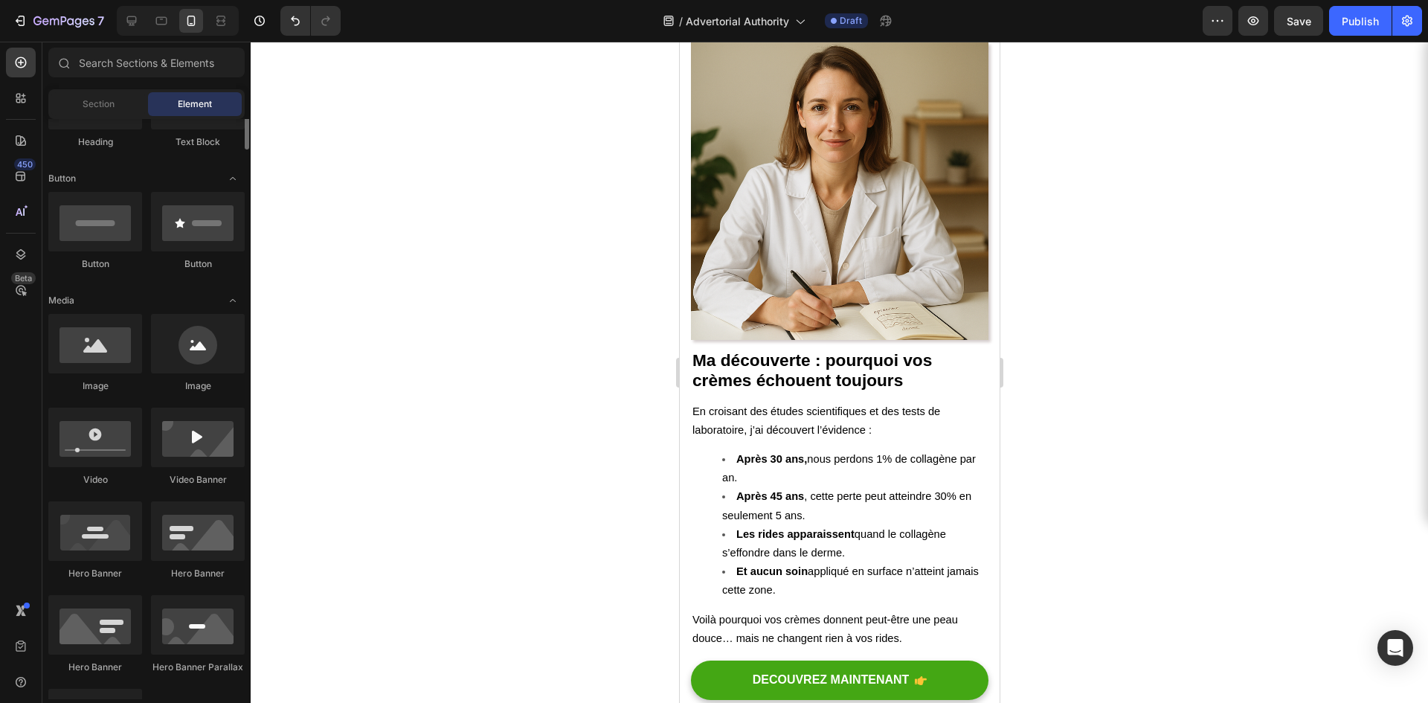
scroll to position [372, 0]
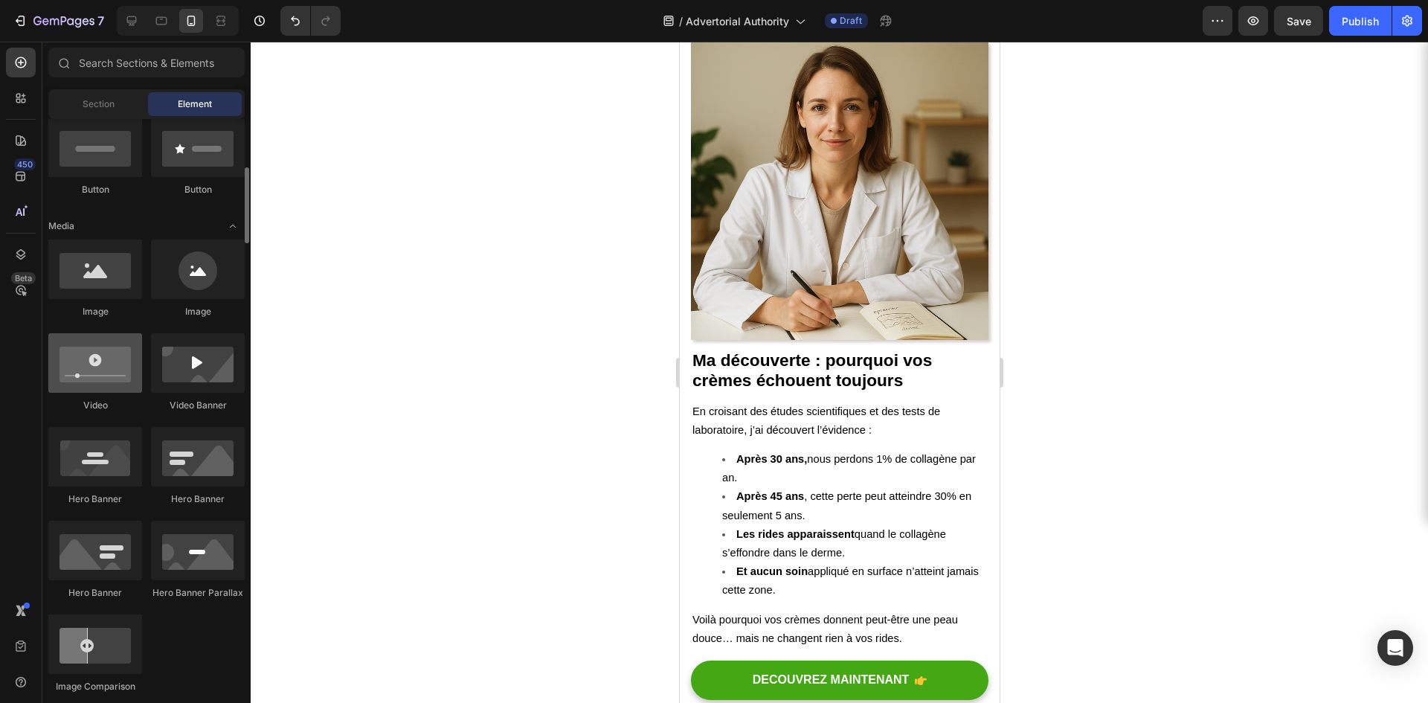
click at [110, 378] on div at bounding box center [95, 363] width 94 height 60
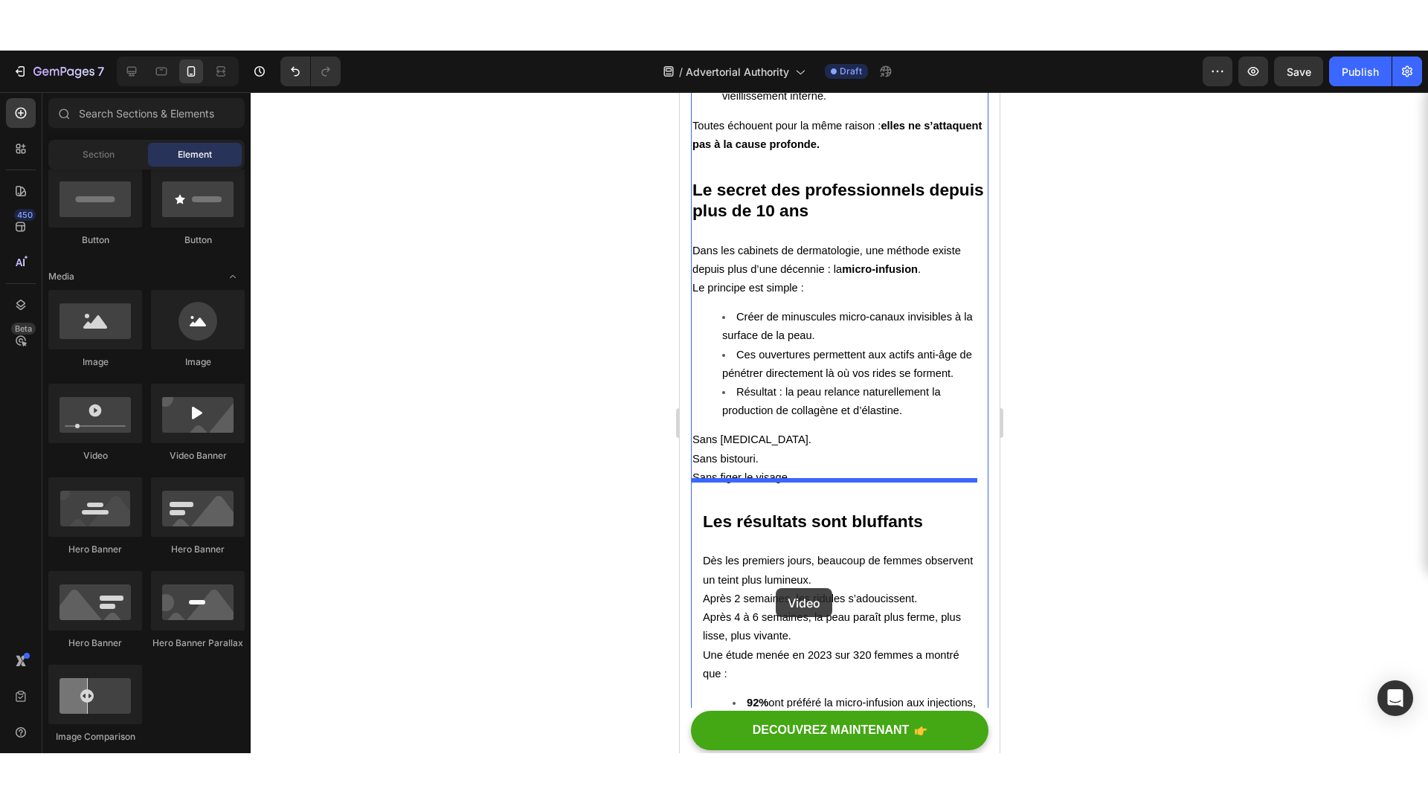
scroll to position [3273, 0]
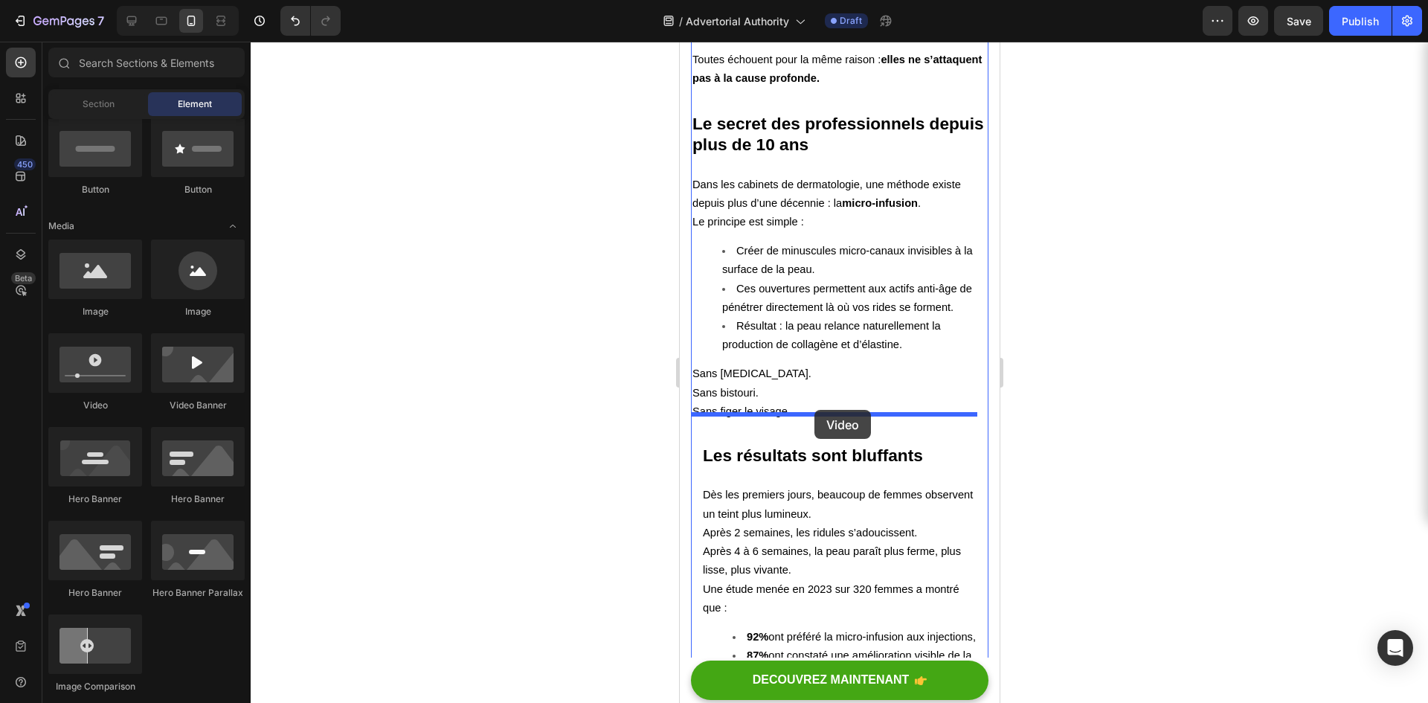
drag, startPoint x: 785, startPoint y: 418, endPoint x: 814, endPoint y: 410, distance: 30.1
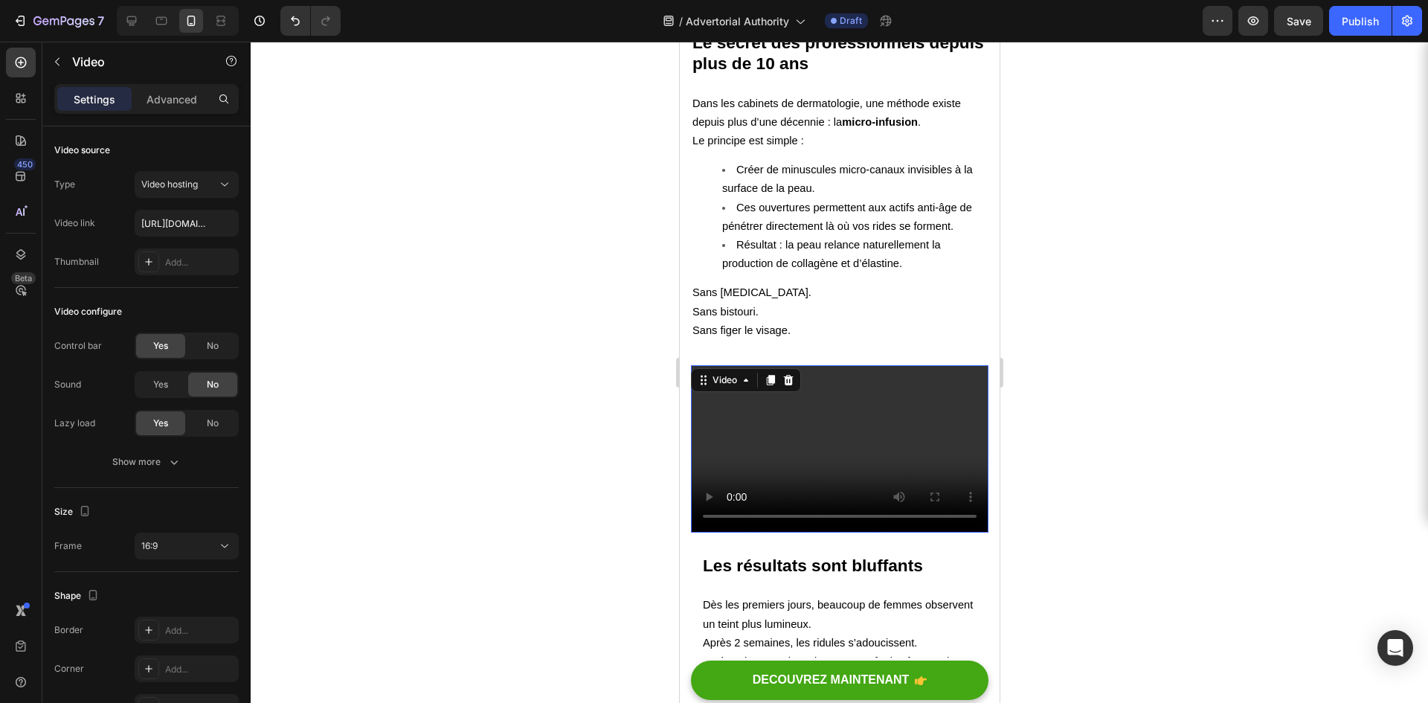
scroll to position [3349, 0]
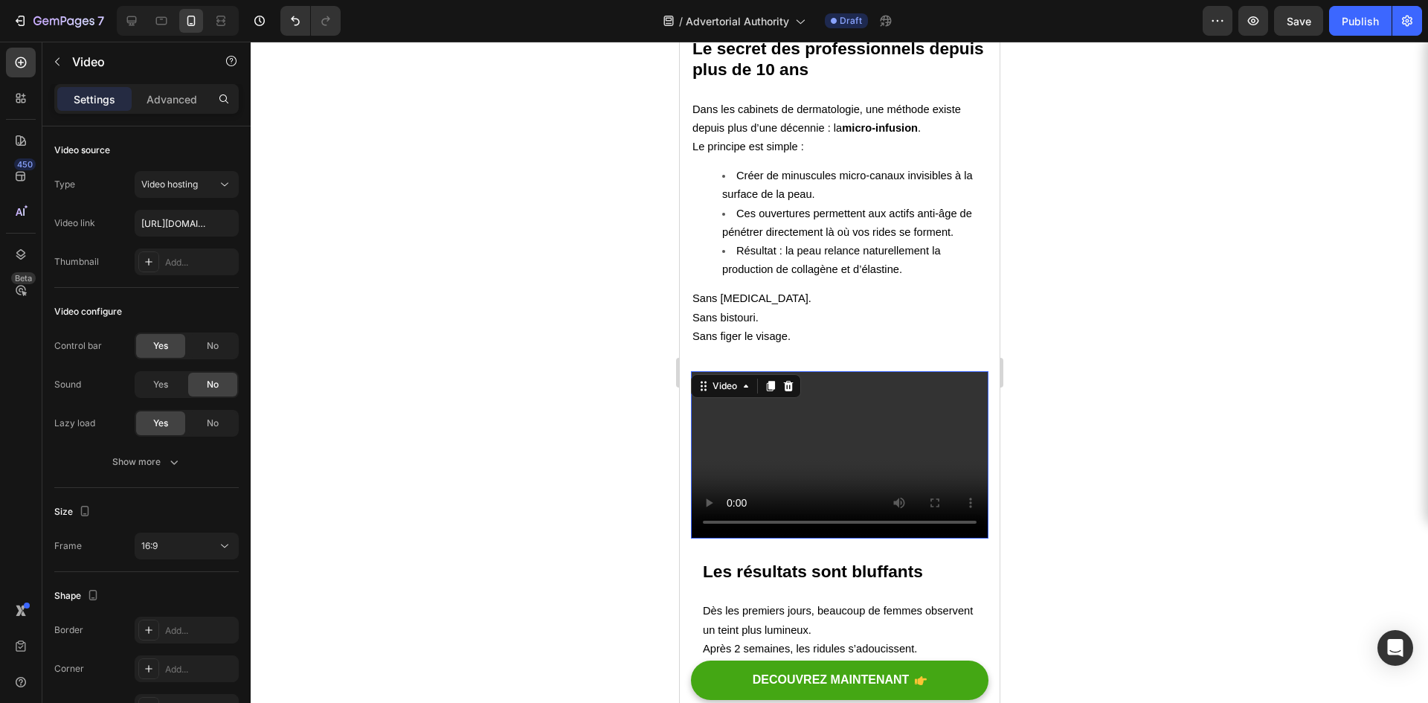
click at [903, 390] on video at bounding box center [839, 454] width 298 height 167
click at [188, 228] on input "[URL][DOMAIN_NAME]" at bounding box center [187, 223] width 104 height 27
click at [194, 222] on input "text" at bounding box center [187, 223] width 104 height 27
click at [211, 187] on div "Video hosting" at bounding box center [179, 184] width 76 height 13
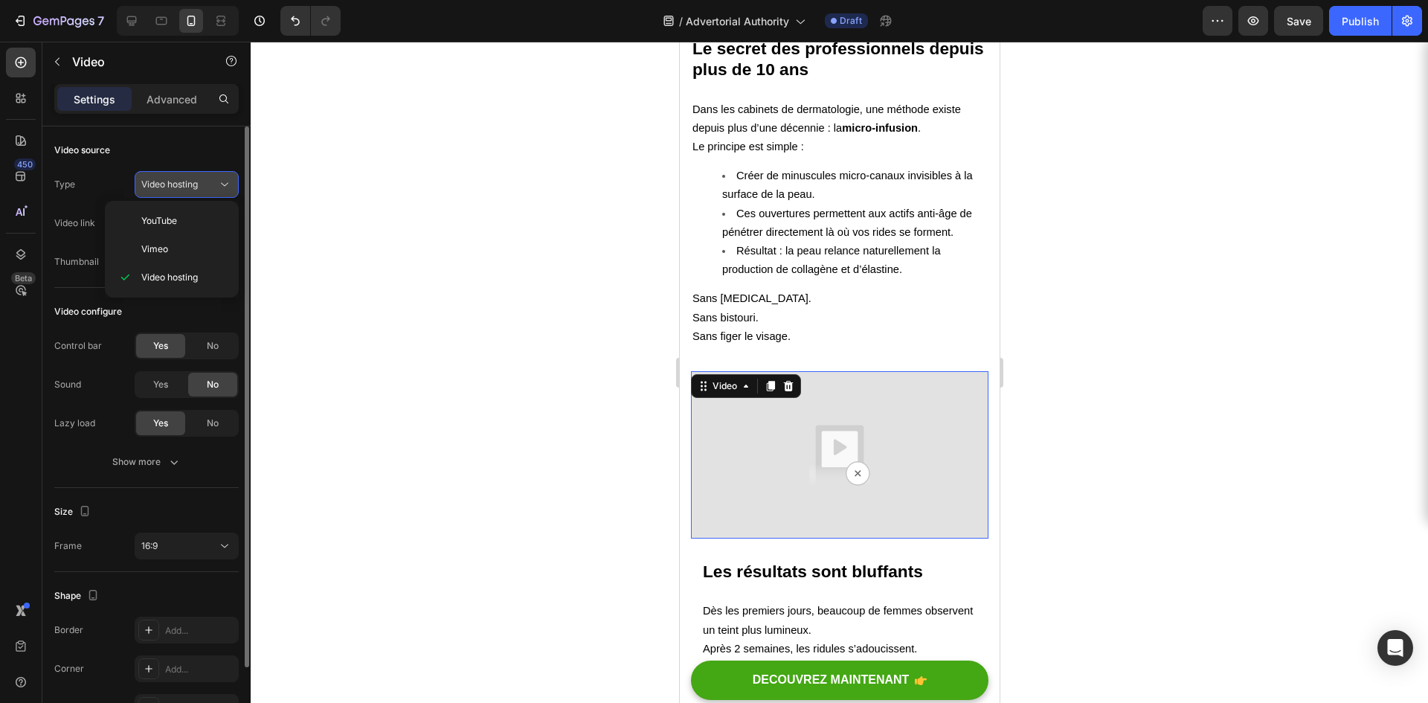
click at [217, 173] on button "Video hosting" at bounding box center [187, 184] width 104 height 27
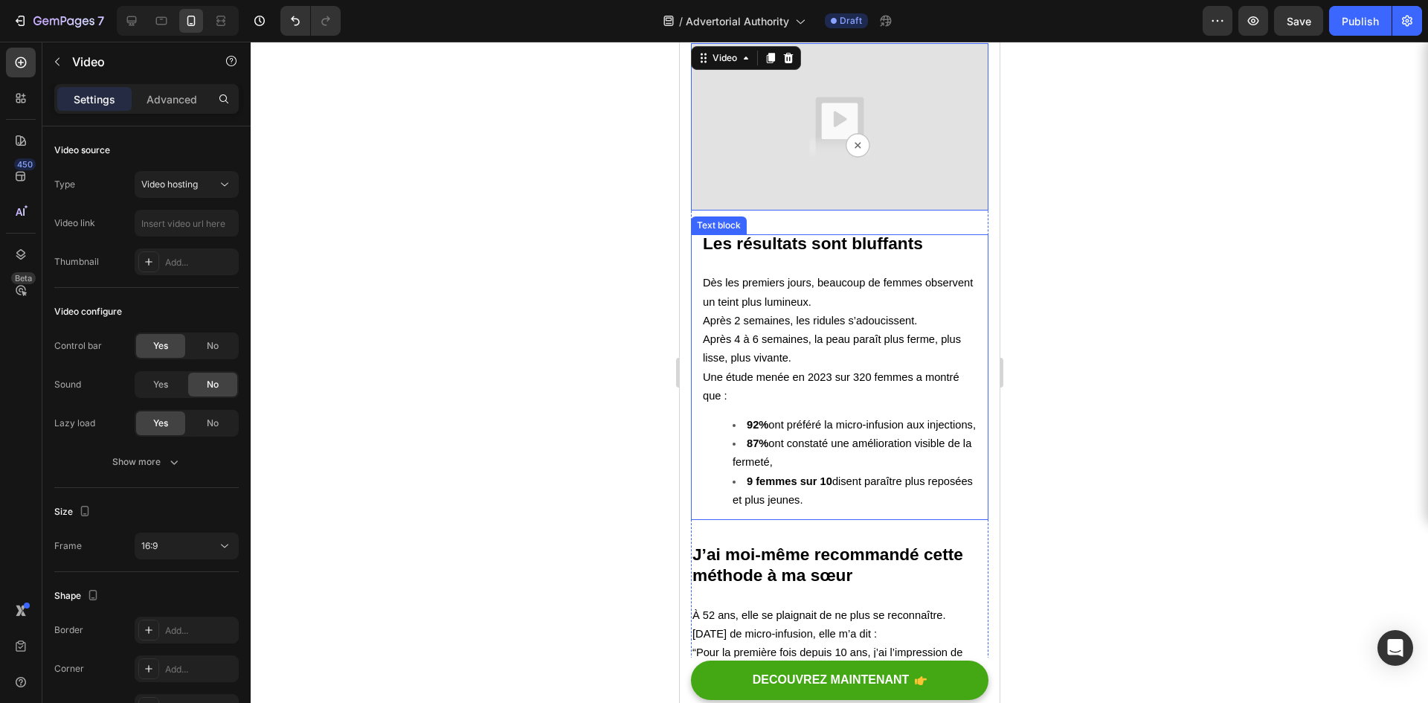
scroll to position [3721, 0]
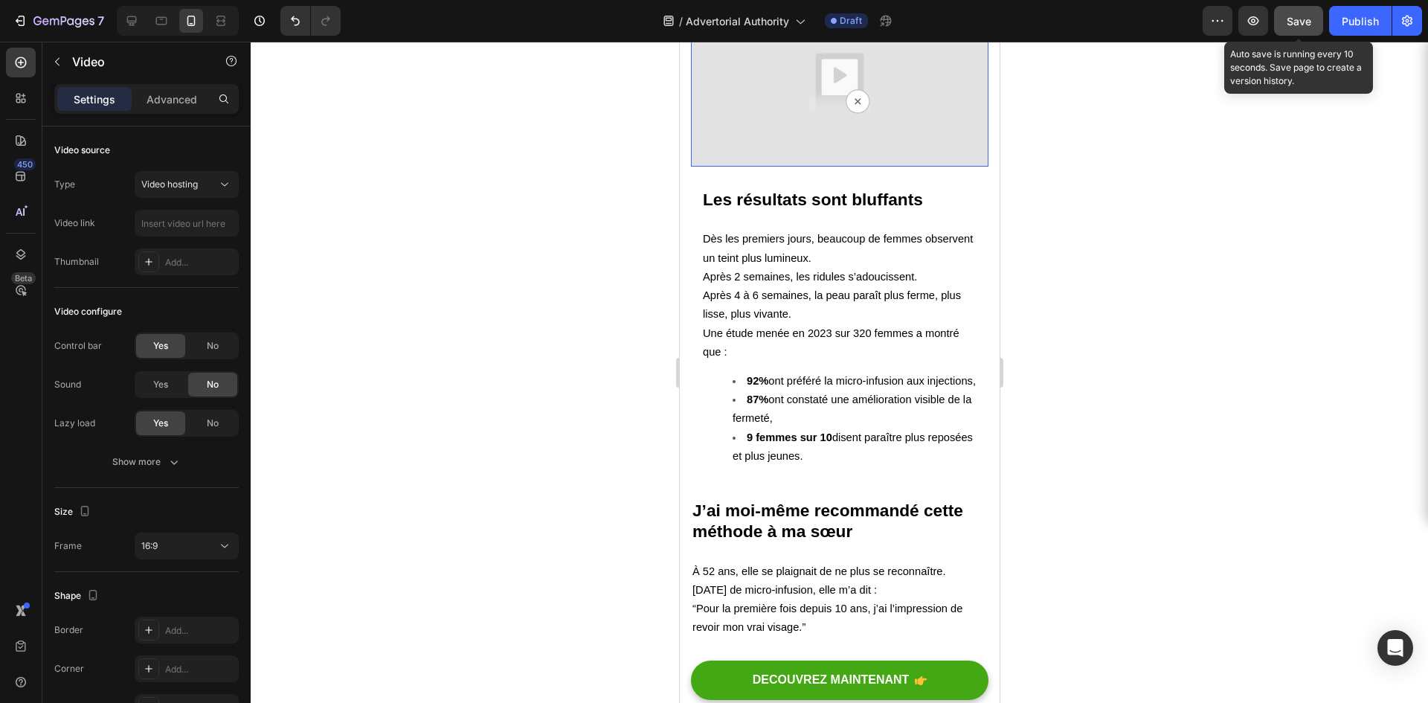
click at [1308, 18] on span "Save" at bounding box center [1299, 21] width 25 height 13
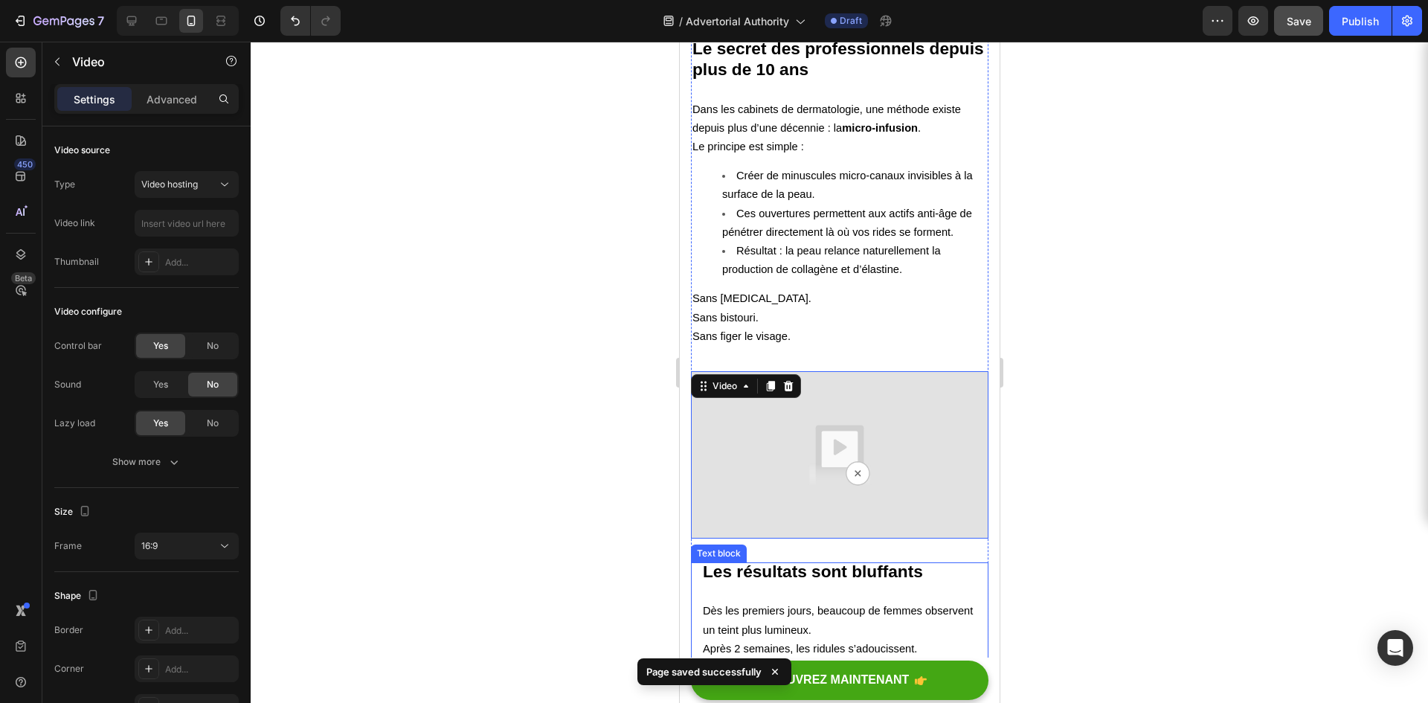
scroll to position [3497, 0]
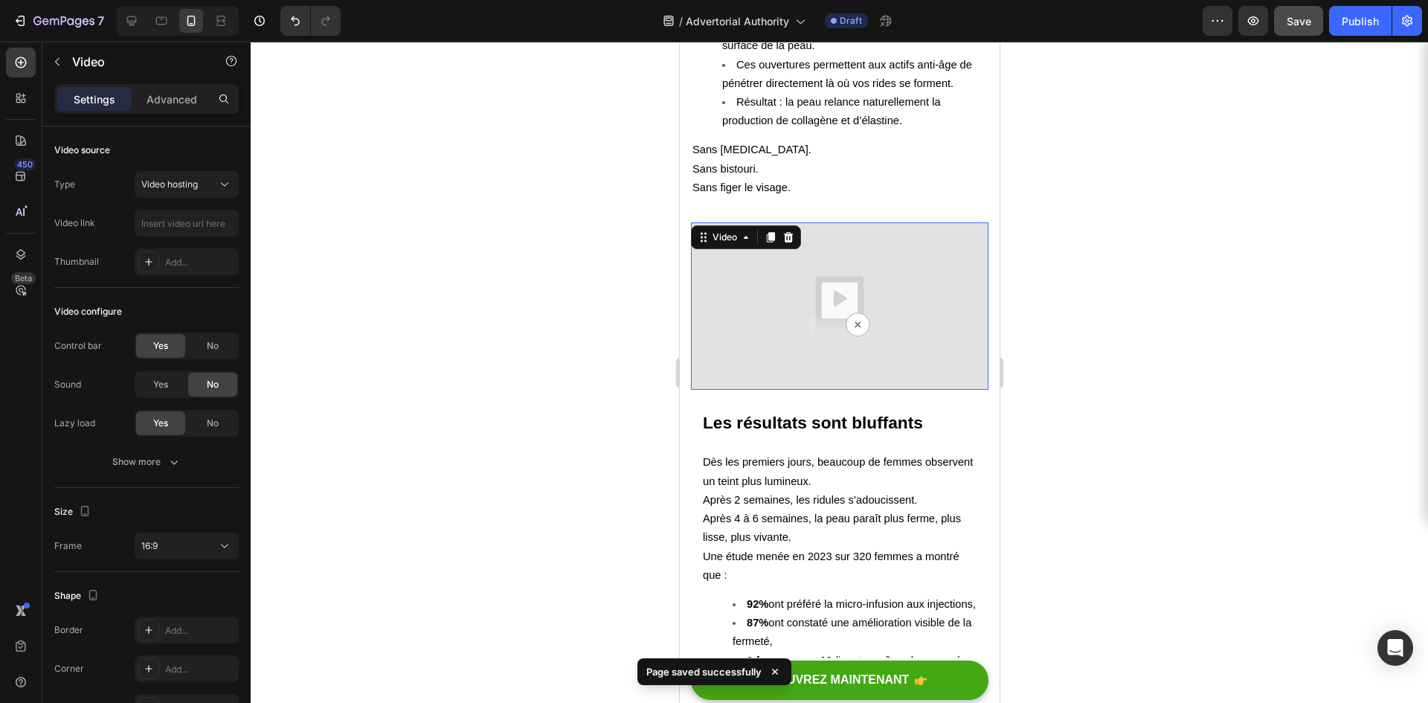
click at [771, 250] on img at bounding box center [839, 305] width 298 height 167
